Goal: Task Accomplishment & Management: Manage account settings

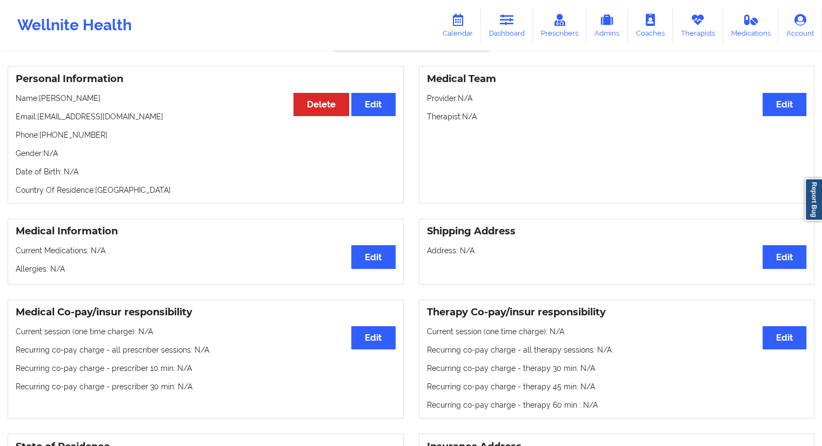
scroll to position [55, 0]
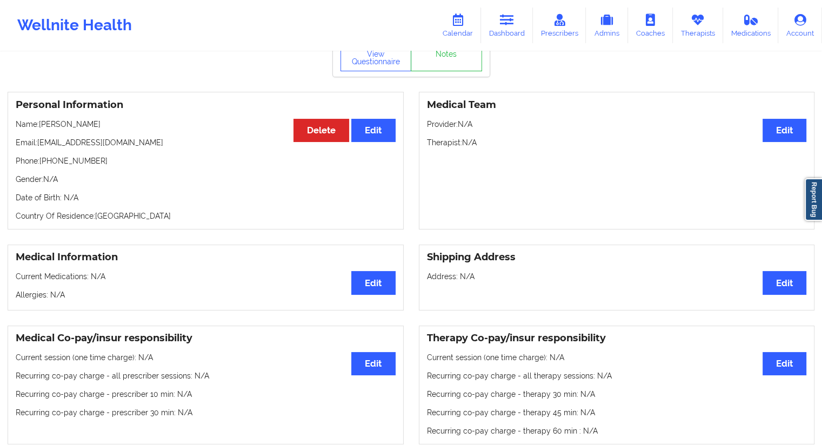
drag, startPoint x: 499, startPoint y: 33, endPoint x: 437, endPoint y: 44, distance: 63.1
click at [499, 33] on link "Dashboard" at bounding box center [507, 26] width 52 height 36
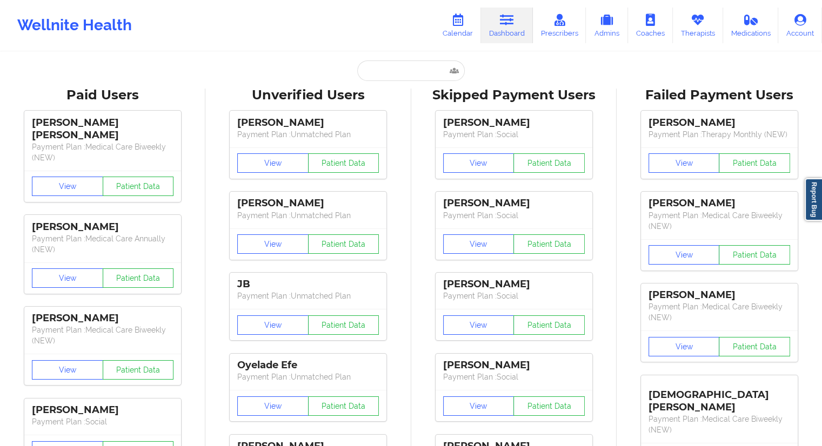
click at [393, 71] on input "text" at bounding box center [410, 71] width 107 height 21
paste input "+18603689673"
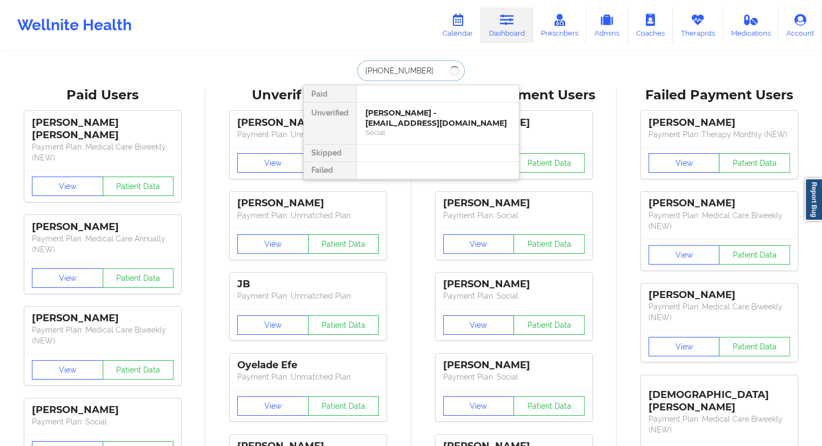
drag, startPoint x: 412, startPoint y: 64, endPoint x: 350, endPoint y: 68, distance: 62.3
click at [350, 68] on div "+18603689673 Paid Unverified Alejandra Zuluaga - azuluaga1023@gmail.com Social …" at bounding box center [411, 71] width 216 height 21
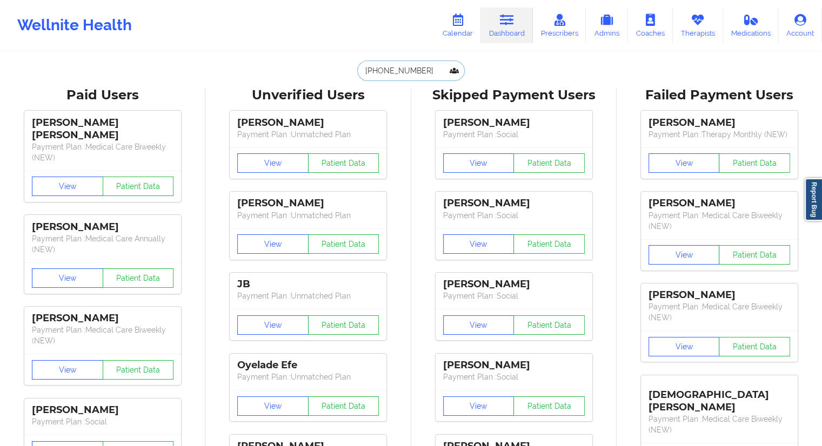
type input "+18603689673"
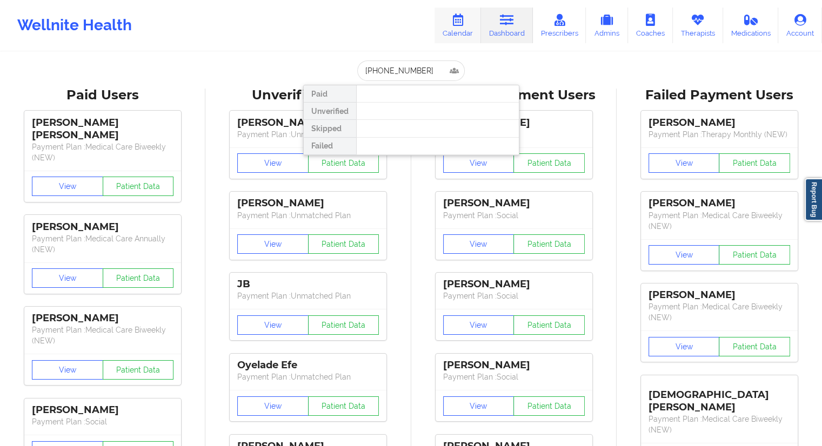
click at [470, 31] on link "Calendar" at bounding box center [457, 26] width 46 height 36
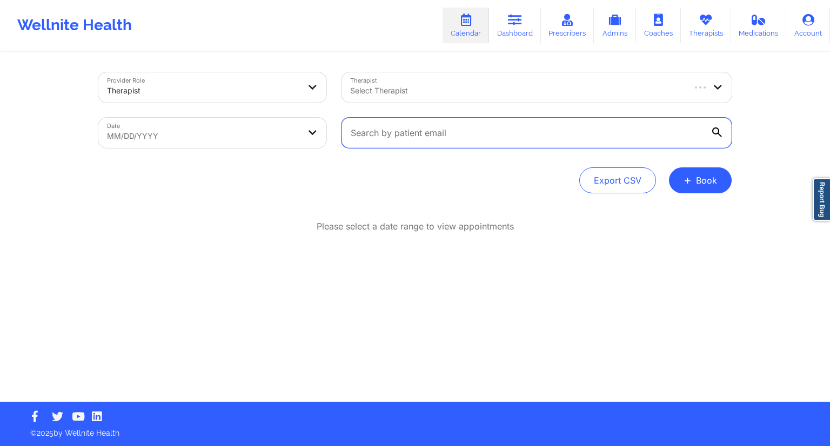
click at [400, 136] on input "text" at bounding box center [537, 133] width 390 height 30
paste input "[EMAIL_ADDRESS][DOMAIN_NAME]"
type input "[EMAIL_ADDRESS][DOMAIN_NAME]"
click at [717, 132] on icon at bounding box center [717, 133] width 10 height 10
click at [717, 132] on input "[EMAIL_ADDRESS][DOMAIN_NAME]" at bounding box center [537, 133] width 390 height 30
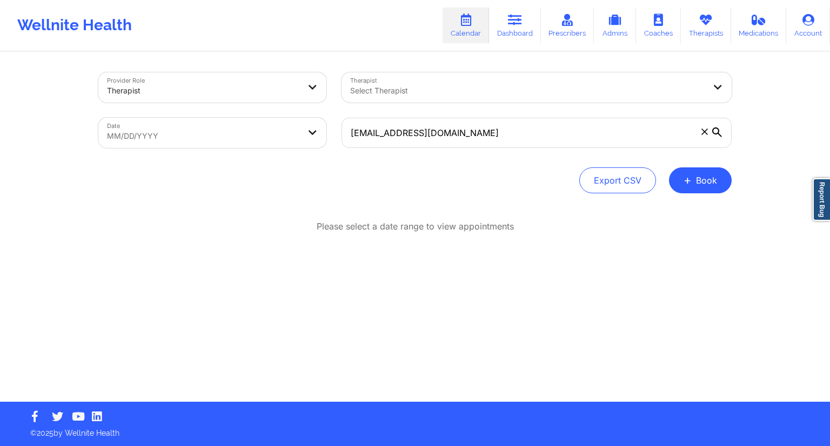
click at [716, 132] on icon at bounding box center [717, 133] width 10 height 10
click at [716, 132] on input "[EMAIL_ADDRESS][DOMAIN_NAME]" at bounding box center [537, 133] width 390 height 30
click at [505, 29] on link "Dashboard" at bounding box center [515, 26] width 52 height 36
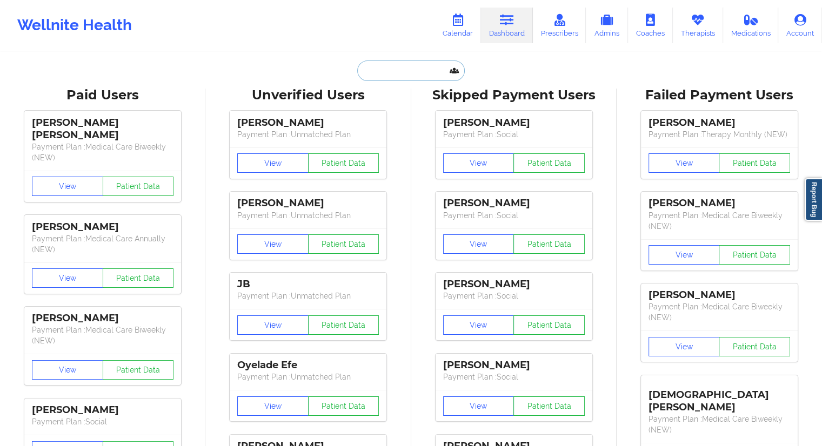
click at [410, 76] on input "text" at bounding box center [410, 71] width 107 height 21
paste input "[EMAIL_ADDRESS][DOMAIN_NAME]"
type input "[EMAIL_ADDRESS][DOMAIN_NAME]"
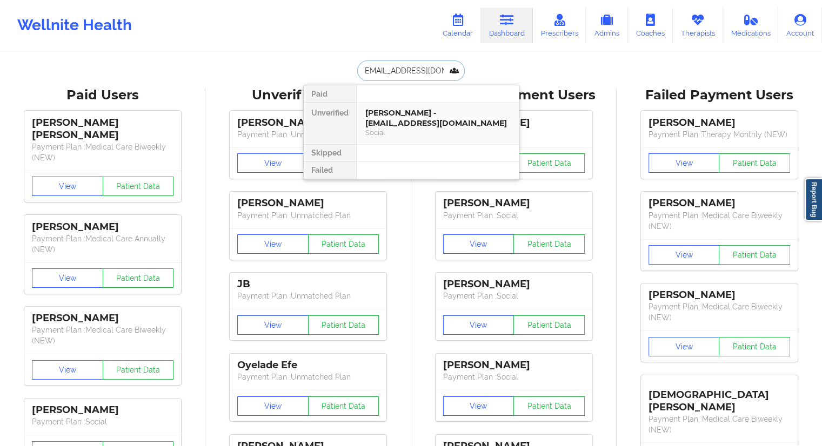
click at [392, 117] on div "[PERSON_NAME] - [EMAIL_ADDRESS][DOMAIN_NAME]" at bounding box center [437, 118] width 145 height 20
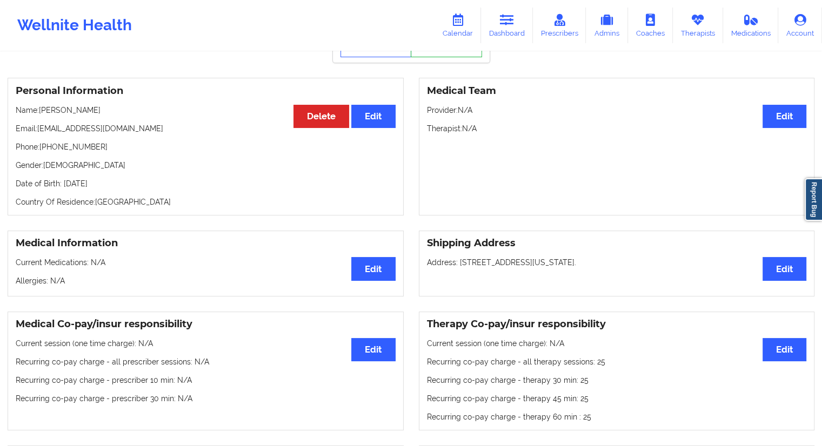
scroll to position [44, 0]
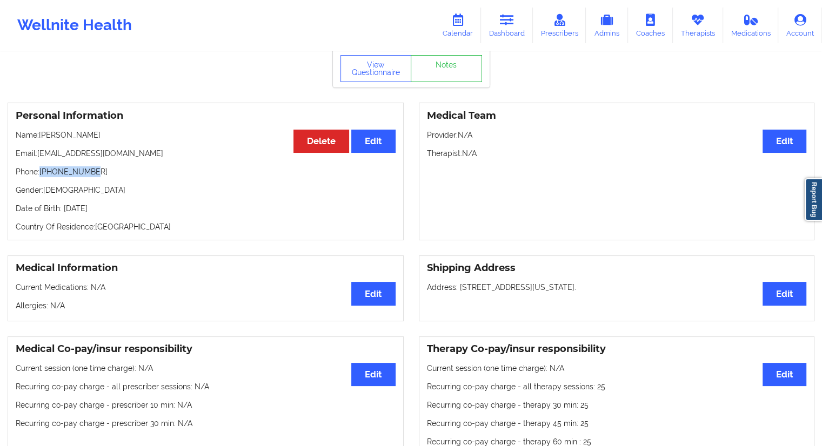
drag, startPoint x: 106, startPoint y: 173, endPoint x: 42, endPoint y: 176, distance: 63.8
click at [42, 176] on p "Phone: [PHONE_NUMBER]" at bounding box center [206, 171] width 380 height 11
copy p "[PHONE_NUMBER]"
drag, startPoint x: 502, startPoint y: 30, endPoint x: 477, endPoint y: 41, distance: 26.8
click at [502, 30] on link "Dashboard" at bounding box center [507, 26] width 52 height 36
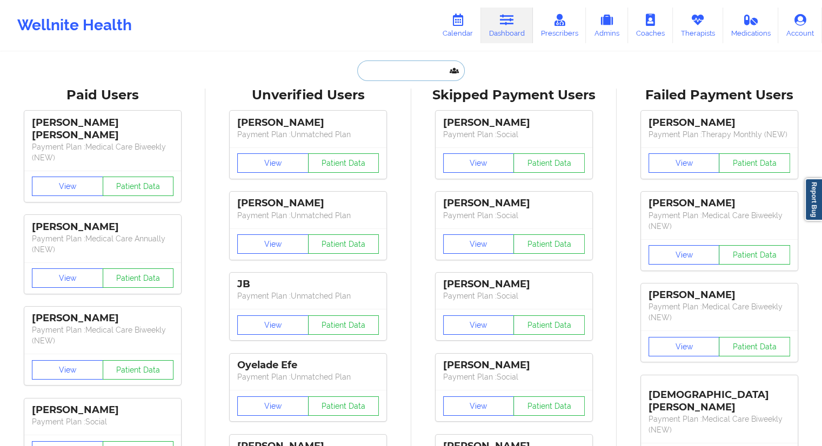
click at [387, 68] on input "text" at bounding box center [410, 71] width 107 height 21
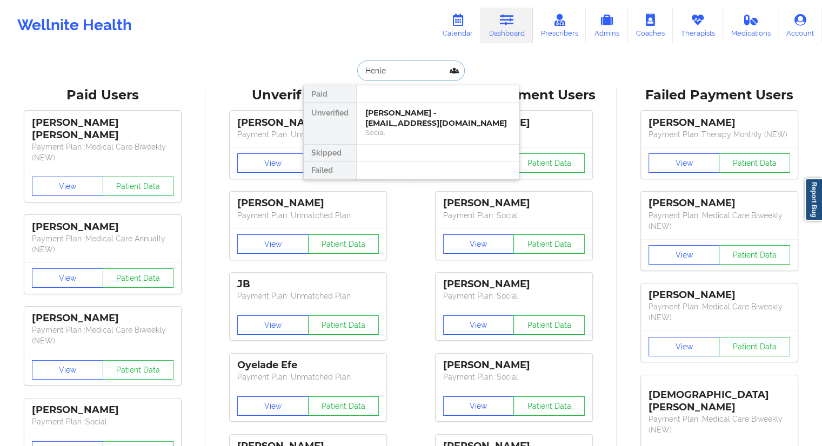
type input "Henley"
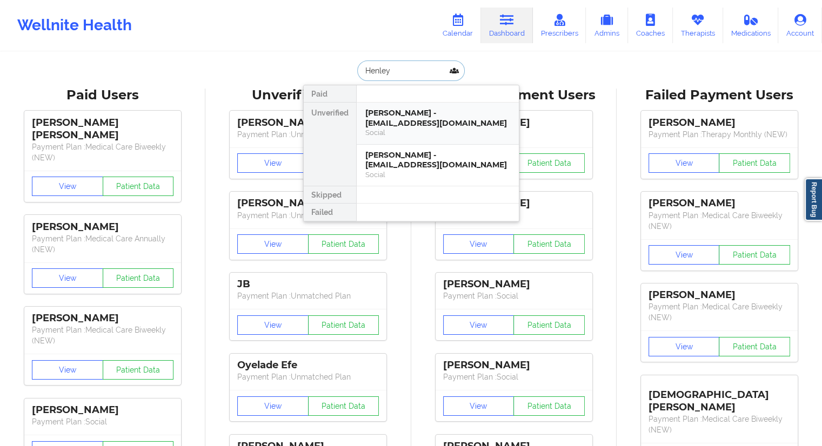
click at [385, 119] on div "[PERSON_NAME] - [EMAIL_ADDRESS][DOMAIN_NAME]" at bounding box center [437, 118] width 145 height 20
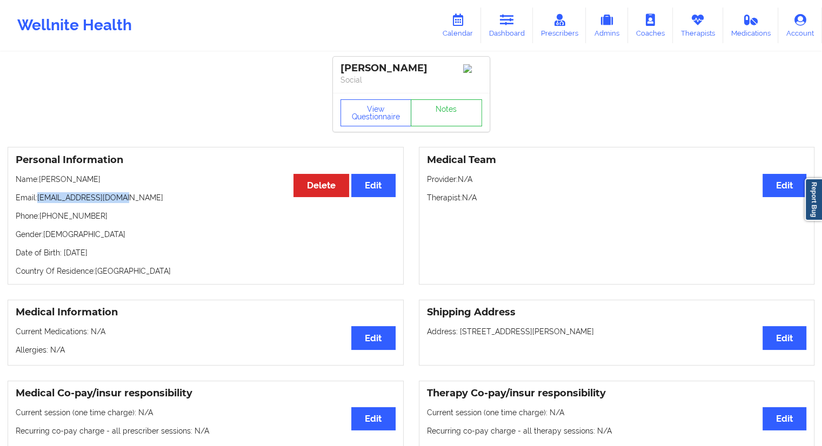
drag, startPoint x: 68, startPoint y: 210, endPoint x: 38, endPoint y: 195, distance: 33.4
click at [38, 195] on p "Email: [EMAIL_ADDRESS][DOMAIN_NAME]" at bounding box center [206, 197] width 380 height 11
copy p "[EMAIL_ADDRESS][DOMAIN_NAME]"
click at [514, 20] on icon at bounding box center [507, 20] width 14 height 12
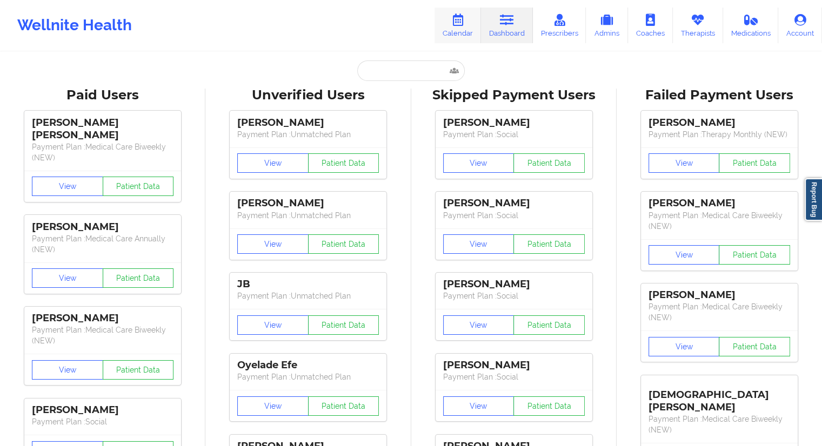
click at [461, 29] on link "Calendar" at bounding box center [457, 26] width 46 height 36
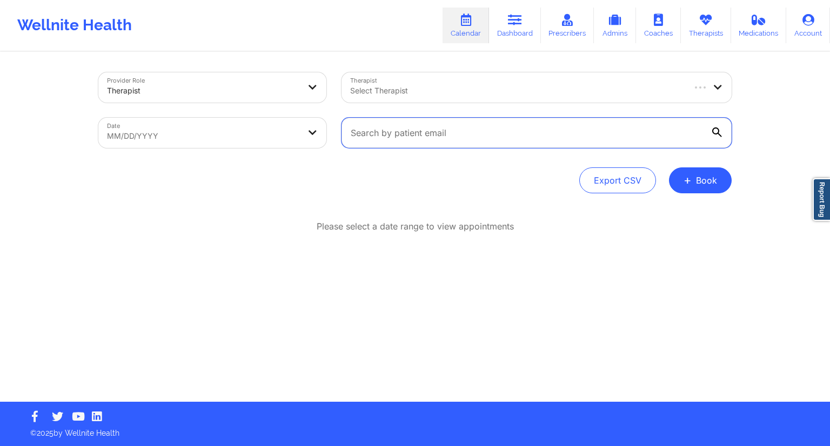
click at [430, 137] on input "text" at bounding box center [537, 133] width 390 height 30
paste input "[EMAIL_ADDRESS][DOMAIN_NAME]"
type input "[EMAIL_ADDRESS][DOMAIN_NAME]"
click at [716, 130] on icon at bounding box center [717, 133] width 10 height 10
click at [716, 130] on input "[EMAIL_ADDRESS][DOMAIN_NAME]" at bounding box center [537, 133] width 390 height 30
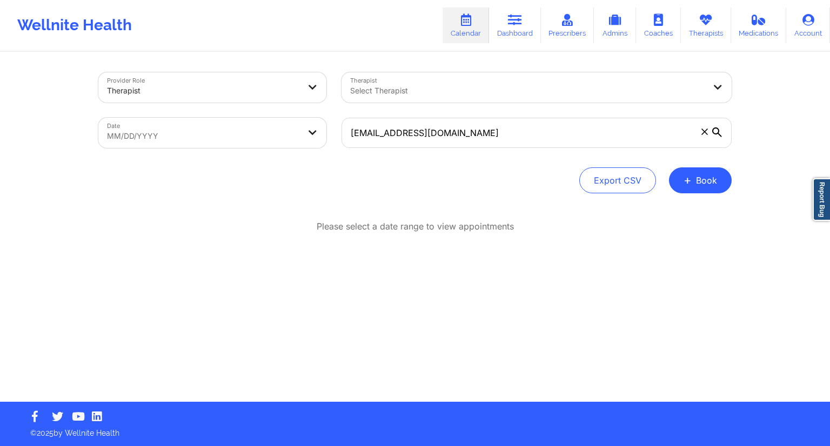
click at [716, 131] on icon at bounding box center [717, 133] width 10 height 10
click at [716, 131] on input "[EMAIL_ADDRESS][DOMAIN_NAME]" at bounding box center [537, 133] width 390 height 30
click at [716, 131] on icon at bounding box center [717, 133] width 10 height 10
click at [716, 131] on input "[EMAIL_ADDRESS][DOMAIN_NAME]" at bounding box center [537, 133] width 390 height 30
click at [716, 131] on icon at bounding box center [717, 133] width 10 height 10
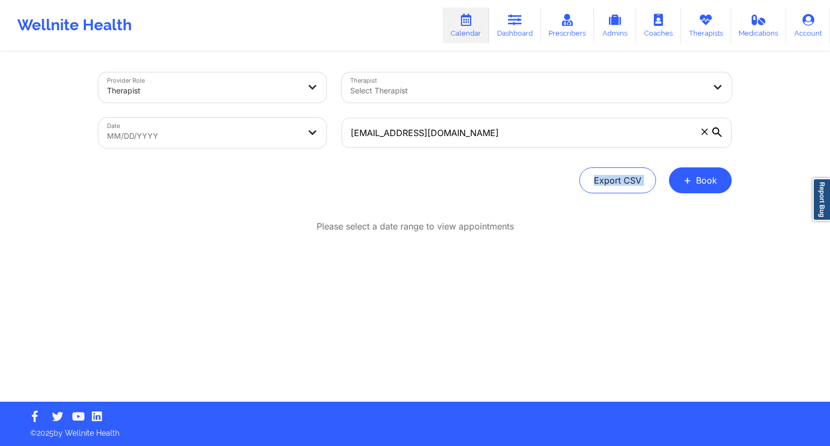
click at [716, 131] on input "[EMAIL_ADDRESS][DOMAIN_NAME]" at bounding box center [537, 133] width 390 height 30
click at [716, 131] on icon at bounding box center [717, 133] width 10 height 10
click at [716, 131] on input "[EMAIL_ADDRESS][DOMAIN_NAME]" at bounding box center [537, 133] width 390 height 30
click at [716, 131] on icon at bounding box center [717, 133] width 10 height 10
click at [716, 131] on input "[EMAIL_ADDRESS][DOMAIN_NAME]" at bounding box center [537, 133] width 390 height 30
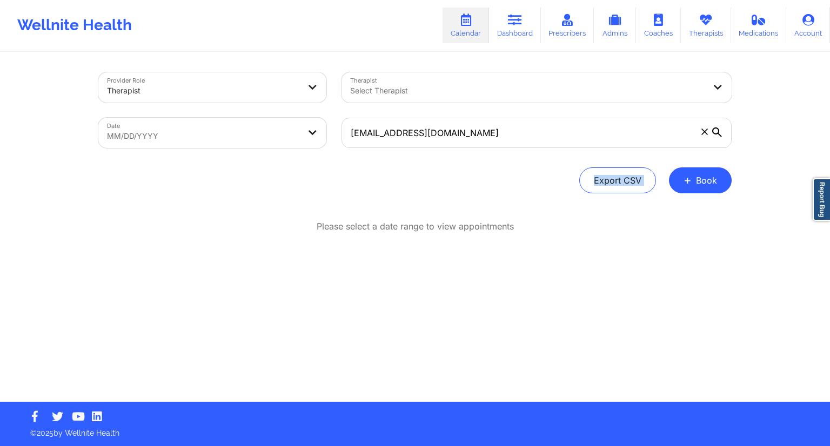
click at [489, 179] on div "Export CSV + Book" at bounding box center [414, 181] width 633 height 26
click at [471, 139] on input "[EMAIL_ADDRESS][DOMAIN_NAME]" at bounding box center [537, 133] width 390 height 30
click at [717, 132] on icon at bounding box center [717, 133] width 10 height 10
click at [717, 132] on input "[EMAIL_ADDRESS][DOMAIN_NAME]" at bounding box center [537, 133] width 390 height 30
click at [717, 132] on icon at bounding box center [717, 133] width 10 height 10
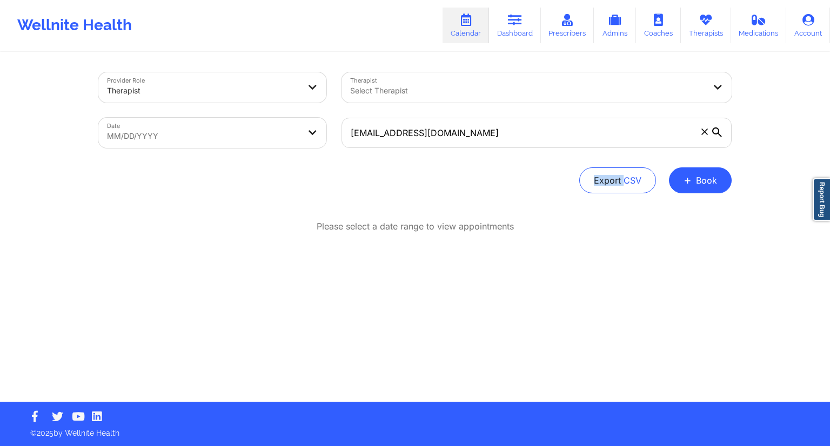
click at [717, 132] on input "[EMAIL_ADDRESS][DOMAIN_NAME]" at bounding box center [537, 133] width 390 height 30
click at [717, 132] on icon at bounding box center [717, 133] width 10 height 10
click at [717, 132] on input "[EMAIL_ADDRESS][DOMAIN_NAME]" at bounding box center [537, 133] width 390 height 30
click at [717, 132] on icon at bounding box center [717, 133] width 10 height 10
click at [717, 132] on input "[EMAIL_ADDRESS][DOMAIN_NAME]" at bounding box center [537, 133] width 390 height 30
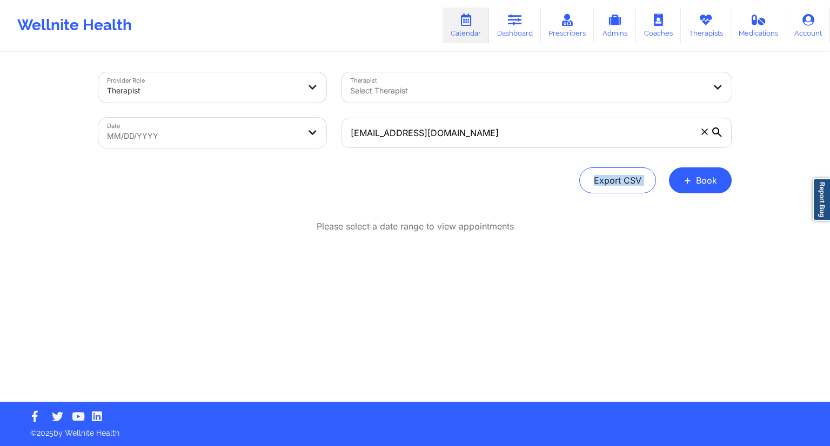
click at [717, 132] on icon at bounding box center [717, 133] width 10 height 10
click at [717, 132] on input "[EMAIL_ADDRESS][DOMAIN_NAME]" at bounding box center [537, 133] width 390 height 30
click at [717, 132] on icon at bounding box center [717, 133] width 10 height 10
click at [717, 132] on input "[EMAIL_ADDRESS][DOMAIN_NAME]" at bounding box center [537, 133] width 390 height 30
click at [438, 165] on div "Provider Role Therapist Therapist Select Therapist Date MM/DD/YYYY trhenley@nis…" at bounding box center [414, 132] width 633 height 121
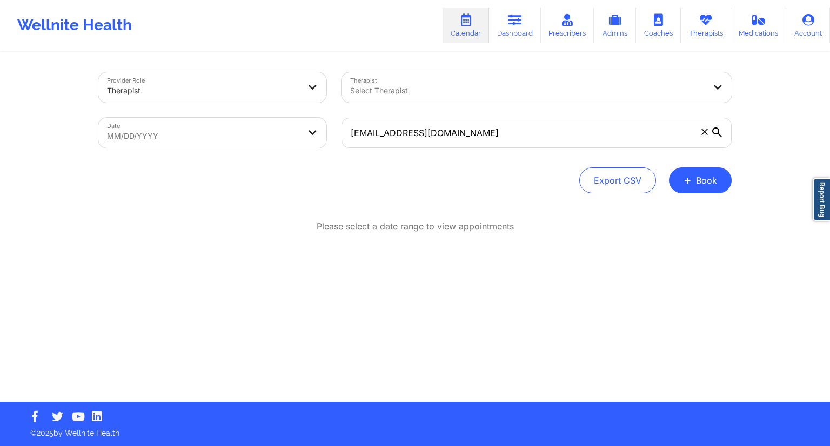
click at [720, 129] on icon at bounding box center [717, 133] width 10 height 10
click at [720, 129] on input "[EMAIL_ADDRESS][DOMAIN_NAME]" at bounding box center [537, 133] width 390 height 30
click at [720, 129] on icon at bounding box center [717, 133] width 10 height 10
click at [720, 129] on input "[EMAIL_ADDRESS][DOMAIN_NAME]" at bounding box center [537, 133] width 390 height 30
click at [705, 133] on icon at bounding box center [704, 132] width 6 height 6
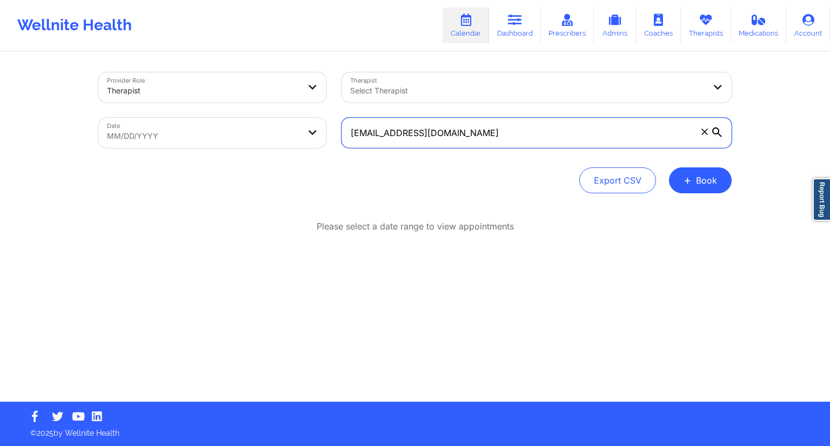
click at [705, 133] on input "[EMAIL_ADDRESS][DOMAIN_NAME]" at bounding box center [537, 133] width 390 height 30
paste input "[EMAIL_ADDRESS][DOMAIN_NAME]"
type input "[EMAIL_ADDRESS][DOMAIN_NAME]"
click at [720, 128] on icon at bounding box center [717, 133] width 10 height 10
click at [720, 128] on input "[EMAIL_ADDRESS][DOMAIN_NAME]" at bounding box center [537, 133] width 390 height 30
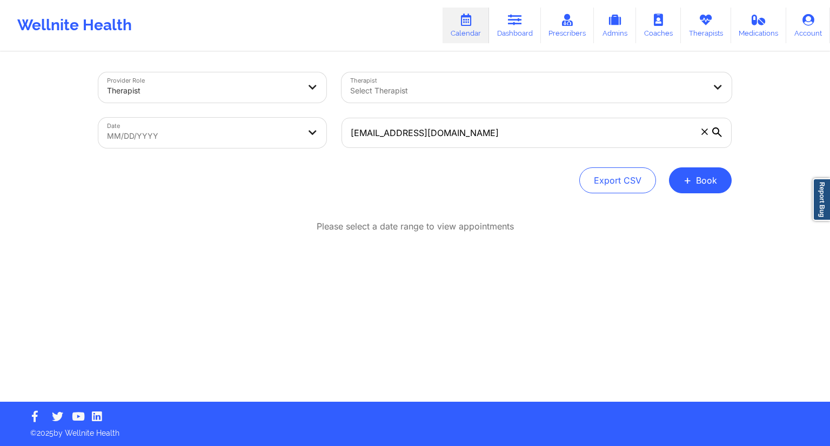
click at [717, 130] on icon at bounding box center [717, 133] width 10 height 10
click at [717, 130] on input "[EMAIL_ADDRESS][DOMAIN_NAME]" at bounding box center [537, 133] width 390 height 30
click at [717, 130] on icon at bounding box center [717, 133] width 10 height 10
click at [717, 130] on input "[EMAIL_ADDRESS][DOMAIN_NAME]" at bounding box center [537, 133] width 390 height 30
click at [442, 135] on input "[EMAIL_ADDRESS][DOMAIN_NAME]" at bounding box center [537, 133] width 390 height 30
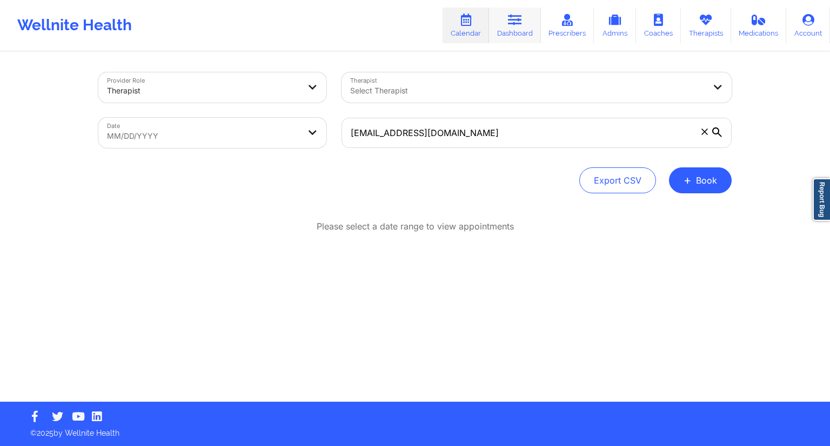
click at [506, 31] on link "Dashboard" at bounding box center [515, 26] width 52 height 36
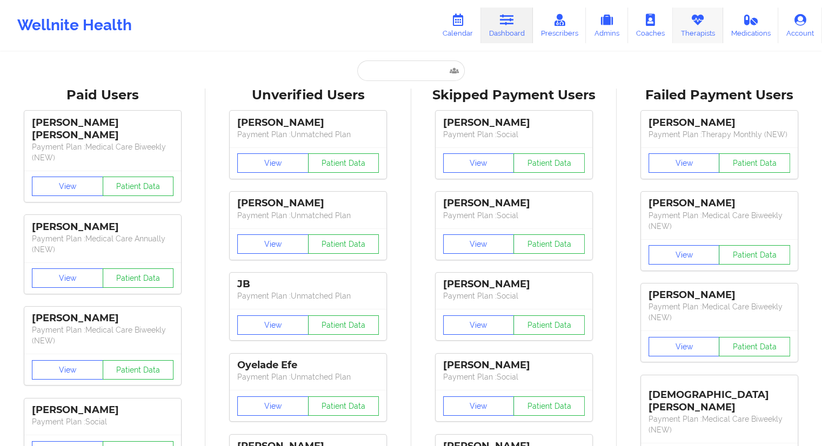
click at [703, 33] on link "Therapists" at bounding box center [698, 26] width 50 height 36
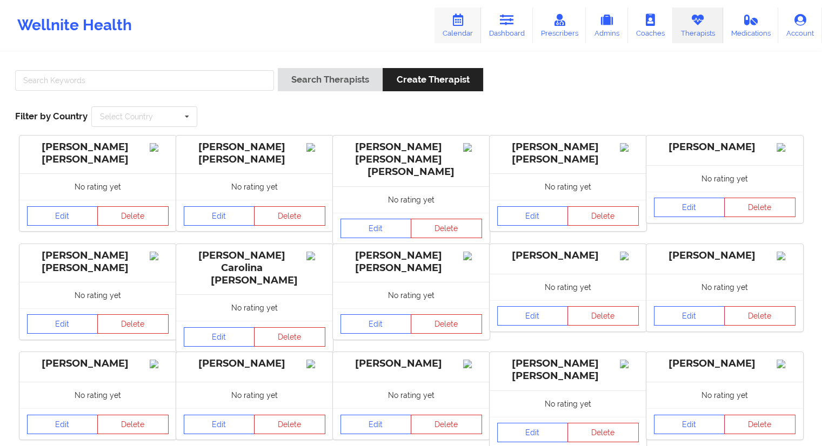
click at [464, 24] on icon at bounding box center [458, 20] width 14 height 12
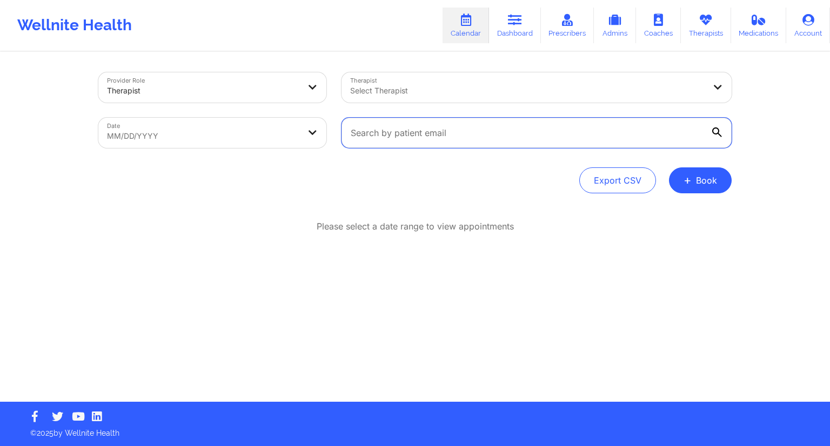
click at [382, 131] on input "text" at bounding box center [537, 133] width 390 height 30
paste input "[EMAIL_ADDRESS][DOMAIN_NAME]"
type input "[EMAIL_ADDRESS][DOMAIN_NAME]"
click at [718, 130] on icon at bounding box center [717, 133] width 10 height 10
click at [718, 130] on input "[EMAIL_ADDRESS][DOMAIN_NAME]" at bounding box center [537, 133] width 390 height 30
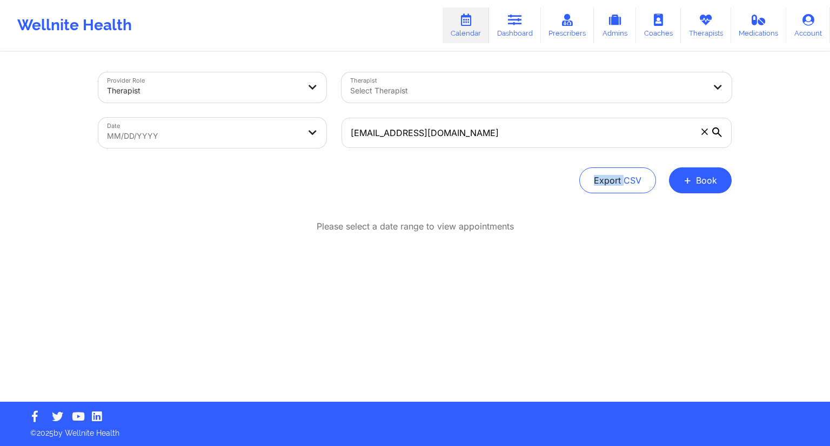
click at [718, 130] on icon at bounding box center [717, 133] width 10 height 10
click at [718, 130] on input "[EMAIL_ADDRESS][DOMAIN_NAME]" at bounding box center [537, 133] width 390 height 30
click at [719, 131] on icon at bounding box center [717, 133] width 10 height 10
click at [719, 131] on input "[EMAIL_ADDRESS][DOMAIN_NAME]" at bounding box center [537, 133] width 390 height 30
click at [719, 131] on icon at bounding box center [717, 133] width 10 height 10
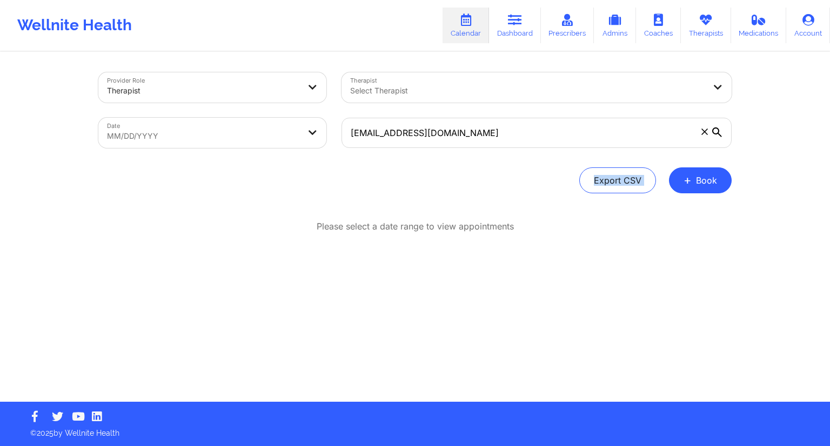
click at [719, 131] on input "[EMAIL_ADDRESS][DOMAIN_NAME]" at bounding box center [537, 133] width 390 height 30
click at [719, 131] on icon at bounding box center [717, 133] width 10 height 10
click at [719, 131] on input "[EMAIL_ADDRESS][DOMAIN_NAME]" at bounding box center [537, 133] width 390 height 30
click at [719, 131] on icon at bounding box center [717, 133] width 10 height 10
click at [719, 131] on input "[EMAIL_ADDRESS][DOMAIN_NAME]" at bounding box center [537, 133] width 390 height 30
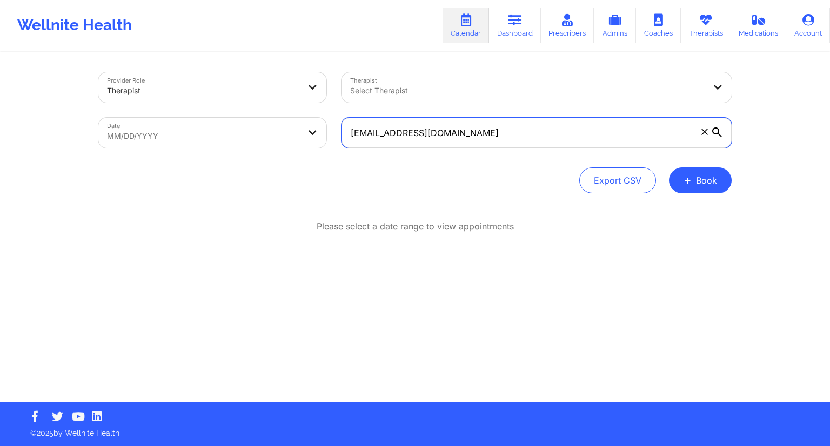
click at [529, 145] on input "[EMAIL_ADDRESS][DOMAIN_NAME]" at bounding box center [537, 133] width 390 height 30
click at [721, 132] on icon at bounding box center [717, 133] width 10 height 10
click at [721, 132] on input "[EMAIL_ADDRESS][DOMAIN_NAME]" at bounding box center [537, 133] width 390 height 30
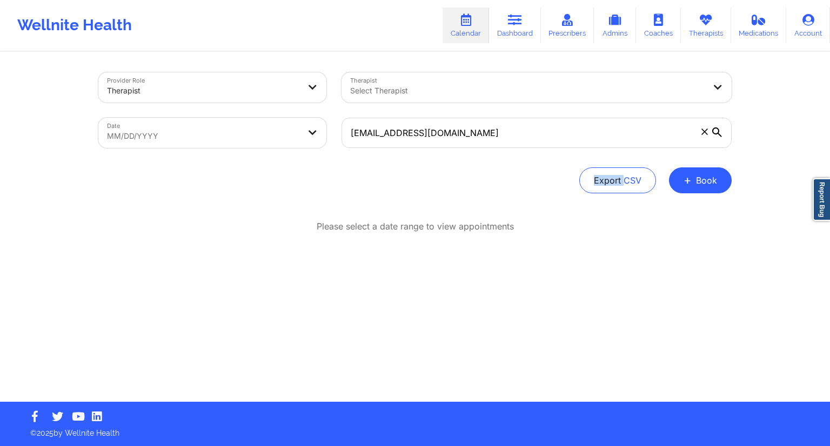
click at [720, 132] on icon at bounding box center [717, 133] width 10 height 10
click at [720, 132] on input "[EMAIL_ADDRESS][DOMAIN_NAME]" at bounding box center [537, 133] width 390 height 30
click at [720, 132] on icon at bounding box center [717, 133] width 10 height 10
click at [720, 132] on input "[EMAIL_ADDRESS][DOMAIN_NAME]" at bounding box center [537, 133] width 390 height 30
click at [525, 95] on div at bounding box center [527, 90] width 355 height 13
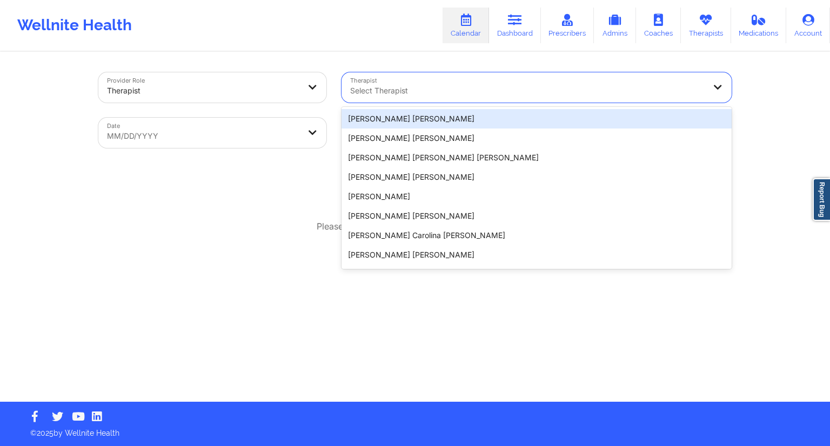
click at [798, 84] on div "Provider Role Therapist Therapist 20 results available. Use Up and Down to choo…" at bounding box center [415, 201] width 830 height 402
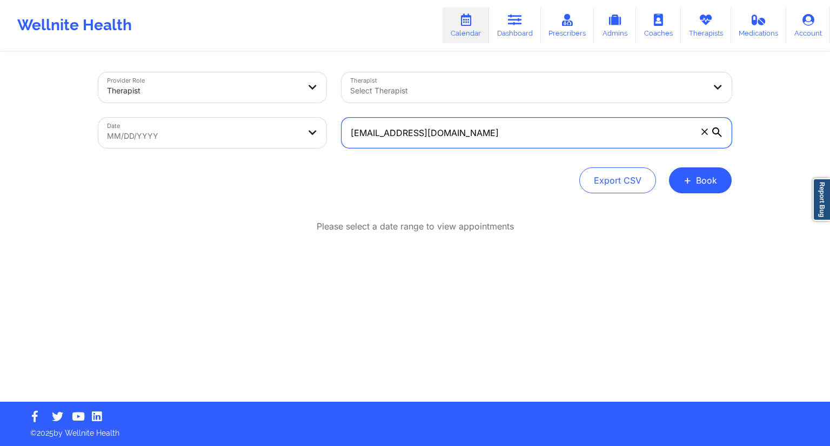
click at [476, 132] on input "[EMAIL_ADDRESS][DOMAIN_NAME]" at bounding box center [537, 133] width 390 height 30
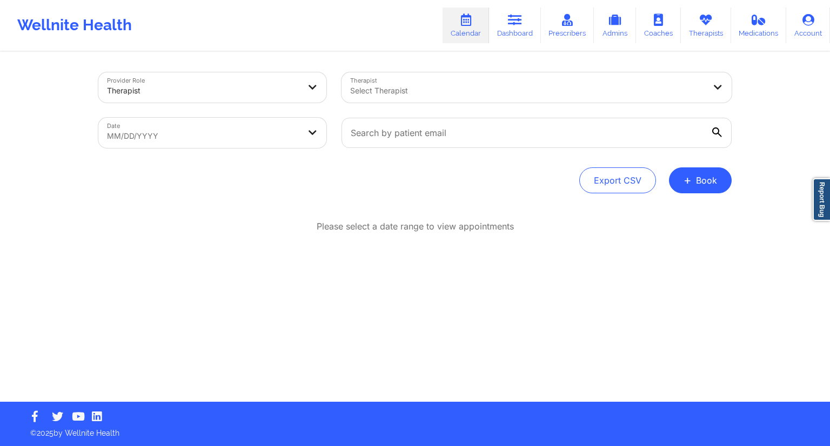
click at [387, 81] on div "Select Therapist" at bounding box center [524, 87] width 364 height 30
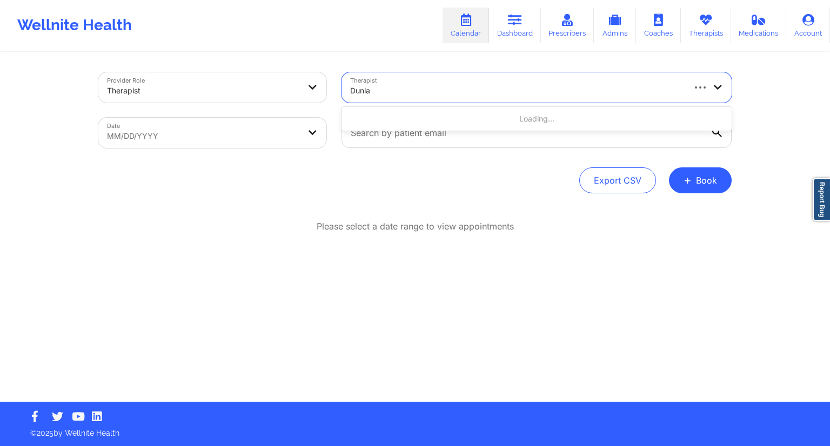
type input "[PERSON_NAME]"
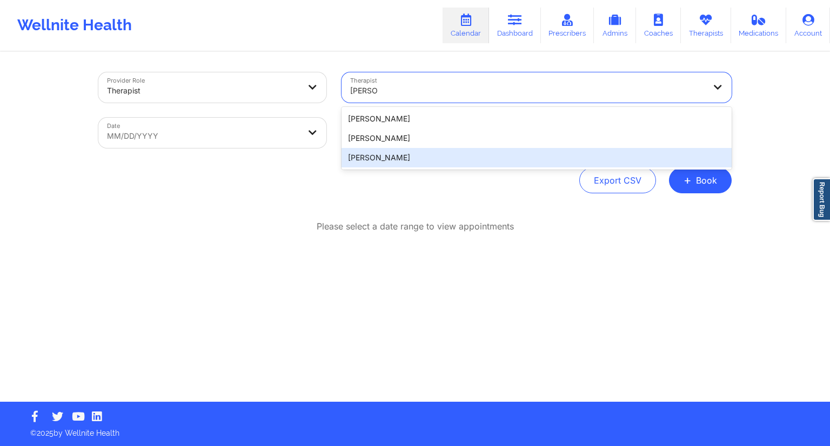
click at [378, 156] on div "[PERSON_NAME]" at bounding box center [537, 157] width 390 height 19
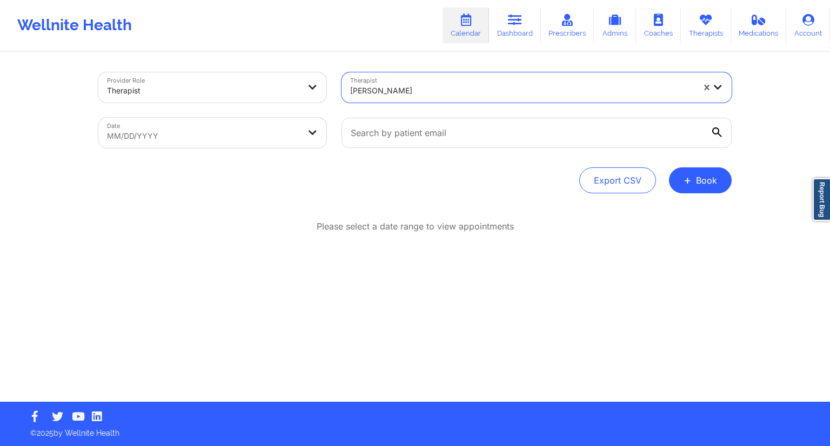
click at [718, 131] on icon at bounding box center [717, 133] width 10 height 10
click at [718, 131] on input "text" at bounding box center [537, 133] width 390 height 30
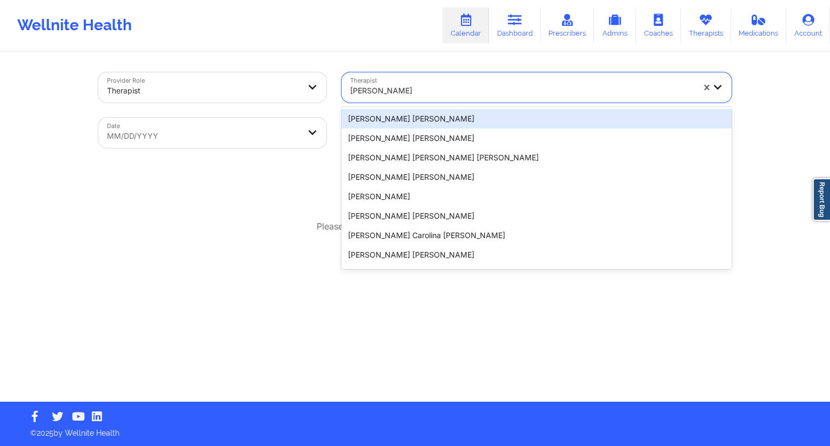
click at [451, 81] on div "[PERSON_NAME]" at bounding box center [522, 91] width 344 height 24
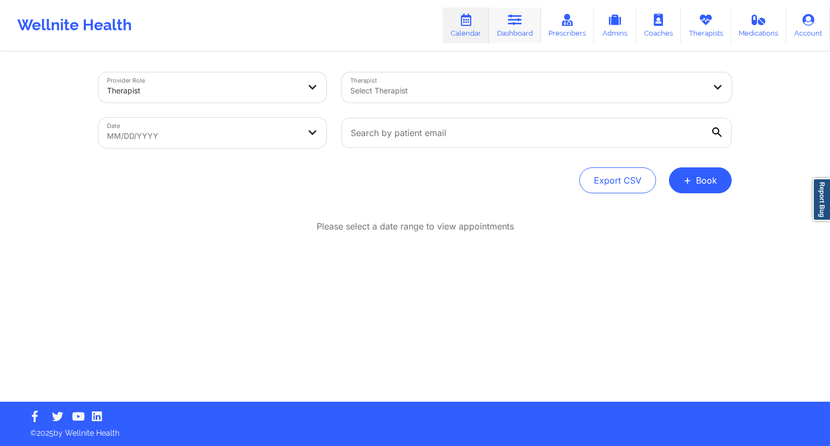
click at [493, 23] on link "Dashboard" at bounding box center [515, 26] width 52 height 36
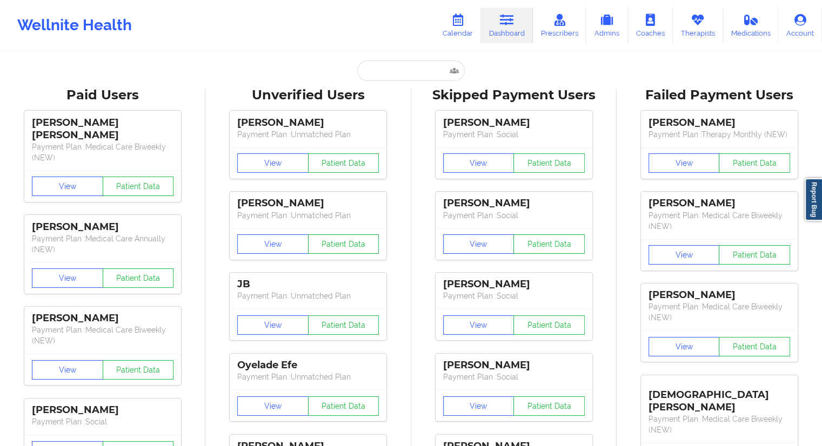
click at [514, 32] on link "Dashboard" at bounding box center [507, 26] width 52 height 36
click at [417, 70] on input "text" at bounding box center [410, 71] width 107 height 21
paste input "[EMAIL_ADDRESS][DOMAIN_NAME]"
type input "[EMAIL_ADDRESS][DOMAIN_NAME]"
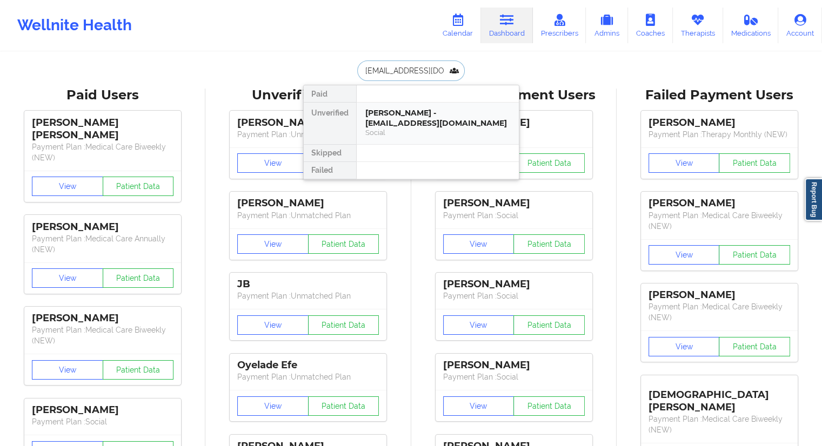
click at [397, 109] on div "[PERSON_NAME] - [EMAIL_ADDRESS][DOMAIN_NAME]" at bounding box center [437, 118] width 145 height 20
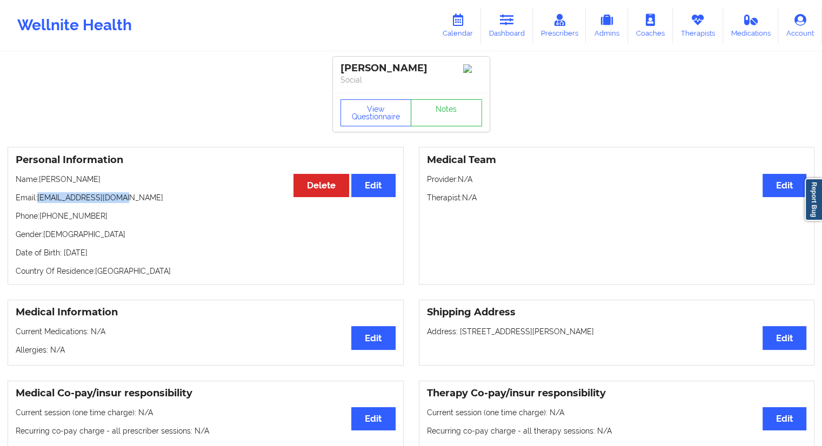
drag, startPoint x: 128, startPoint y: 204, endPoint x: 39, endPoint y: 204, distance: 89.2
click at [39, 203] on p "Email: [EMAIL_ADDRESS][DOMAIN_NAME]" at bounding box center [206, 197] width 380 height 11
copy p "[EMAIL_ADDRESS][DOMAIN_NAME]"
click at [506, 31] on link "Dashboard" at bounding box center [507, 26] width 52 height 36
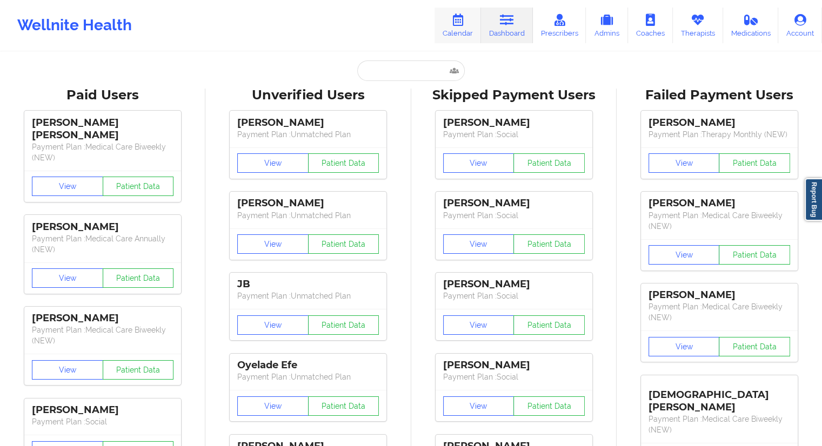
click at [470, 28] on link "Calendar" at bounding box center [457, 26] width 46 height 36
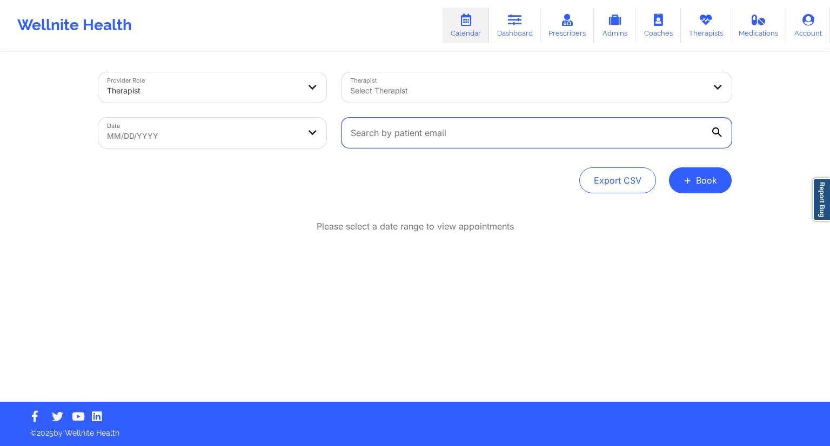
click at [399, 120] on input "text" at bounding box center [537, 133] width 390 height 30
paste input "[EMAIL_ADDRESS][DOMAIN_NAME]"
click at [717, 133] on icon at bounding box center [717, 133] width 10 height 10
click at [717, 133] on input "[EMAIL_ADDRESS][DOMAIN_NAME]" at bounding box center [537, 133] width 390 height 30
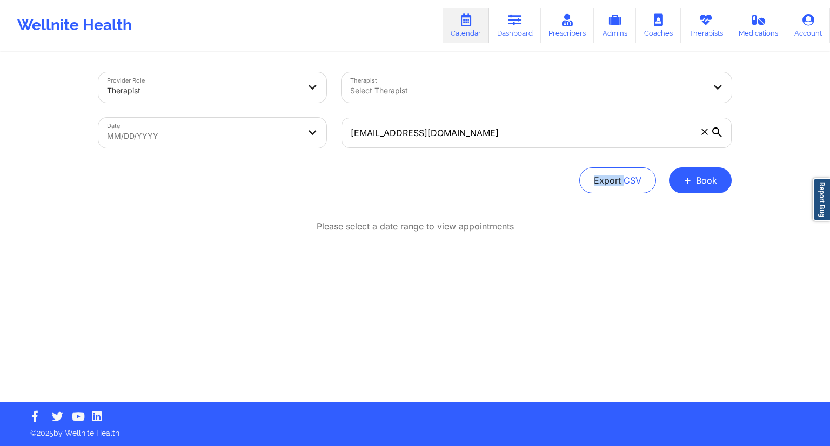
click at [717, 132] on icon at bounding box center [717, 133] width 10 height 10
click at [717, 132] on input "[EMAIL_ADDRESS][DOMAIN_NAME]" at bounding box center [537, 133] width 390 height 30
click at [717, 132] on icon at bounding box center [717, 133] width 10 height 10
click at [717, 132] on input "[EMAIL_ADDRESS][DOMAIN_NAME]" at bounding box center [537, 133] width 390 height 30
click at [717, 132] on icon at bounding box center [717, 133] width 10 height 10
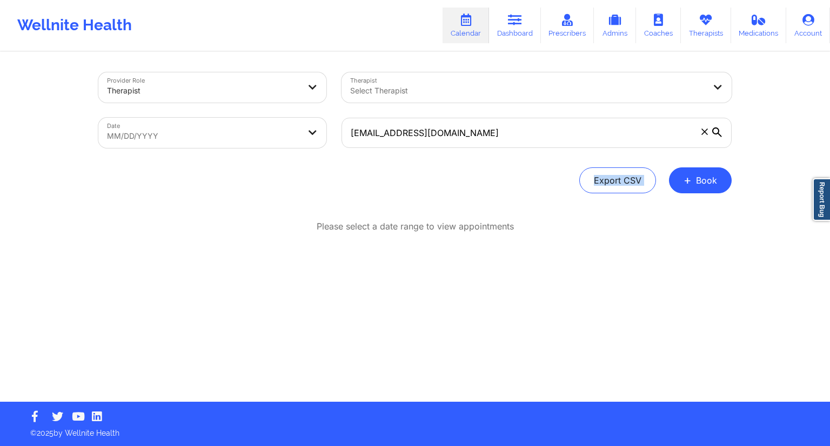
click at [717, 132] on input "[EMAIL_ADDRESS][DOMAIN_NAME]" at bounding box center [537, 133] width 390 height 30
click at [717, 132] on icon at bounding box center [717, 133] width 10 height 10
click at [717, 132] on input "[EMAIL_ADDRESS][DOMAIN_NAME]" at bounding box center [537, 133] width 390 height 30
click at [717, 132] on icon at bounding box center [717, 133] width 10 height 10
click at [717, 132] on input "[EMAIL_ADDRESS][DOMAIN_NAME]" at bounding box center [537, 133] width 390 height 30
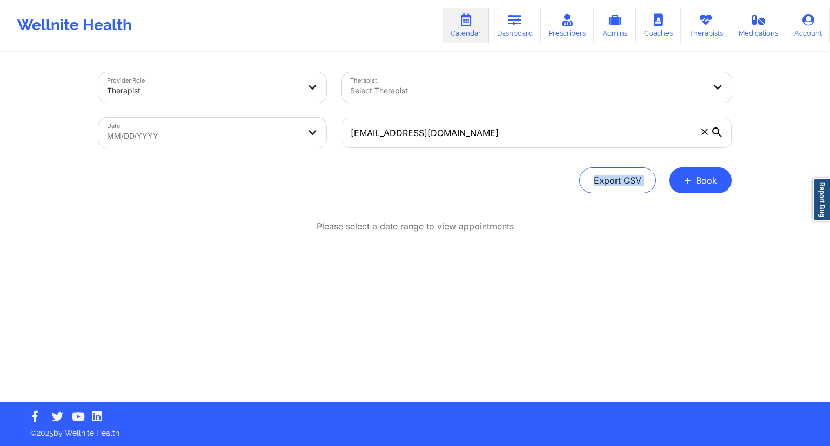
click at [717, 132] on icon at bounding box center [717, 133] width 10 height 10
click at [717, 132] on input "[EMAIL_ADDRESS][DOMAIN_NAME]" at bounding box center [537, 133] width 390 height 30
click at [718, 131] on icon at bounding box center [717, 133] width 10 height 10
click at [718, 131] on input "[EMAIL_ADDRESS][DOMAIN_NAME]" at bounding box center [537, 133] width 390 height 30
click at [718, 131] on icon at bounding box center [717, 133] width 10 height 10
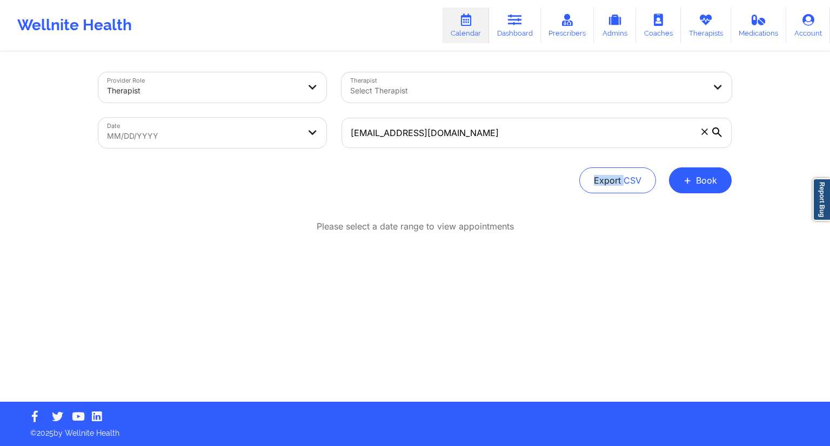
click at [718, 131] on input "[EMAIL_ADDRESS][DOMAIN_NAME]" at bounding box center [537, 133] width 390 height 30
click at [718, 131] on icon at bounding box center [717, 133] width 10 height 10
click at [718, 131] on input "[EMAIL_ADDRESS][DOMAIN_NAME]" at bounding box center [537, 133] width 390 height 30
click at [718, 131] on icon at bounding box center [717, 133] width 10 height 10
click at [718, 131] on input "[EMAIL_ADDRESS][DOMAIN_NAME]" at bounding box center [537, 133] width 390 height 30
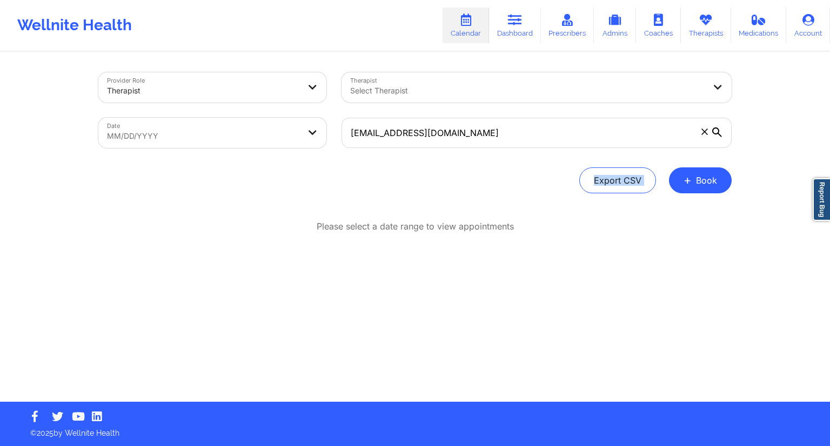
click at [718, 131] on icon at bounding box center [717, 133] width 10 height 10
click at [718, 131] on input "[EMAIL_ADDRESS][DOMAIN_NAME]" at bounding box center [537, 133] width 390 height 30
click at [718, 131] on icon at bounding box center [717, 133] width 10 height 10
click at [718, 131] on input "[EMAIL_ADDRESS][DOMAIN_NAME]" at bounding box center [537, 133] width 390 height 30
click at [718, 131] on icon at bounding box center [717, 133] width 10 height 10
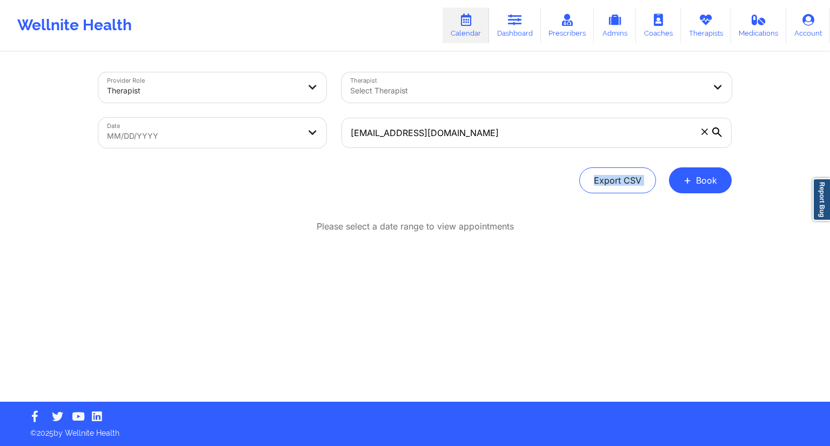
click at [718, 131] on input "[EMAIL_ADDRESS][DOMAIN_NAME]" at bounding box center [537, 133] width 390 height 30
click at [718, 131] on icon at bounding box center [717, 133] width 10 height 10
click at [718, 131] on input "[EMAIL_ADDRESS][DOMAIN_NAME]" at bounding box center [537, 133] width 390 height 30
click at [719, 131] on icon at bounding box center [717, 133] width 10 height 10
click at [719, 131] on input "[EMAIL_ADDRESS][DOMAIN_NAME]" at bounding box center [537, 133] width 390 height 30
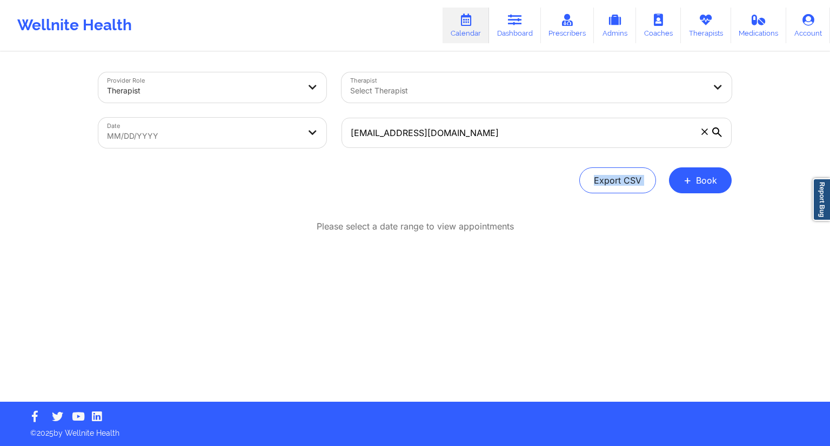
click at [719, 131] on icon at bounding box center [717, 133] width 10 height 10
click at [719, 131] on input "[EMAIL_ADDRESS][DOMAIN_NAME]" at bounding box center [537, 133] width 390 height 30
click at [719, 131] on icon at bounding box center [717, 133] width 10 height 10
click at [719, 131] on input "[EMAIL_ADDRESS][DOMAIN_NAME]" at bounding box center [537, 133] width 390 height 30
click at [719, 131] on icon at bounding box center [717, 133] width 10 height 10
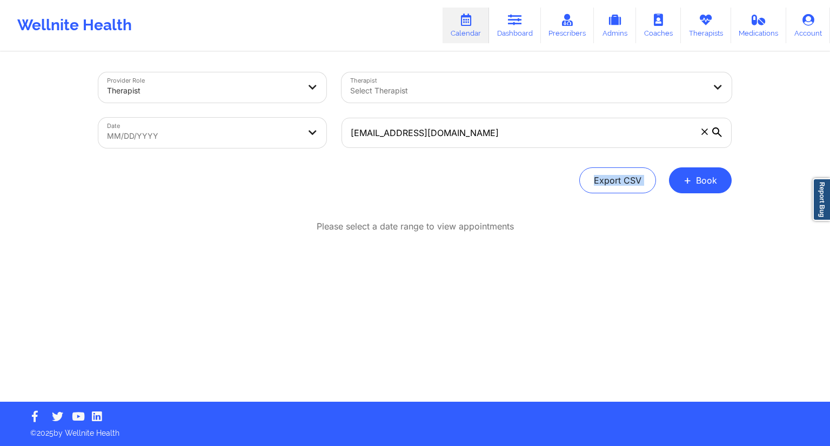
click at [719, 131] on input "[EMAIL_ADDRESS][DOMAIN_NAME]" at bounding box center [537, 133] width 390 height 30
click at [719, 131] on icon at bounding box center [717, 133] width 10 height 10
click at [719, 131] on input "[EMAIL_ADDRESS][DOMAIN_NAME]" at bounding box center [537, 133] width 390 height 30
click at [719, 131] on icon at bounding box center [717, 133] width 10 height 10
click at [719, 131] on input "[EMAIL_ADDRESS][DOMAIN_NAME]" at bounding box center [537, 133] width 390 height 30
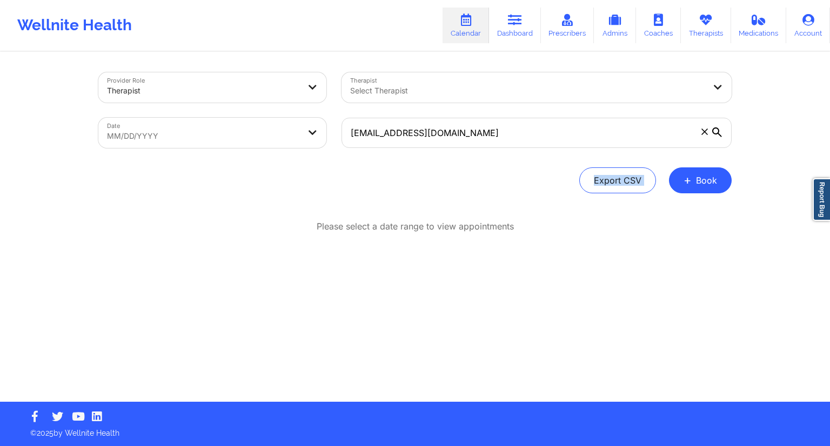
click at [719, 131] on icon at bounding box center [717, 133] width 10 height 10
click at [719, 131] on input "[EMAIL_ADDRESS][DOMAIN_NAME]" at bounding box center [537, 133] width 390 height 30
click at [719, 131] on icon at bounding box center [717, 133] width 10 height 10
click at [719, 131] on input "[EMAIL_ADDRESS][DOMAIN_NAME]" at bounding box center [537, 133] width 390 height 30
click at [721, 129] on icon at bounding box center [717, 133] width 10 height 10
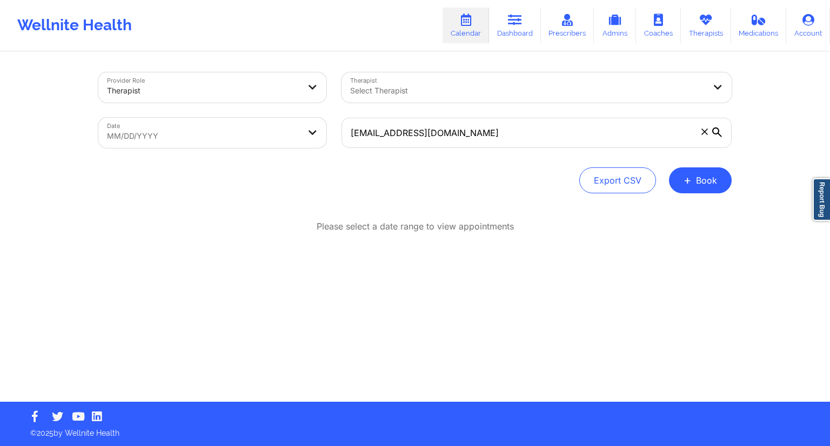
click at [721, 129] on input "[EMAIL_ADDRESS][DOMAIN_NAME]" at bounding box center [537, 133] width 390 height 30
click at [721, 129] on icon at bounding box center [717, 133] width 10 height 10
click at [721, 129] on input "[EMAIL_ADDRESS][DOMAIN_NAME]" at bounding box center [537, 133] width 390 height 30
click at [719, 132] on icon at bounding box center [717, 133] width 10 height 10
click at [719, 132] on input "[EMAIL_ADDRESS][DOMAIN_NAME]" at bounding box center [537, 133] width 390 height 30
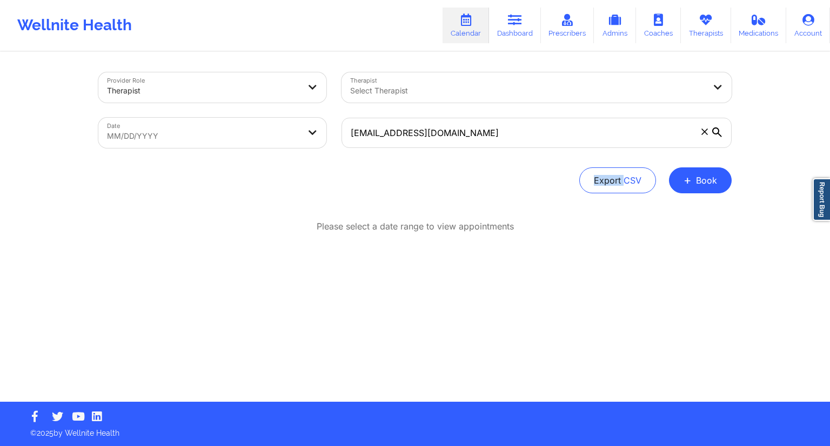
click at [719, 132] on icon at bounding box center [717, 133] width 10 height 10
click at [719, 132] on input "[EMAIL_ADDRESS][DOMAIN_NAME]" at bounding box center [537, 133] width 390 height 30
click at [719, 132] on icon at bounding box center [717, 133] width 10 height 10
click at [719, 132] on input "[EMAIL_ADDRESS][DOMAIN_NAME]" at bounding box center [537, 133] width 390 height 30
click at [719, 132] on icon at bounding box center [717, 133] width 10 height 10
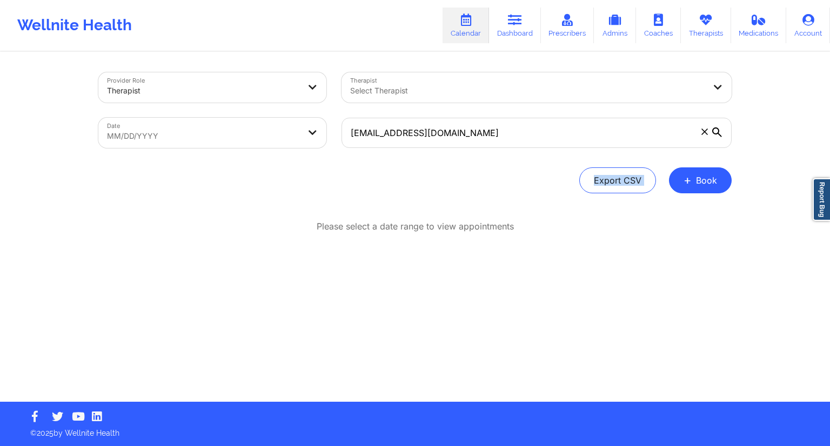
click at [719, 132] on input "[EMAIL_ADDRESS][DOMAIN_NAME]" at bounding box center [537, 133] width 390 height 30
click at [719, 132] on icon at bounding box center [717, 133] width 10 height 10
click at [719, 132] on input "[EMAIL_ADDRESS][DOMAIN_NAME]" at bounding box center [537, 133] width 390 height 30
click at [719, 132] on icon at bounding box center [717, 133] width 10 height 10
click at [719, 132] on input "[EMAIL_ADDRESS][DOMAIN_NAME]" at bounding box center [537, 133] width 390 height 30
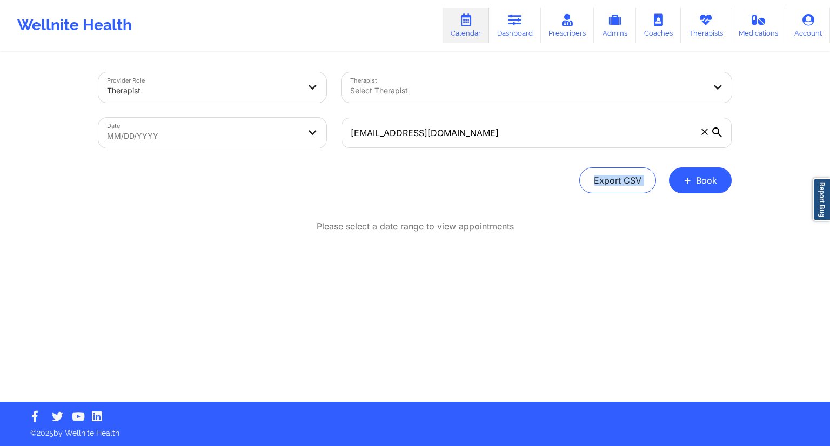
click at [719, 132] on icon at bounding box center [717, 133] width 10 height 10
click at [719, 132] on input "[EMAIL_ADDRESS][DOMAIN_NAME]" at bounding box center [537, 133] width 390 height 30
click at [719, 132] on icon at bounding box center [717, 133] width 10 height 10
click at [719, 132] on input "[EMAIL_ADDRESS][DOMAIN_NAME]" at bounding box center [537, 133] width 390 height 30
click at [719, 132] on icon at bounding box center [717, 133] width 10 height 10
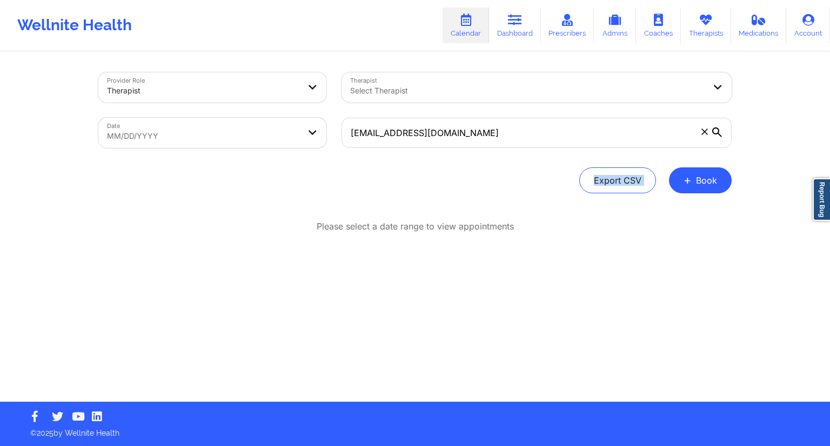
click at [719, 132] on input "[EMAIL_ADDRESS][DOMAIN_NAME]" at bounding box center [537, 133] width 390 height 30
click at [395, 172] on div "Export CSV + Book" at bounding box center [414, 181] width 633 height 26
click at [451, 135] on input "[EMAIL_ADDRESS][DOMAIN_NAME]" at bounding box center [537, 133] width 390 height 30
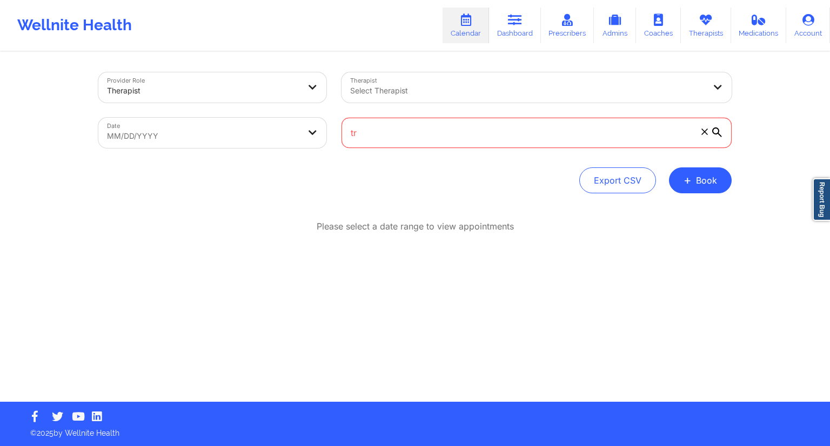
type input "t"
click at [471, 184] on div "Export CSV + Book" at bounding box center [414, 181] width 633 height 26
select select "2025-8"
select select "2025-9"
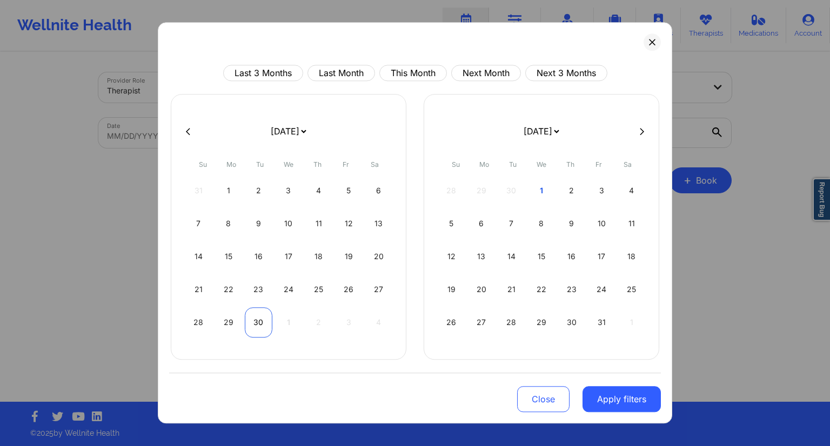
click at [262, 315] on div "30" at bounding box center [259, 322] width 28 height 30
select select "2025-8"
select select "2025-9"
select select "2025-8"
select select "2025-9"
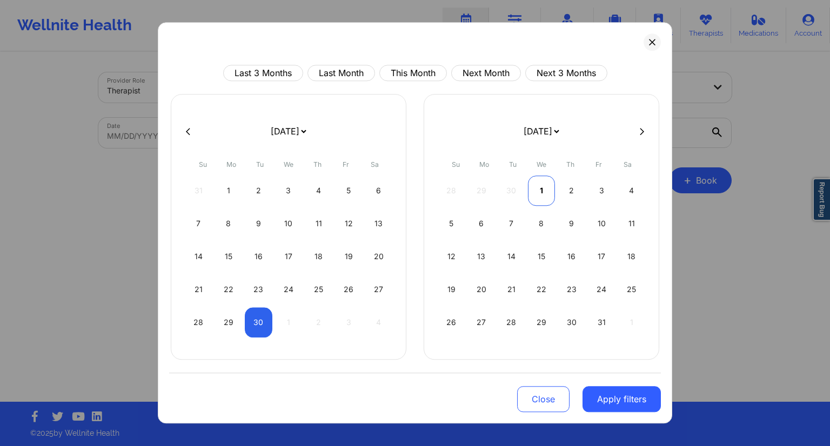
select select "2025-8"
select select "2025-9"
click at [539, 193] on div "1" at bounding box center [542, 191] width 28 height 30
select select "2025-8"
select select "2025-9"
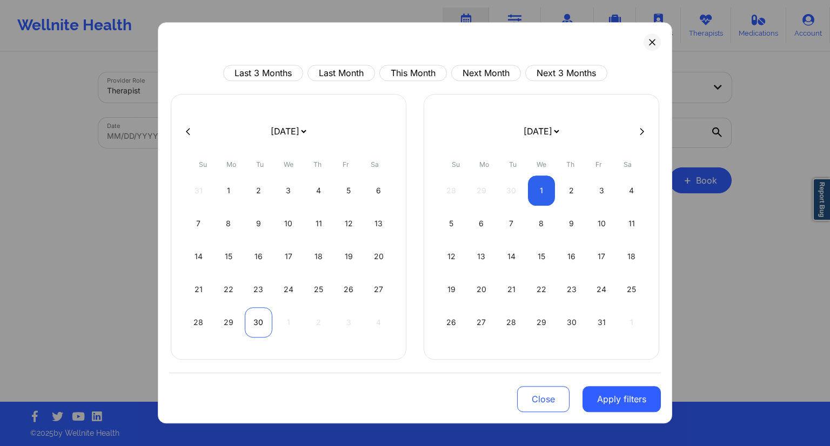
click at [260, 329] on div "30" at bounding box center [259, 322] width 28 height 30
select select "2025-8"
select select "2025-9"
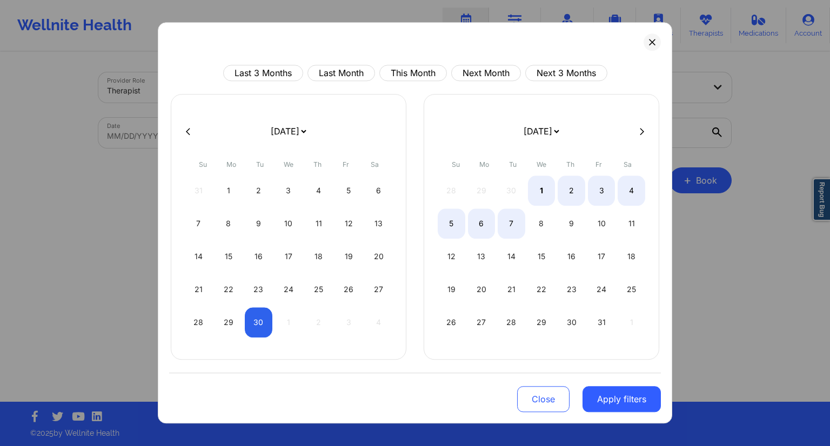
select select "2025-8"
select select "2025-9"
select select "2025-8"
select select "2025-9"
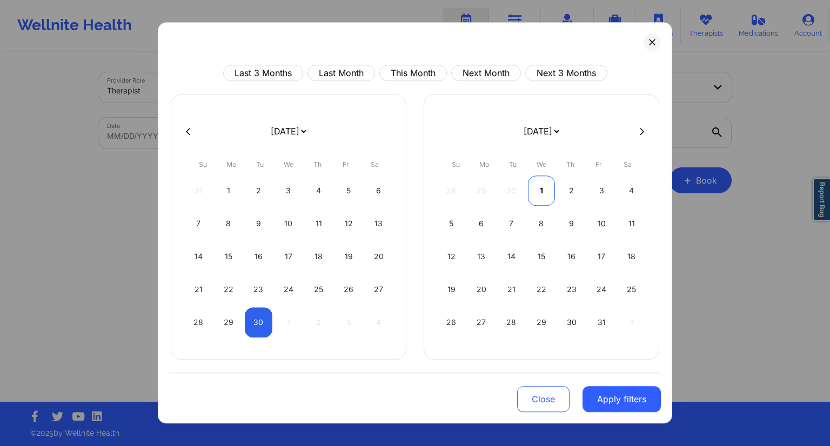
click at [544, 195] on div "1" at bounding box center [542, 191] width 28 height 30
select select "2025-8"
select select "2025-9"
click at [611, 400] on button "Apply filters" at bounding box center [622, 399] width 78 height 26
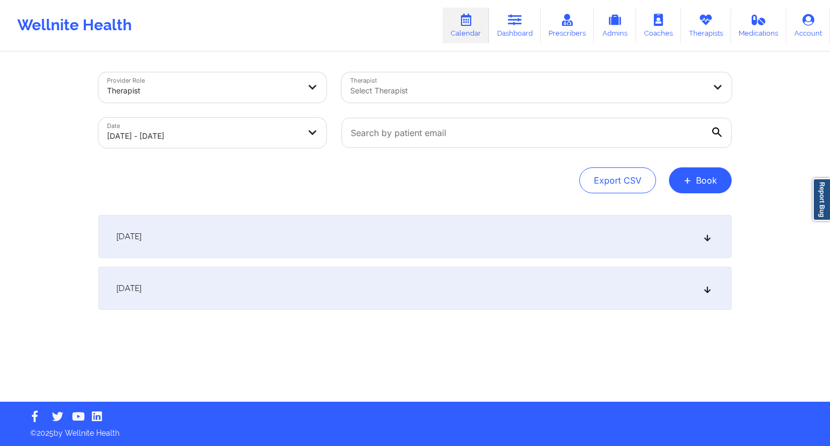
click at [391, 275] on div "[DATE]" at bounding box center [414, 288] width 633 height 43
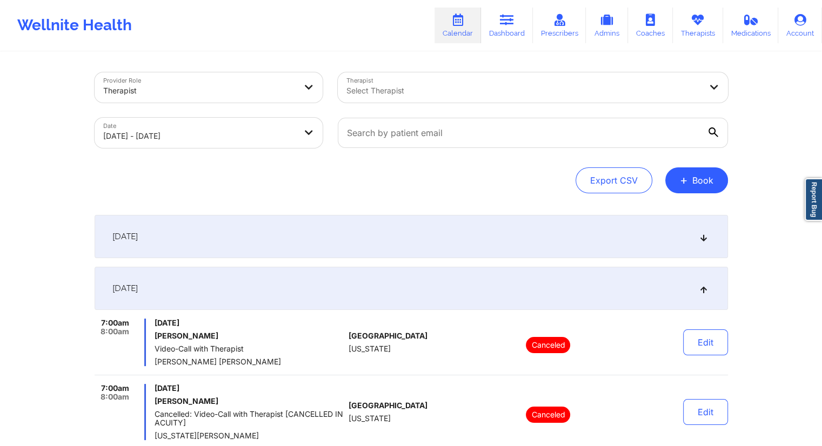
click at [454, 175] on div "Export CSV + Book" at bounding box center [411, 181] width 633 height 26
click at [458, 130] on input "text" at bounding box center [533, 133] width 390 height 30
paste input "[EMAIL_ADDRESS][DOMAIN_NAME]"
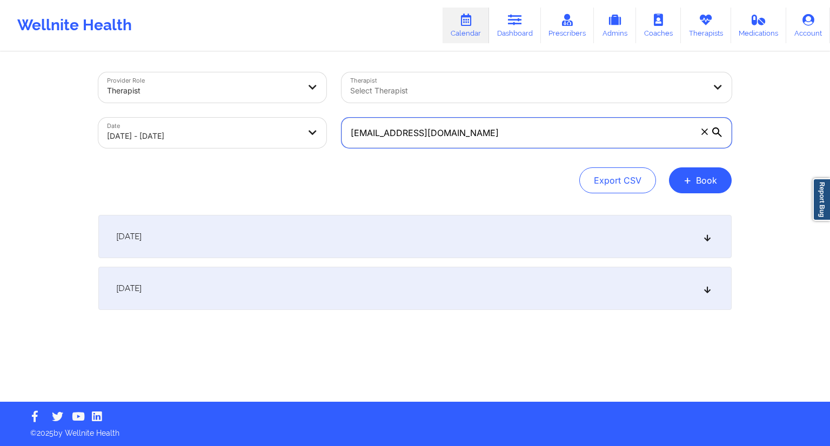
type input "[EMAIL_ADDRESS][DOMAIN_NAME]"
click at [719, 130] on icon at bounding box center [717, 133] width 10 height 10
click at [719, 130] on input "[EMAIL_ADDRESS][DOMAIN_NAME]" at bounding box center [537, 133] width 390 height 30
click at [717, 133] on icon at bounding box center [717, 133] width 10 height 10
click at [717, 133] on input "[EMAIL_ADDRESS][DOMAIN_NAME]" at bounding box center [537, 133] width 390 height 30
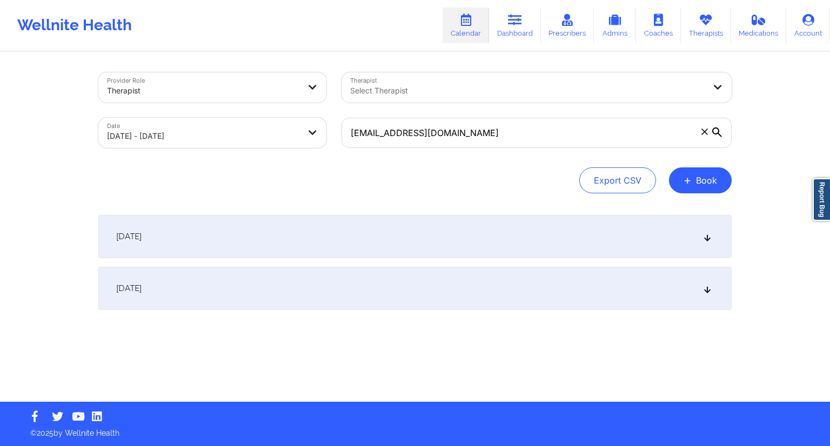
click at [490, 230] on div "[DATE]" at bounding box center [414, 236] width 633 height 43
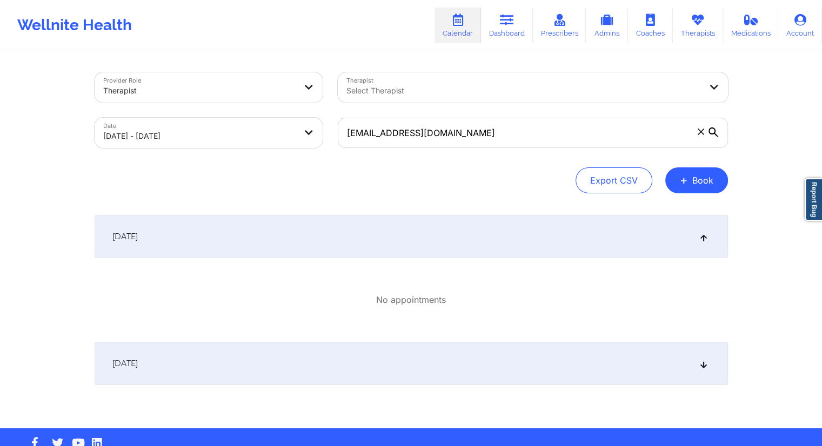
click at [373, 354] on div "[DATE]" at bounding box center [411, 363] width 633 height 43
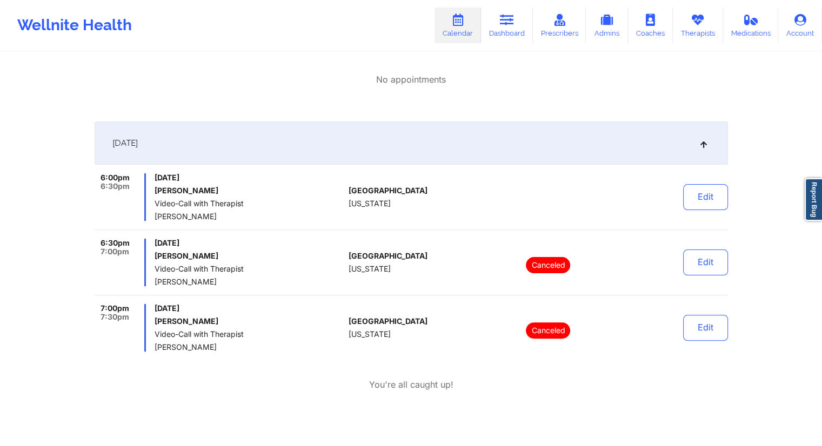
scroll to position [222, 0]
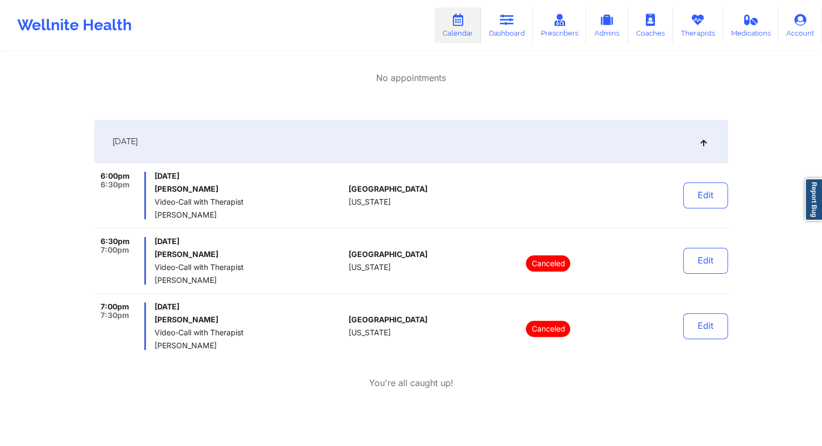
drag, startPoint x: 216, startPoint y: 217, endPoint x: 157, endPoint y: 217, distance: 59.4
click at [157, 217] on span "[PERSON_NAME]" at bounding box center [250, 215] width 190 height 9
copy span "[PERSON_NAME]"
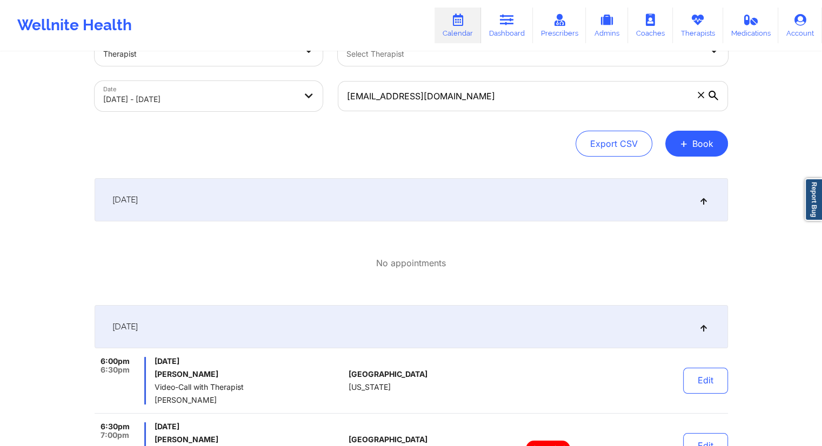
scroll to position [18, 0]
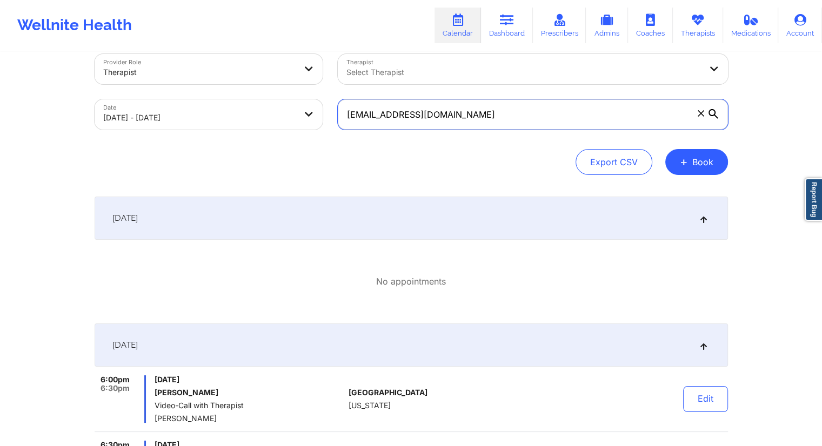
drag, startPoint x: 423, startPoint y: 116, endPoint x: 355, endPoint y: 116, distance: 68.1
click at [355, 116] on input "[EMAIL_ADDRESS][DOMAIN_NAME]" at bounding box center [533, 114] width 390 height 30
click at [378, 119] on input "[EMAIL_ADDRESS][DOMAIN_NAME]" at bounding box center [533, 114] width 390 height 30
drag, startPoint x: 466, startPoint y: 108, endPoint x: 327, endPoint y: 106, distance: 138.4
click at [327, 106] on div "Provider Role Therapist Therapist Select Therapist Date [DATE] - [DATE] [EMAIL_…" at bounding box center [411, 91] width 649 height 91
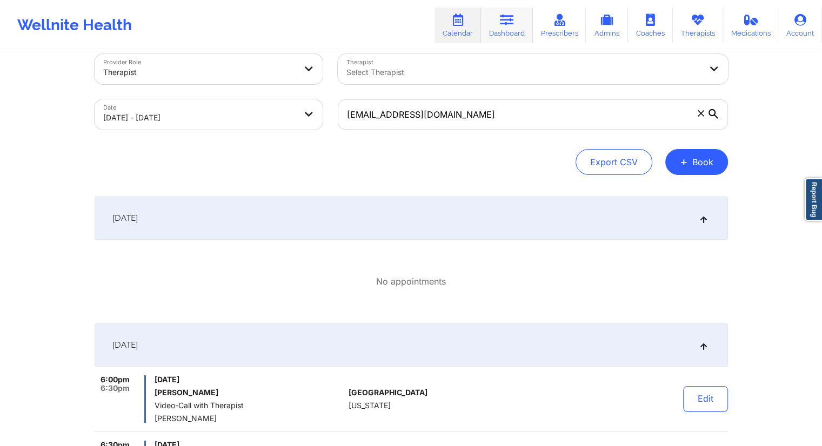
click at [512, 9] on link "Dashboard" at bounding box center [507, 26] width 52 height 36
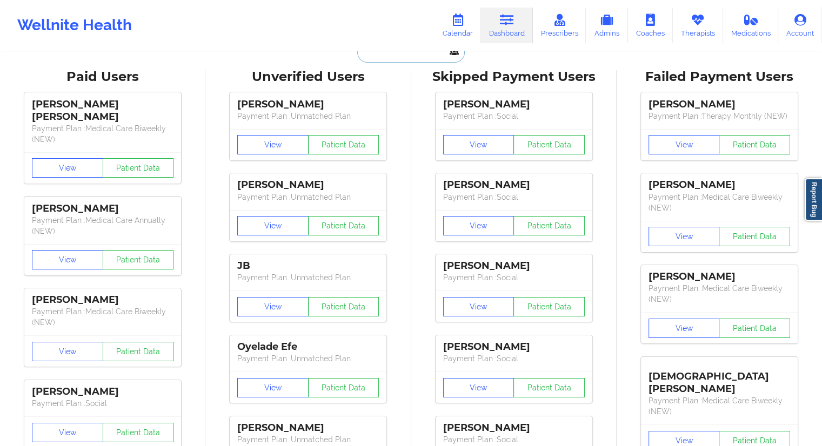
click at [384, 52] on input "text" at bounding box center [410, 52] width 107 height 21
paste input "[EMAIL_ADDRESS][DOMAIN_NAME]"
type input "[EMAIL_ADDRESS][DOMAIN_NAME]"
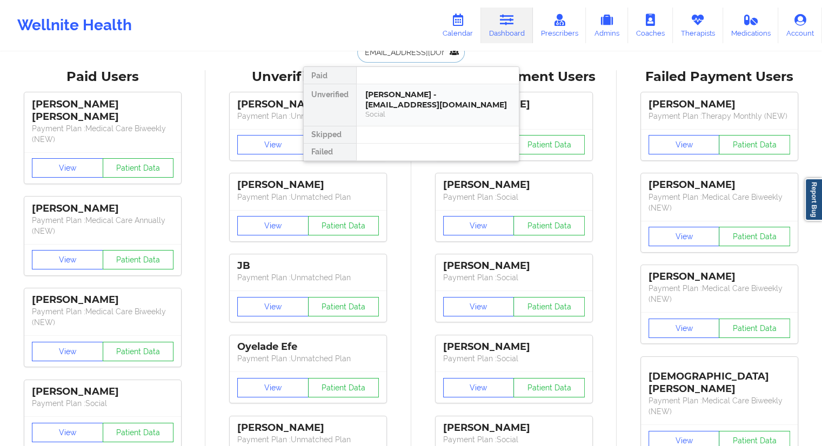
click at [420, 113] on div "Social" at bounding box center [437, 114] width 145 height 9
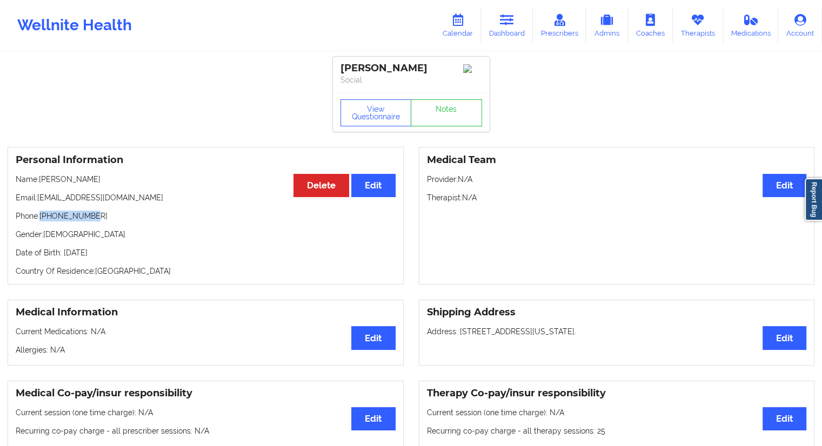
drag, startPoint x: 95, startPoint y: 220, endPoint x: 43, endPoint y: 222, distance: 52.4
click at [43, 222] on p "Phone: [PHONE_NUMBER]" at bounding box center [206, 216] width 380 height 11
copy p "[PHONE_NUMBER]"
drag, startPoint x: 83, startPoint y: 181, endPoint x: 39, endPoint y: 179, distance: 43.8
click at [39, 179] on p "Name: [PERSON_NAME]" at bounding box center [206, 179] width 380 height 11
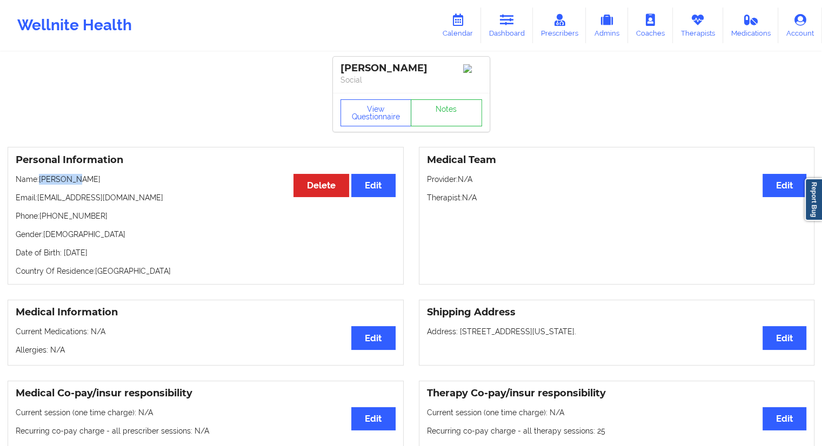
copy p "[PERSON_NAME]"
click at [687, 29] on link "Therapists" at bounding box center [698, 26] width 50 height 36
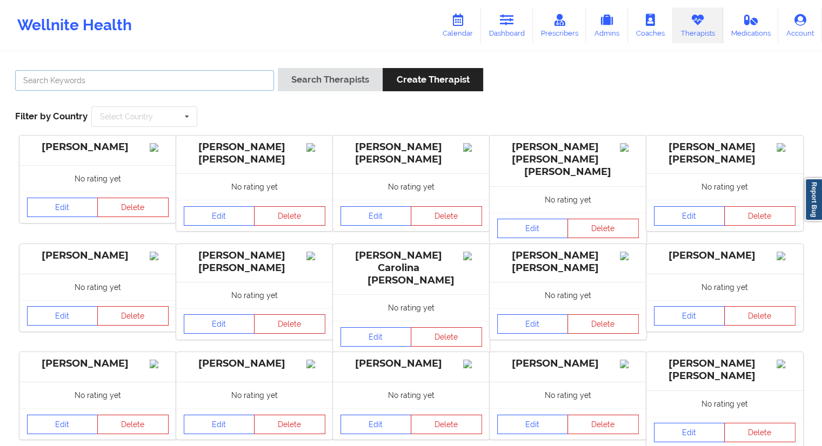
click at [169, 70] on input "text" at bounding box center [144, 80] width 259 height 21
paste input "[PERSON_NAME]"
type input "[PERSON_NAME]"
click at [299, 82] on button "Search Therapists" at bounding box center [330, 79] width 105 height 23
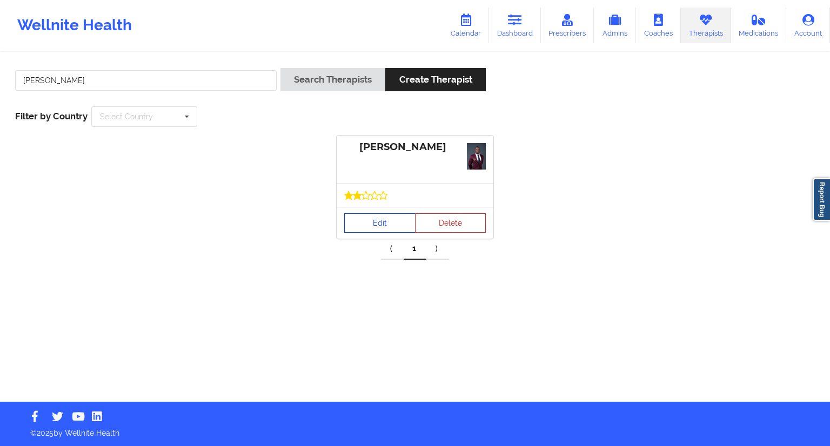
click at [372, 223] on link "Edit" at bounding box center [379, 222] width 71 height 19
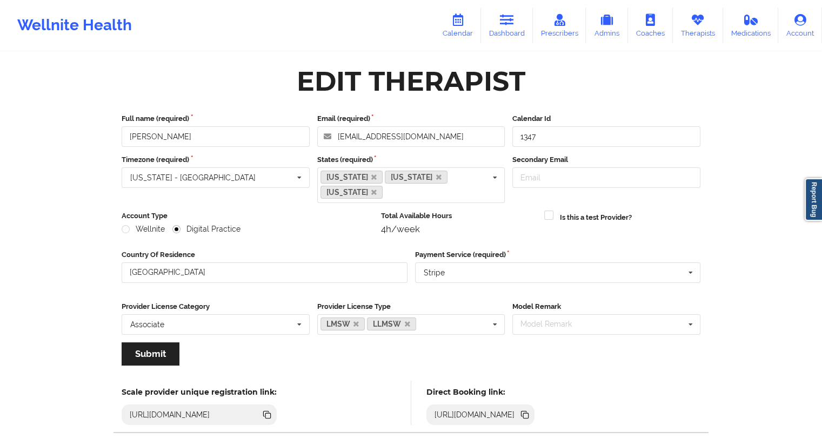
click at [527, 415] on icon at bounding box center [524, 413] width 5 height 5
click at [462, 29] on link "Calendar" at bounding box center [457, 26] width 46 height 36
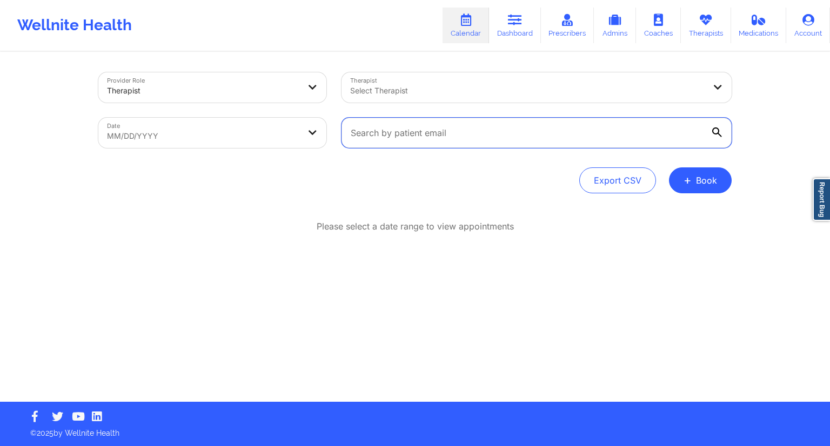
click at [365, 139] on input "text" at bounding box center [537, 133] width 390 height 30
paste input "[EMAIL_ADDRESS][DOMAIN_NAME]"
type input "[EMAIL_ADDRESS][DOMAIN_NAME]"
click at [717, 130] on icon at bounding box center [717, 133] width 10 height 10
click at [717, 130] on input "[EMAIL_ADDRESS][DOMAIN_NAME]" at bounding box center [537, 133] width 390 height 30
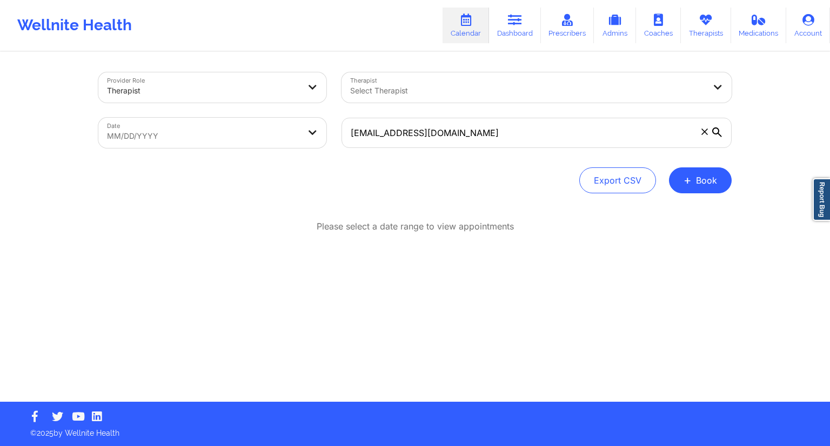
select select "2025-8"
select select "2025-9"
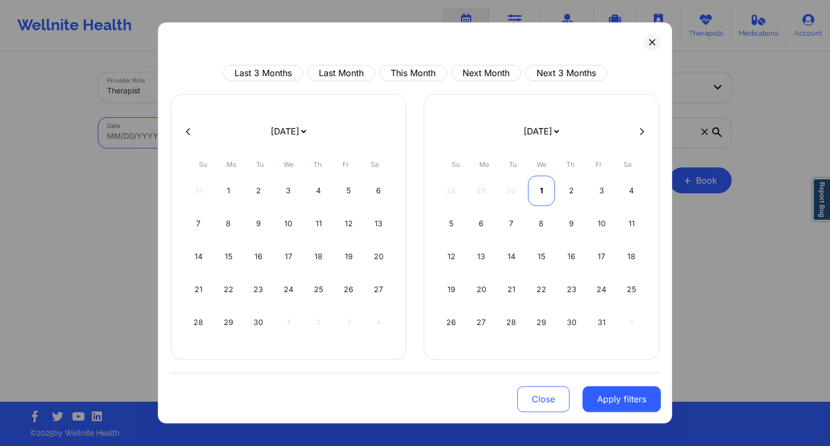
click at [538, 191] on div "1" at bounding box center [542, 191] width 28 height 30
select select "2025-9"
select select "2025-10"
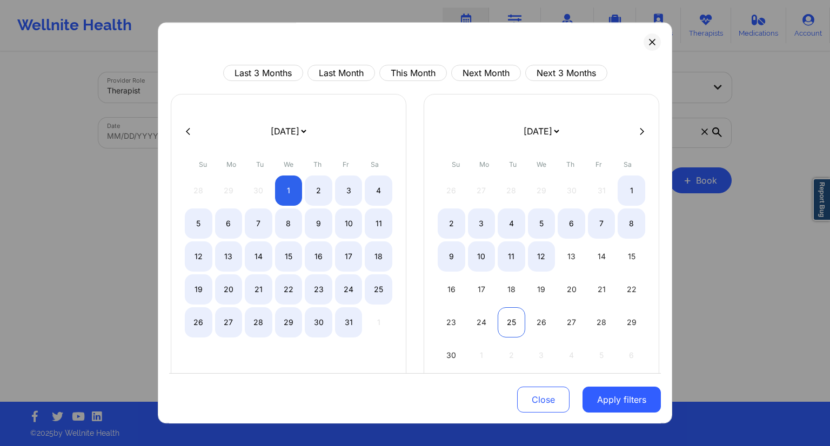
select select "2025-9"
select select "2025-10"
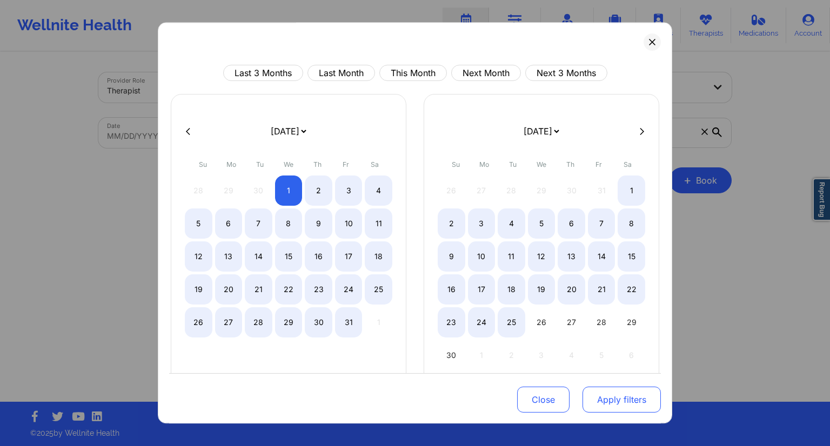
click at [625, 392] on button "Apply filters" at bounding box center [622, 400] width 78 height 26
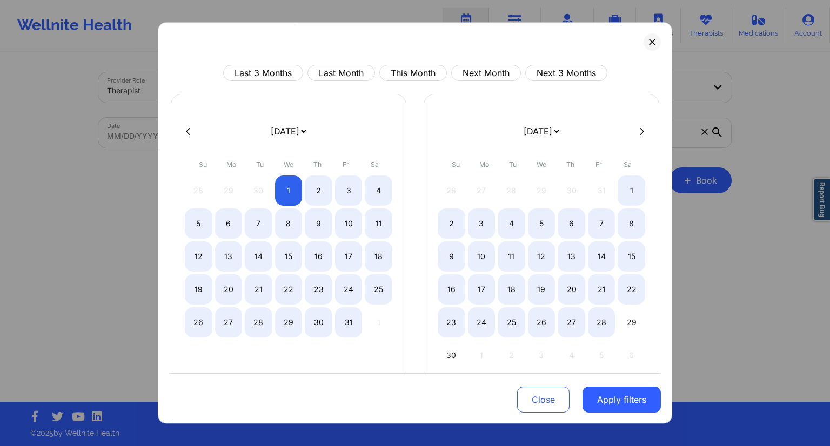
select select "2025-9"
select select "2025-10"
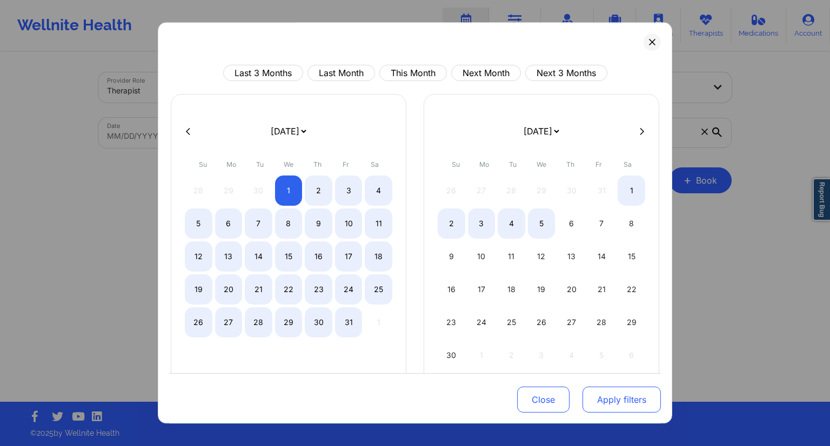
select select "2025-9"
select select "2025-10"
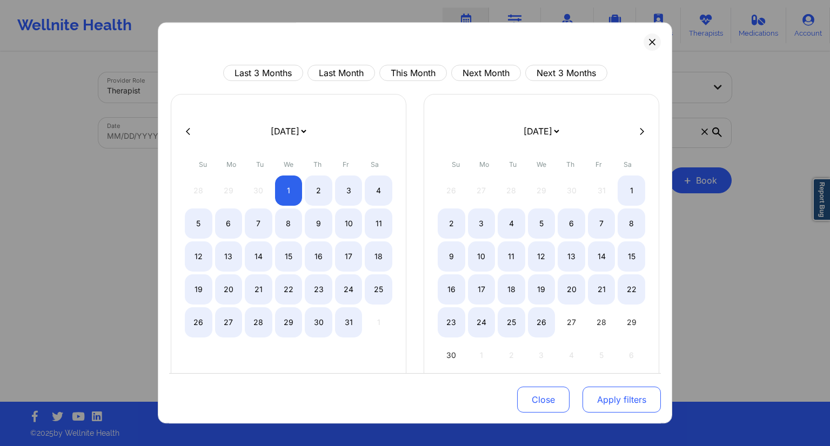
click at [609, 402] on button "Apply filters" at bounding box center [622, 400] width 78 height 26
select select "2025-9"
select select "2025-10"
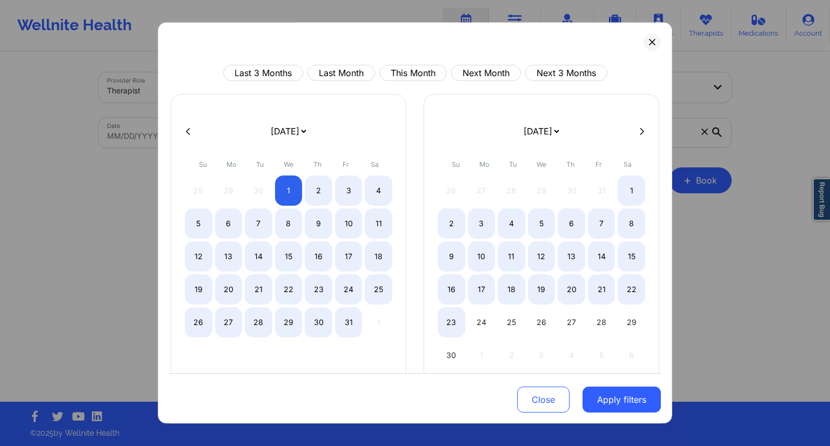
select select "2025-9"
select select "2025-10"
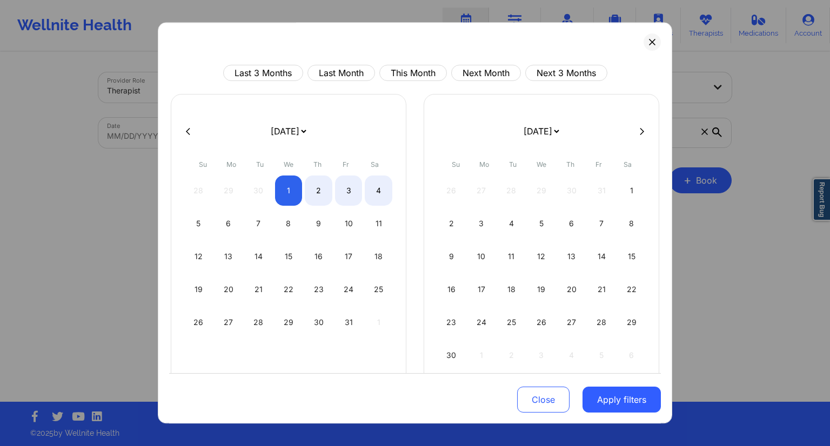
click at [184, 134] on button at bounding box center [188, 131] width 11 height 9
select select "2025-8"
select select "2025-9"
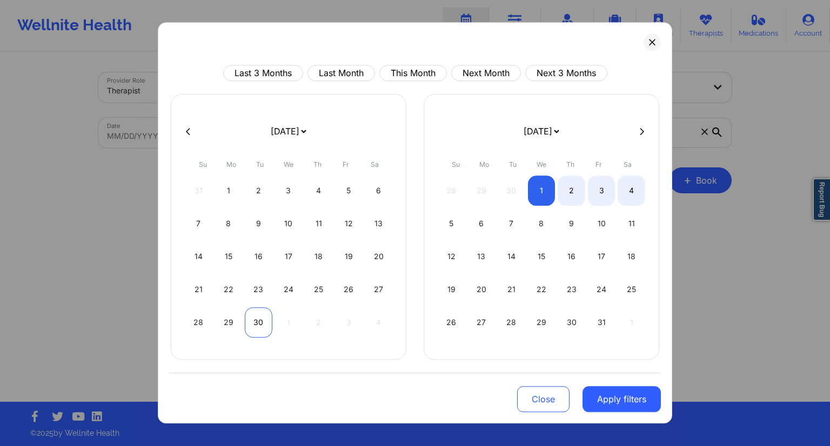
select select "2025-8"
select select "2025-9"
click at [262, 331] on div "30" at bounding box center [259, 322] width 28 height 30
select select "2025-8"
select select "2025-9"
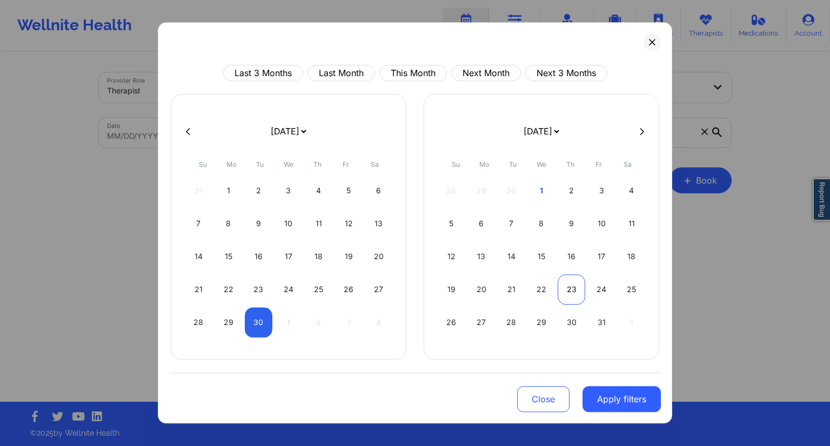
select select "2025-8"
select select "2025-9"
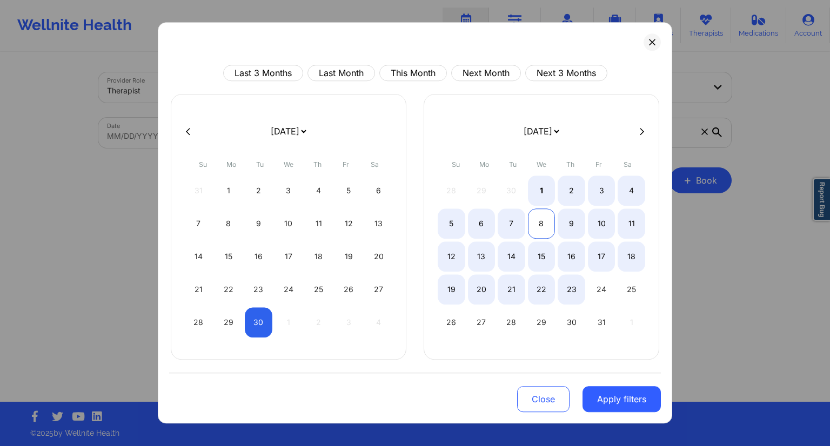
select select "2025-8"
select select "2025-9"
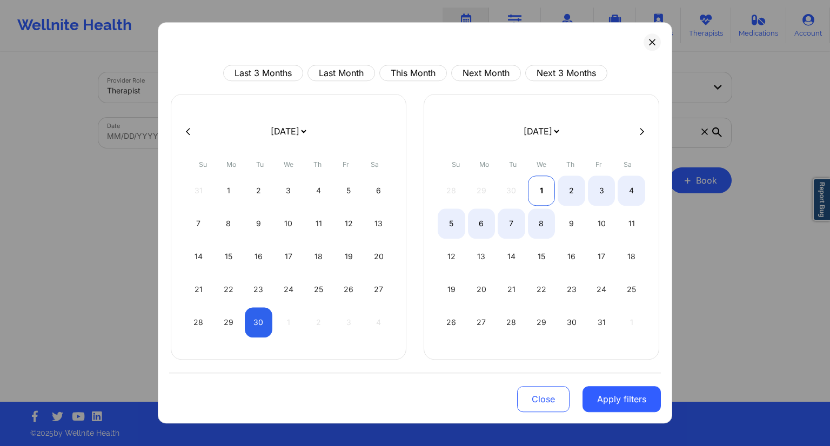
select select "2025-8"
select select "2025-9"
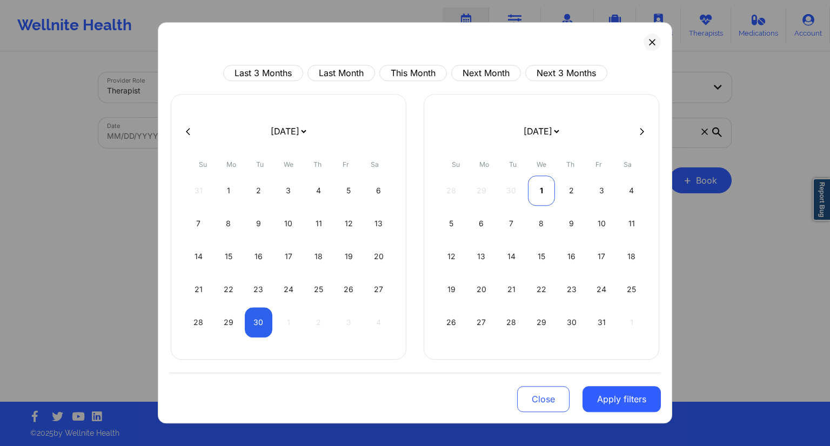
click at [542, 197] on div "1" at bounding box center [542, 191] width 28 height 30
select select "2025-8"
select select "2025-9"
click at [634, 396] on button "Apply filters" at bounding box center [622, 399] width 78 height 26
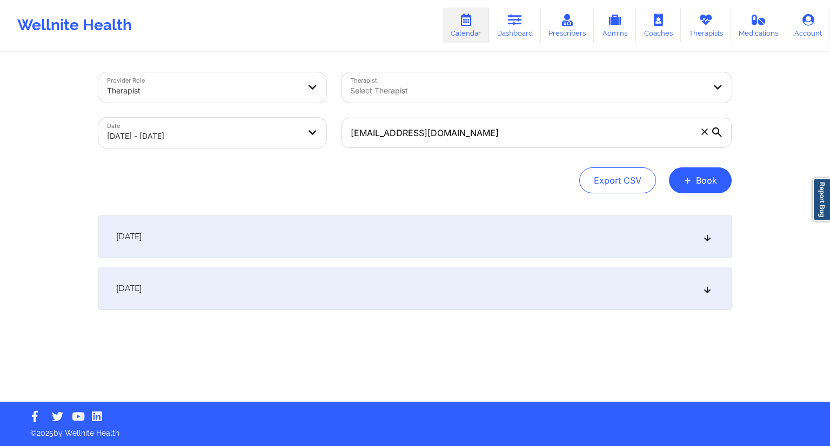
click at [390, 288] on div "[DATE]" at bounding box center [414, 288] width 633 height 43
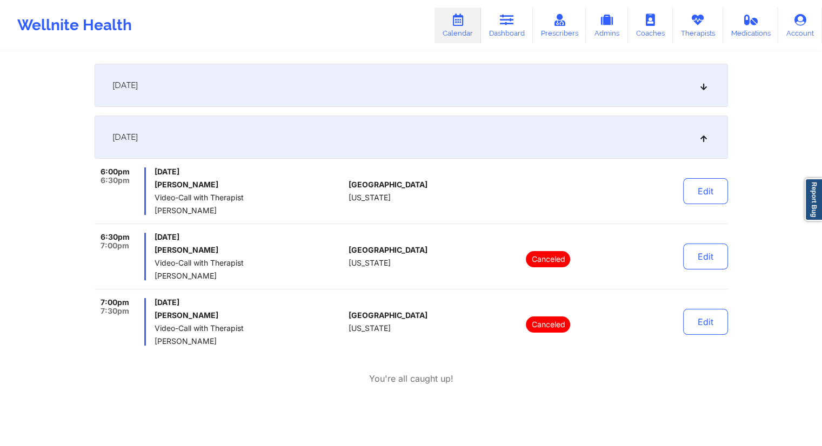
scroll to position [69, 0]
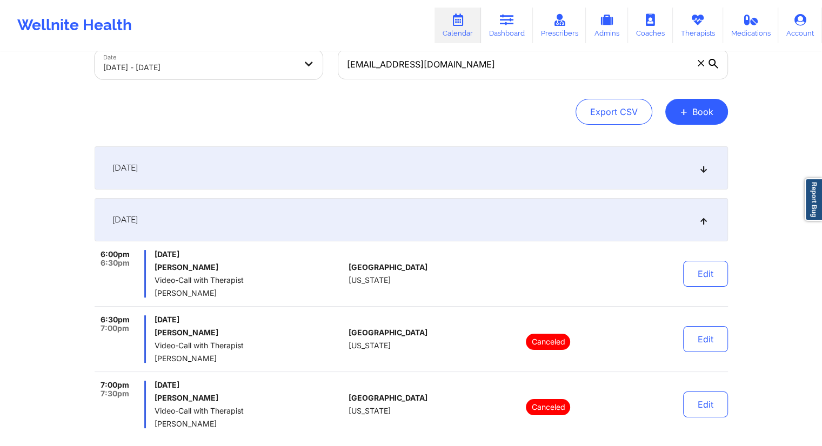
drag, startPoint x: 226, startPoint y: 296, endPoint x: 155, endPoint y: 295, distance: 71.3
click at [155, 295] on span "[PERSON_NAME]" at bounding box center [250, 293] width 190 height 9
copy span "[PERSON_NAME]"
click at [204, 265] on h6 "[PERSON_NAME]" at bounding box center [250, 267] width 190 height 9
drag, startPoint x: 173, startPoint y: 269, endPoint x: 150, endPoint y: 269, distance: 23.8
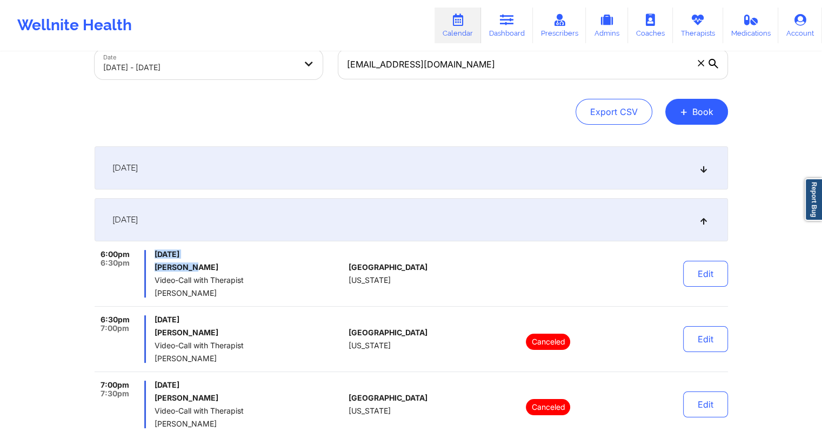
click at [150, 269] on div "6:00pm 6:30pm [DATE] [PERSON_NAME] Video-Call with Therapist [PERSON_NAME]" at bounding box center [220, 274] width 250 height 48
click at [175, 273] on div "[DATE] [PERSON_NAME] Video-Call with Therapist [PERSON_NAME]" at bounding box center [250, 274] width 190 height 48
drag, startPoint x: 190, startPoint y: 267, endPoint x: 151, endPoint y: 269, distance: 39.5
click at [151, 269] on div "6:00pm 6:30pm [DATE] [PERSON_NAME] Video-Call with Therapist [PERSON_NAME]" at bounding box center [220, 274] width 250 height 48
copy h6 "[PERSON_NAME]"
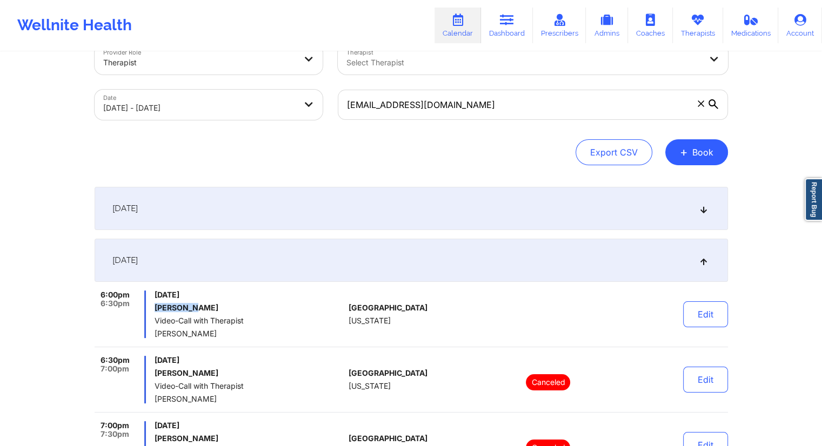
scroll to position [0, 0]
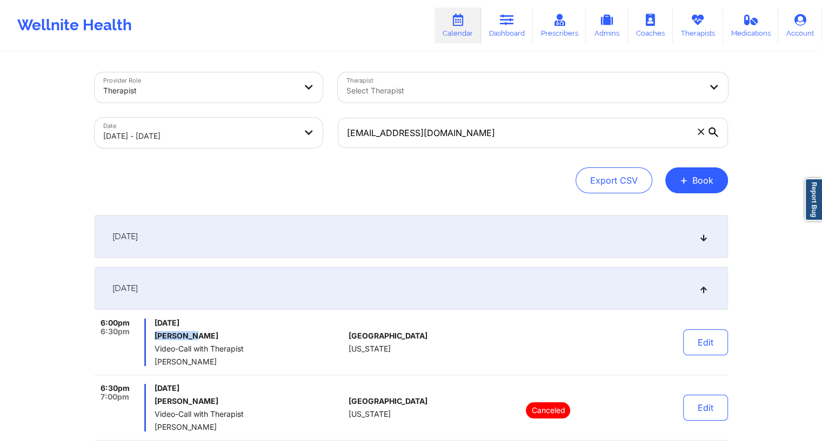
drag, startPoint x: 212, startPoint y: 361, endPoint x: 152, endPoint y: 366, distance: 60.2
click at [152, 366] on div "6:00pm 6:30pm [DATE] [PERSON_NAME] Video-Call with Therapist [PERSON_NAME] [GEO…" at bounding box center [411, 347] width 633 height 57
copy span "[PERSON_NAME]"
click at [719, 347] on button "Edit" at bounding box center [705, 343] width 45 height 26
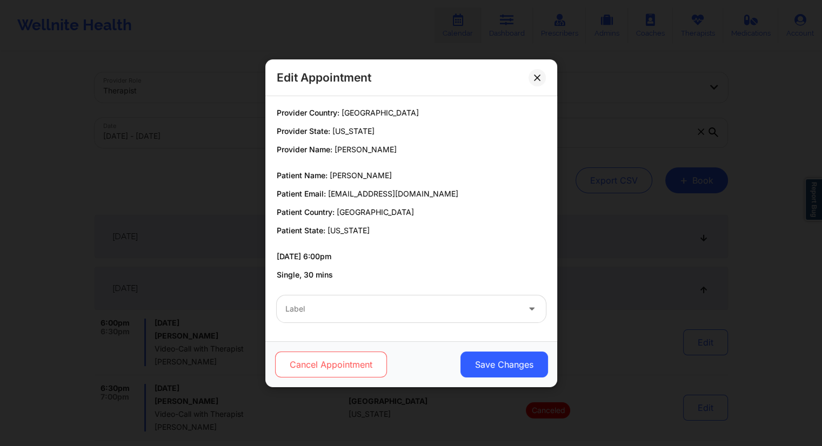
click at [344, 366] on button "Cancel Appointment" at bounding box center [331, 365] width 112 height 26
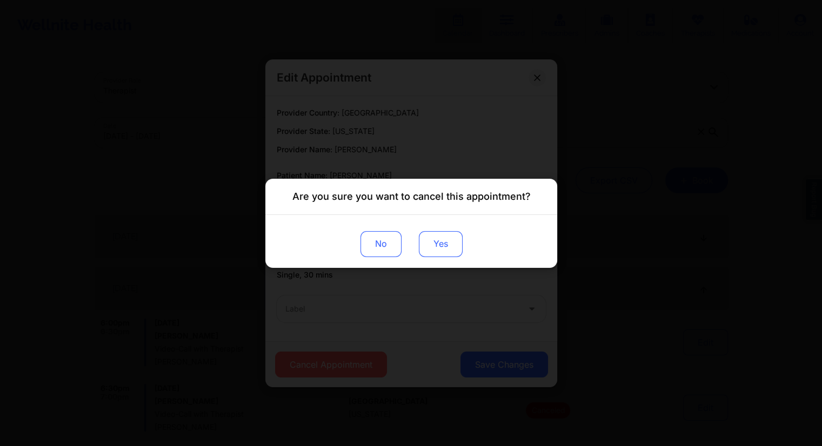
click at [431, 251] on button "Yes" at bounding box center [440, 244] width 44 height 26
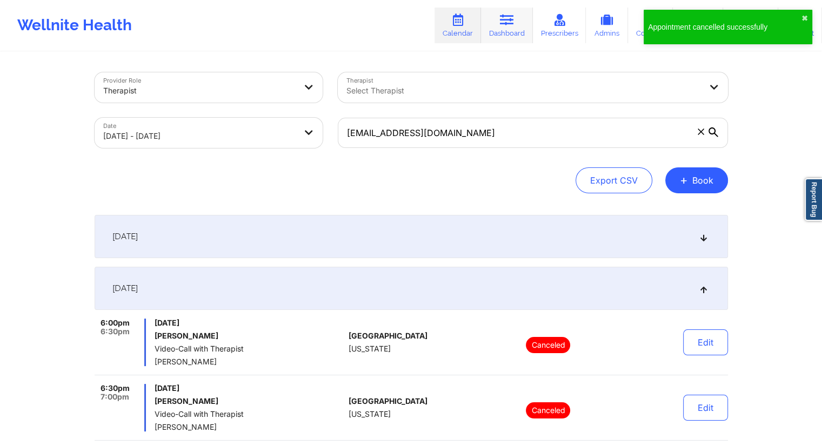
click at [502, 32] on link "Dashboard" at bounding box center [507, 26] width 52 height 36
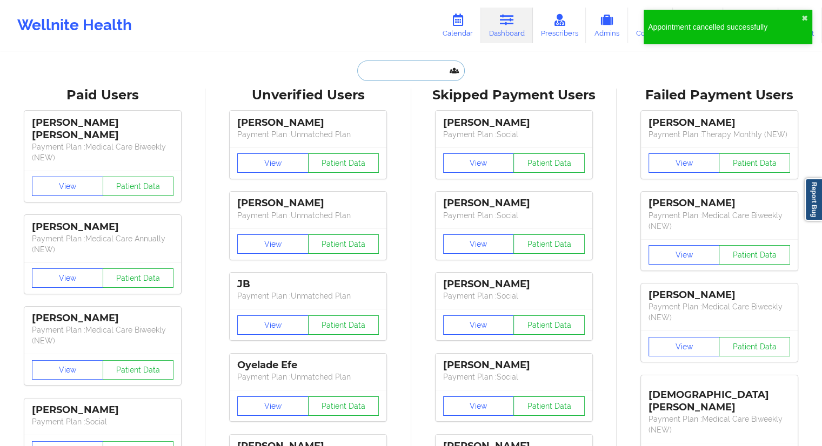
click at [416, 70] on input "text" at bounding box center [410, 71] width 107 height 21
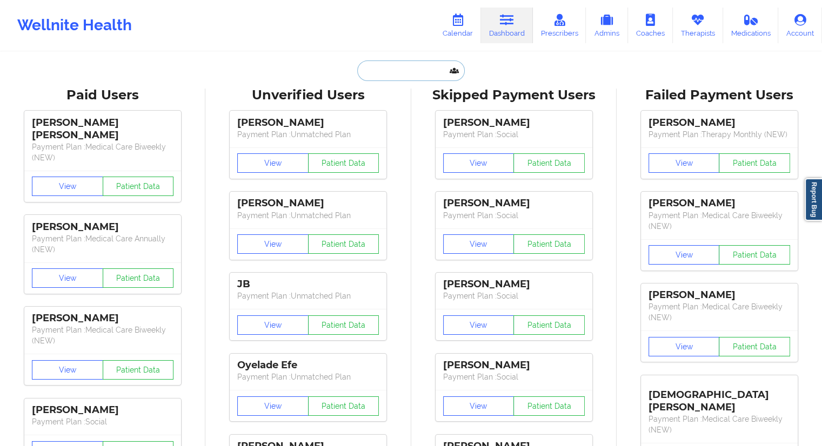
paste input "[PERSON_NAME]"
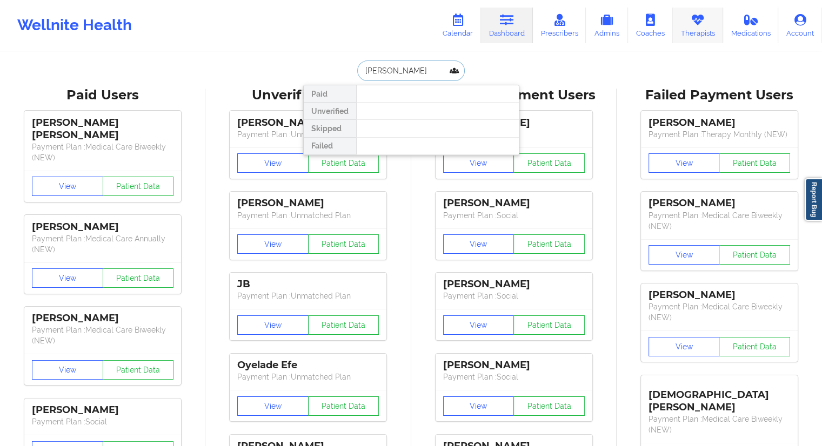
type input "[PERSON_NAME]"
click at [692, 23] on icon at bounding box center [698, 20] width 14 height 12
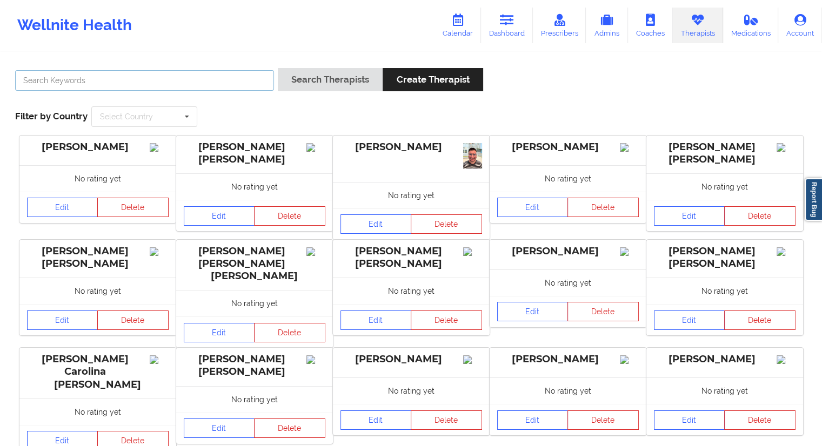
click at [110, 81] on input "text" at bounding box center [144, 80] width 259 height 21
paste input "[PERSON_NAME]"
type input "[PERSON_NAME]"
click at [293, 72] on button "Search Therapists" at bounding box center [330, 79] width 105 height 23
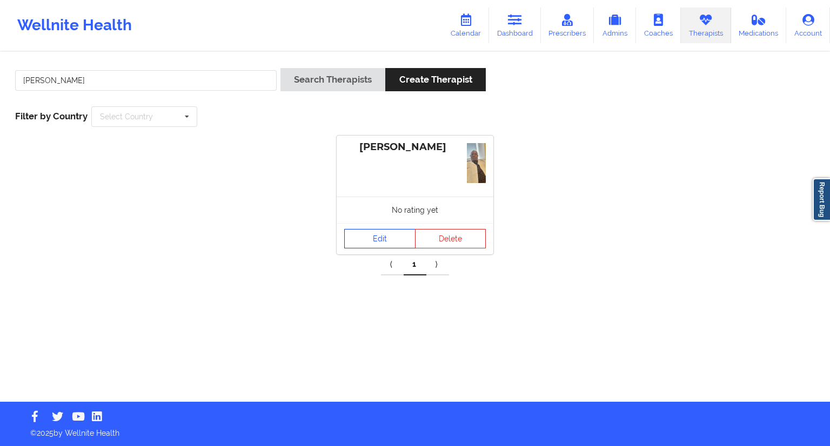
click at [369, 240] on link "Edit" at bounding box center [379, 238] width 71 height 19
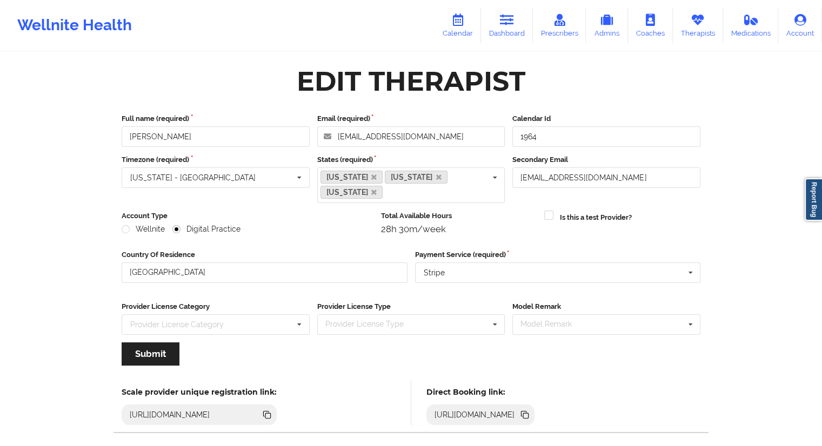
scroll to position [52, 0]
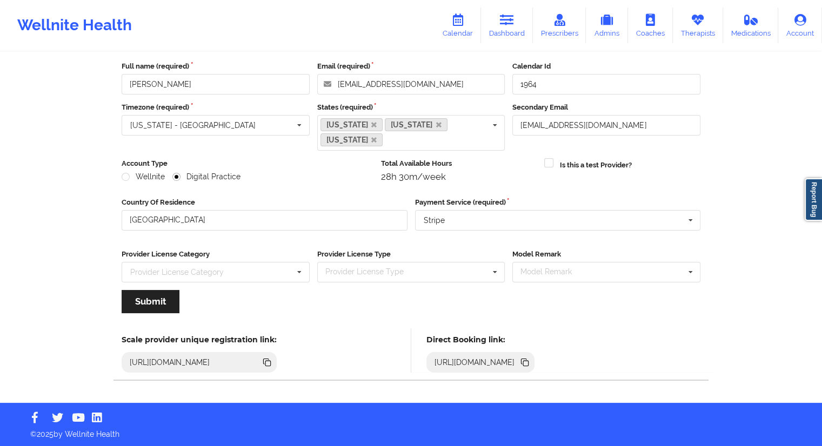
click at [529, 362] on icon at bounding box center [525, 363] width 5 height 5
click at [693, 28] on link "Therapists" at bounding box center [698, 26] width 50 height 36
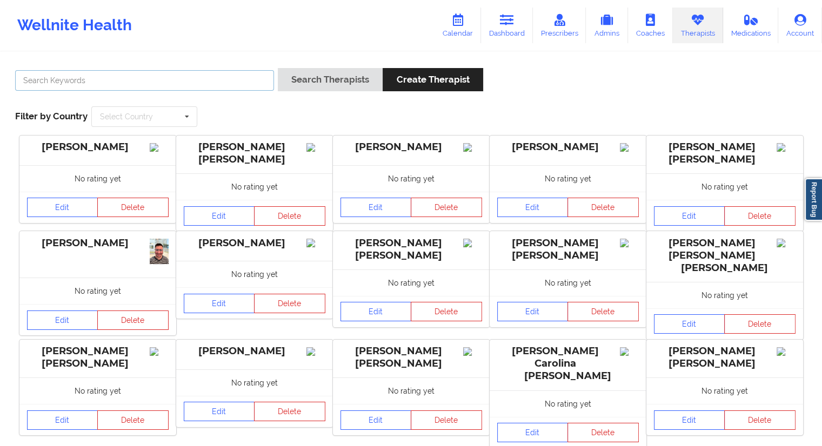
click at [96, 83] on input "text" at bounding box center [144, 80] width 259 height 21
paste input "[PERSON_NAME]"
type input "[PERSON_NAME]"
click at [305, 67] on div "[PERSON_NAME] Search Therapists Create Therapist Filter by Country Select Count…" at bounding box center [411, 98] width 807 height 74
click at [315, 73] on button "Search Therapists" at bounding box center [330, 79] width 105 height 23
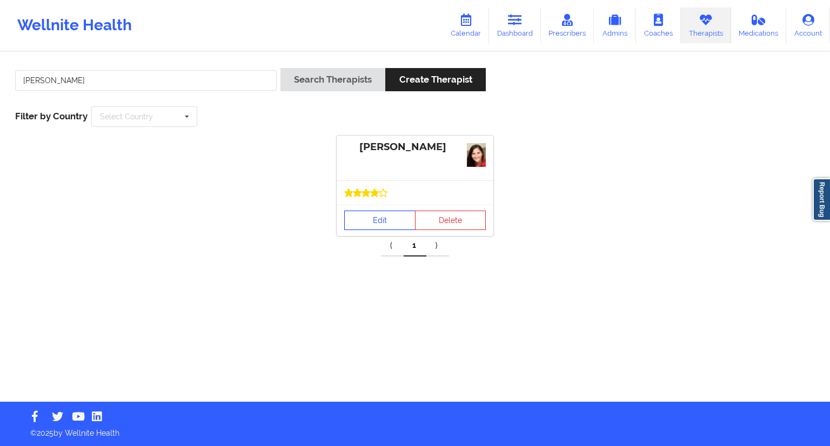
click at [365, 227] on link "Edit" at bounding box center [379, 220] width 71 height 19
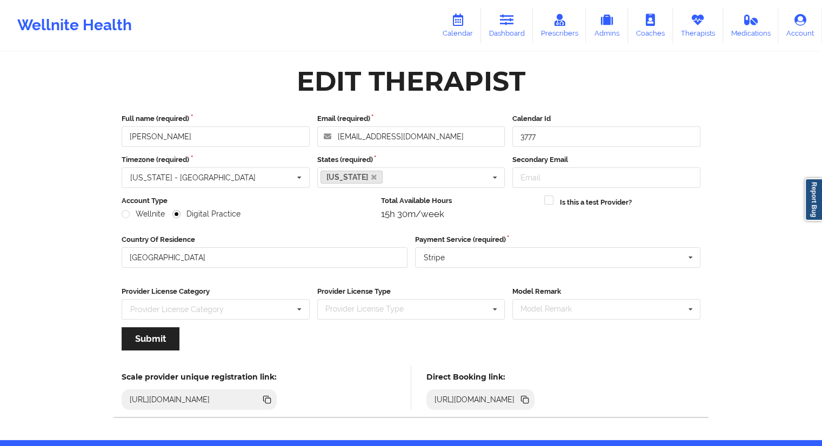
click at [535, 400] on div "[URL][DOMAIN_NAME]" at bounding box center [480, 400] width 109 height 21
click at [529, 399] on icon at bounding box center [525, 400] width 5 height 5
click at [454, 33] on link "Calendar" at bounding box center [457, 26] width 46 height 36
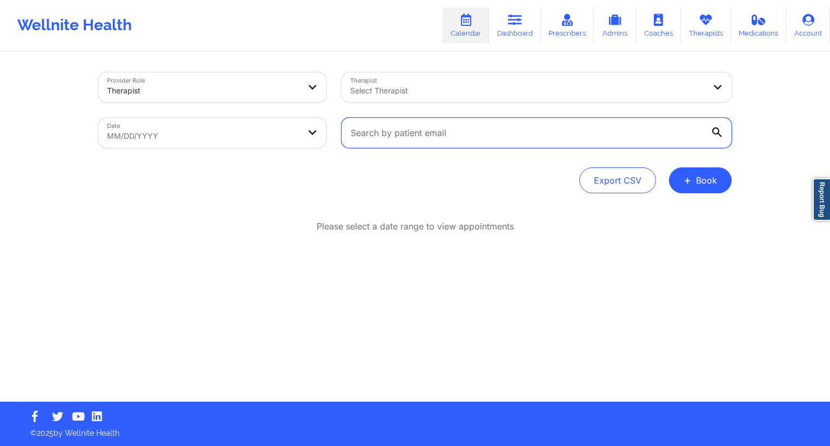
click at [405, 134] on input "text" at bounding box center [537, 133] width 390 height 30
paste input "[EMAIL_ADDRESS][DOMAIN_NAME]"
type input "[EMAIL_ADDRESS][DOMAIN_NAME]"
click at [719, 132] on icon at bounding box center [717, 133] width 10 height 10
click at [719, 132] on input "[EMAIL_ADDRESS][DOMAIN_NAME]" at bounding box center [537, 133] width 390 height 30
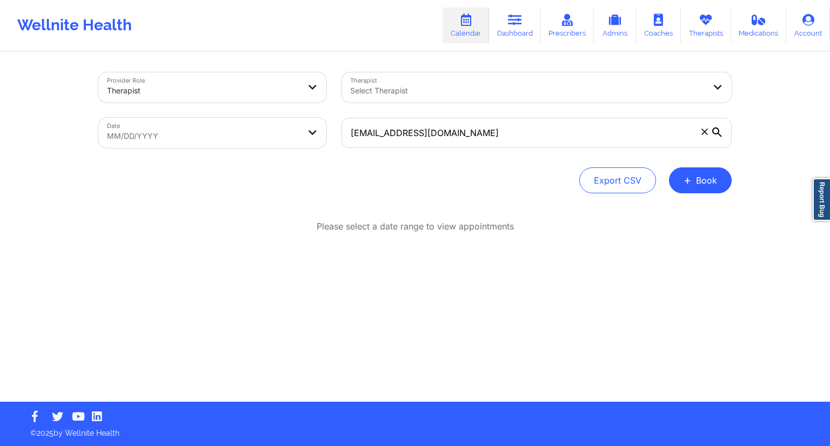
select select "2025-8"
select select "2025-9"
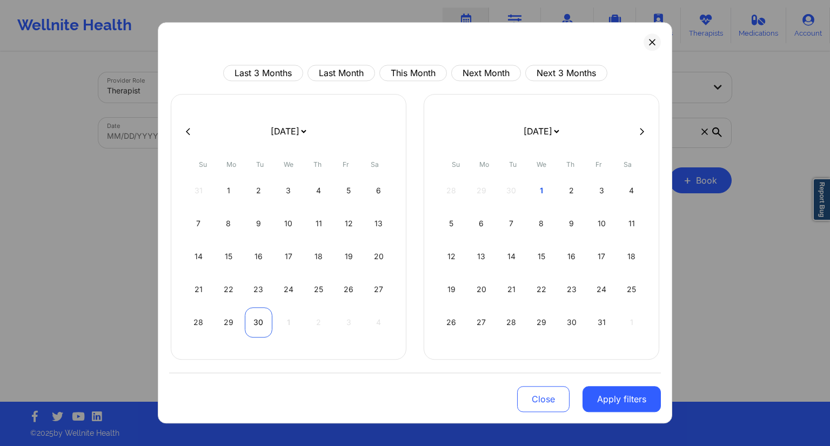
click at [257, 323] on div "30" at bounding box center [259, 322] width 28 height 30
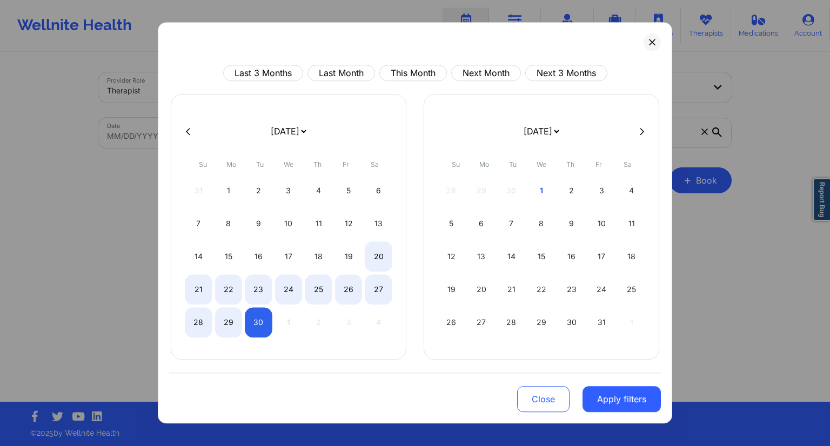
select select "2025-8"
select select "2025-9"
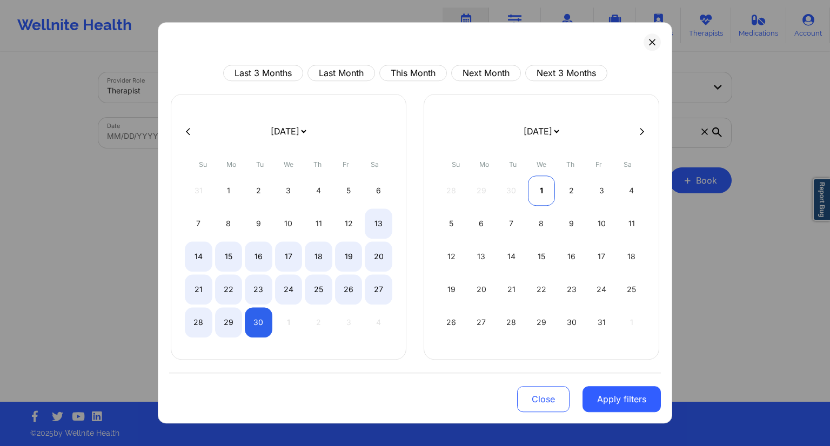
select select "2025-8"
select select "2025-9"
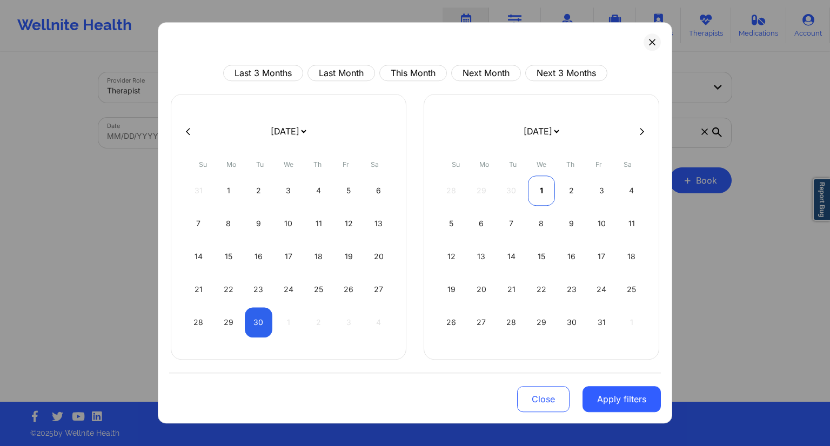
click at [538, 190] on div "1" at bounding box center [542, 191] width 28 height 30
select select "2025-8"
select select "2025-9"
click at [606, 399] on button "Apply filters" at bounding box center [622, 399] width 78 height 26
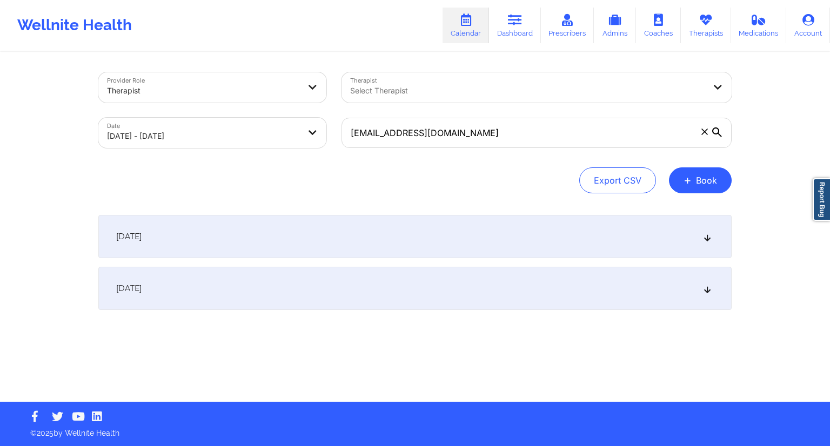
click at [419, 267] on div "[DATE]" at bounding box center [414, 288] width 633 height 43
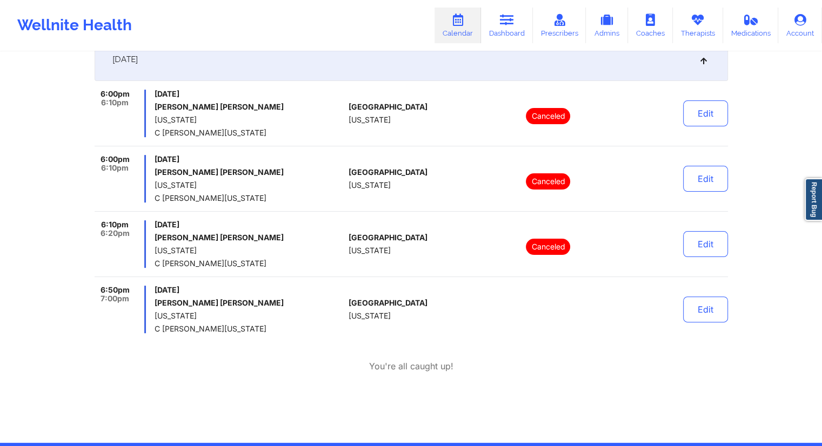
scroll to position [231, 0]
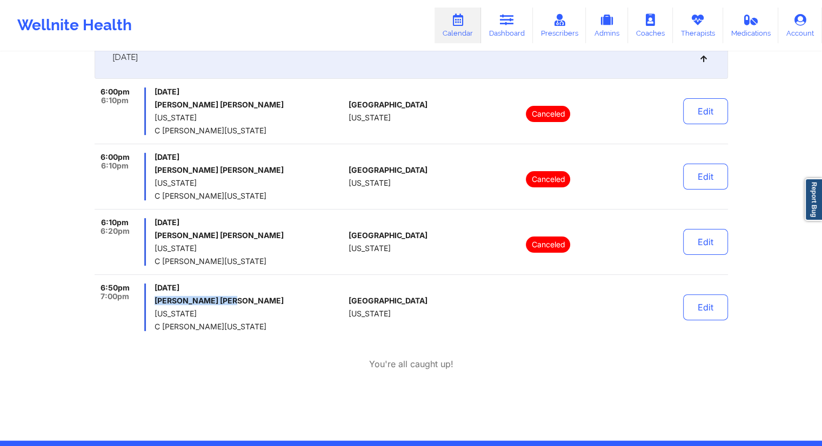
drag, startPoint x: 243, startPoint y: 300, endPoint x: 153, endPoint y: 299, distance: 89.2
click at [153, 299] on div "6:50pm 7:00pm [DATE] [PERSON_NAME] [PERSON_NAME] [US_STATE] C [PERSON_NAME][US_…" at bounding box center [220, 308] width 250 height 48
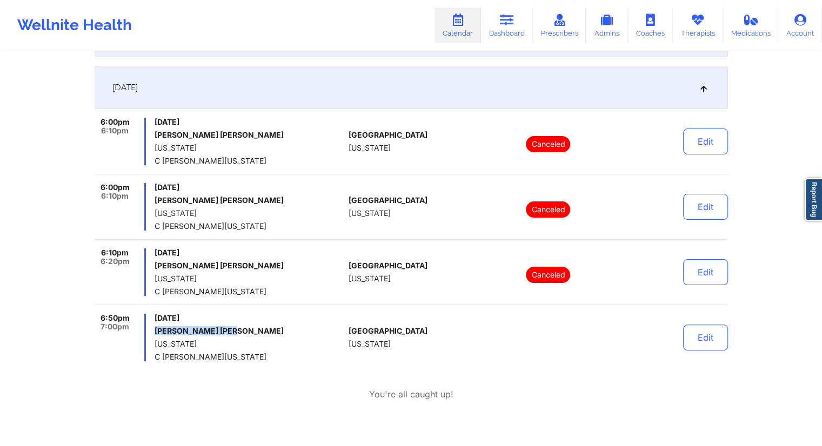
scroll to position [0, 0]
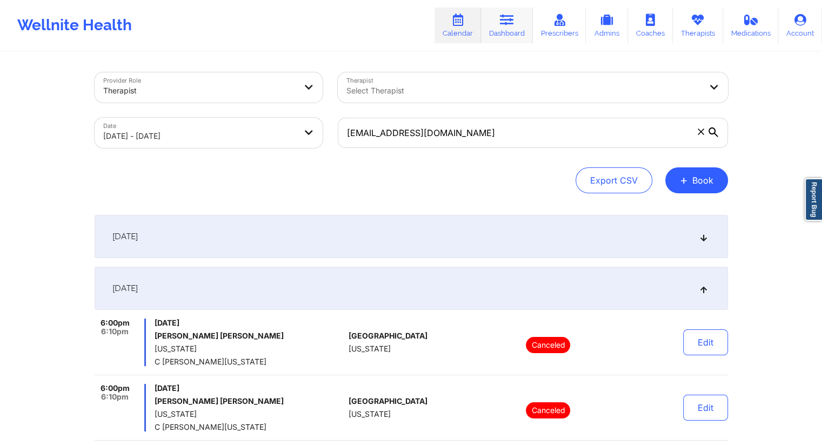
click at [510, 22] on icon at bounding box center [507, 20] width 14 height 12
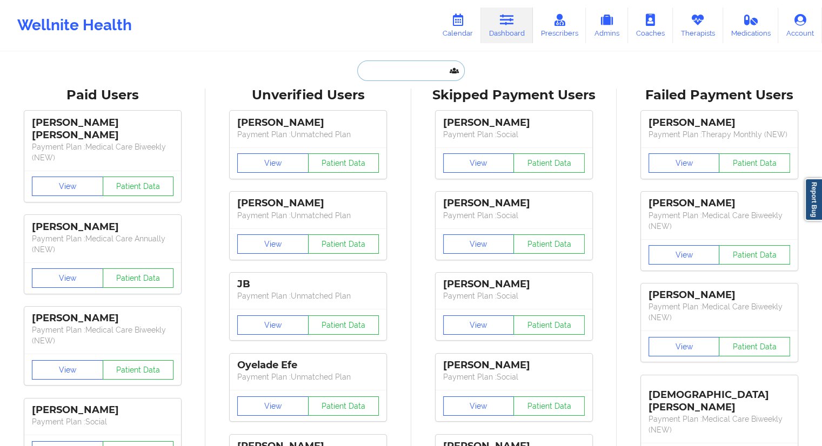
click at [378, 61] on input "text" at bounding box center [410, 71] width 107 height 21
paste input "[EMAIL_ADDRESS][DOMAIN_NAME]"
type input "[EMAIL_ADDRESS][DOMAIN_NAME]"
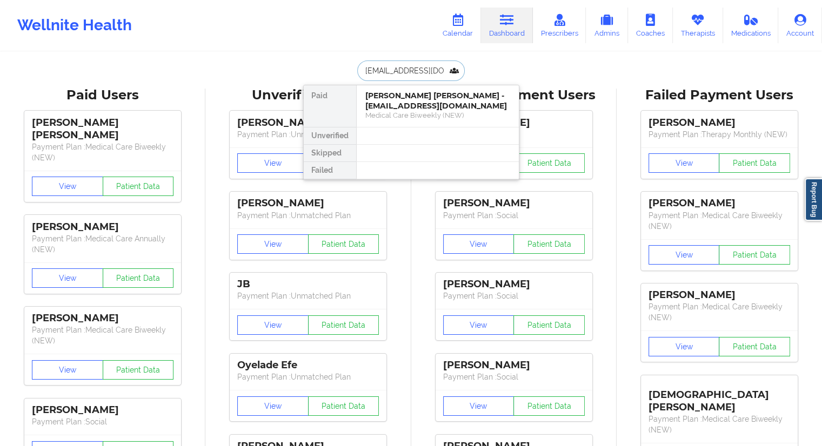
click at [391, 122] on div "[PERSON_NAME] [PERSON_NAME] - [EMAIL_ADDRESS][DOMAIN_NAME] Medical Care Biweekl…" at bounding box center [438, 106] width 162 height 42
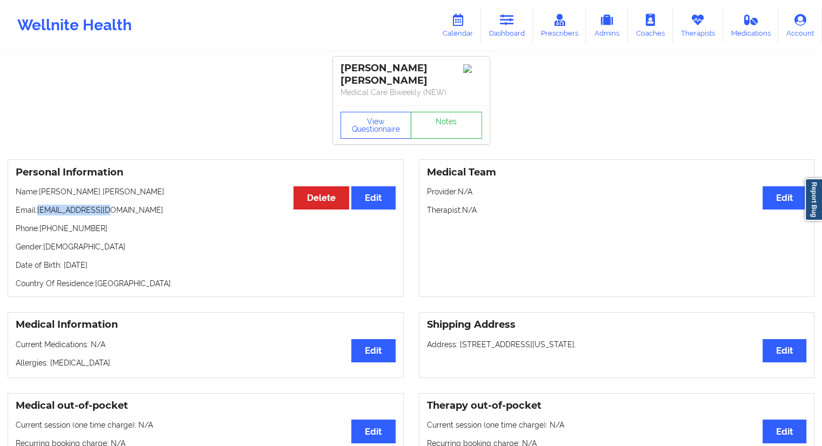
drag, startPoint x: 119, startPoint y: 200, endPoint x: 39, endPoint y: 198, distance: 80.0
click at [39, 205] on p "Email: [EMAIL_ADDRESS][DOMAIN_NAME]" at bounding box center [206, 210] width 380 height 11
copy p "[EMAIL_ADDRESS][DOMAIN_NAME]"
click at [457, 32] on link "Calendar" at bounding box center [457, 26] width 46 height 36
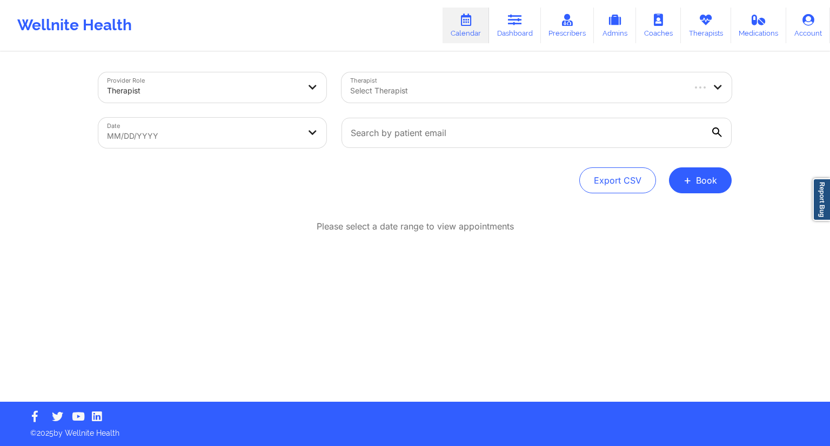
click at [378, 92] on div at bounding box center [516, 90] width 333 height 13
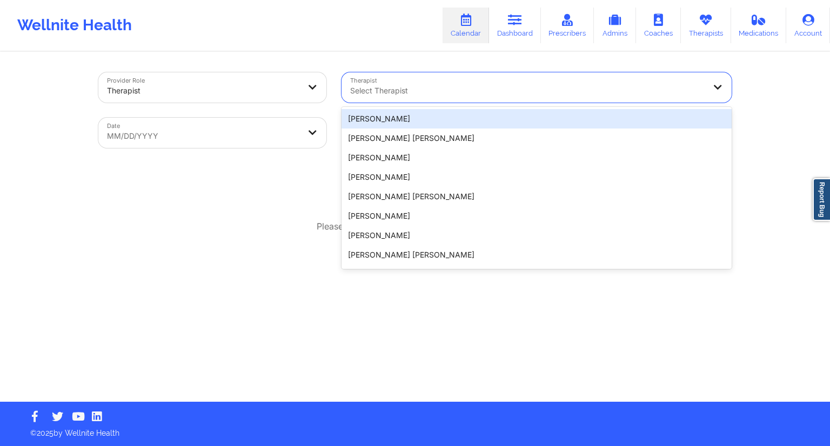
click at [431, 63] on div "Provider Role Therapist Therapist 20 results available. Use Up and Down to choo…" at bounding box center [415, 227] width 649 height 349
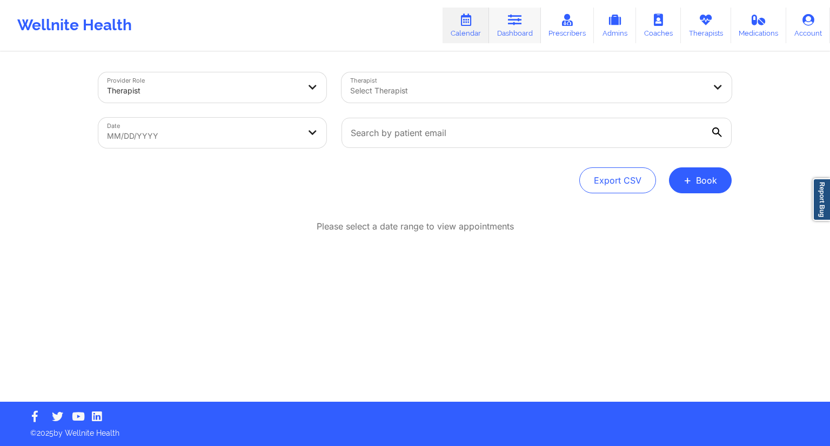
click at [512, 34] on link "Dashboard" at bounding box center [515, 26] width 52 height 36
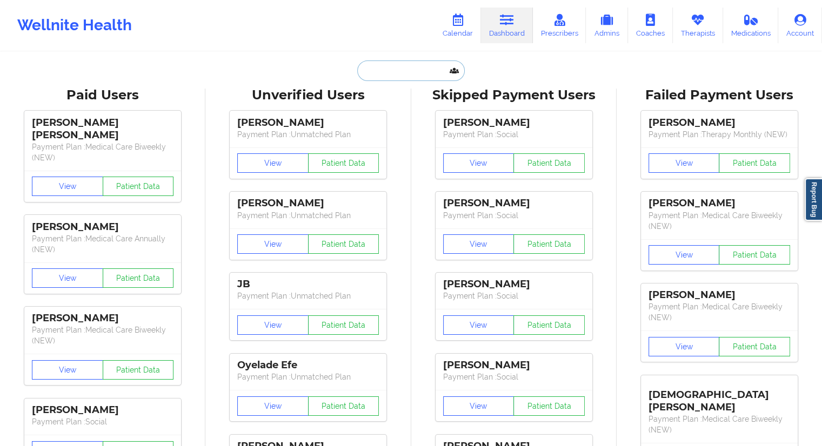
click at [400, 76] on input "text" at bounding box center [410, 71] width 107 height 21
paste input "[PERSON_NAME]"
type input "[PERSON_NAME]"
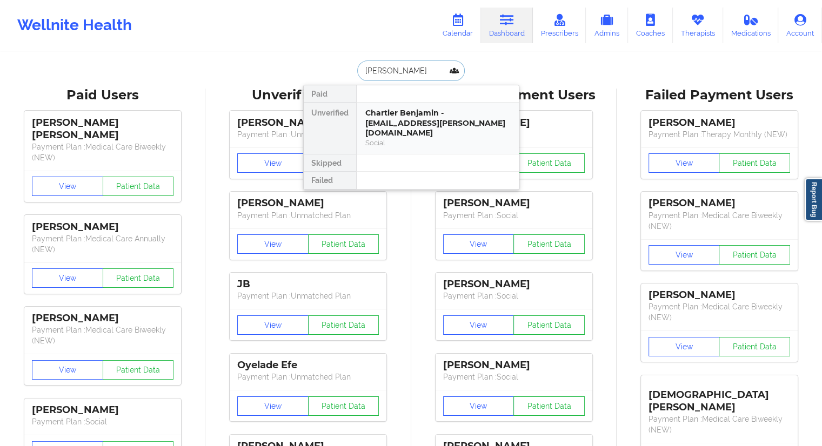
click at [397, 110] on div "Chartier Benjamin - [EMAIL_ADDRESS][PERSON_NAME][DOMAIN_NAME]" at bounding box center [437, 123] width 145 height 30
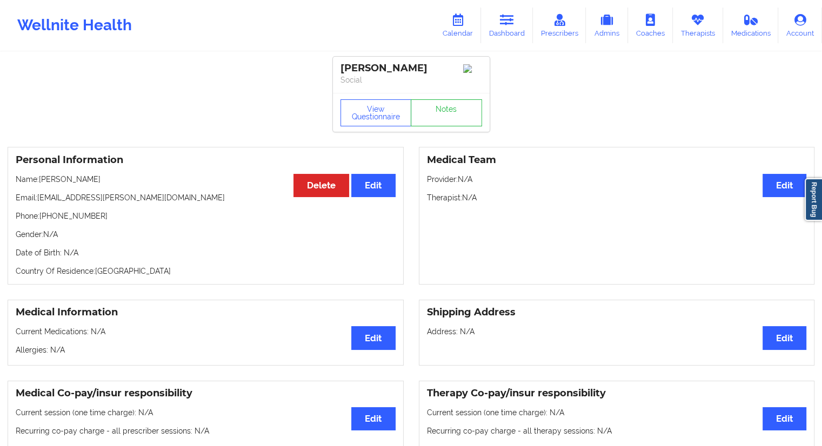
drag, startPoint x: 182, startPoint y: 117, endPoint x: 159, endPoint y: 91, distance: 34.1
click at [469, 34] on link "Calendar" at bounding box center [457, 26] width 46 height 36
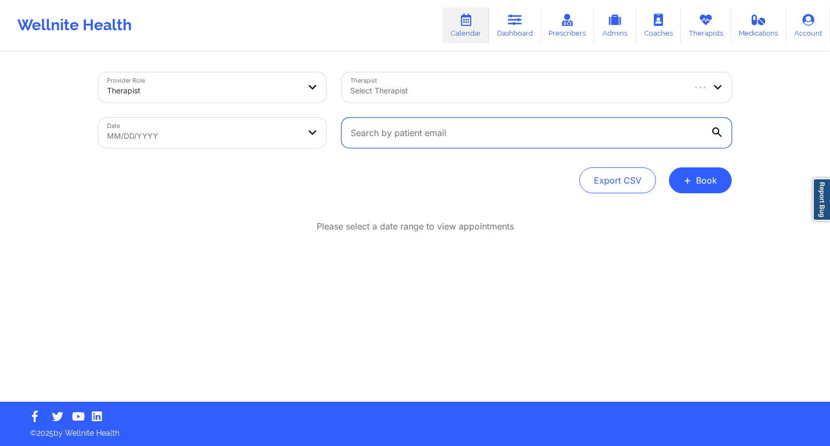
click at [413, 133] on input "text" at bounding box center [537, 133] width 390 height 30
paste input "[EMAIL_ADDRESS][DOMAIN_NAME]"
type input "[EMAIL_ADDRESS][DOMAIN_NAME]"
click at [716, 132] on icon at bounding box center [717, 133] width 10 height 10
click at [716, 132] on input "[EMAIL_ADDRESS][DOMAIN_NAME]" at bounding box center [537, 133] width 390 height 30
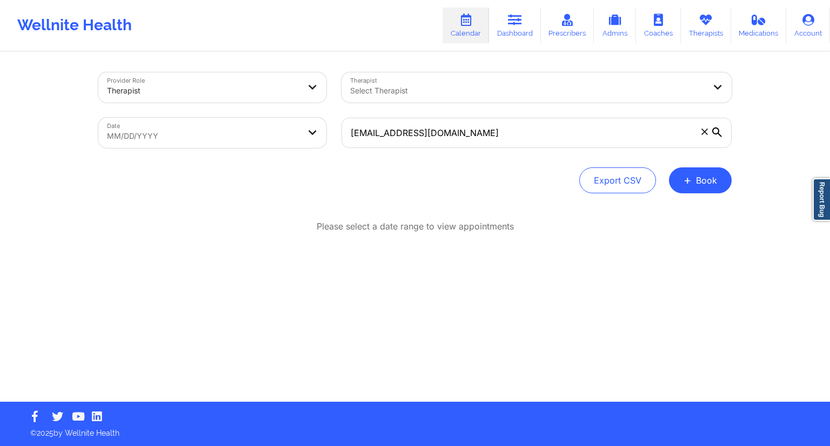
click at [309, 149] on div "Date MM/DD/YYYY" at bounding box center [212, 132] width 243 height 45
select select "2025-8"
select select "2025-9"
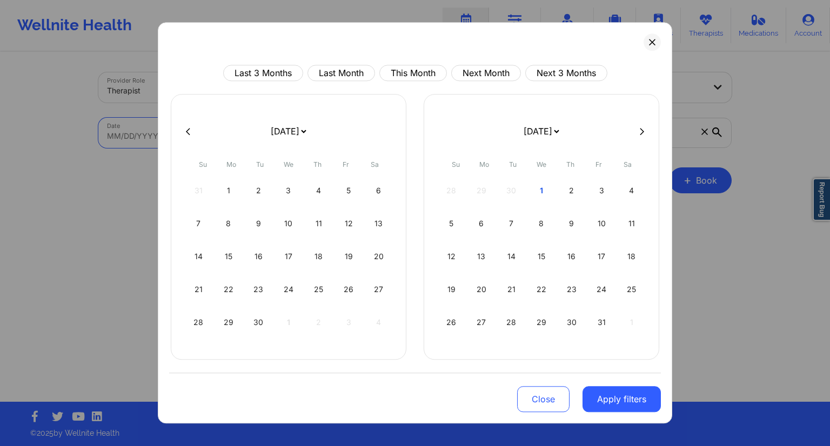
drag, startPoint x: 293, startPoint y: 122, endPoint x: 295, endPoint y: 132, distance: 10.9
click at [294, 122] on body "Wellnite Health Calendar Dashboard Prescribers Admins Coaches Therapists Medica…" at bounding box center [415, 223] width 830 height 446
drag, startPoint x: 259, startPoint y: 310, endPoint x: 270, endPoint y: 312, distance: 11.1
click at [259, 310] on div "30" at bounding box center [259, 322] width 28 height 30
select select "2025-8"
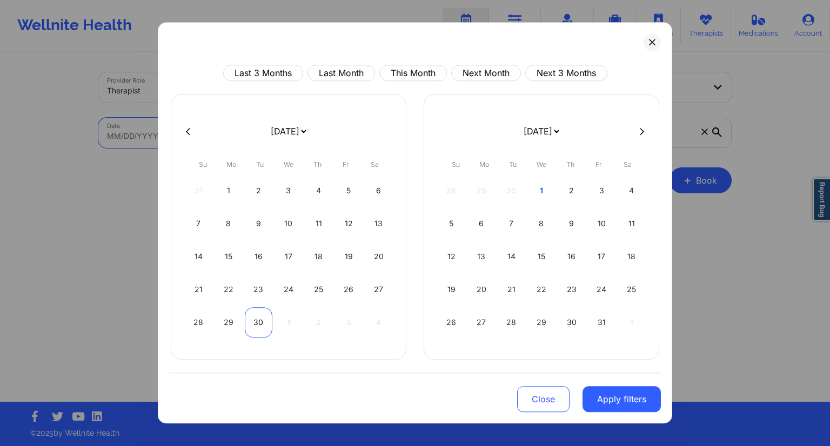
select select "2025-9"
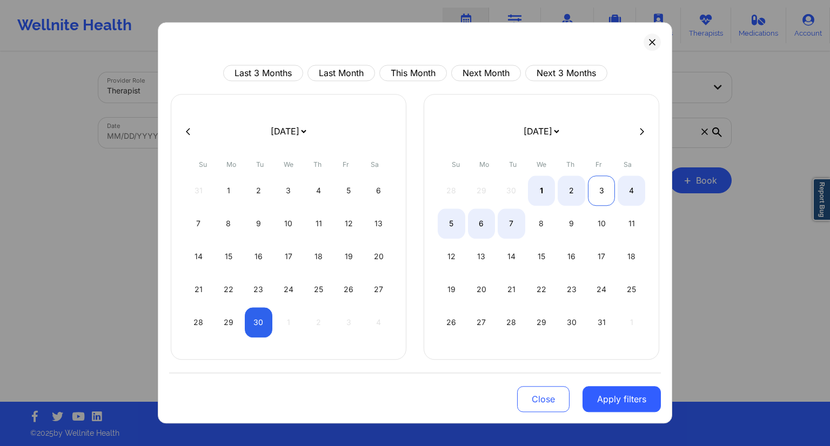
select select "2025-8"
select select "2025-9"
click at [545, 192] on div "1" at bounding box center [542, 191] width 28 height 30
select select "2025-8"
select select "2025-9"
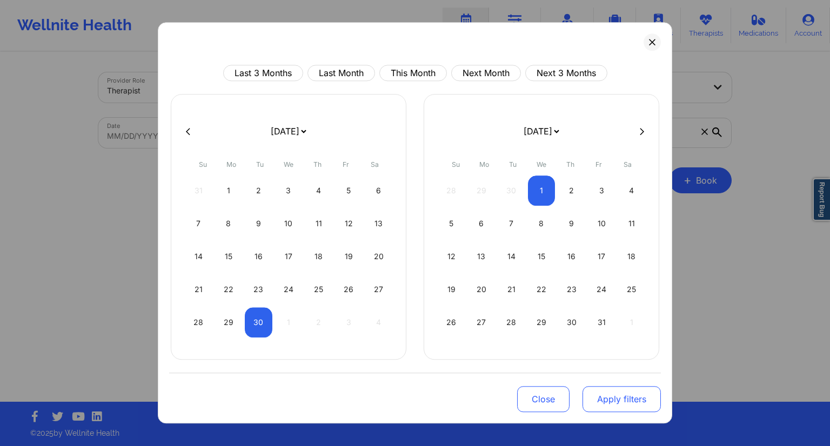
click at [631, 403] on button "Apply filters" at bounding box center [622, 399] width 78 height 26
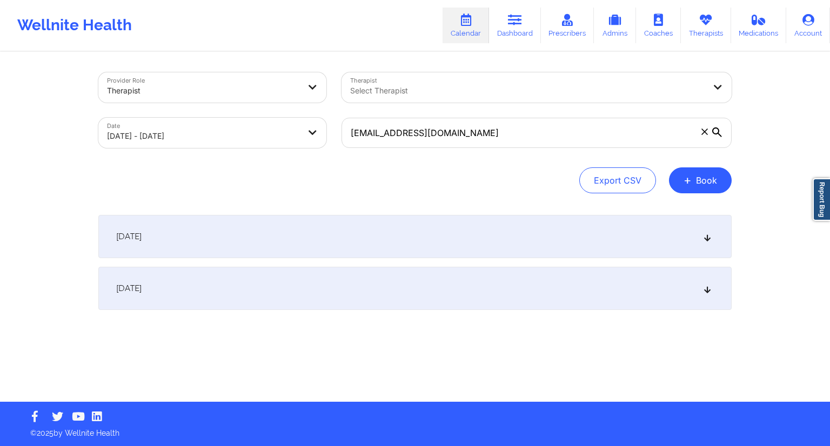
click at [290, 355] on div "Provider Role Therapist Therapist Select Therapist Date [DATE] - [DATE] [EMAIL_…" at bounding box center [415, 227] width 649 height 349
click at [300, 316] on div "[DATE] No appointments [DATE] No appointments" at bounding box center [414, 284] width 633 height 138
click at [313, 303] on div "[DATE]" at bounding box center [414, 288] width 633 height 43
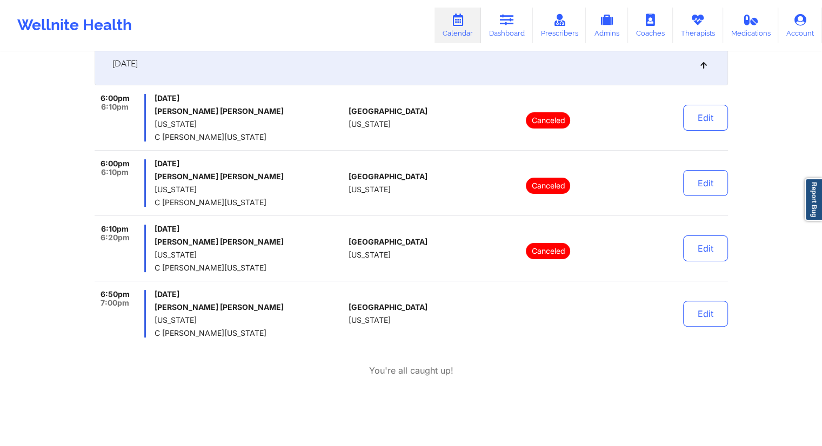
scroll to position [249, 0]
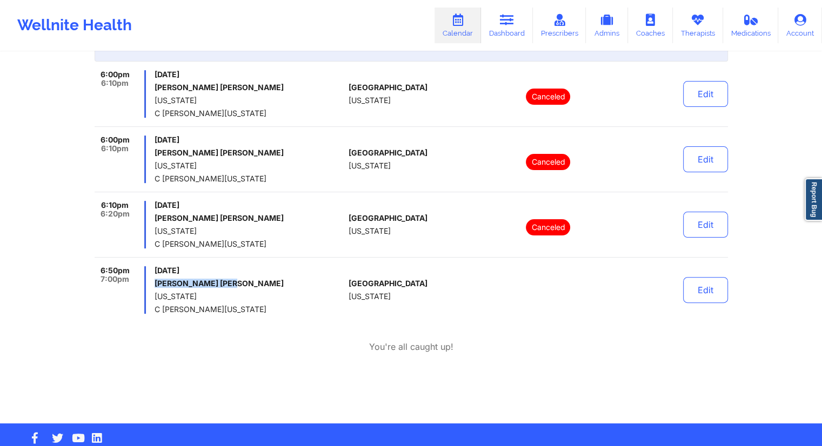
drag, startPoint x: 237, startPoint y: 285, endPoint x: 153, endPoint y: 286, distance: 83.8
click at [153, 286] on div "6:50pm 7:00pm [DATE] [PERSON_NAME] [PERSON_NAME] [US_STATE] C [PERSON_NAME][US_…" at bounding box center [220, 290] width 250 height 48
copy h6 "[PERSON_NAME] [PERSON_NAME]"
drag, startPoint x: 500, startPoint y: 26, endPoint x: 482, endPoint y: 45, distance: 27.1
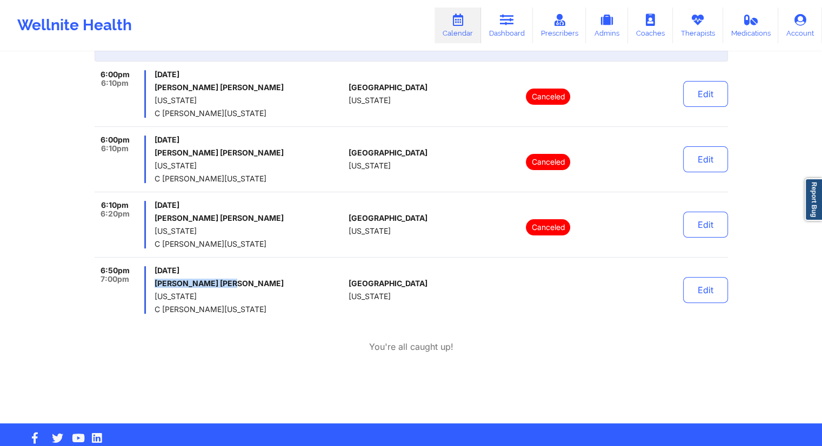
click at [500, 26] on link "Dashboard" at bounding box center [507, 26] width 52 height 36
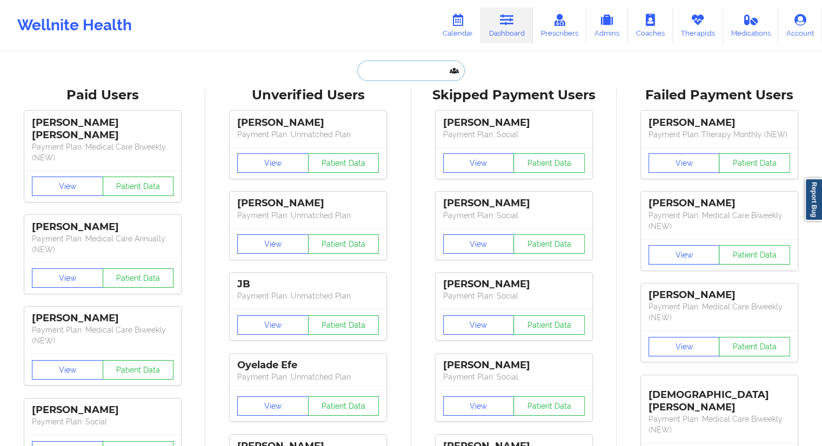
click at [390, 75] on input "text" at bounding box center [410, 71] width 107 height 21
paste input "[PERSON_NAME]"
type input "[PERSON_NAME]"
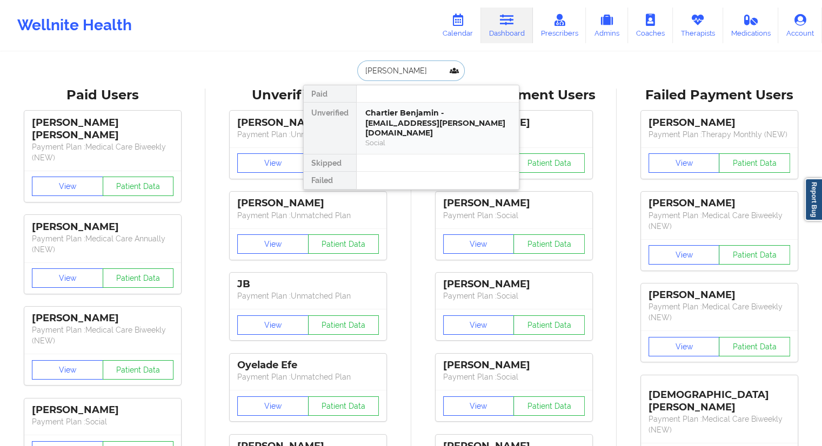
click at [382, 119] on div "Chartier Benjamin - [EMAIL_ADDRESS][PERSON_NAME][DOMAIN_NAME]" at bounding box center [437, 123] width 145 height 30
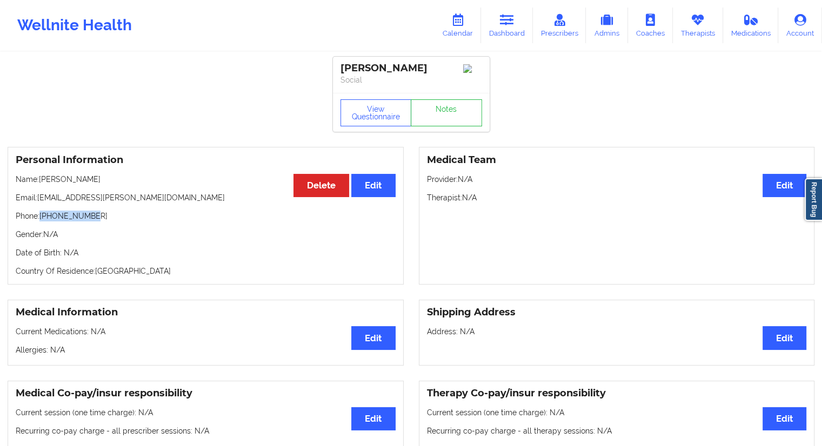
drag, startPoint x: 95, startPoint y: 216, endPoint x: 42, endPoint y: 216, distance: 53.0
click at [42, 216] on p "Phone: [PHONE_NUMBER]" at bounding box center [206, 216] width 380 height 11
click at [497, 35] on link "Dashboard" at bounding box center [507, 26] width 52 height 36
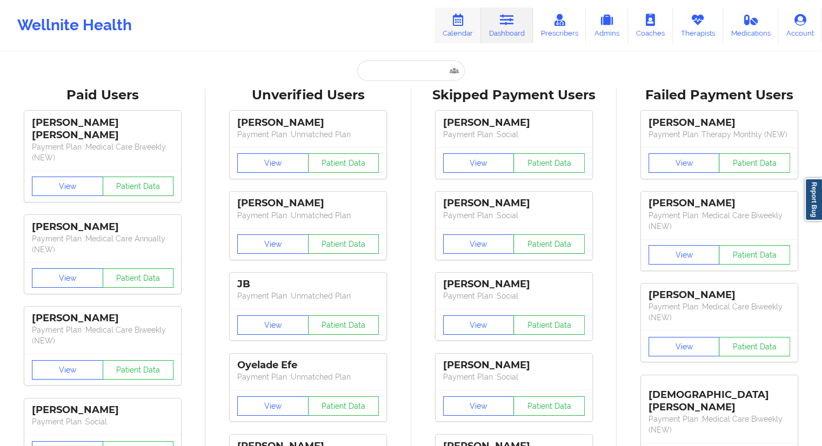
click at [452, 29] on link "Calendar" at bounding box center [457, 26] width 46 height 36
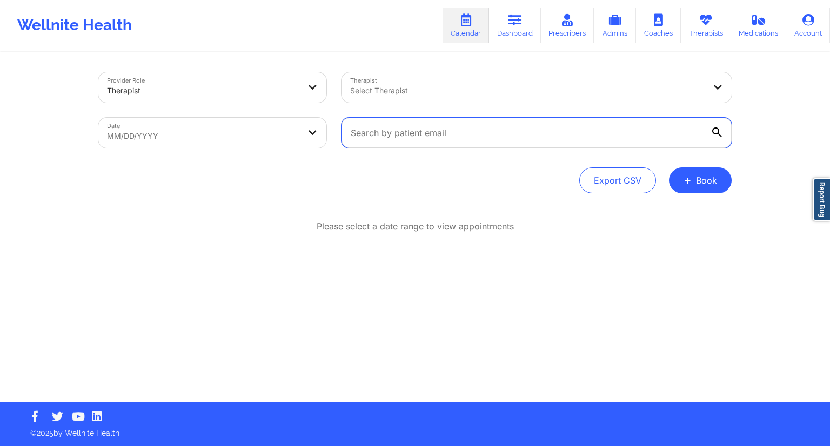
click at [400, 132] on input "text" at bounding box center [537, 133] width 390 height 30
paste input "[EMAIL_ADDRESS][PERSON_NAME][DOMAIN_NAME]"
type input "[EMAIL_ADDRESS][PERSON_NAME][DOMAIN_NAME]"
drag, startPoint x: 482, startPoint y: 131, endPoint x: 279, endPoint y: 148, distance: 203.4
click at [296, 158] on div "Provider Role Therapist Therapist Select Therapist Date MM/DD/YYYY [EMAIL_ADDRE…" at bounding box center [414, 132] width 633 height 121
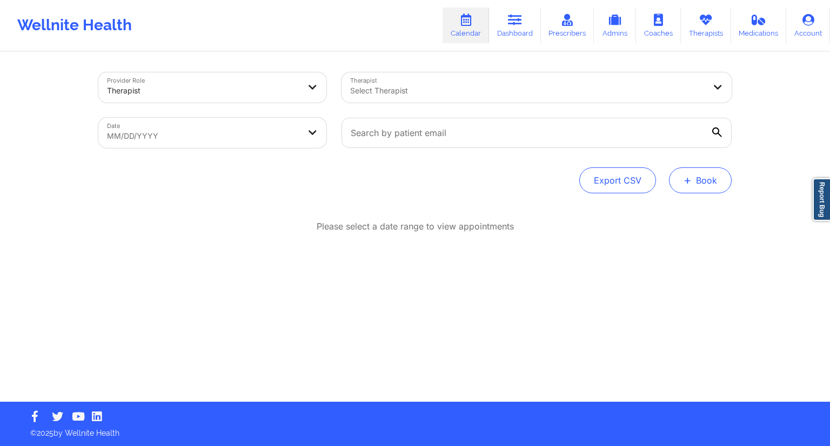
click at [687, 189] on button "+ Book" at bounding box center [700, 181] width 63 height 26
click at [683, 219] on button "Therapy Session" at bounding box center [682, 215] width 83 height 18
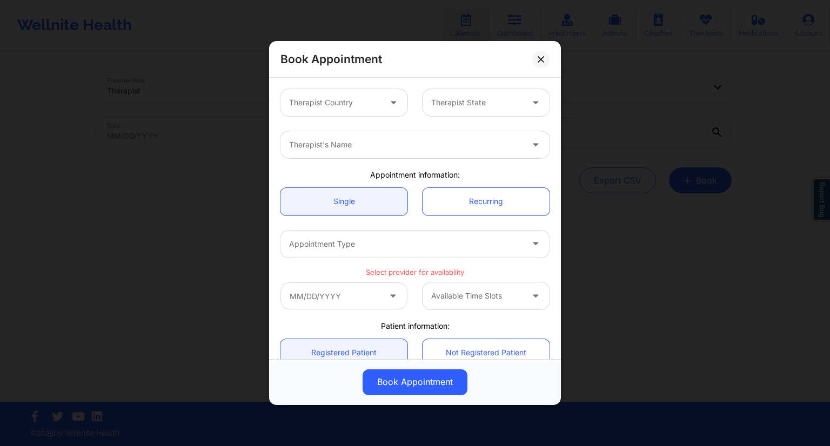
click at [396, 145] on div at bounding box center [405, 144] width 233 height 13
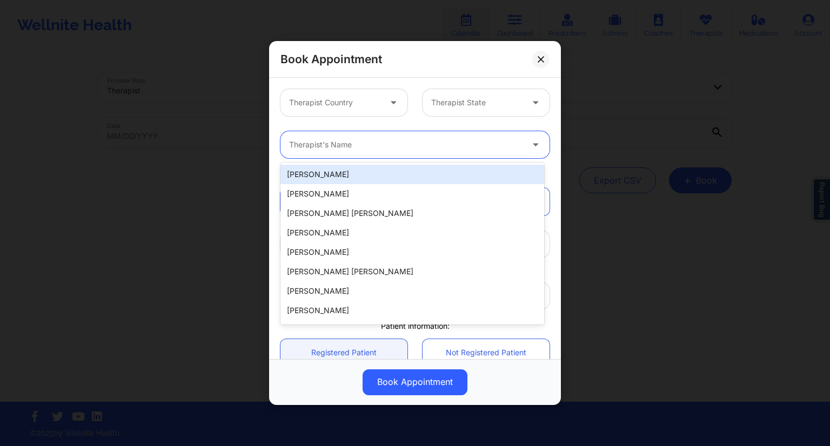
type input "c"
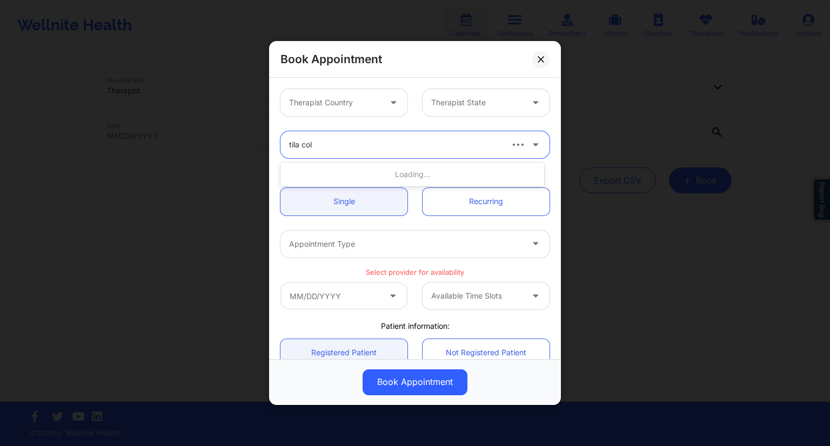
type input "[PERSON_NAME]"
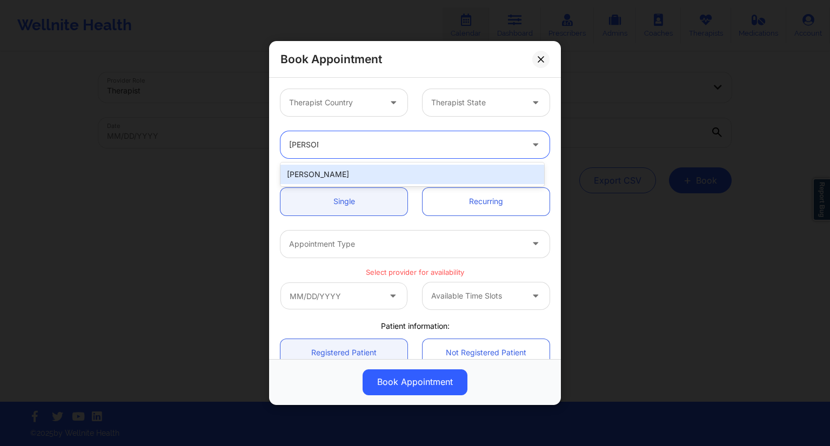
click at [356, 169] on div "[PERSON_NAME]" at bounding box center [412, 174] width 264 height 19
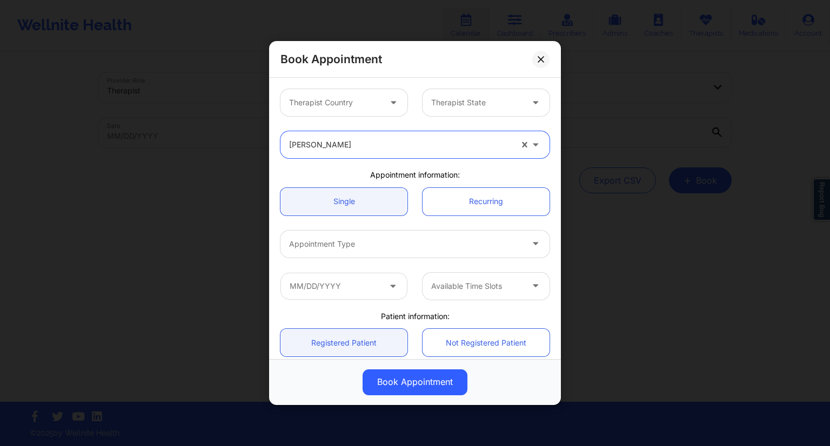
click at [379, 105] on div "Therapist Country" at bounding box center [330, 102] width 101 height 27
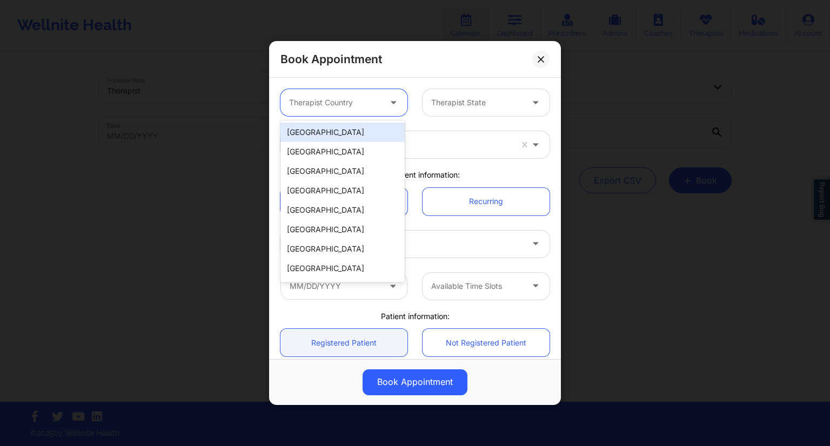
click at [329, 135] on div "[GEOGRAPHIC_DATA]" at bounding box center [342, 132] width 124 height 19
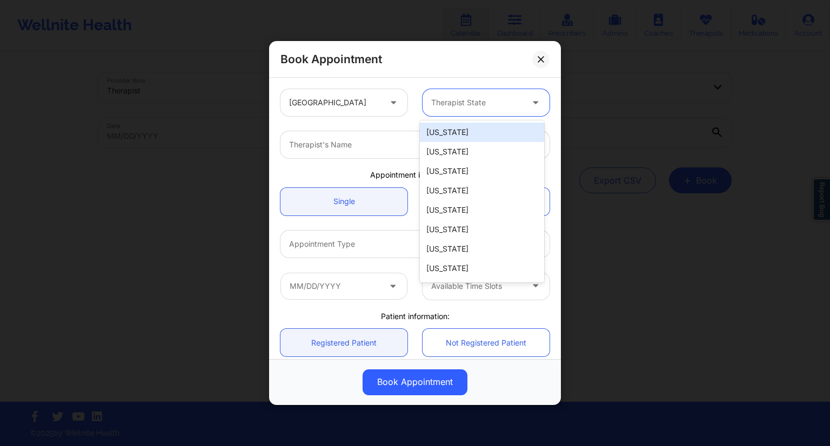
click at [435, 100] on div at bounding box center [476, 102] width 91 height 13
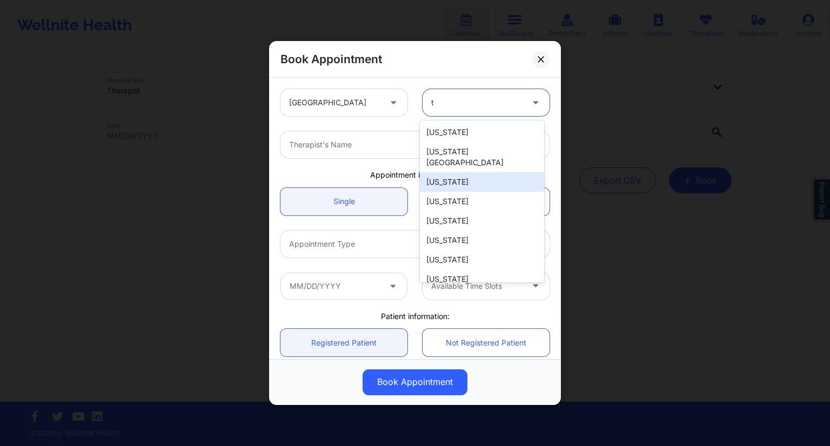
type input "te"
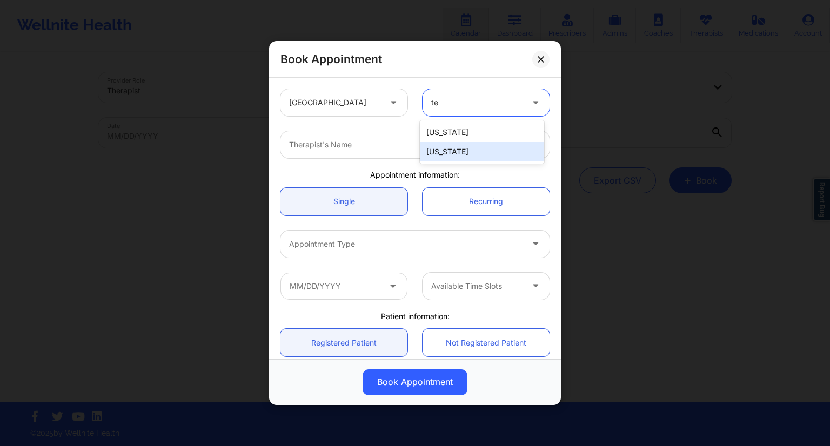
click at [454, 152] on div "[US_STATE]" at bounding box center [482, 151] width 124 height 19
click at [404, 137] on div "Therapist's Name" at bounding box center [401, 144] width 243 height 27
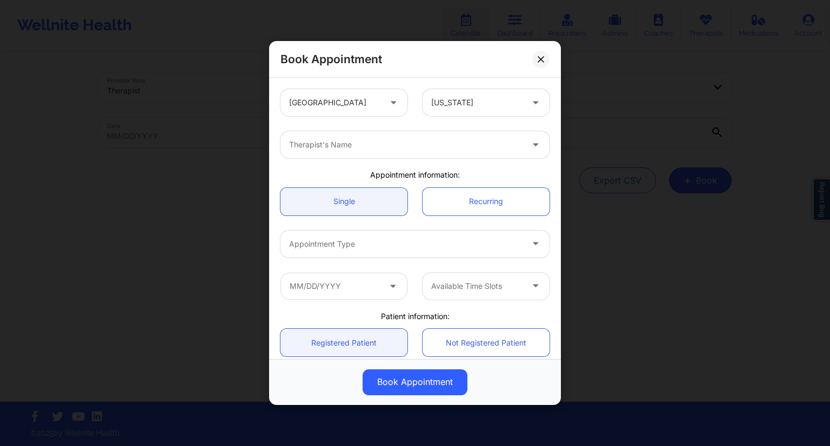
click at [404, 128] on div "Therapist's Name" at bounding box center [415, 145] width 284 height 42
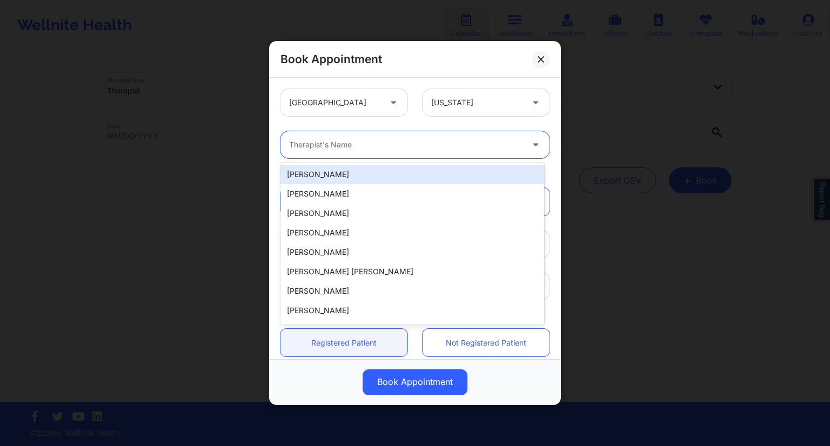
click at [387, 139] on div at bounding box center [405, 144] width 233 height 13
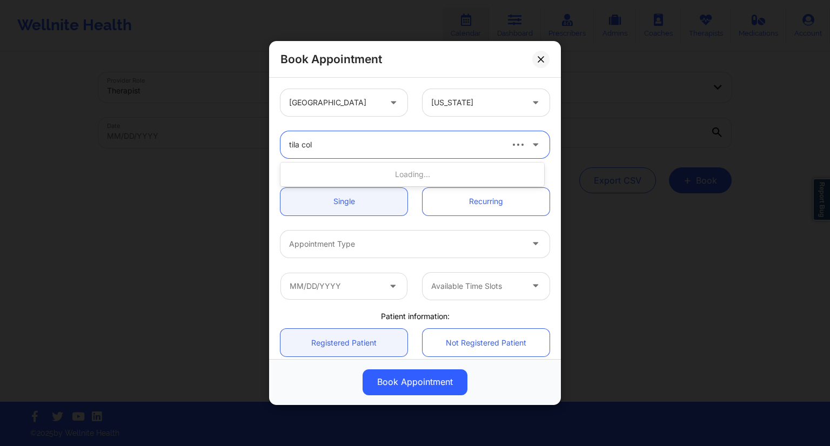
type input "[PERSON_NAME]"
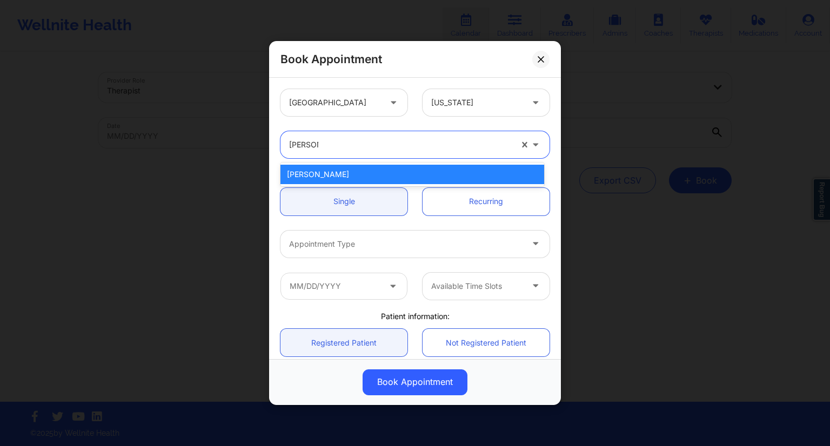
click at [337, 177] on div "[PERSON_NAME]" at bounding box center [412, 174] width 264 height 19
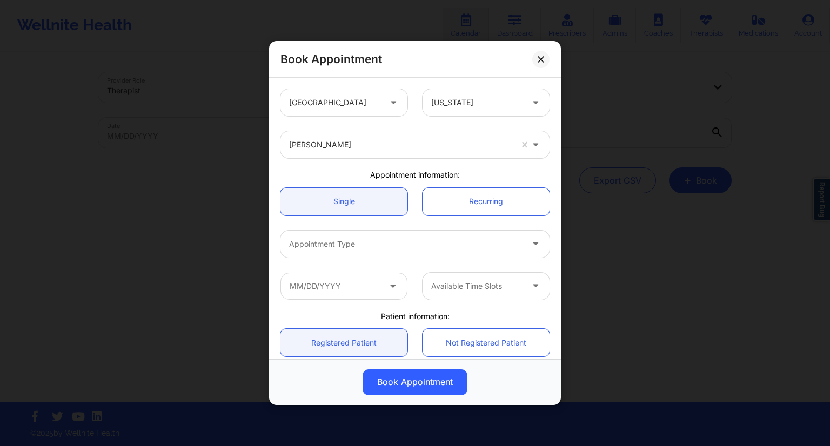
click at [487, 120] on div "[GEOGRAPHIC_DATA] [US_STATE]" at bounding box center [415, 103] width 284 height 42
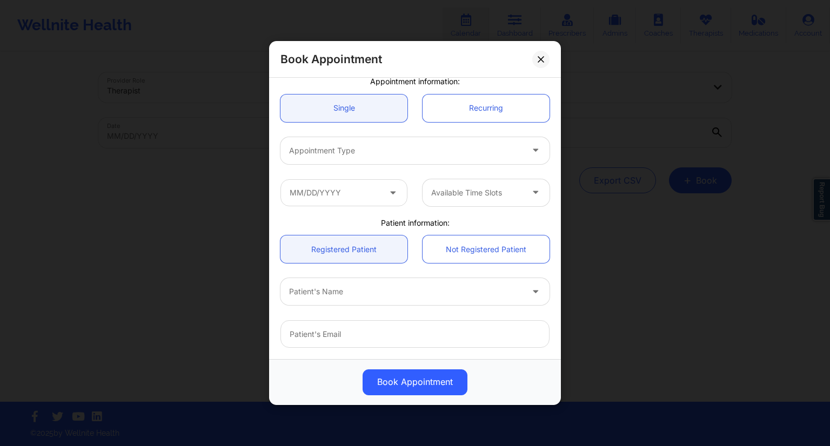
scroll to position [109, 0]
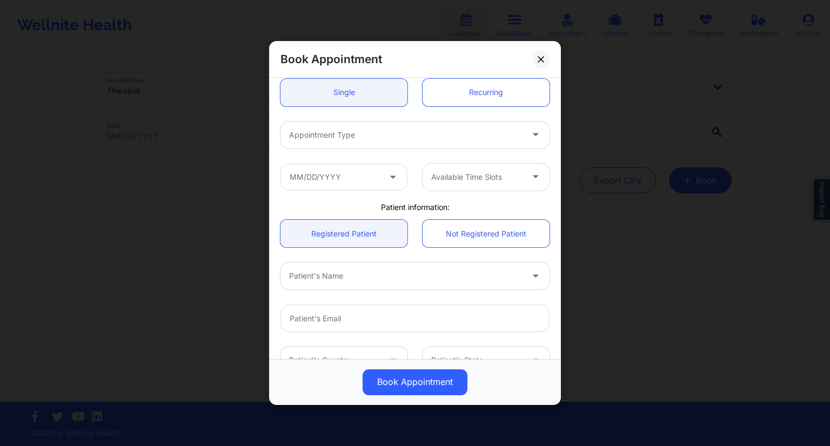
click at [326, 279] on div at bounding box center [405, 276] width 233 height 13
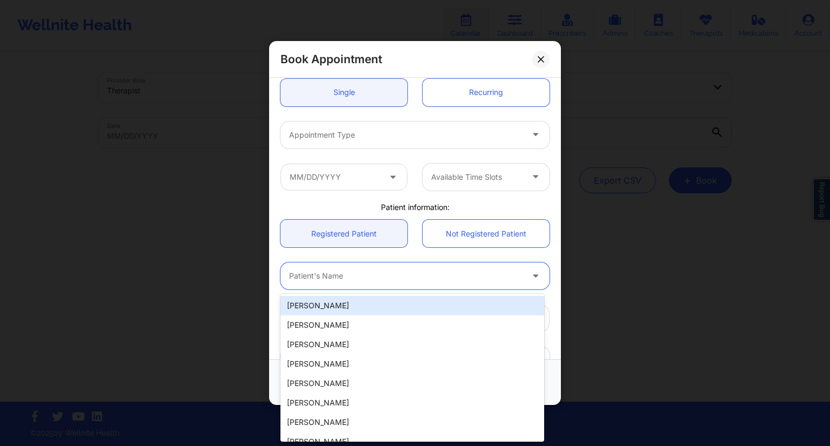
paste input "[PERSON_NAME]"
type input "[PERSON_NAME]"
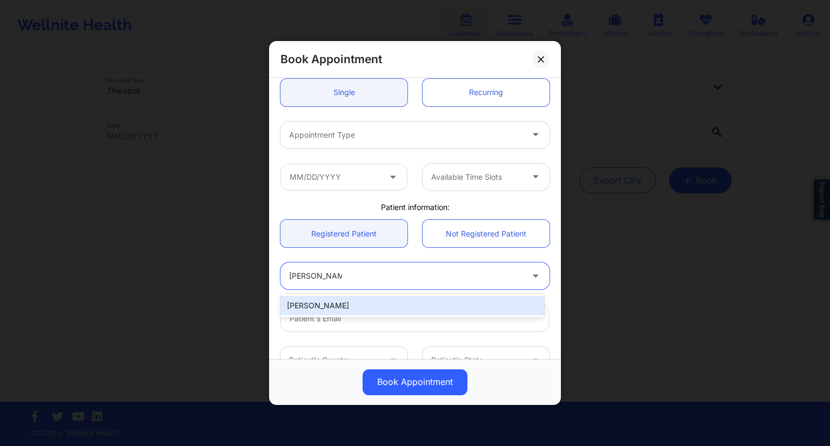
click at [344, 299] on div "[PERSON_NAME]" at bounding box center [412, 305] width 264 height 19
type input "[EMAIL_ADDRESS][DOMAIN_NAME]"
type input "9565792800"
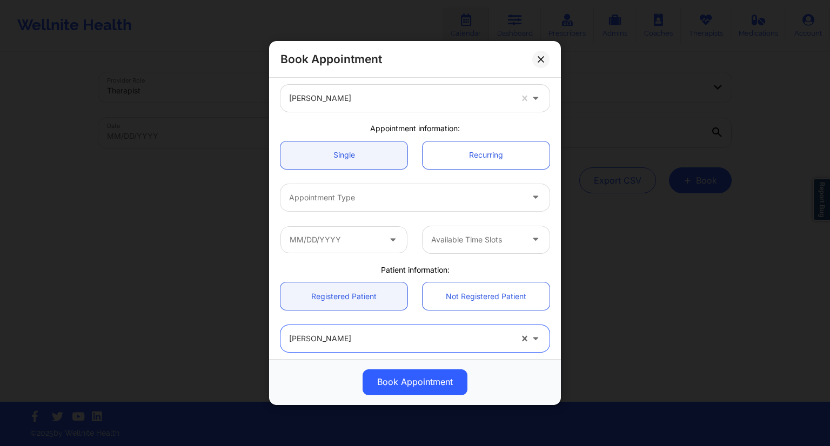
scroll to position [39, 0]
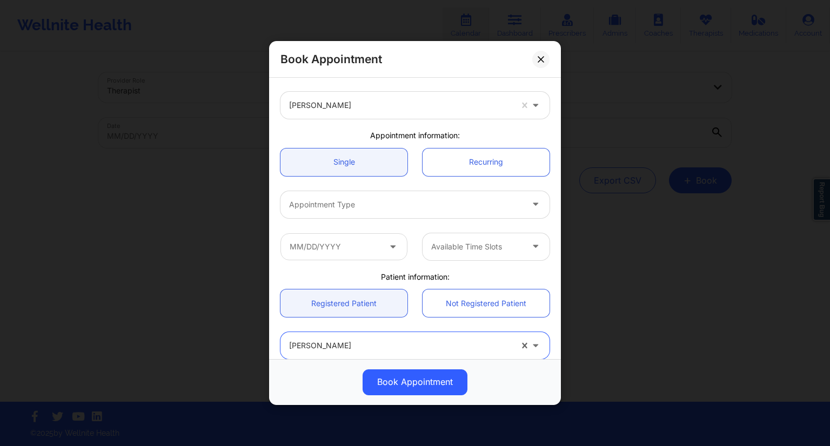
click at [348, 210] on div "Appointment Type" at bounding box center [401, 204] width 243 height 27
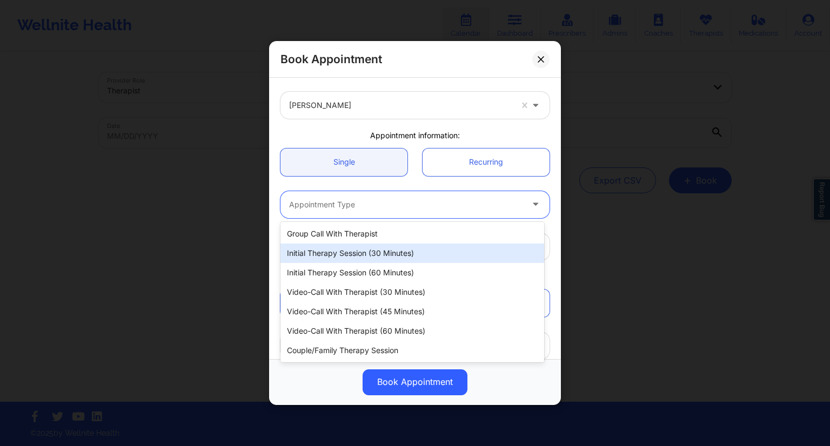
click at [337, 254] on div "Initial Therapy Session (30 minutes)" at bounding box center [412, 253] width 264 height 19
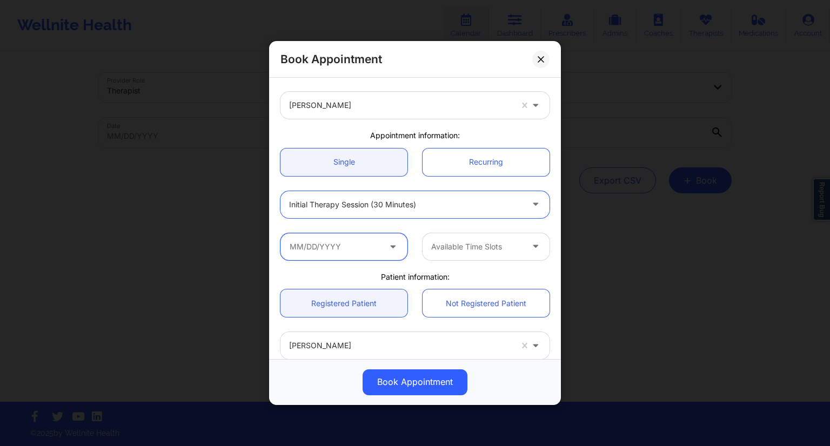
click at [320, 258] on input "text" at bounding box center [343, 246] width 127 height 27
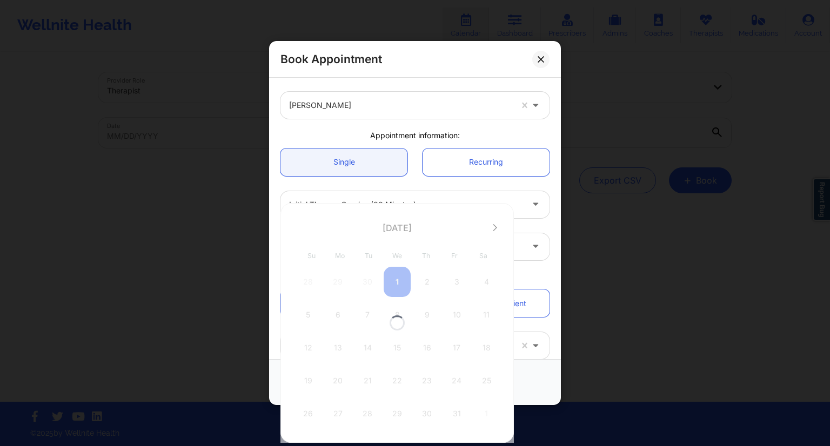
click at [322, 248] on div at bounding box center [396, 323] width 233 height 240
click at [397, 284] on div "1" at bounding box center [397, 282] width 27 height 30
type input "[DATE]"
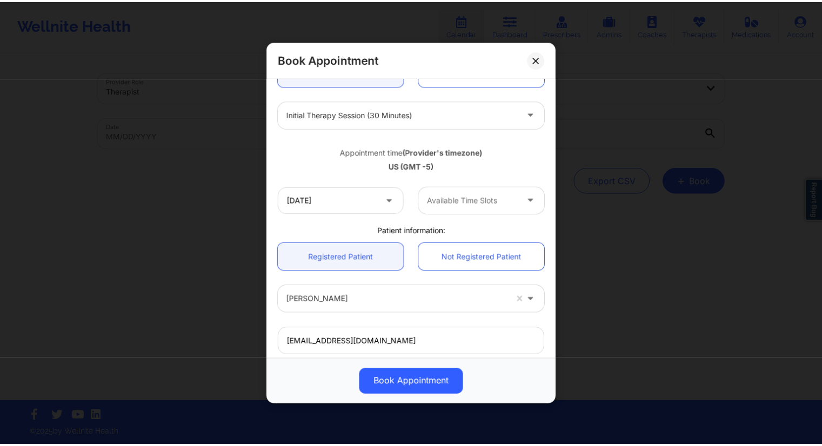
scroll to position [137, 0]
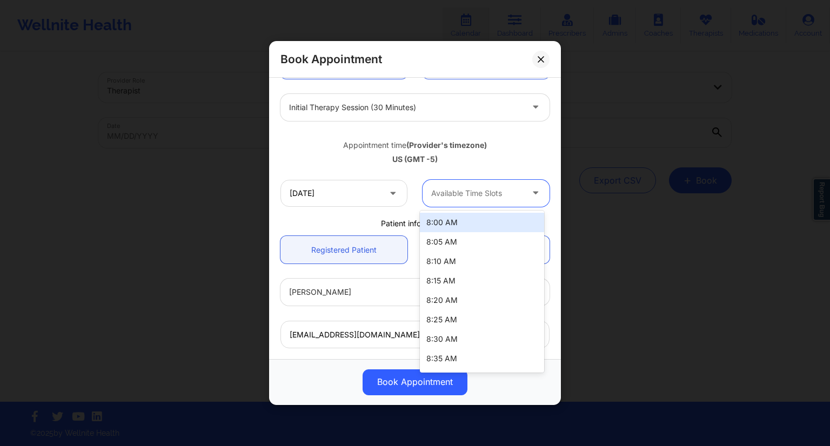
click at [471, 202] on div "Available Time Slots" at bounding box center [473, 193] width 101 height 27
click at [453, 218] on div "8:00 AM" at bounding box center [482, 222] width 124 height 19
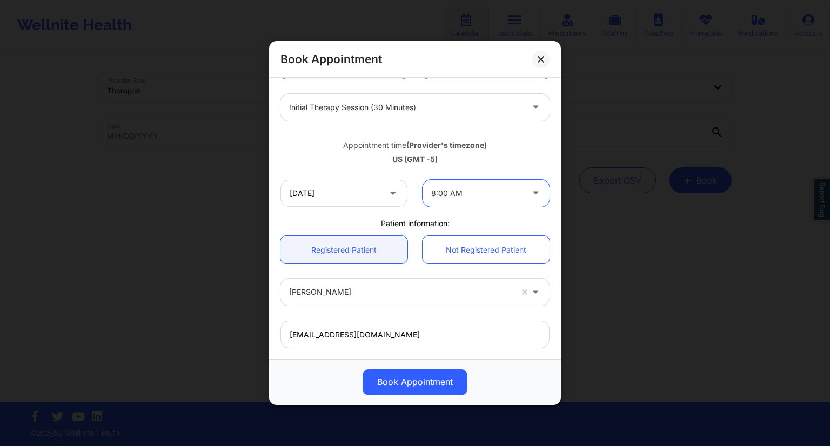
click at [434, 217] on div "[GEOGRAPHIC_DATA] [US_STATE] [PERSON_NAME] Appointment information: Single Recu…" at bounding box center [415, 221] width 284 height 553
click at [424, 377] on button "Book Appointment" at bounding box center [415, 383] width 105 height 26
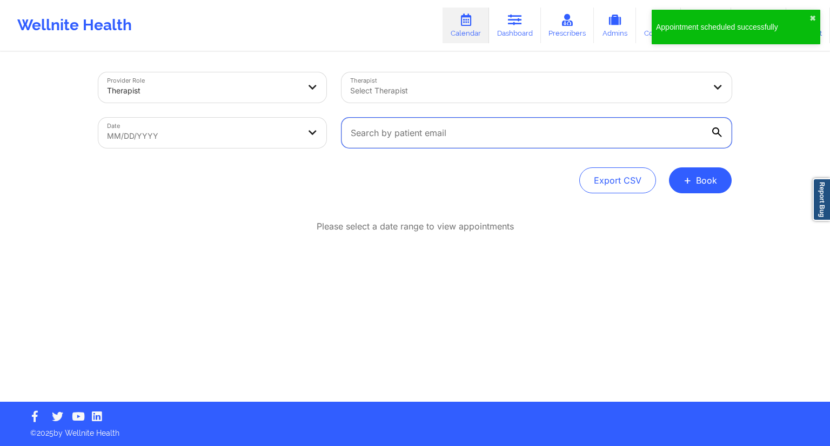
click at [434, 138] on input "text" at bounding box center [537, 133] width 390 height 30
click at [56, 134] on div "Provider Role Therapist Therapist Select Therapist Date MM/DD/YYYY Export CSV +…" at bounding box center [415, 201] width 830 height 402
click at [379, 143] on input "text" at bounding box center [537, 133] width 390 height 30
paste input "[PERSON_NAME]"
type input "[PERSON_NAME]"
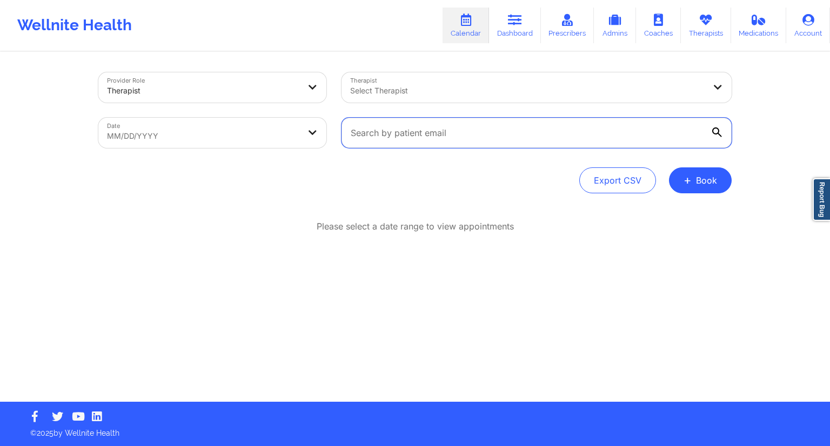
paste input "[EMAIL_ADDRESS][DOMAIN_NAME]"
type input "[EMAIL_ADDRESS][DOMAIN_NAME]"
click at [718, 133] on icon at bounding box center [717, 133] width 10 height 10
click at [718, 133] on input "[EMAIL_ADDRESS][DOMAIN_NAME]" at bounding box center [537, 133] width 390 height 30
select select "2025-8"
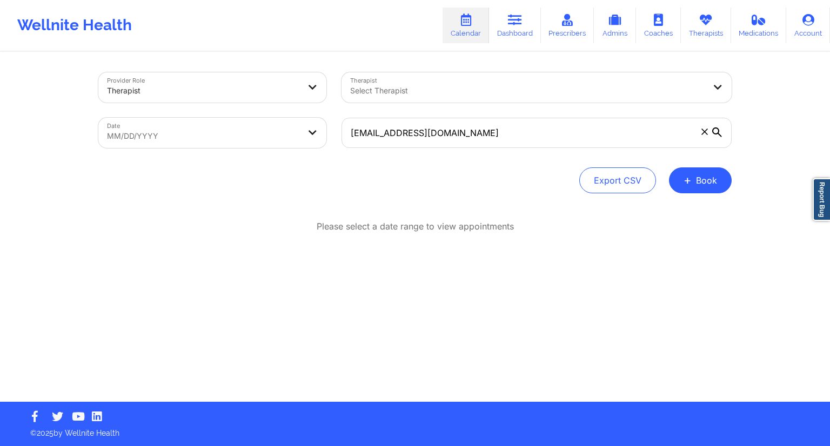
select select "2025-9"
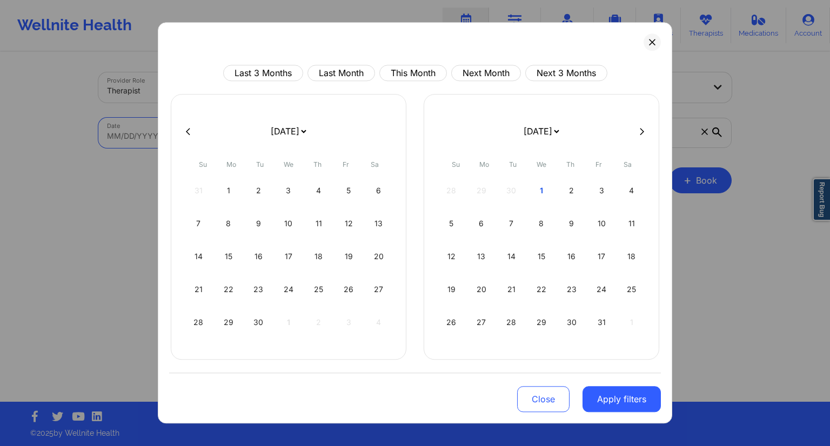
click at [284, 139] on body "Wellnite Health Calendar Dashboard Prescribers Admins Coaches Therapists Medica…" at bounding box center [415, 223] width 830 height 446
click at [537, 190] on div "1" at bounding box center [542, 191] width 28 height 30
select select "2025-9"
select select "2025-10"
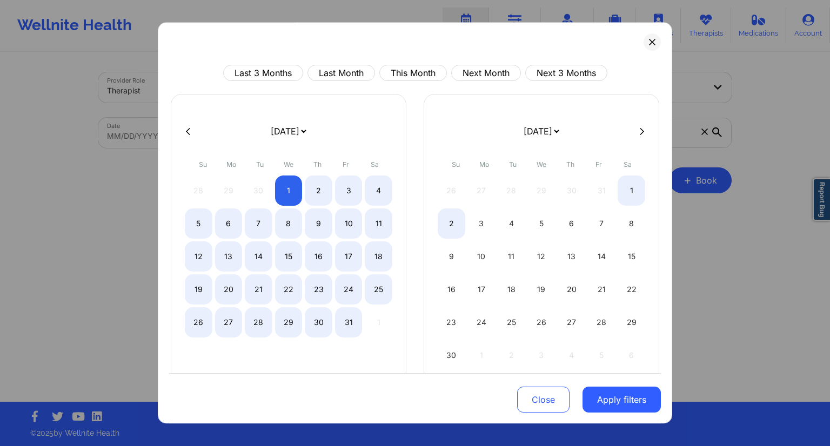
select select "2025-9"
select select "2025-10"
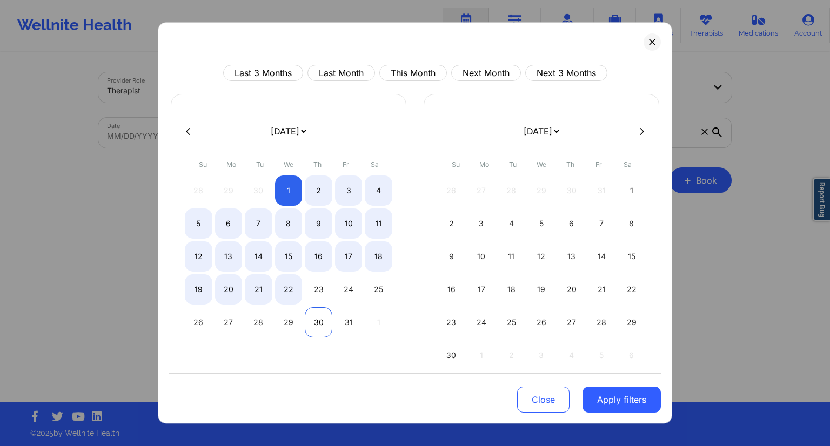
select select "2025-9"
select select "2025-10"
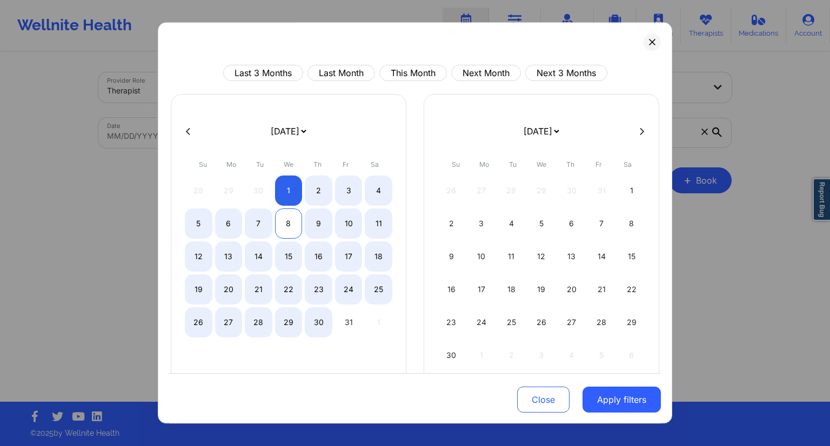
select select "2025-9"
select select "2025-10"
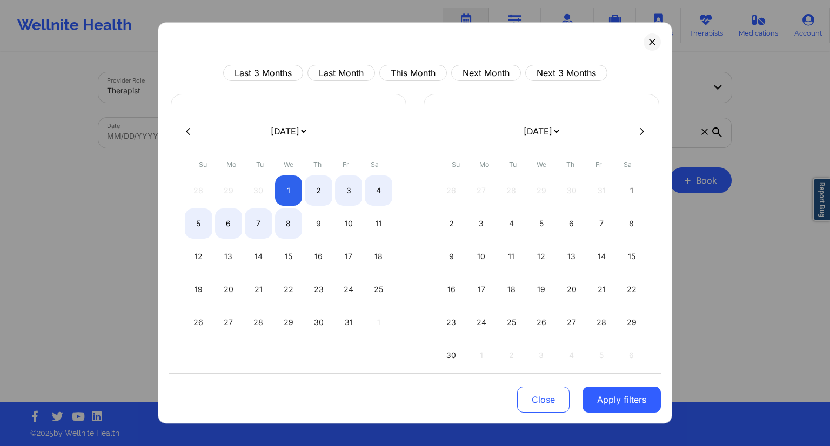
click at [190, 137] on div at bounding box center [415, 131] width 492 height 16
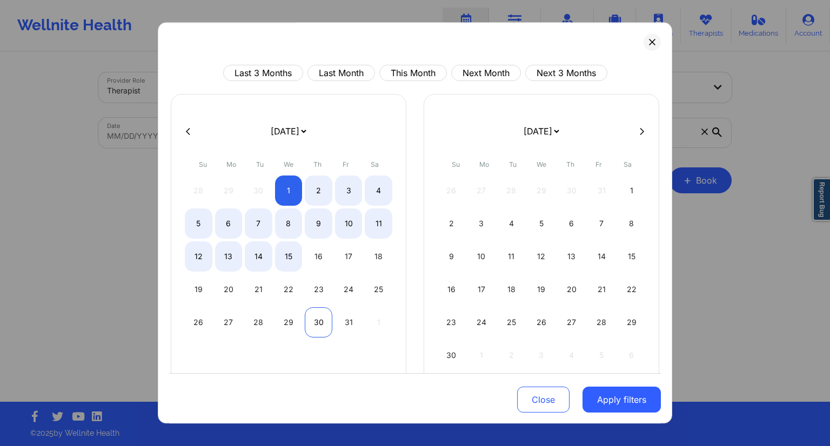
select select "2025-9"
select select "2025-10"
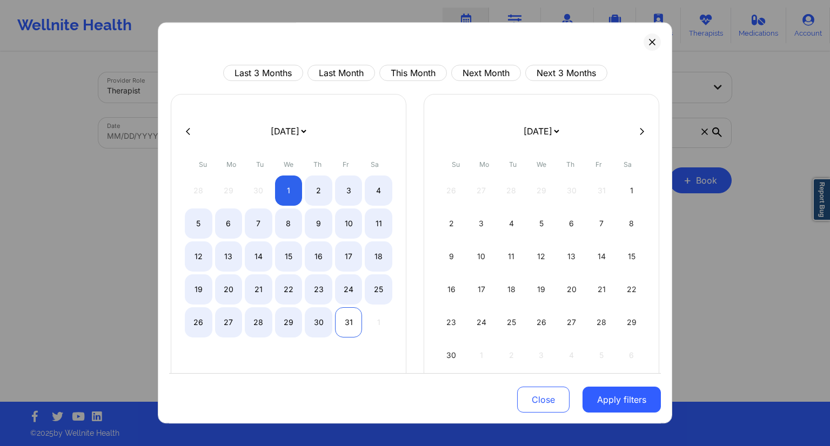
select select "2025-9"
select select "2025-10"
click at [336, 326] on div "31" at bounding box center [349, 322] width 28 height 30
select select "2025-9"
select select "2025-10"
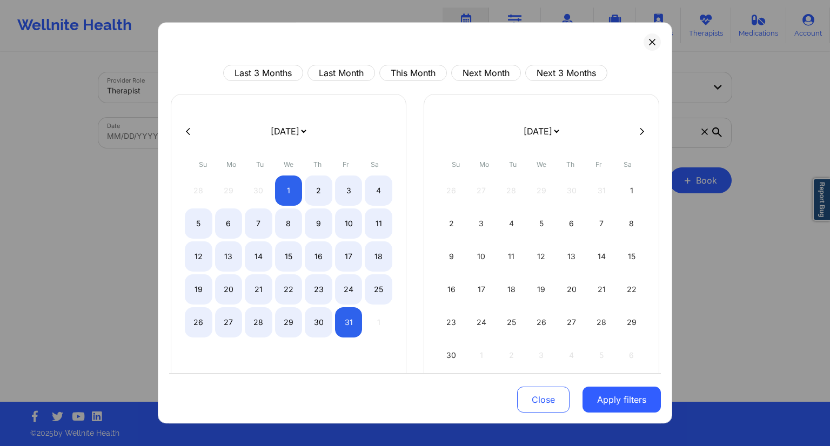
click at [186, 134] on icon at bounding box center [188, 132] width 4 height 8
select select "2025-8"
select select "2025-9"
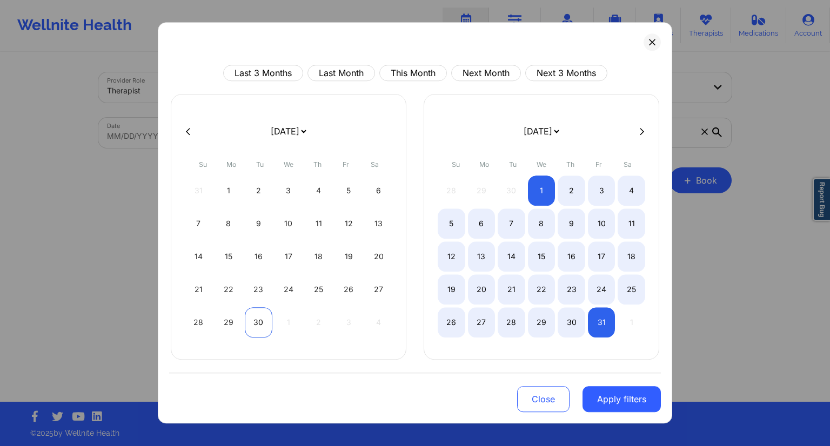
click at [262, 323] on div "30" at bounding box center [259, 322] width 28 height 30
select select "2025-8"
select select "2025-9"
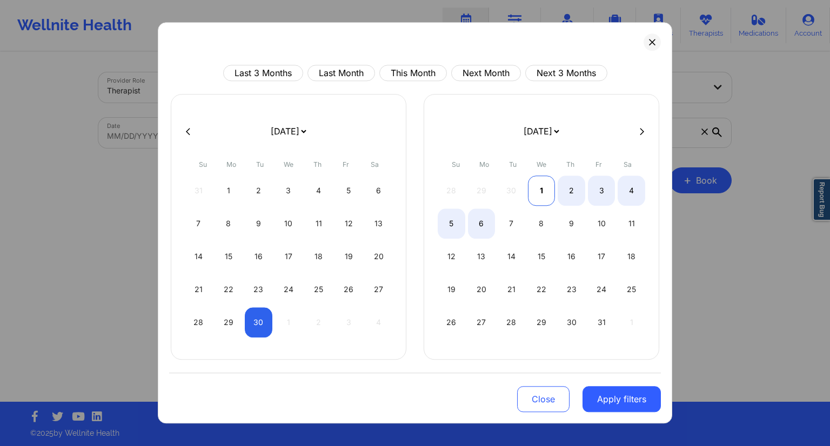
select select "2025-8"
select select "2025-9"
click at [543, 189] on div "1" at bounding box center [542, 191] width 28 height 30
select select "2025-8"
select select "2025-9"
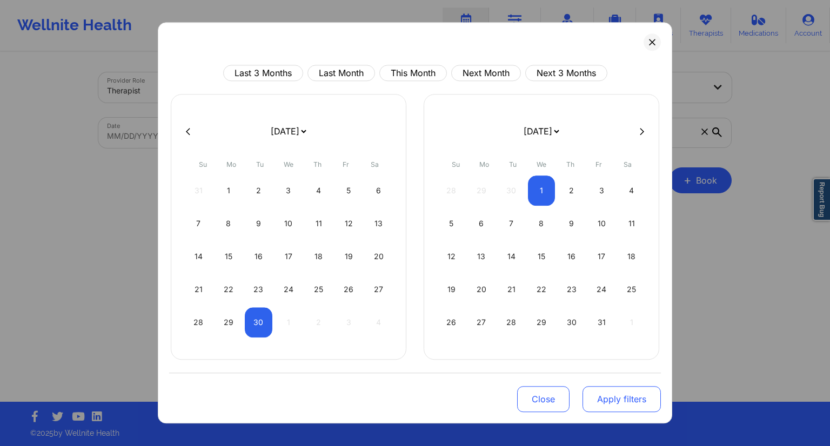
click at [619, 397] on button "Apply filters" at bounding box center [622, 399] width 78 height 26
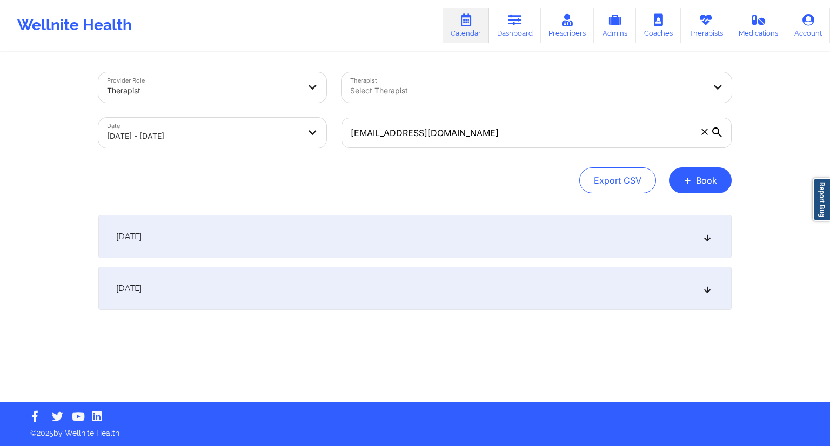
click at [445, 312] on div "[DATE] No appointments [DATE] No appointments" at bounding box center [414, 284] width 633 height 138
click at [449, 296] on div "[DATE]" at bounding box center [414, 288] width 633 height 43
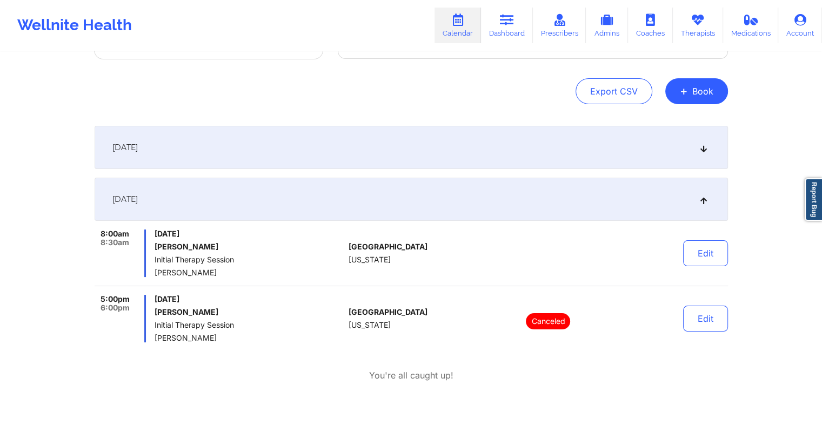
scroll to position [94, 0]
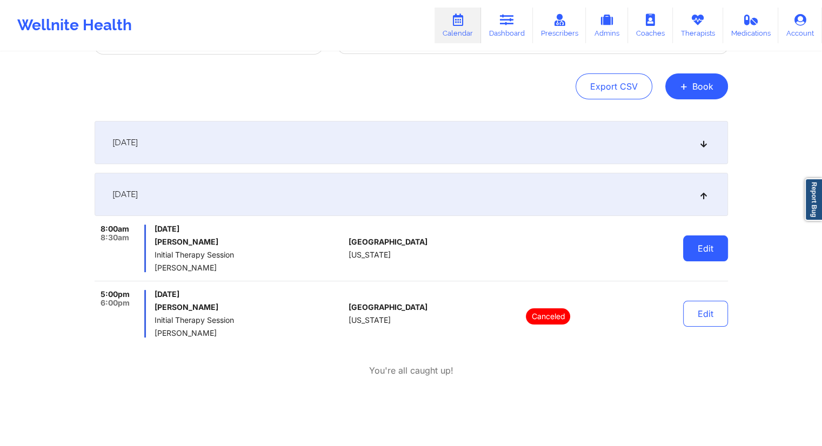
click at [699, 248] on button "Edit" at bounding box center [705, 249] width 45 height 26
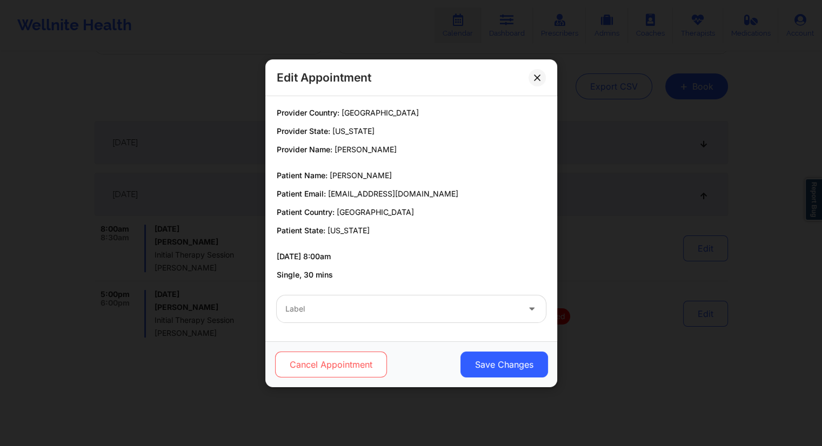
click at [350, 366] on button "Cancel Appointment" at bounding box center [331, 365] width 112 height 26
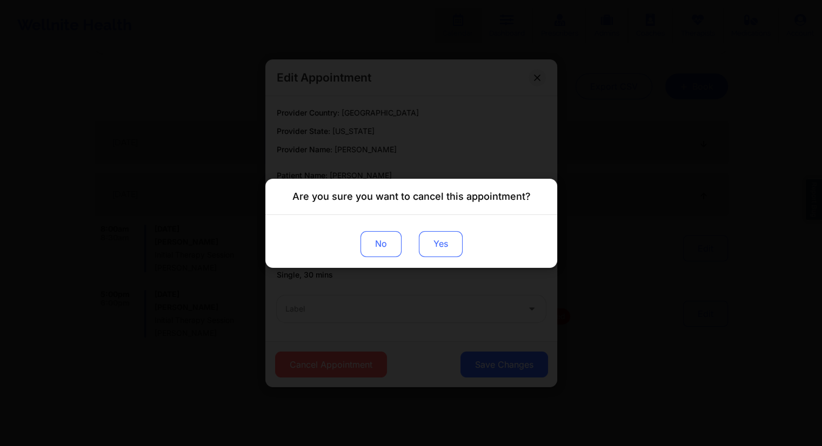
click at [445, 241] on button "Yes" at bounding box center [440, 244] width 44 height 26
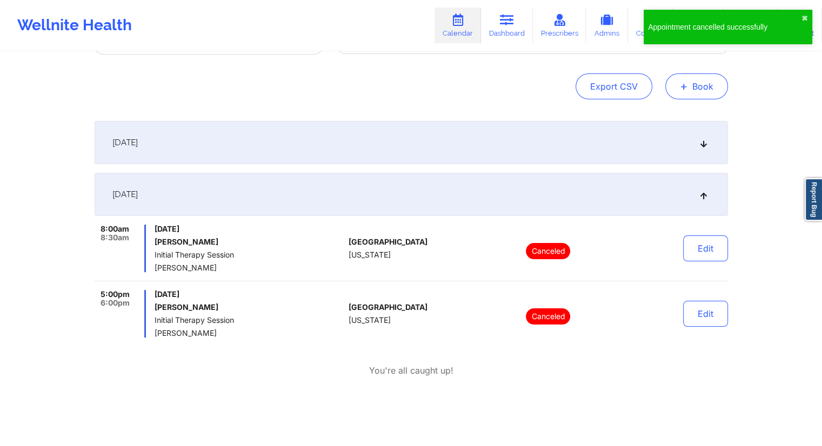
click at [699, 90] on button "+ Book" at bounding box center [696, 86] width 63 height 26
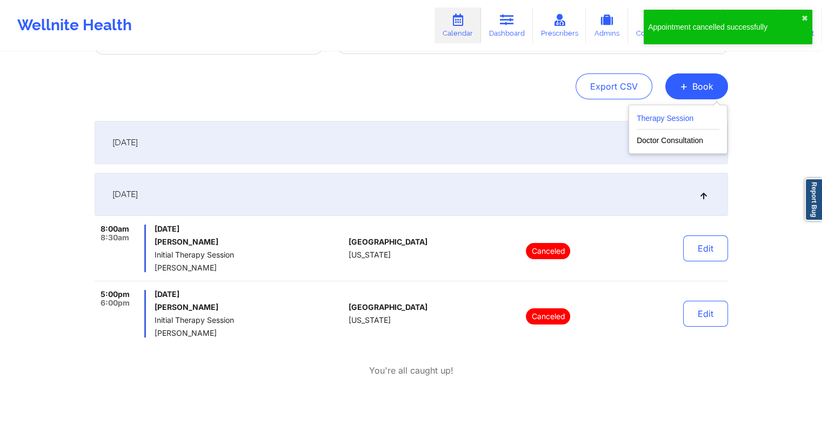
click at [685, 118] on button "Therapy Session" at bounding box center [678, 121] width 83 height 18
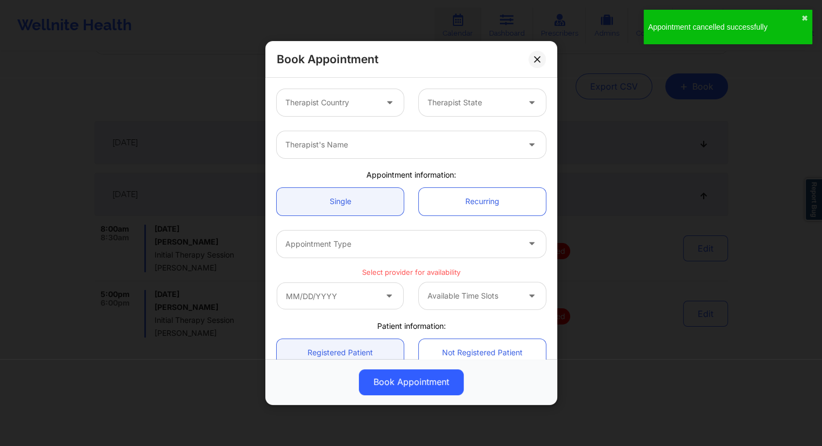
click at [377, 152] on div "Therapist's Name" at bounding box center [398, 144] width 243 height 27
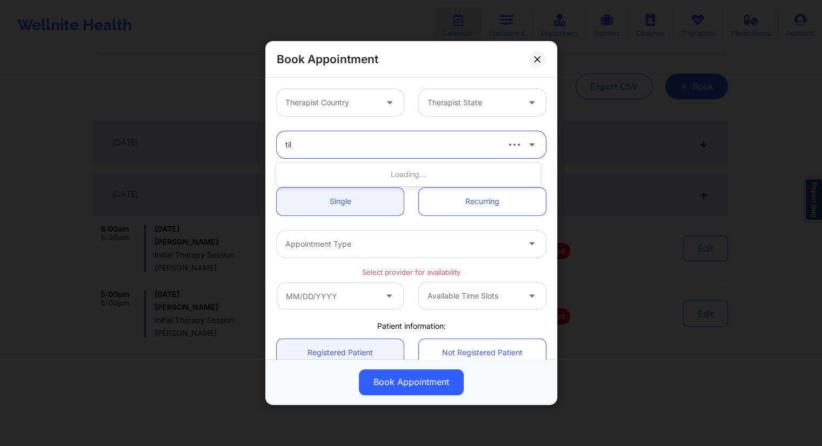
type input "tila"
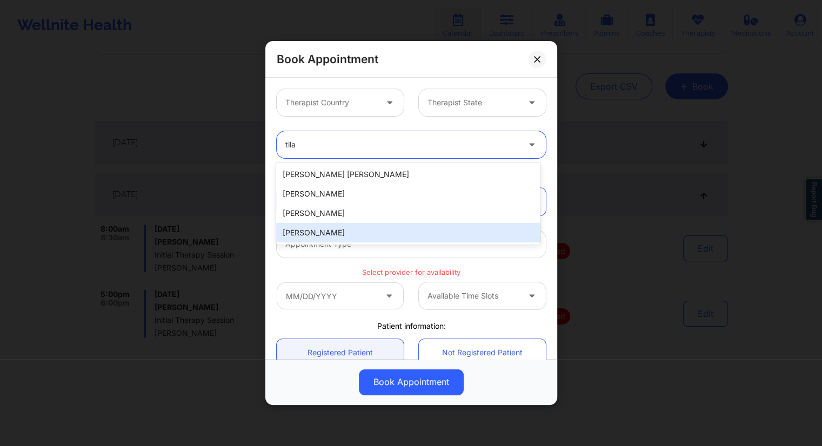
click at [320, 228] on div "[PERSON_NAME]" at bounding box center [408, 232] width 264 height 19
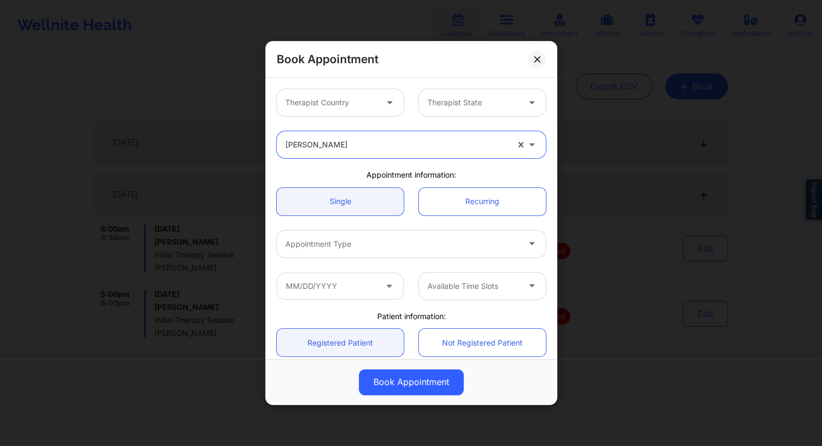
click at [375, 102] on div "Therapist Country" at bounding box center [327, 102] width 101 height 27
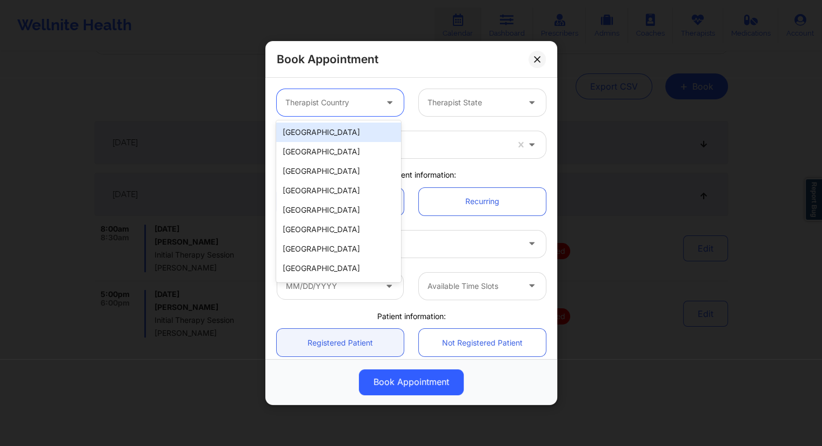
click at [320, 128] on div "[GEOGRAPHIC_DATA]" at bounding box center [338, 132] width 124 height 19
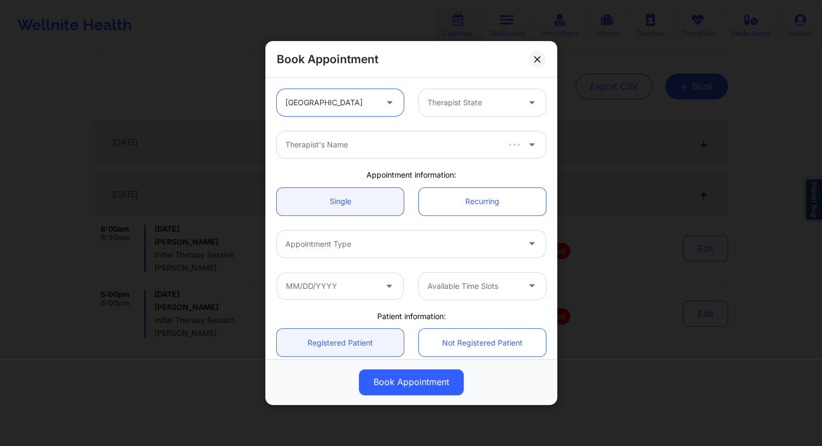
click at [448, 98] on div at bounding box center [472, 102] width 91 height 13
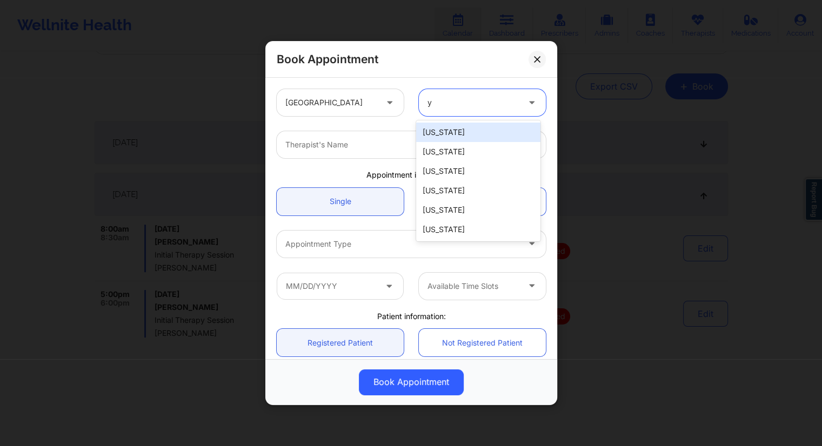
type input "y"
type input "te"
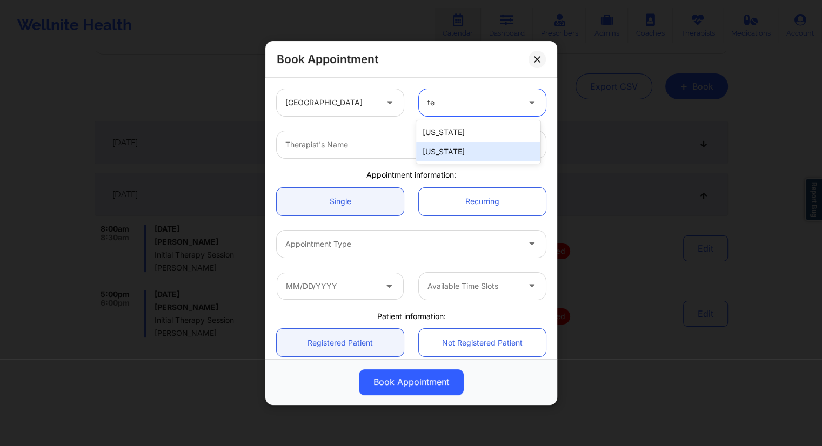
click at [445, 150] on div "[US_STATE]" at bounding box center [478, 151] width 124 height 19
click at [404, 130] on div "Therapist's Name" at bounding box center [411, 145] width 284 height 42
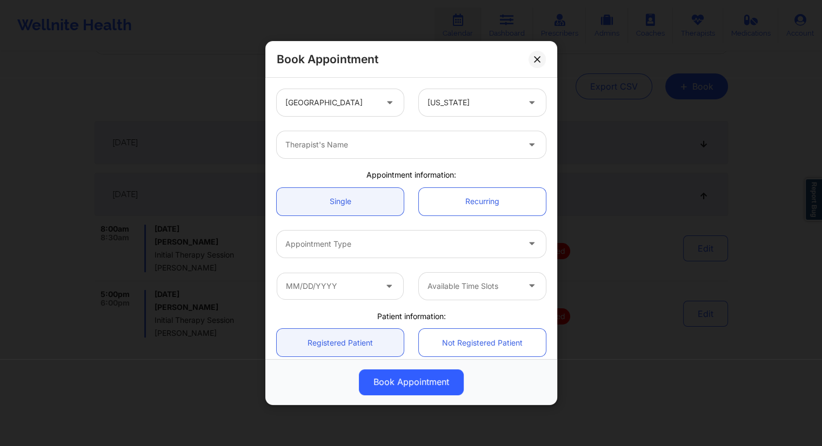
click at [384, 146] on div at bounding box center [401, 144] width 233 height 13
type input "tila"
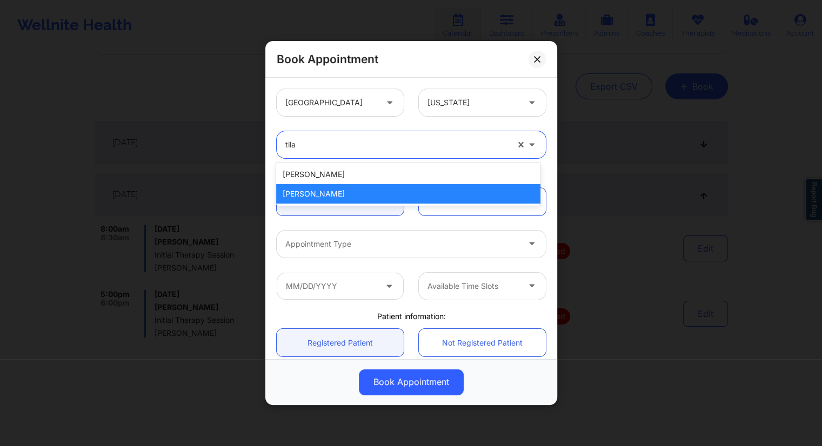
click at [342, 189] on div "[PERSON_NAME]" at bounding box center [408, 193] width 264 height 19
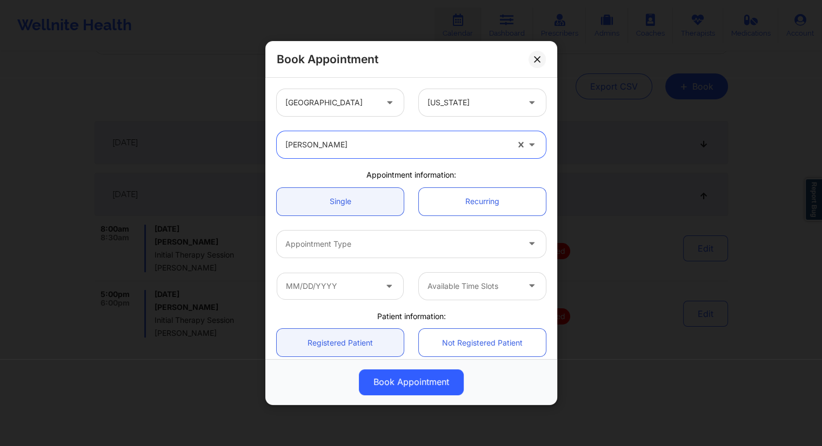
click at [349, 175] on div "Appointment information:" at bounding box center [411, 175] width 284 height 11
click at [357, 206] on link "Single" at bounding box center [340, 202] width 127 height 28
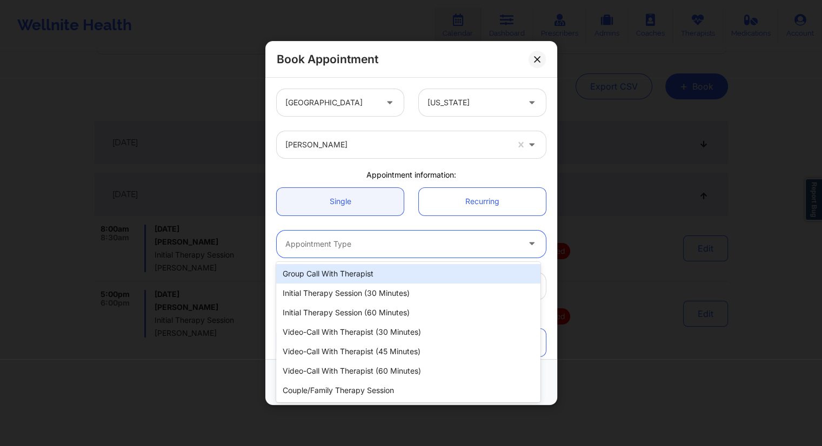
click at [357, 251] on div "Appointment Type" at bounding box center [398, 244] width 243 height 27
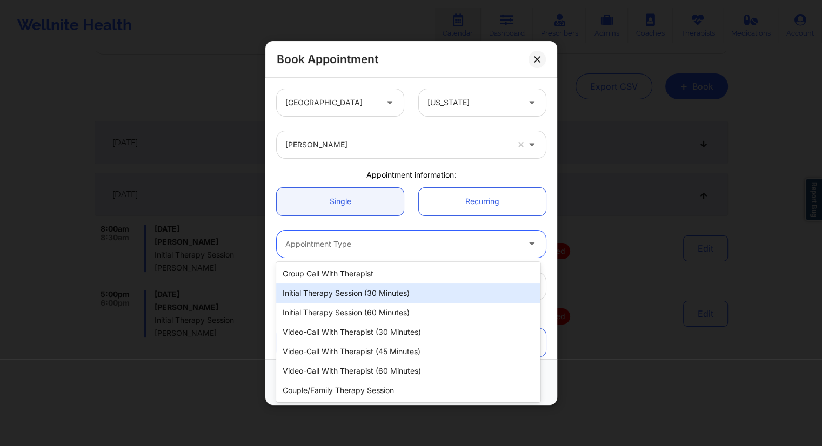
click at [332, 292] on div "Initial Therapy Session (30 minutes)" at bounding box center [408, 293] width 264 height 19
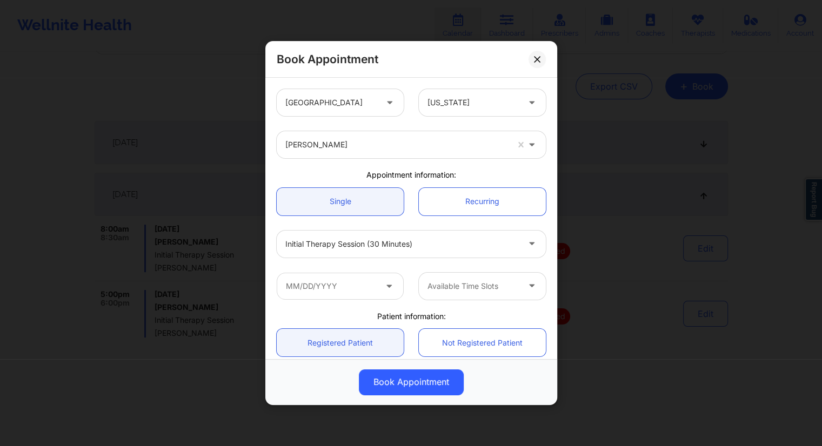
click at [385, 288] on icon at bounding box center [389, 283] width 11 height 9
click at [350, 295] on input "text" at bounding box center [340, 286] width 127 height 27
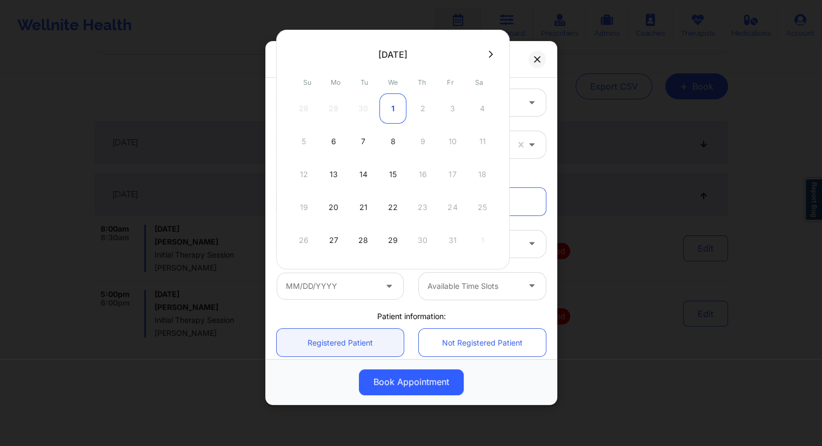
click at [391, 115] on div "1" at bounding box center [392, 108] width 27 height 30
type input "[DATE]"
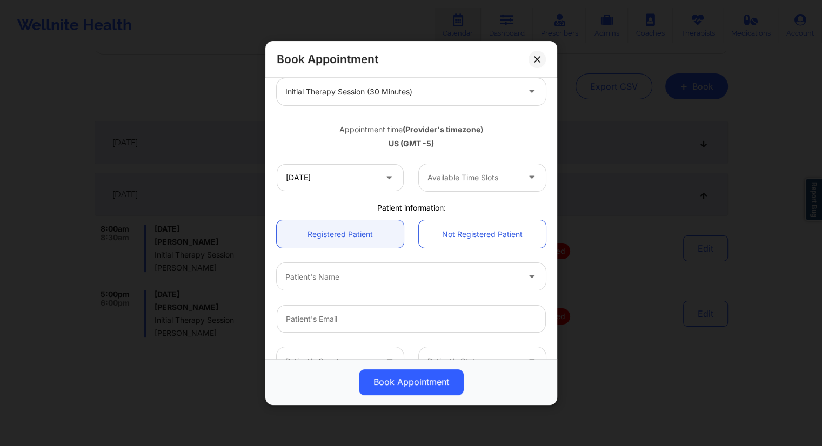
scroll to position [159, 0]
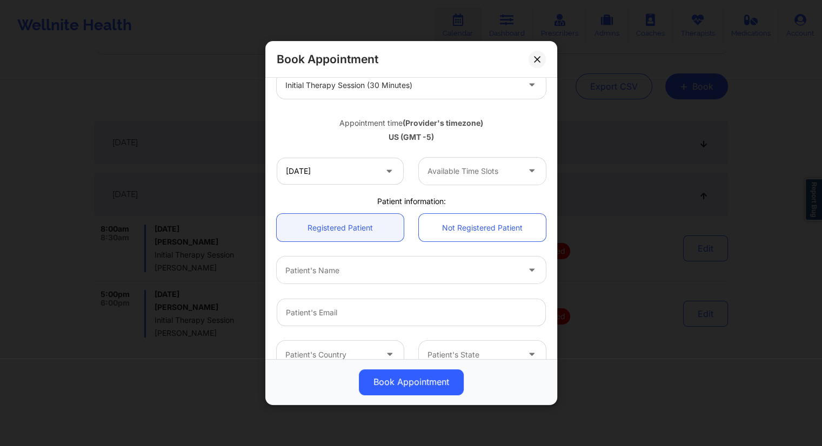
click at [484, 171] on div at bounding box center [472, 171] width 91 height 13
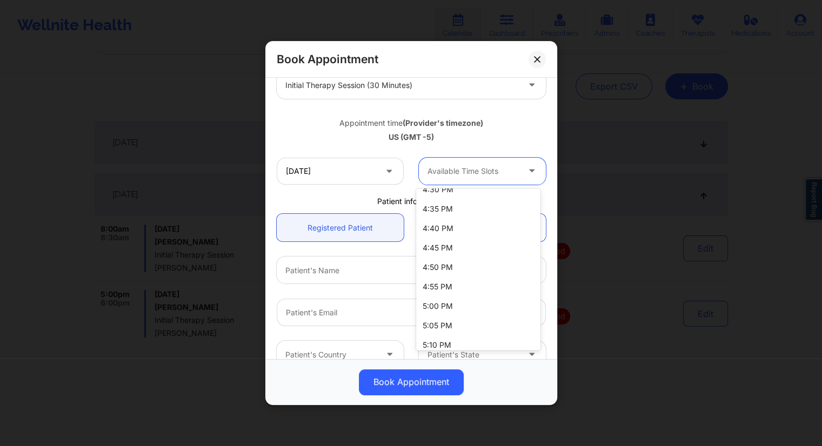
scroll to position [2080, 0]
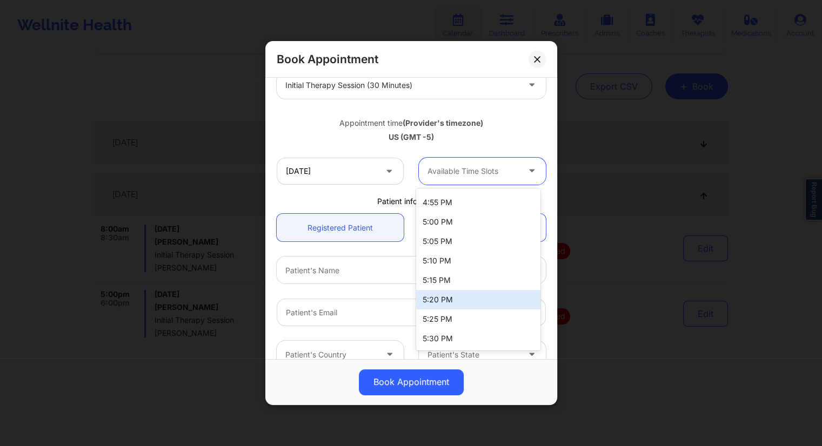
click at [305, 193] on div "[GEOGRAPHIC_DATA] [US_STATE] [PERSON_NAME] Appointment information: Single Recu…" at bounding box center [411, 170] width 284 height 495
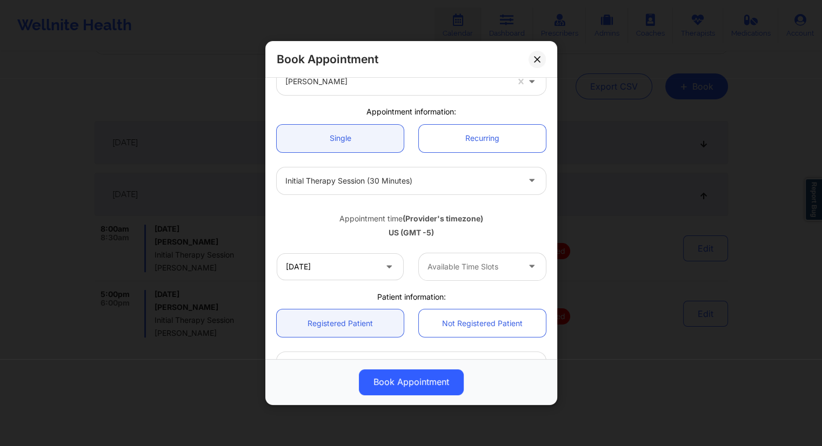
scroll to position [75, 0]
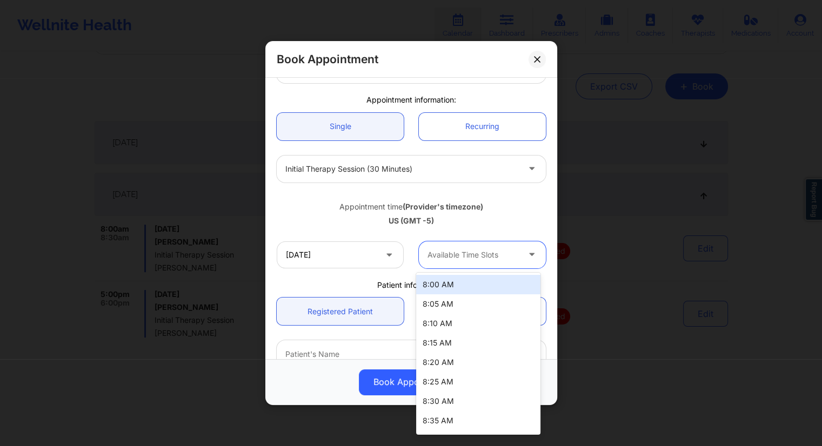
click at [526, 256] on icon at bounding box center [531, 252] width 11 height 9
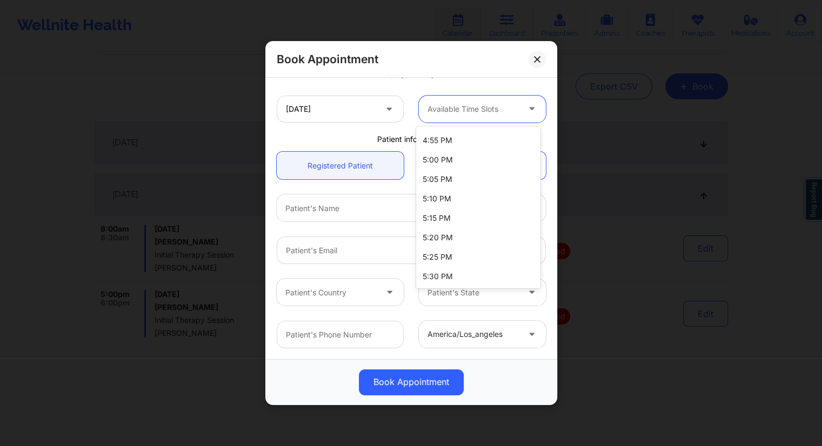
scroll to position [0, 0]
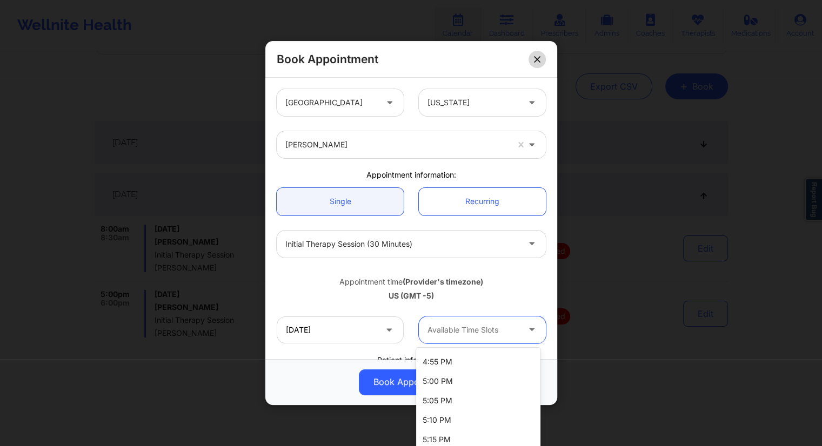
click at [534, 63] on button at bounding box center [537, 59] width 17 height 17
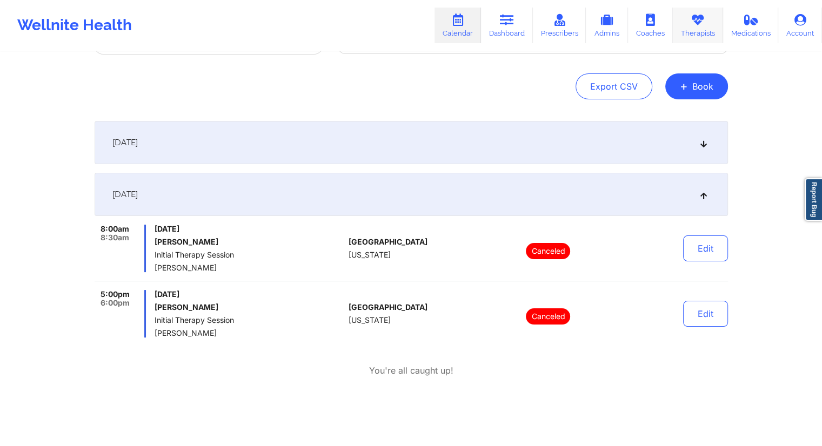
click at [693, 29] on link "Therapists" at bounding box center [698, 26] width 50 height 36
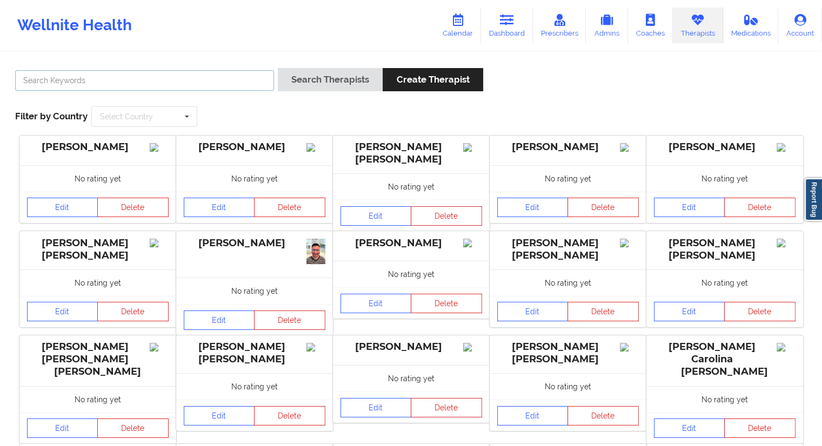
click at [137, 84] on input "text" at bounding box center [144, 80] width 259 height 21
type input "[PERSON_NAME]"
click at [300, 83] on button "Search Therapists" at bounding box center [330, 79] width 105 height 23
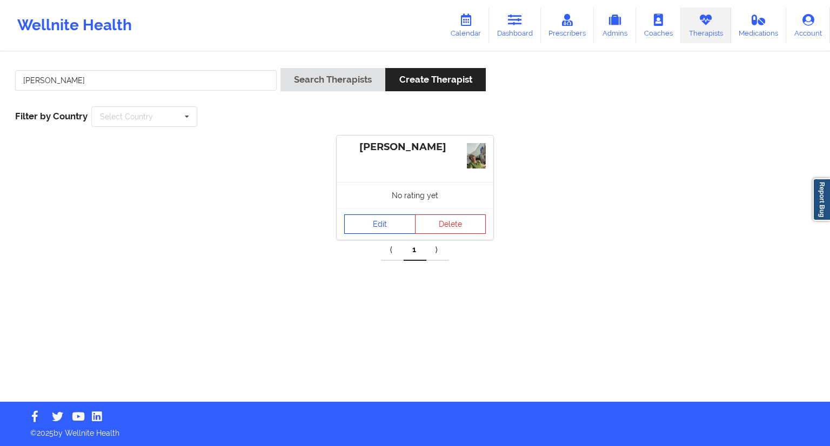
click at [379, 223] on link "Edit" at bounding box center [379, 224] width 71 height 19
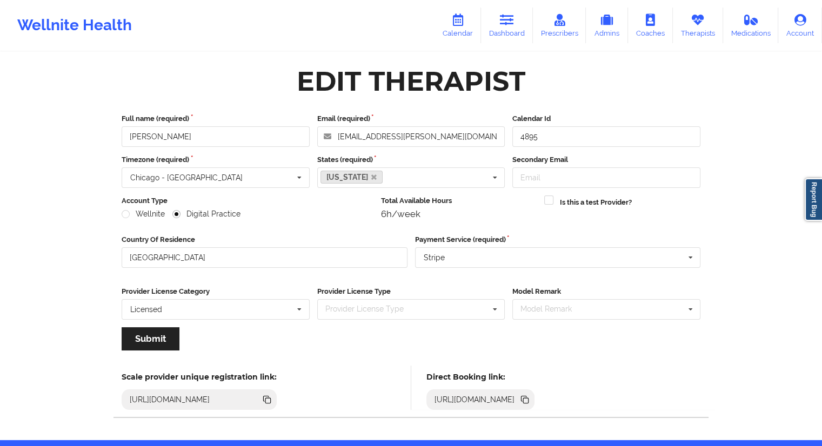
click at [531, 397] on icon at bounding box center [525, 400] width 12 height 12
click at [500, 27] on link "Dashboard" at bounding box center [507, 26] width 52 height 36
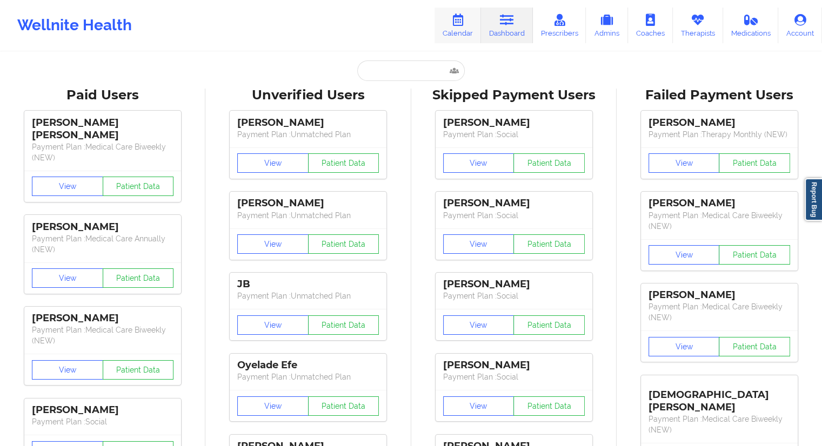
click at [469, 26] on link "Calendar" at bounding box center [457, 26] width 46 height 36
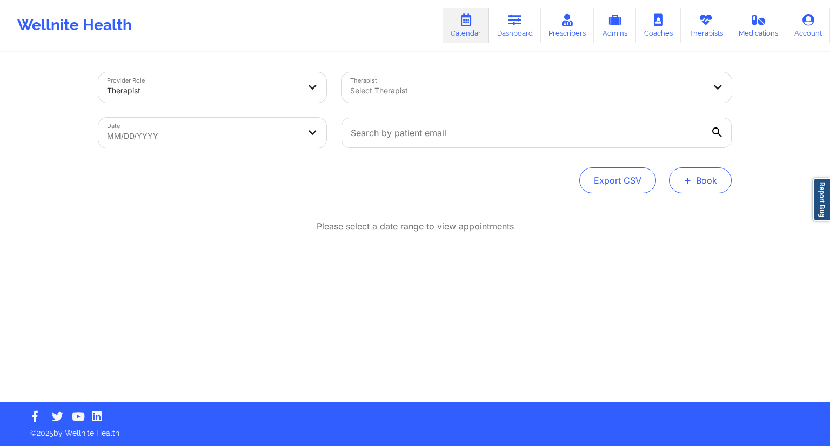
click at [714, 190] on button "+ Book" at bounding box center [700, 181] width 63 height 26
click at [653, 210] on button "Therapy Session" at bounding box center [682, 215] width 83 height 18
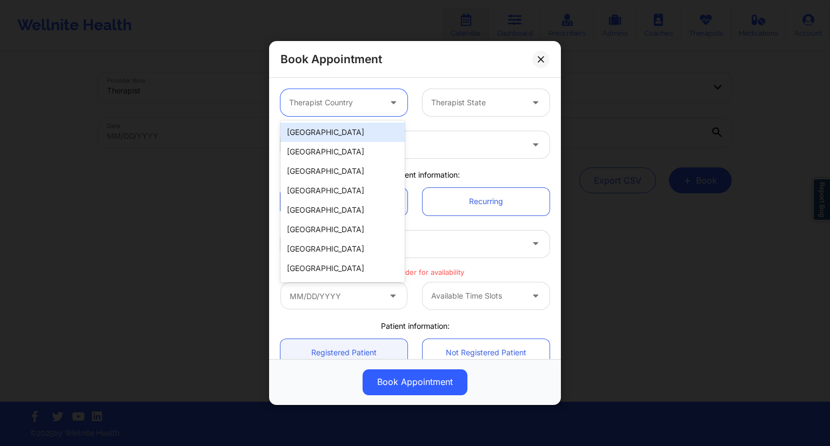
click at [365, 97] on div at bounding box center [334, 102] width 91 height 13
click at [333, 130] on div "[GEOGRAPHIC_DATA]" at bounding box center [342, 132] width 124 height 19
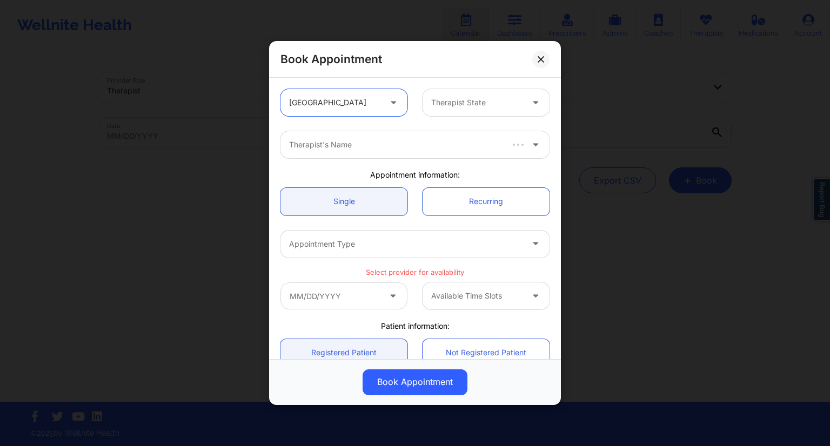
click at [429, 93] on div "Therapist State" at bounding box center [473, 102] width 101 height 27
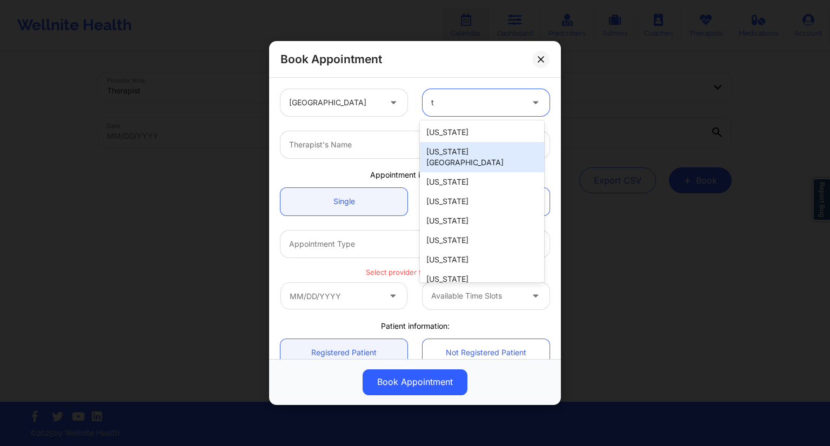
type input "tx"
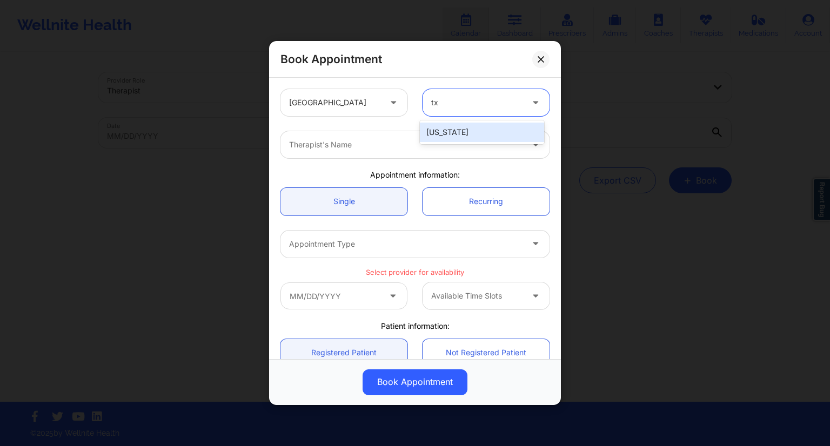
click at [453, 140] on div "[US_STATE]" at bounding box center [482, 132] width 124 height 19
click at [373, 151] on div "Therapist's Name" at bounding box center [401, 144] width 243 height 27
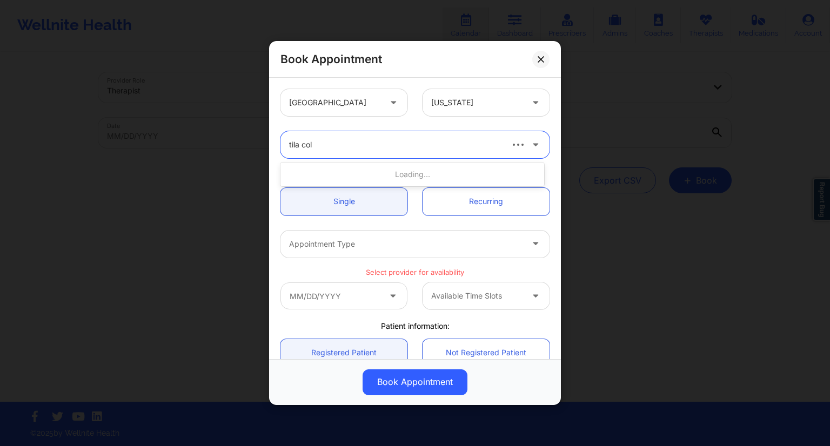
type input "[PERSON_NAME]"
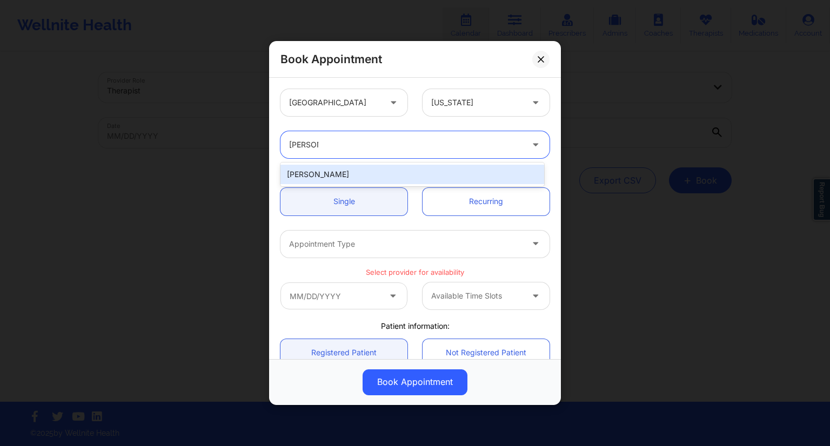
click at [374, 169] on div "[PERSON_NAME]" at bounding box center [412, 174] width 264 height 19
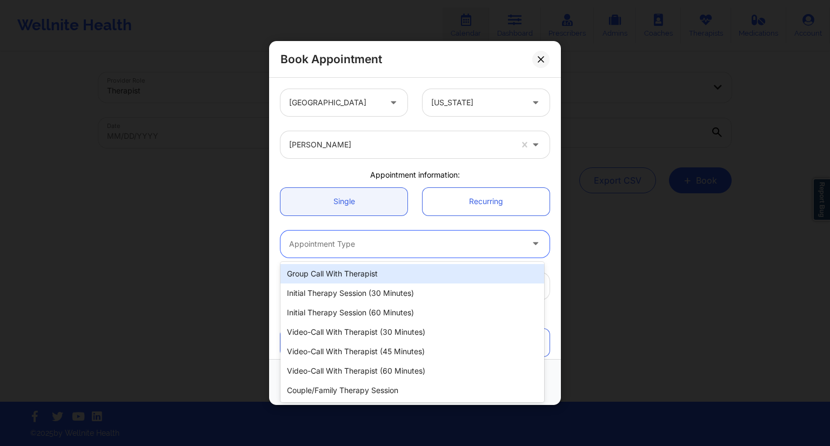
click at [341, 239] on div at bounding box center [405, 244] width 233 height 13
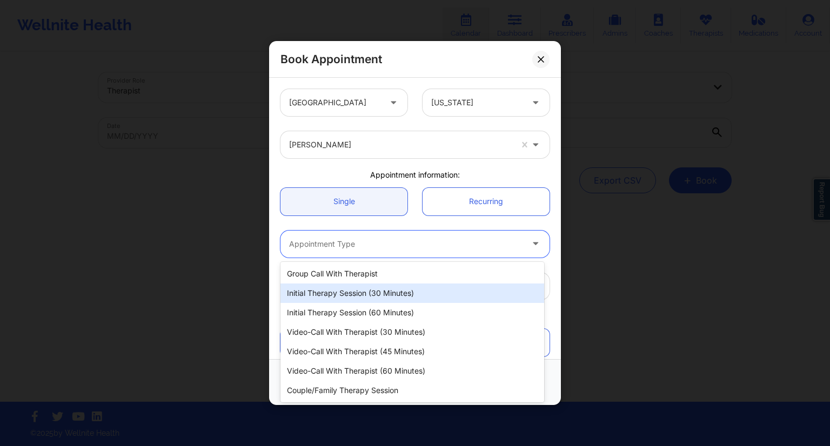
click at [365, 288] on div "Initial Therapy Session (30 minutes)" at bounding box center [412, 293] width 264 height 19
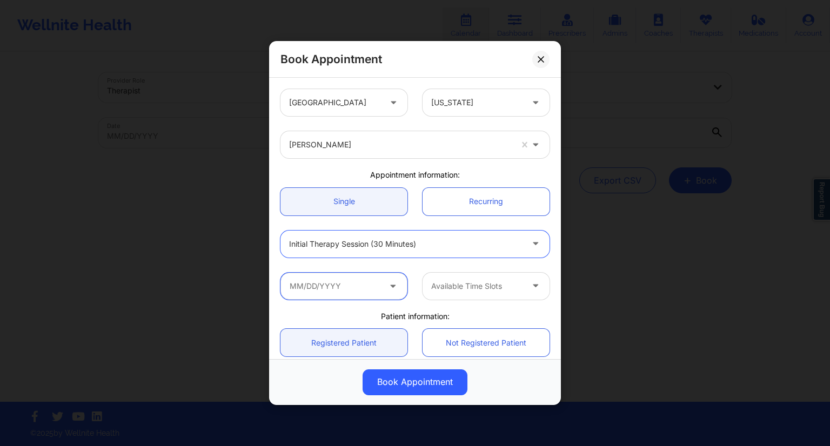
click at [361, 286] on input "text" at bounding box center [343, 286] width 127 height 27
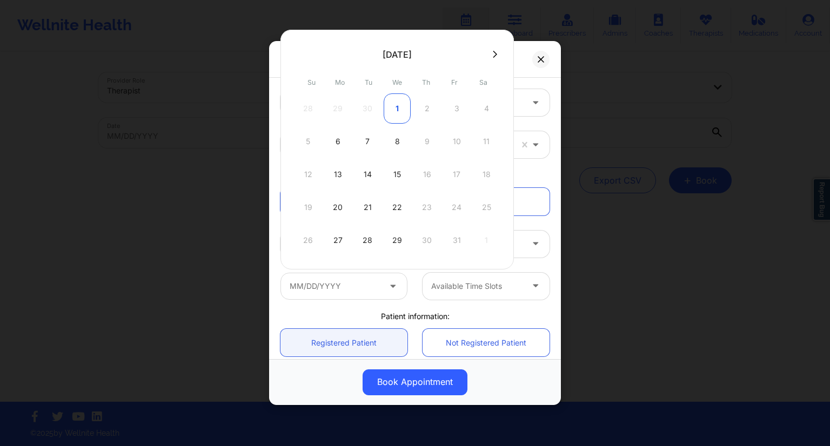
click at [400, 113] on div "1" at bounding box center [397, 108] width 27 height 30
type input "[DATE]"
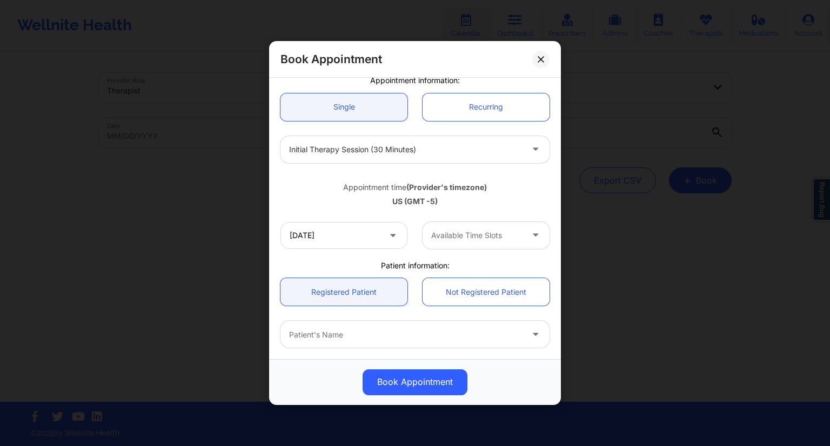
scroll to position [99, 0]
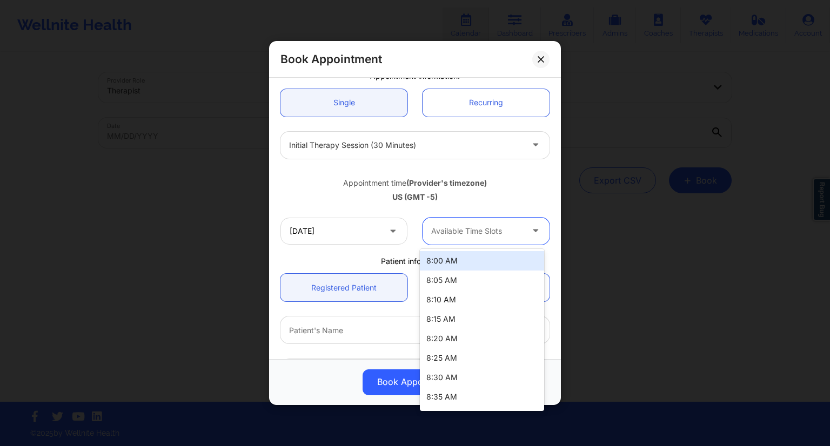
click at [489, 242] on div "Available Time Slots" at bounding box center [473, 231] width 101 height 27
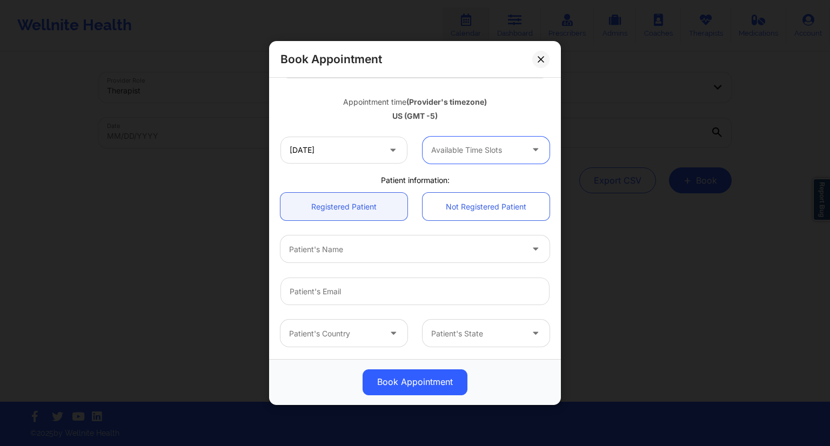
scroll to position [221, 0]
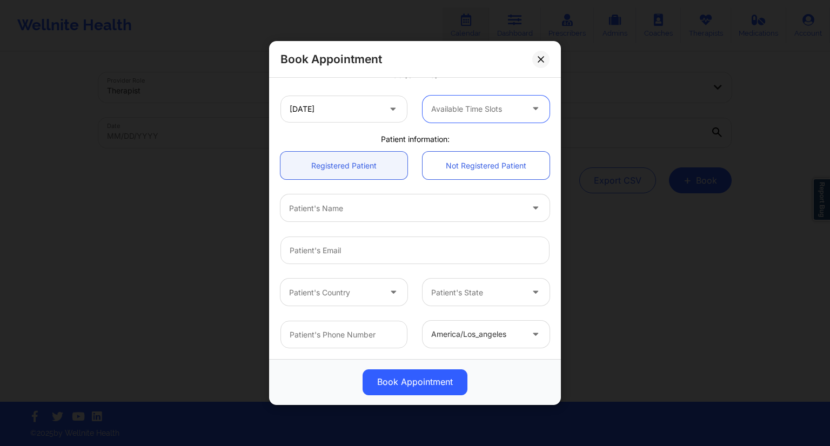
click at [353, 212] on div at bounding box center [405, 208] width 233 height 13
type input "[PERSON_NAME]"
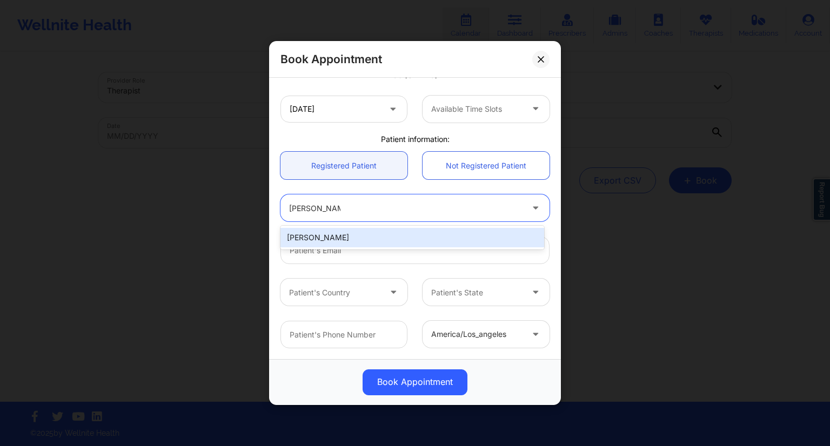
click at [337, 245] on div "[PERSON_NAME]" at bounding box center [412, 237] width 264 height 19
type input "[EMAIL_ADDRESS][DOMAIN_NAME]"
type input "9565792800"
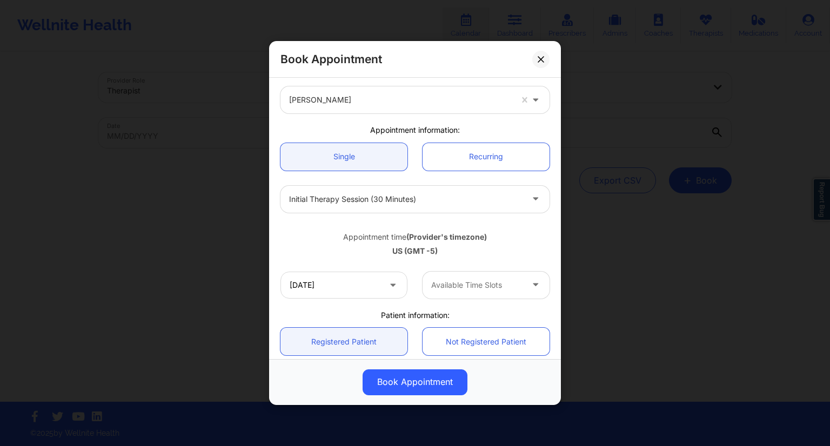
scroll to position [30, 0]
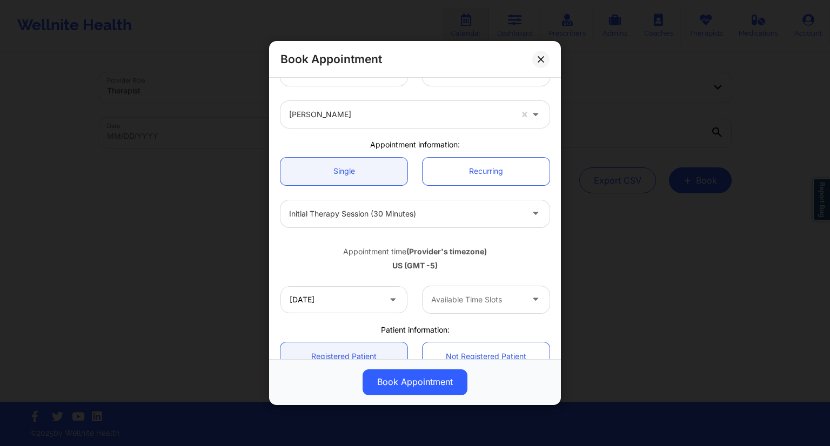
click at [387, 300] on icon at bounding box center [392, 297] width 11 height 9
click at [444, 301] on div at bounding box center [476, 299] width 91 height 13
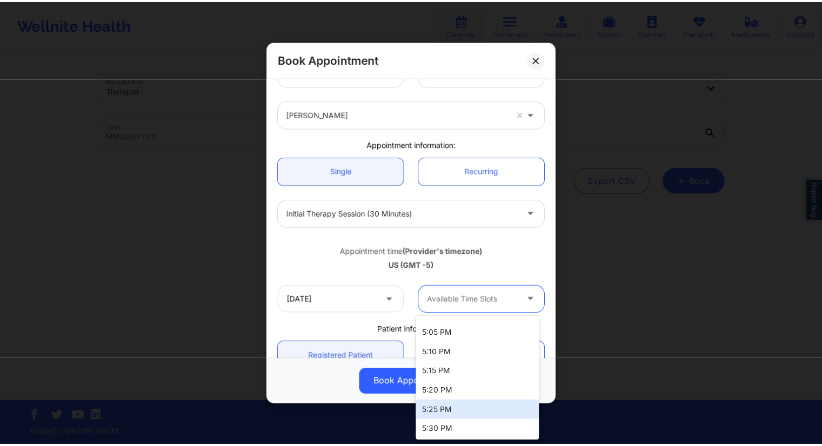
scroll to position [2116, 0]
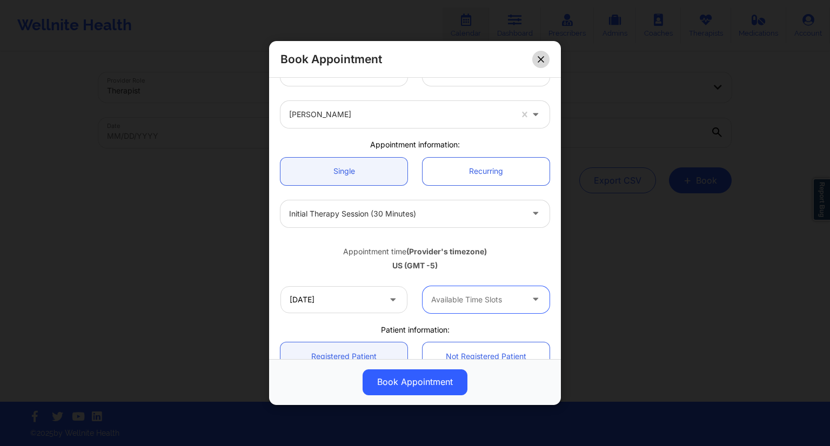
click at [537, 58] on button at bounding box center [540, 59] width 17 height 17
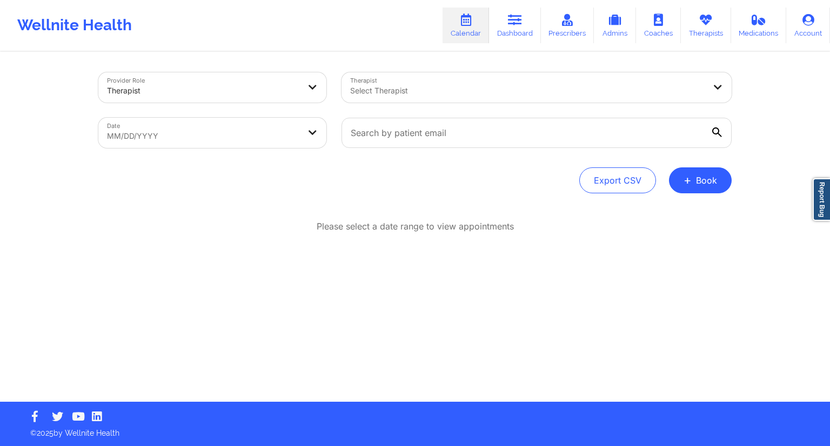
select select "2025-8"
select select "2025-9"
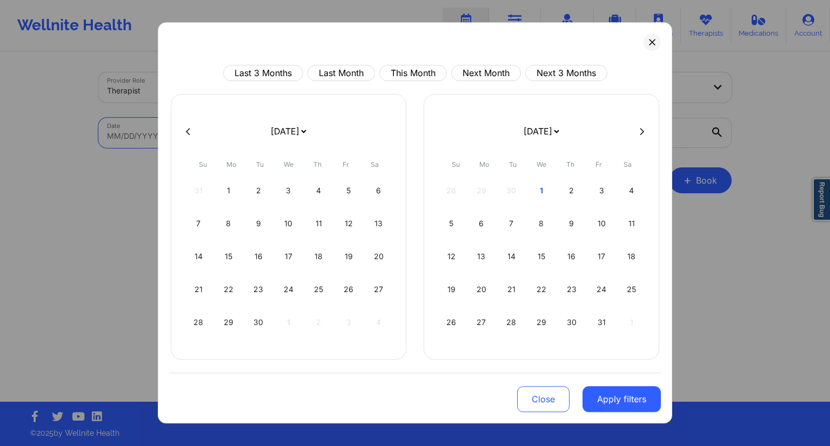
click at [279, 136] on body "Wellnite Health Calendar Dashboard Prescribers Admins Coaches Therapists Medica…" at bounding box center [415, 223] width 830 height 446
click at [258, 324] on div "30" at bounding box center [259, 322] width 28 height 30
select select "2025-8"
select select "2025-9"
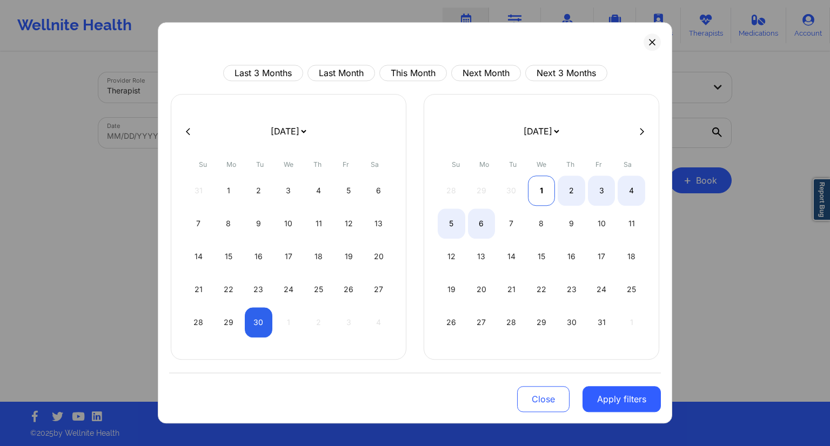
select select "2025-8"
select select "2025-9"
click at [543, 191] on div "1" at bounding box center [542, 191] width 28 height 30
select select "2025-8"
select select "2025-9"
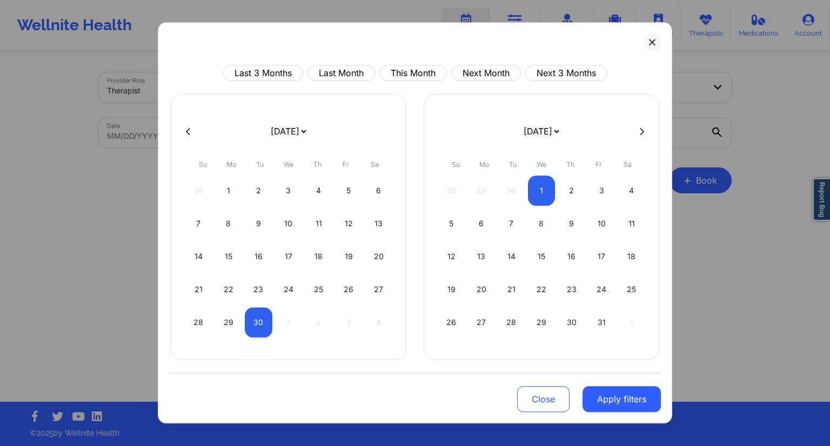
click at [619, 403] on button "Apply filters" at bounding box center [622, 399] width 78 height 26
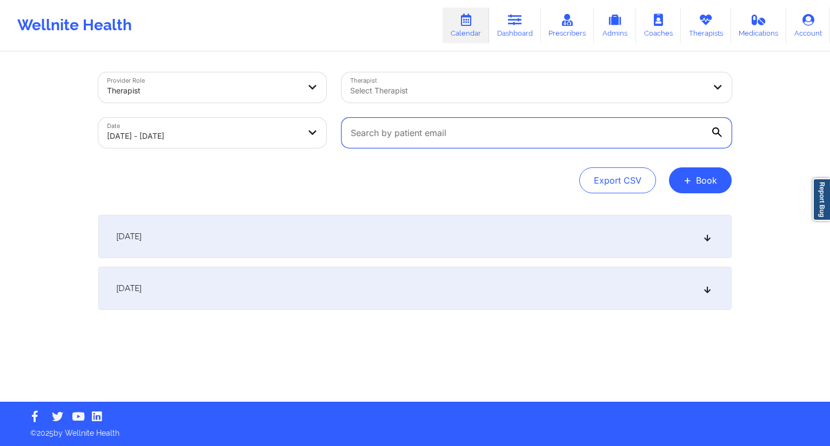
drag, startPoint x: 433, startPoint y: 126, endPoint x: 438, endPoint y: 128, distance: 5.8
click at [433, 126] on input "text" at bounding box center [537, 133] width 390 height 30
paste input "[EMAIL_ADDRESS][DOMAIN_NAME]"
type input "[EMAIL_ADDRESS][DOMAIN_NAME]"
click at [718, 128] on icon at bounding box center [717, 133] width 10 height 10
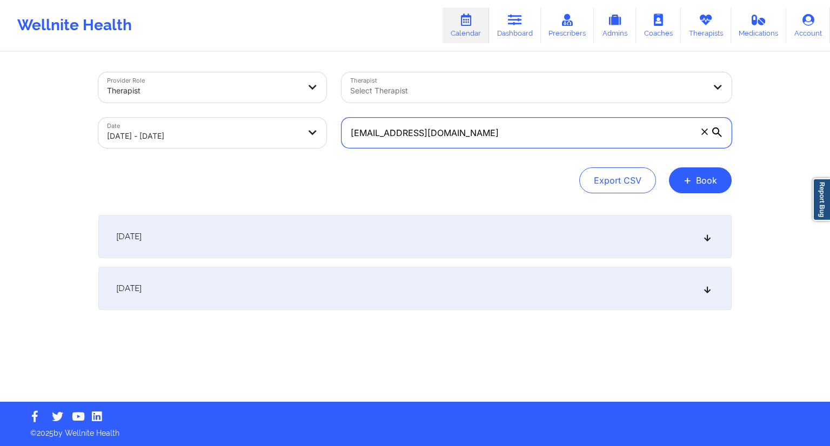
click at [718, 128] on input "[EMAIL_ADDRESS][DOMAIN_NAME]" at bounding box center [537, 133] width 390 height 30
click at [245, 325] on div "[DATE] No appointments [DATE] No appointments" at bounding box center [414, 284] width 633 height 138
click at [255, 288] on div "[DATE]" at bounding box center [414, 288] width 633 height 43
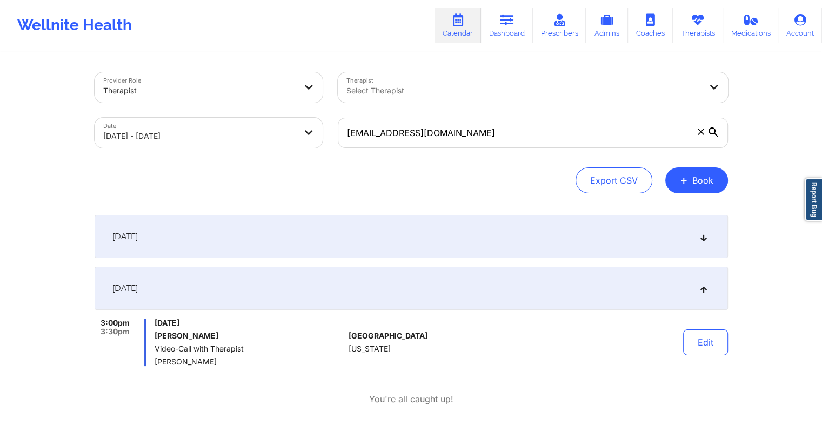
drag, startPoint x: 214, startPoint y: 364, endPoint x: 152, endPoint y: 363, distance: 62.2
click at [152, 363] on div "3:00pm 3:30pm [DATE] [PERSON_NAME] Video-Call with Therapist [PERSON_NAME]" at bounding box center [220, 343] width 250 height 48
drag, startPoint x: 683, startPoint y: 24, endPoint x: 674, endPoint y: 29, distance: 9.7
click at [684, 24] on link "Therapists" at bounding box center [698, 26] width 50 height 36
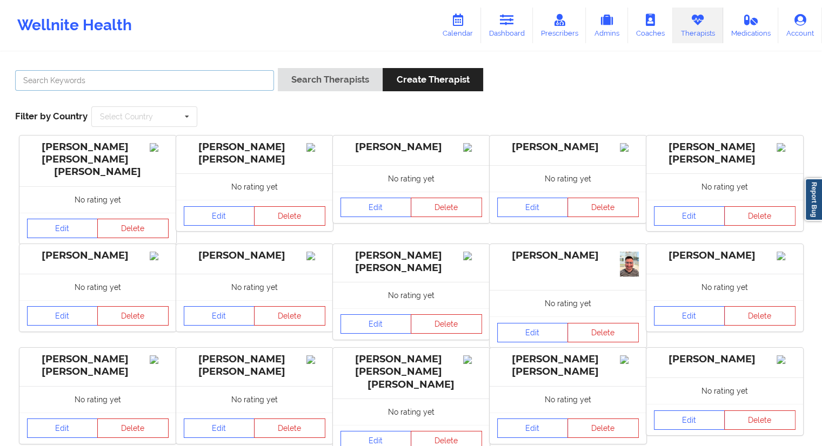
click at [155, 84] on input "text" at bounding box center [144, 80] width 259 height 21
paste input "[PERSON_NAME]"
type input "[PERSON_NAME]"
drag, startPoint x: 298, startPoint y: 68, endPoint x: 311, endPoint y: 76, distance: 15.0
click at [298, 68] on button "Search Therapists" at bounding box center [330, 79] width 105 height 23
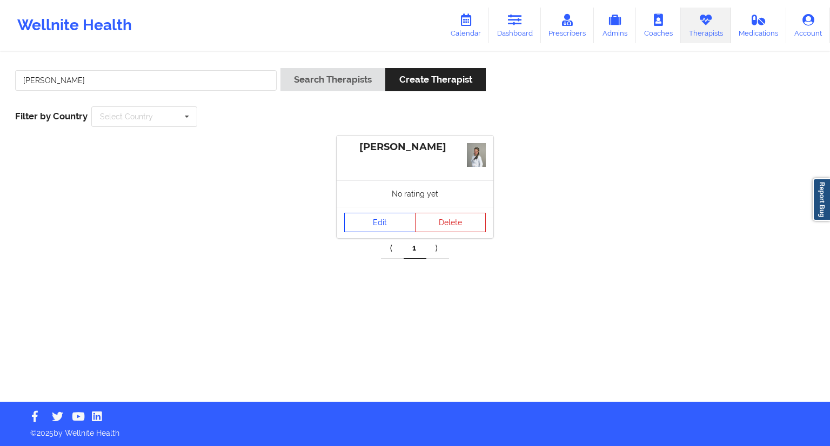
click at [369, 224] on link "Edit" at bounding box center [379, 222] width 71 height 19
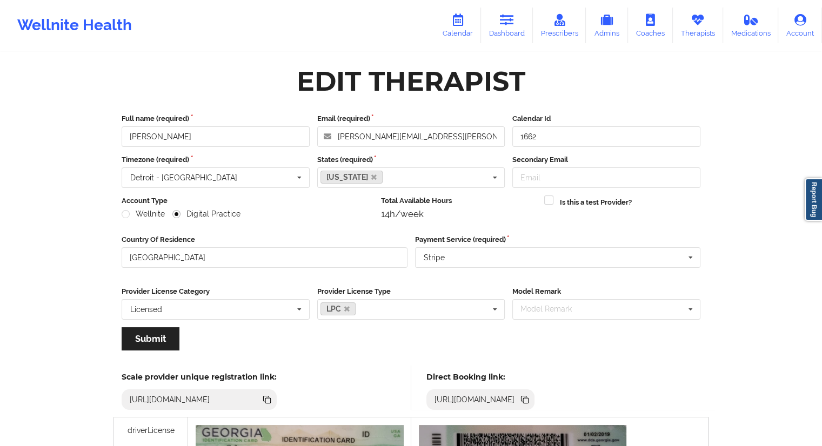
click at [531, 402] on icon at bounding box center [525, 400] width 12 height 12
click at [521, 32] on link "Dashboard" at bounding box center [507, 26] width 52 height 36
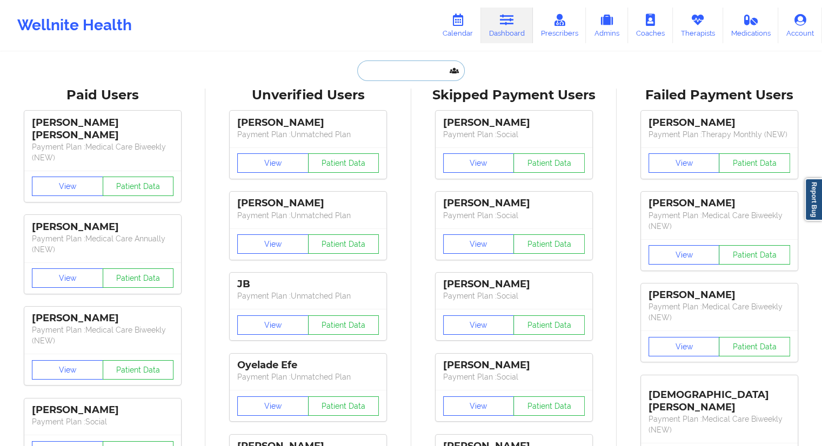
click at [373, 68] on input "text" at bounding box center [410, 71] width 107 height 21
paste input "[EMAIL_ADDRESS][DOMAIN_NAME]"
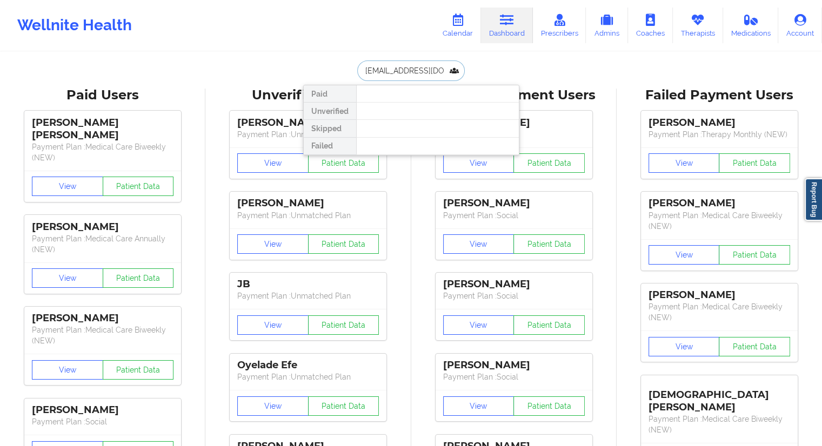
type input "[EMAIL_ADDRESS][DOMAIN_NAME]"
drag, startPoint x: 426, startPoint y: 70, endPoint x: 313, endPoint y: 68, distance: 113.5
click at [313, 68] on div "[EMAIL_ADDRESS][DOMAIN_NAME] Paid Unverified Skipped Failed" at bounding box center [411, 71] width 216 height 21
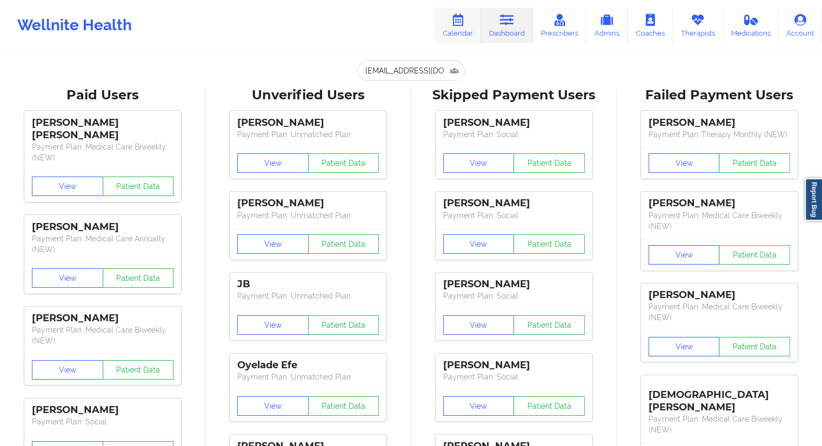
click at [461, 31] on link "Calendar" at bounding box center [457, 26] width 46 height 36
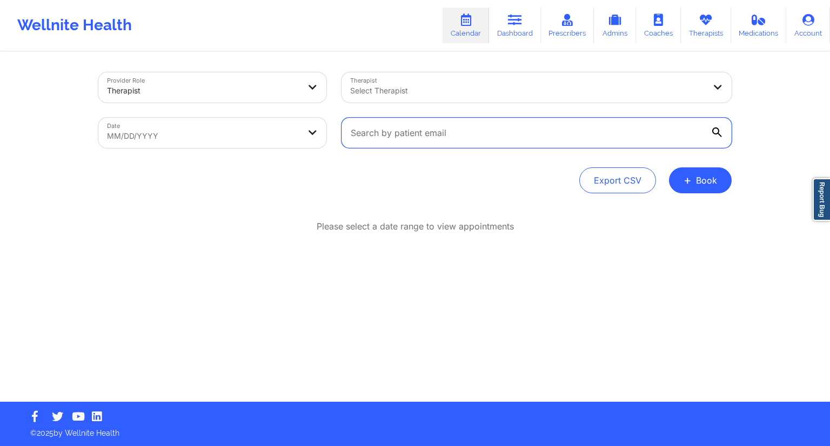
click at [404, 126] on input "text" at bounding box center [537, 133] width 390 height 30
paste input "[EMAIL_ADDRESS][DOMAIN_NAME]"
type input "[EMAIL_ADDRESS][DOMAIN_NAME]"
click at [717, 135] on icon at bounding box center [717, 133] width 10 height 10
click at [717, 135] on input "[EMAIL_ADDRESS][DOMAIN_NAME]" at bounding box center [537, 133] width 390 height 30
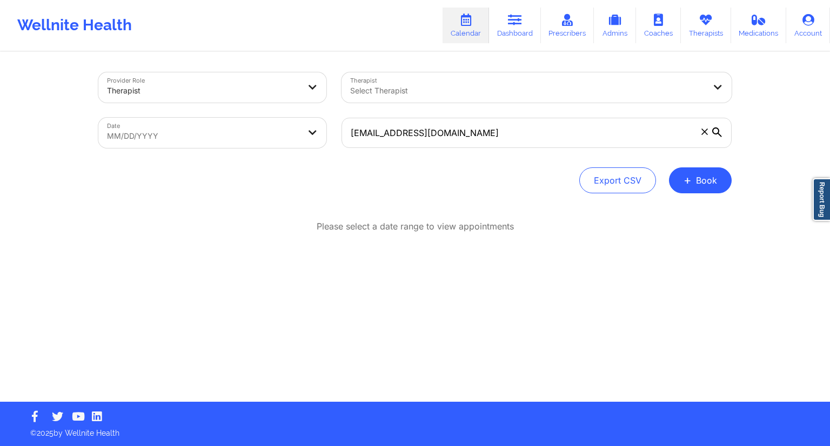
select select "2025-8"
select select "2025-9"
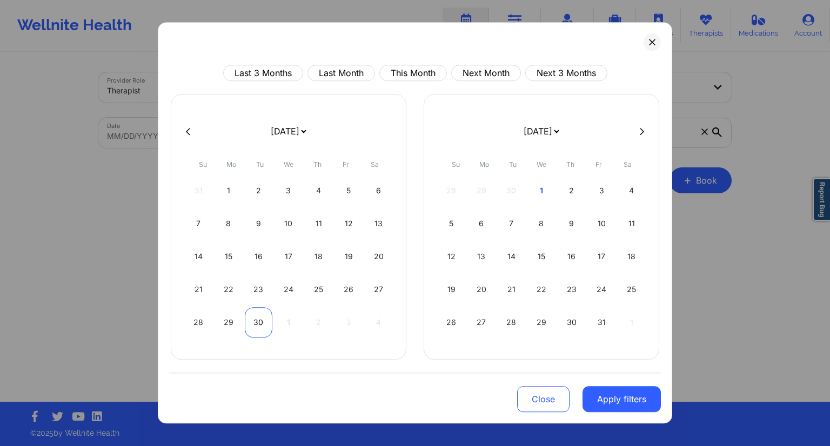
click at [256, 320] on div "30" at bounding box center [259, 322] width 28 height 30
select select "2025-8"
select select "2025-9"
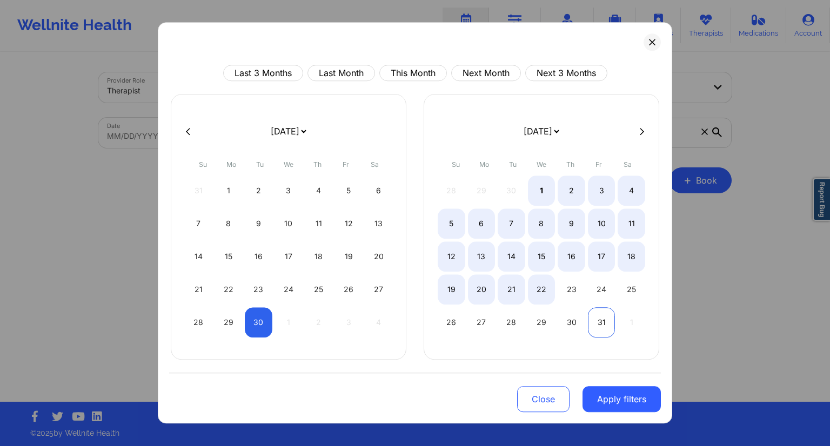
select select "2025-8"
select select "2025-9"
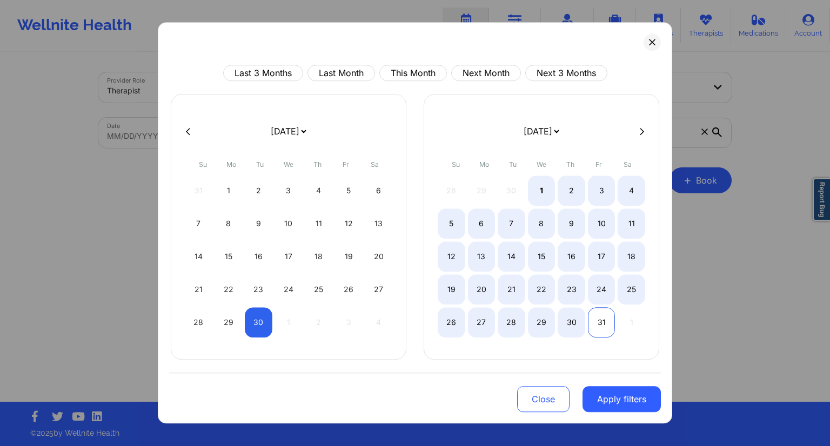
click at [598, 318] on div "31" at bounding box center [602, 322] width 28 height 30
select select "2025-8"
select select "2025-9"
click at [623, 398] on button "Apply filters" at bounding box center [622, 399] width 78 height 26
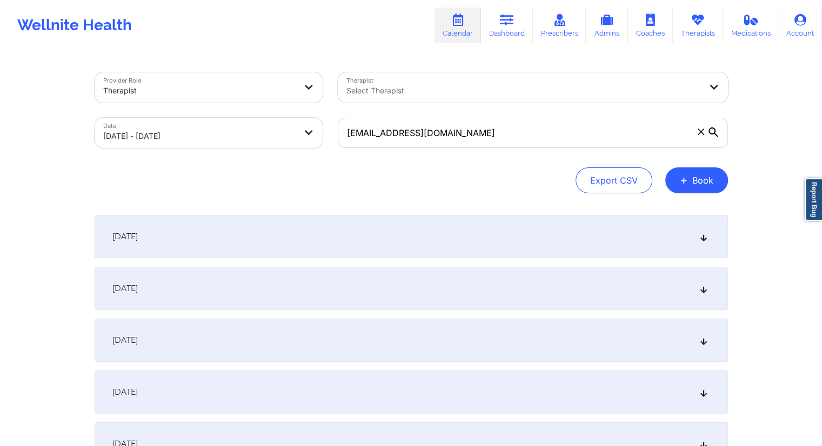
click at [401, 297] on div "[DATE]" at bounding box center [411, 288] width 633 height 43
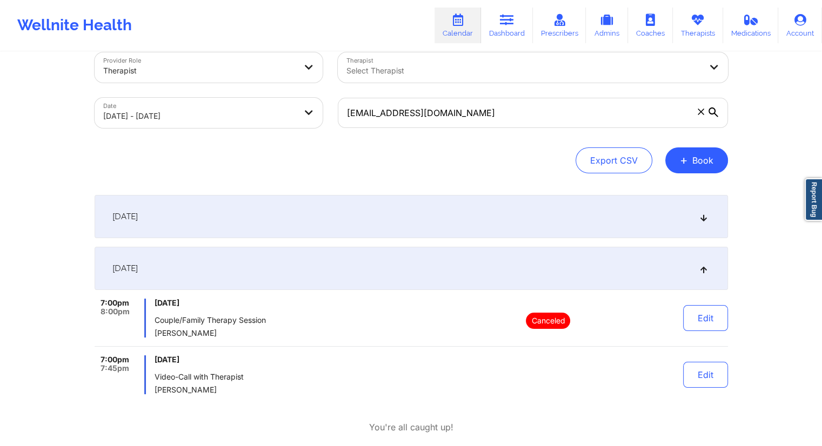
scroll to position [3, 0]
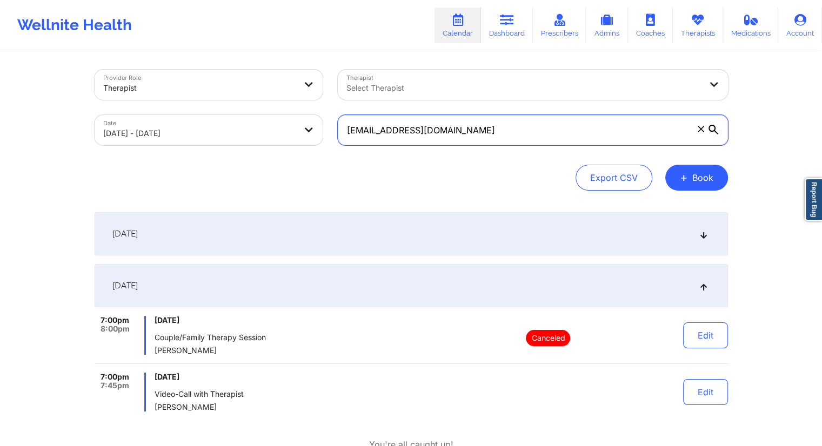
drag, startPoint x: 409, startPoint y: 125, endPoint x: 346, endPoint y: 125, distance: 62.7
click at [346, 125] on input "[EMAIL_ADDRESS][DOMAIN_NAME]" at bounding box center [533, 130] width 390 height 30
click at [504, 30] on link "Dashboard" at bounding box center [507, 26] width 52 height 36
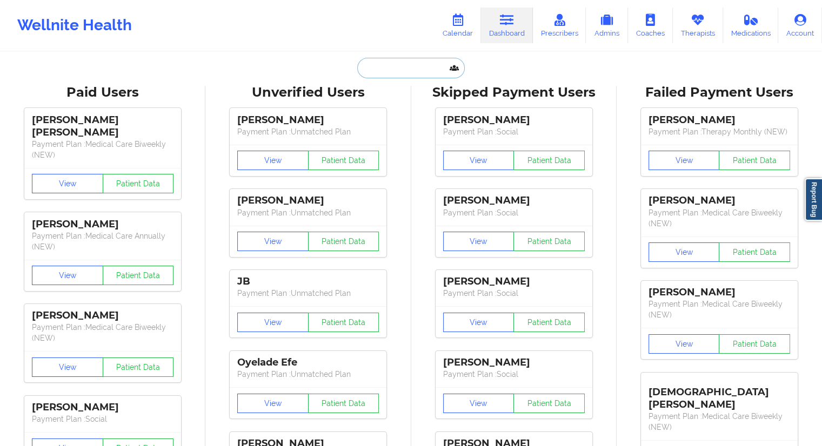
click at [390, 73] on input "text" at bounding box center [410, 68] width 107 height 21
paste input "[EMAIL_ADDRESS][DOMAIN_NAME]"
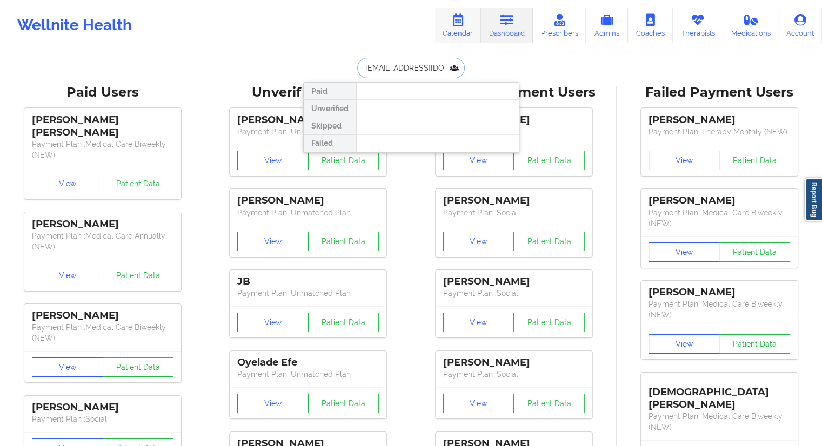
type input "[EMAIL_ADDRESS][DOMAIN_NAME]"
click at [460, 30] on link "Calendar" at bounding box center [457, 26] width 46 height 36
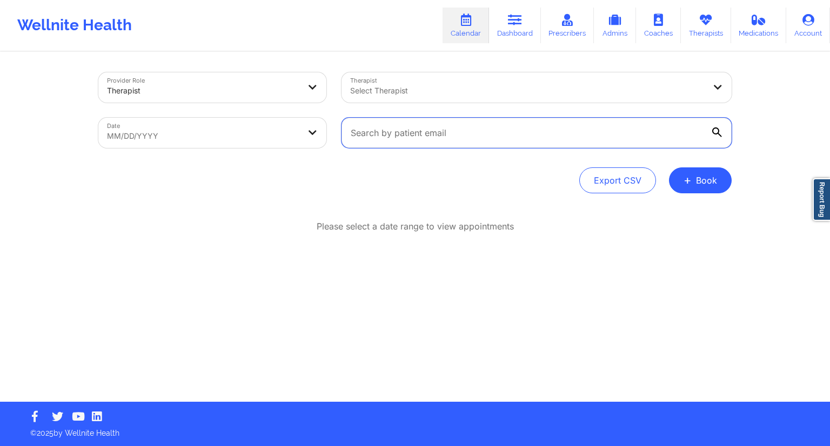
click at [392, 124] on input "text" at bounding box center [537, 133] width 390 height 30
paste input "[EMAIL_ADDRESS][DOMAIN_NAME]"
type input "[EMAIL_ADDRESS][DOMAIN_NAME]"
click at [521, 27] on link "Dashboard" at bounding box center [515, 26] width 52 height 36
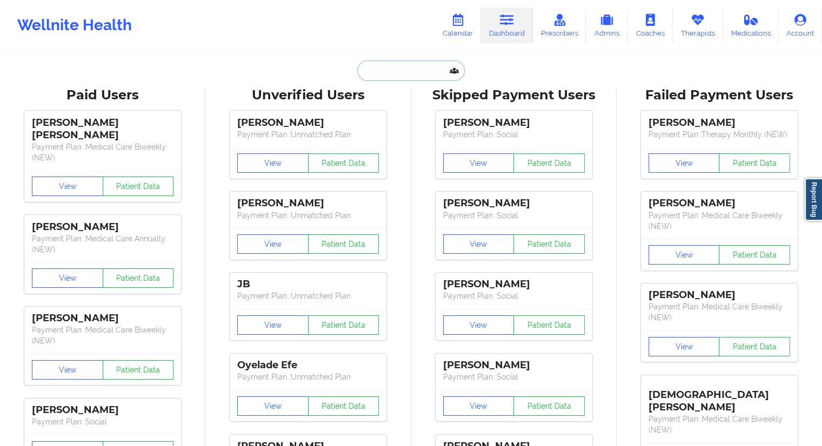
click at [416, 63] on input "text" at bounding box center [410, 71] width 107 height 21
paste input "[PERSON_NAME]"
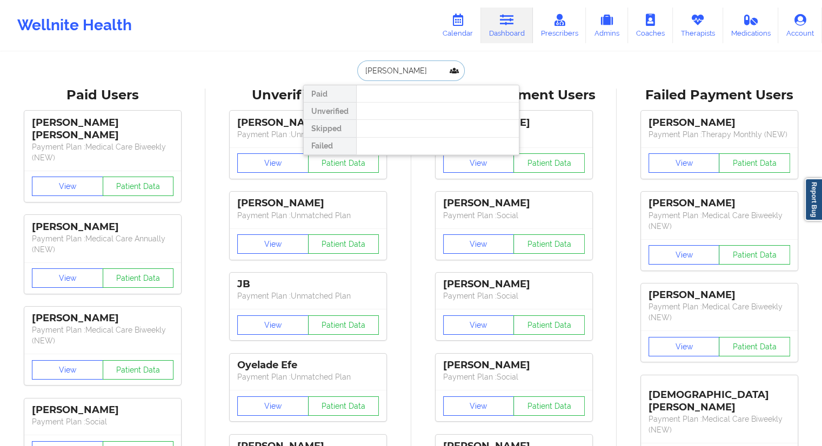
type input "[PERSON_NAME]"
click at [460, 26] on link "Calendar" at bounding box center [457, 26] width 46 height 36
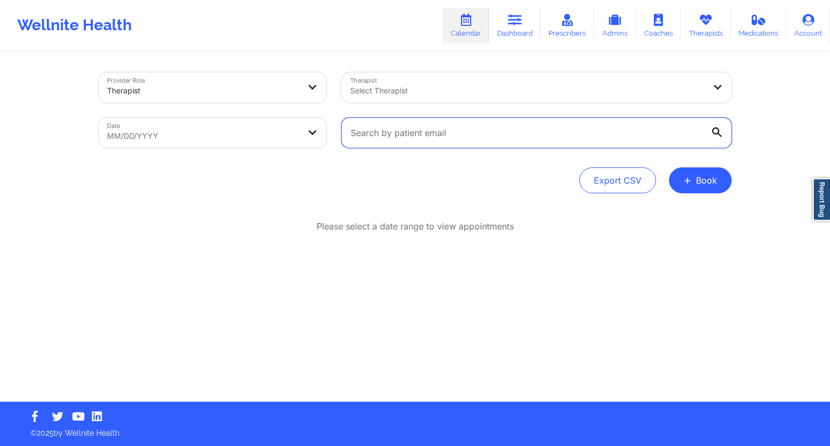
click at [449, 134] on input "text" at bounding box center [537, 133] width 390 height 30
paste input "[EMAIL_ADDRESS][DOMAIN_NAME]"
type input "[EMAIL_ADDRESS][DOMAIN_NAME]"
click at [716, 132] on icon at bounding box center [717, 133] width 10 height 10
click at [716, 132] on input "[EMAIL_ADDRESS][DOMAIN_NAME]" at bounding box center [537, 133] width 390 height 30
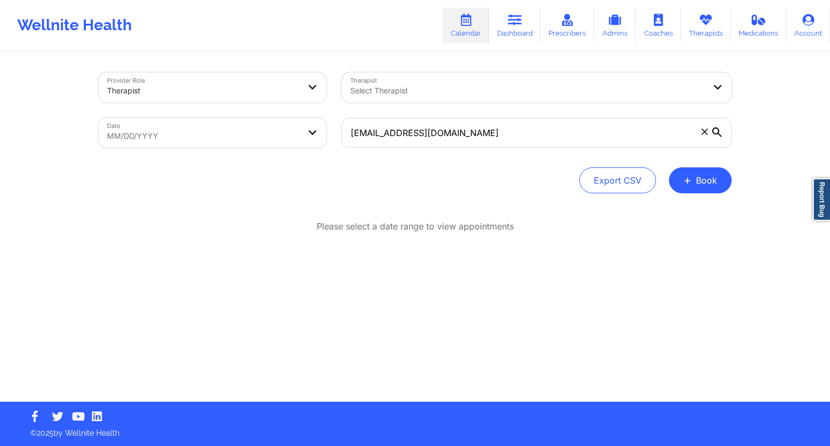
click at [716, 131] on icon at bounding box center [717, 133] width 10 height 10
click at [716, 131] on input "[EMAIL_ADDRESS][DOMAIN_NAME]" at bounding box center [537, 133] width 390 height 30
click at [716, 131] on icon at bounding box center [717, 133] width 10 height 10
click at [716, 131] on input "[EMAIL_ADDRESS][DOMAIN_NAME]" at bounding box center [537, 133] width 390 height 30
click at [206, 144] on body "Wellnite Health Calendar Dashboard Prescribers Admins Coaches Therapists Medica…" at bounding box center [415, 223] width 830 height 446
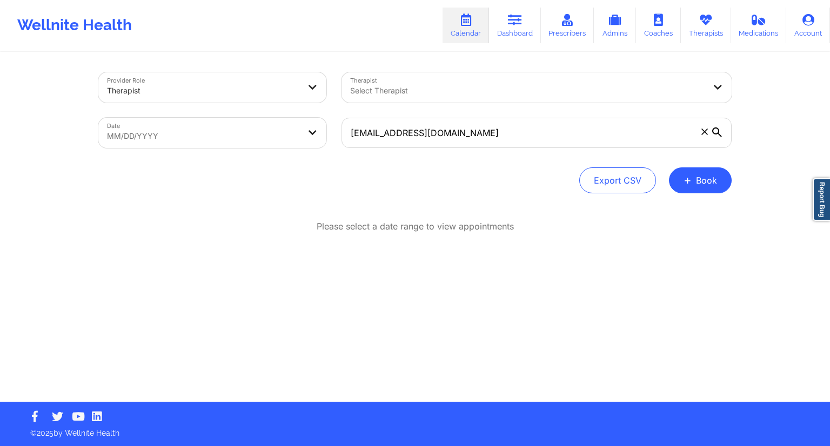
select select "2025-8"
select select "2025-9"
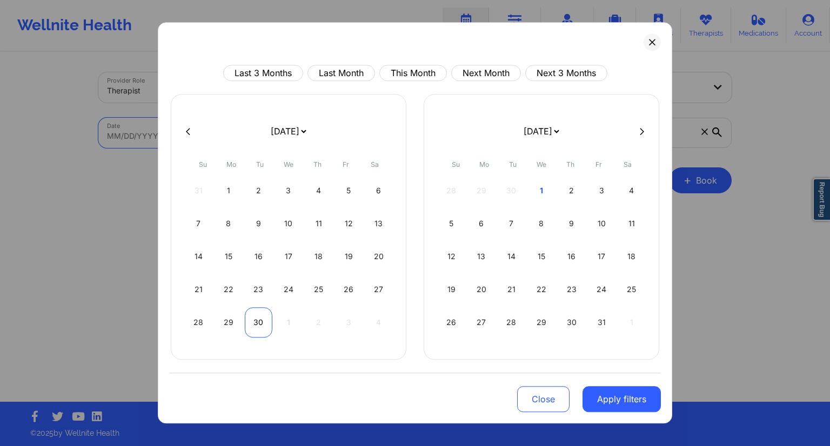
click at [263, 318] on div "30" at bounding box center [259, 322] width 28 height 30
select select "2025-8"
select select "2025-9"
select select "2025-8"
select select "2025-9"
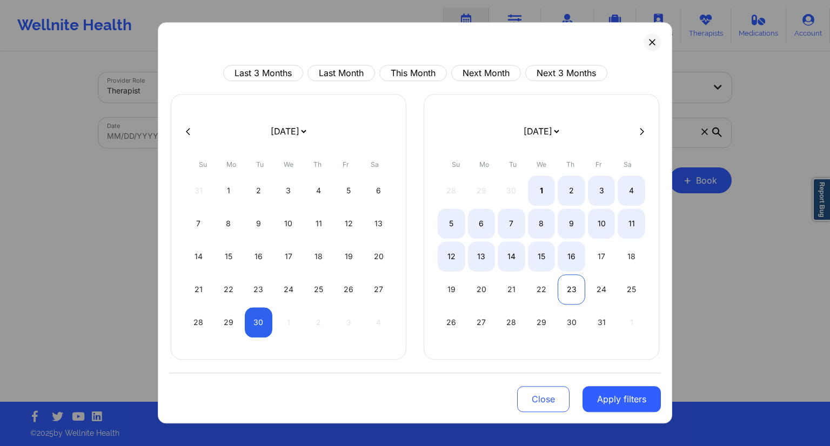
select select "2025-8"
select select "2025-9"
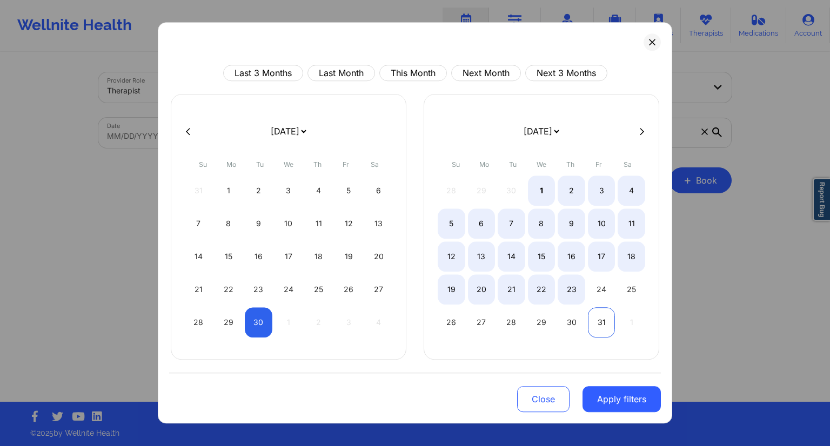
select select "2025-8"
select select "2025-9"
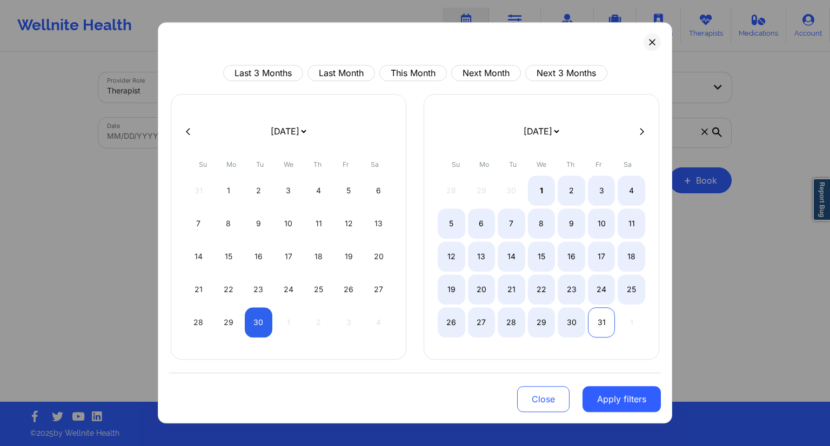
click at [601, 318] on div "31" at bounding box center [602, 322] width 28 height 30
select select "2025-8"
select select "2025-9"
click at [610, 392] on button "Apply filters" at bounding box center [622, 399] width 78 height 26
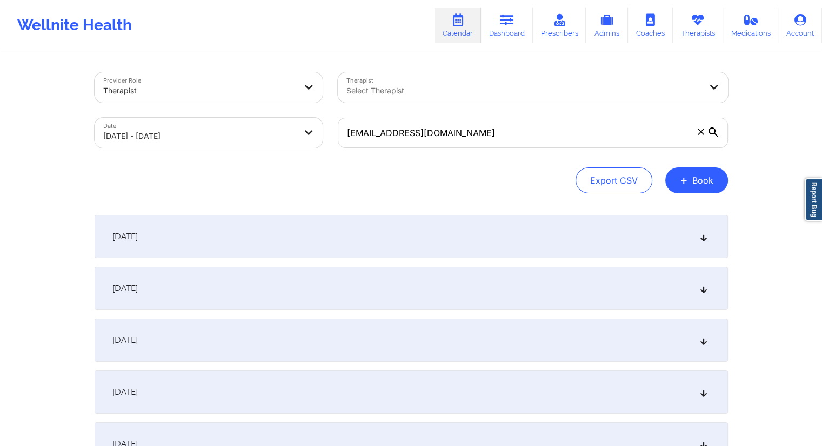
click at [299, 284] on div "[DATE]" at bounding box center [411, 288] width 633 height 43
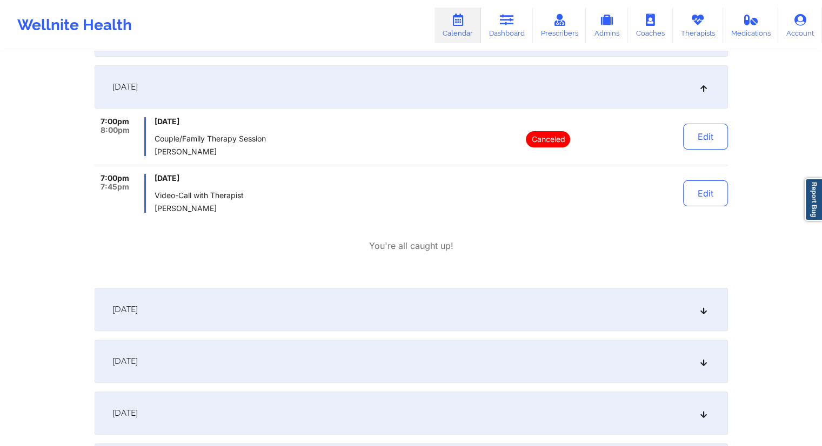
scroll to position [245, 0]
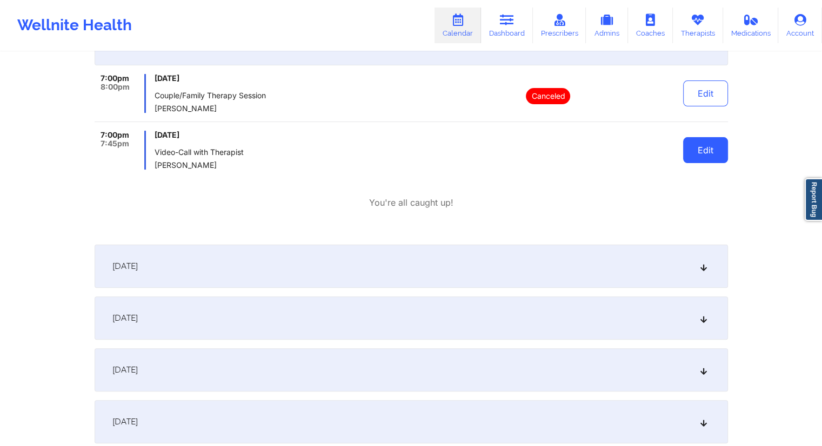
click at [694, 153] on button "Edit" at bounding box center [705, 150] width 45 height 26
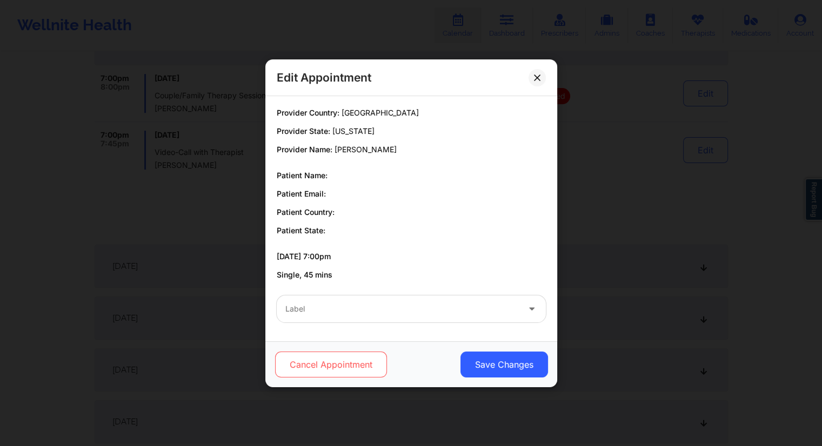
click at [365, 366] on button "Cancel Appointment" at bounding box center [331, 365] width 112 height 26
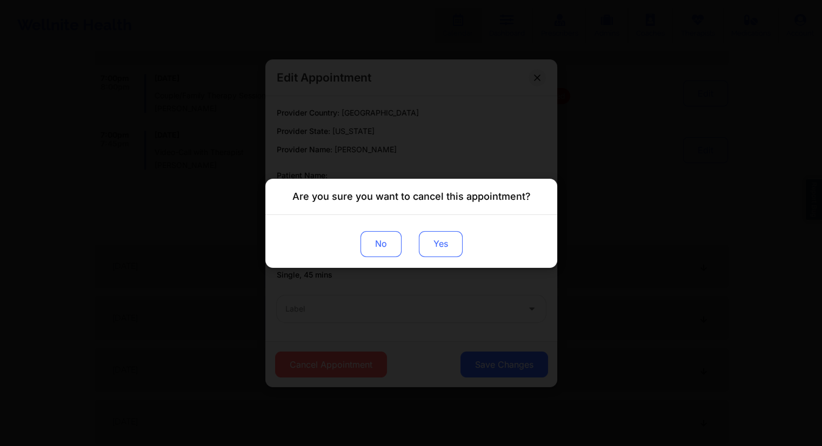
click at [431, 251] on button "Yes" at bounding box center [440, 244] width 44 height 26
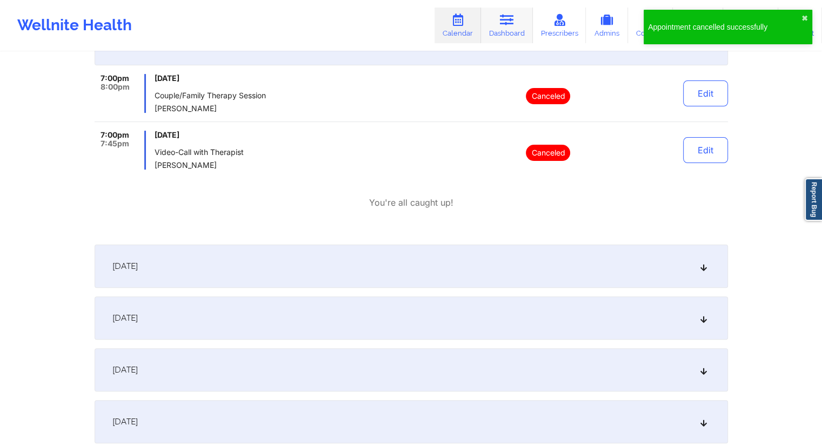
click at [506, 28] on link "Dashboard" at bounding box center [507, 26] width 52 height 36
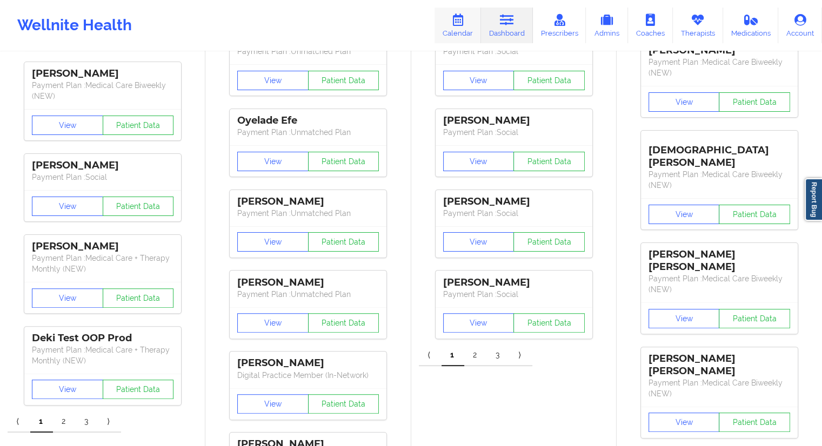
click at [474, 29] on link "Calendar" at bounding box center [457, 26] width 46 height 36
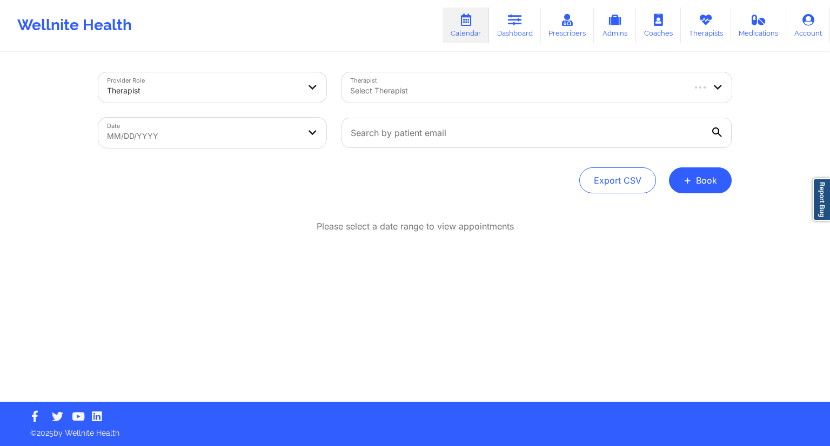
click at [277, 145] on body "Wellnite Health Calendar Dashboard Prescribers Admins Coaches Therapists Medica…" at bounding box center [415, 223] width 830 height 446
select select "2025-8"
select select "2025-9"
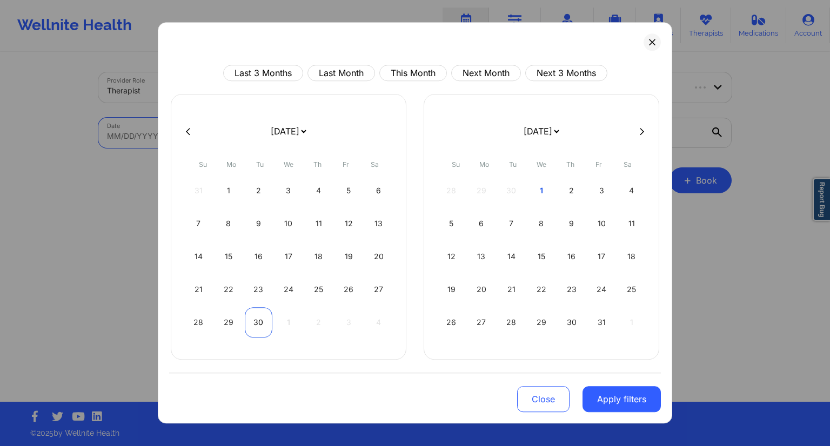
click at [264, 319] on div "30" at bounding box center [259, 322] width 28 height 30
select select "2025-8"
select select "2025-9"
select select "2025-8"
select select "2025-9"
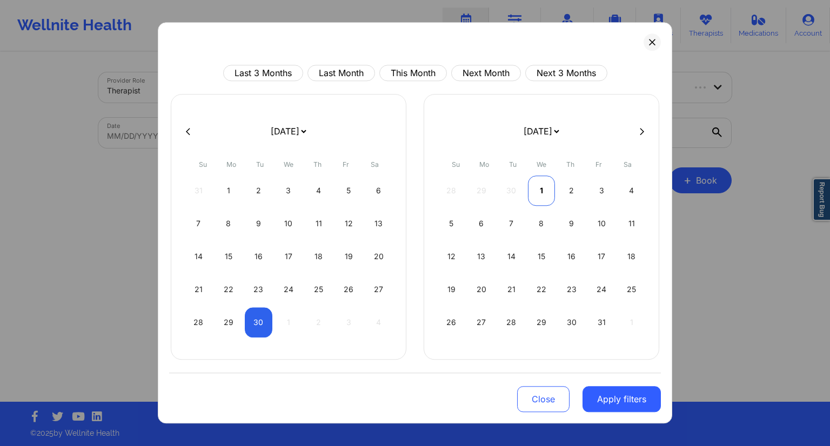
drag, startPoint x: 543, startPoint y: 190, endPoint x: 567, endPoint y: 229, distance: 45.9
click at [542, 191] on div "1" at bounding box center [542, 191] width 28 height 30
select select "2025-8"
select select "2025-9"
click at [623, 402] on button "Apply filters" at bounding box center [622, 399] width 78 height 26
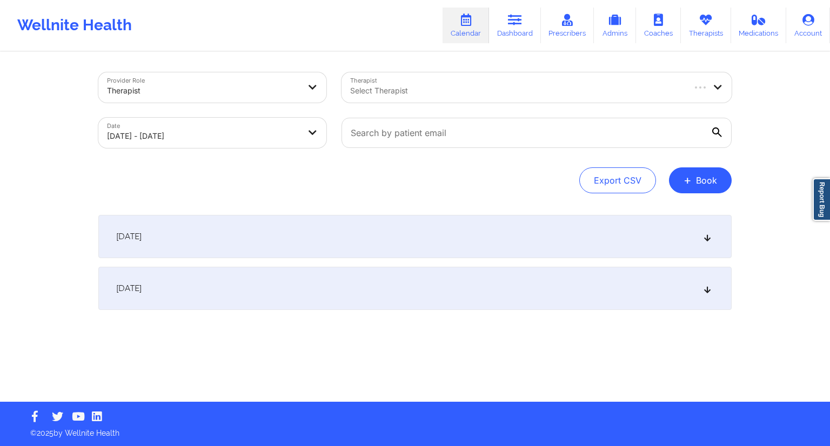
click at [319, 327] on div "[DATE] No appointments [DATE] No appointments" at bounding box center [414, 284] width 633 height 138
click at [375, 139] on input "text" at bounding box center [537, 133] width 390 height 30
paste input "[EMAIL_ADDRESS][DOMAIN_NAME]"
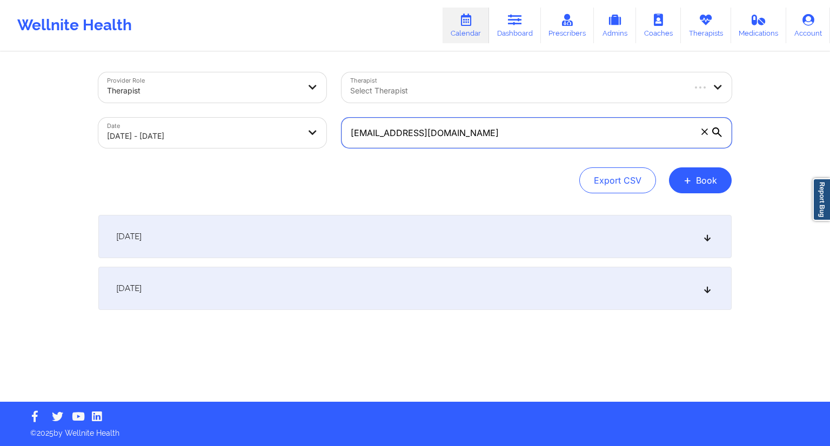
type input "[EMAIL_ADDRESS][DOMAIN_NAME]"
click at [717, 132] on icon at bounding box center [717, 133] width 10 height 10
click at [717, 132] on input "[EMAIL_ADDRESS][DOMAIN_NAME]" at bounding box center [537, 133] width 390 height 30
click at [424, 271] on div "[DATE]" at bounding box center [414, 288] width 633 height 43
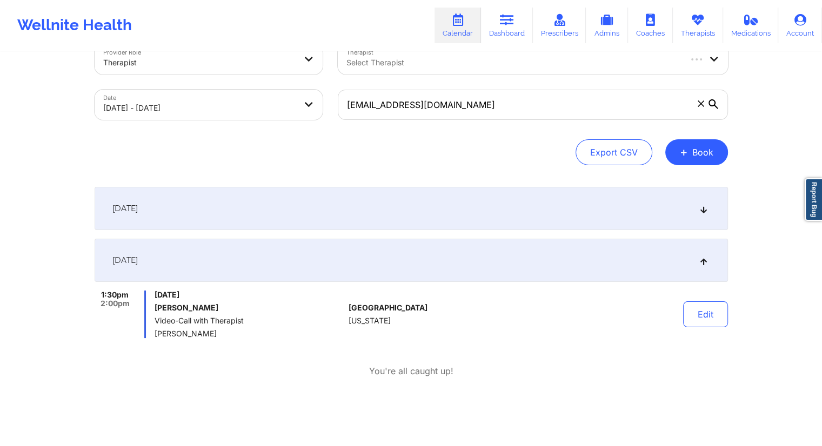
scroll to position [34, 0]
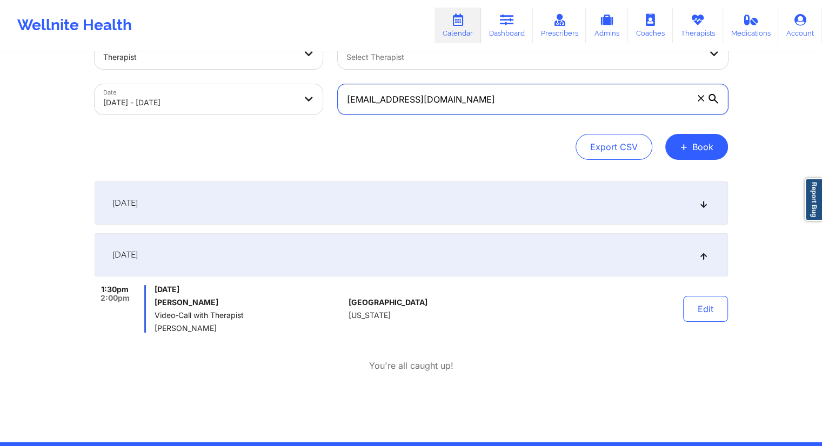
drag, startPoint x: 476, startPoint y: 95, endPoint x: 327, endPoint y: 100, distance: 148.7
click at [327, 100] on div "Provider Role Therapist Therapist Select Therapist Date [DATE] - [DATE] [EMAIL_…" at bounding box center [411, 76] width 649 height 91
click at [495, 20] on link "Dashboard" at bounding box center [507, 26] width 52 height 36
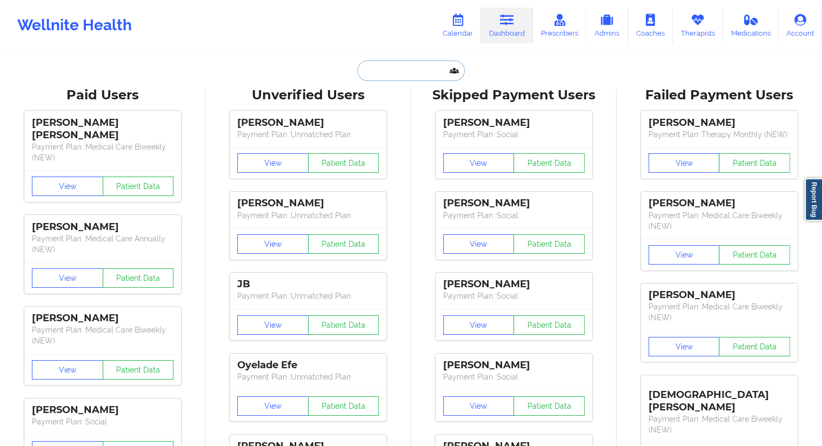
click at [415, 74] on input "text" at bounding box center [410, 71] width 107 height 21
paste input "[EMAIL_ADDRESS][DOMAIN_NAME]"
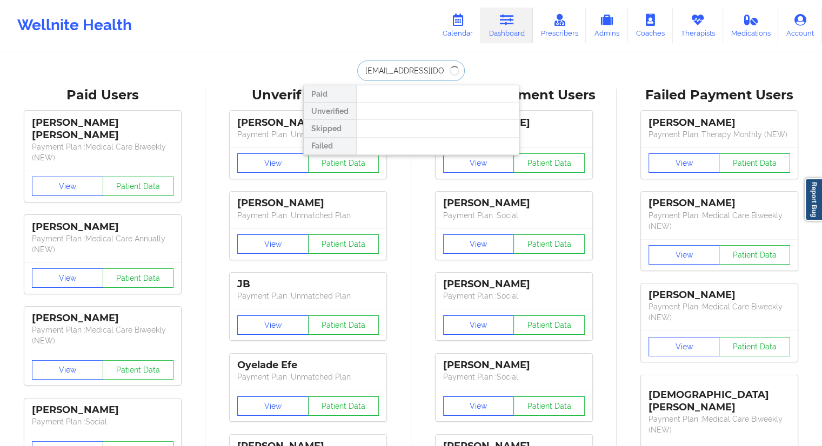
type input "[EMAIL_ADDRESS][DOMAIN_NAME]"
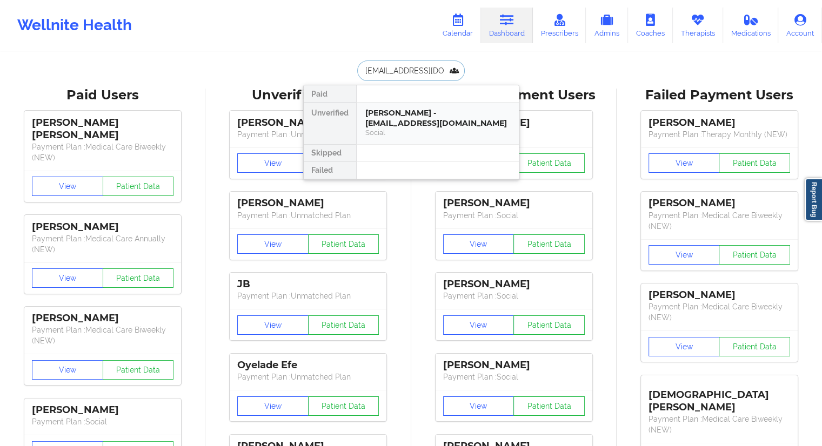
click at [413, 124] on div "[PERSON_NAME] - [EMAIL_ADDRESS][DOMAIN_NAME]" at bounding box center [437, 118] width 145 height 20
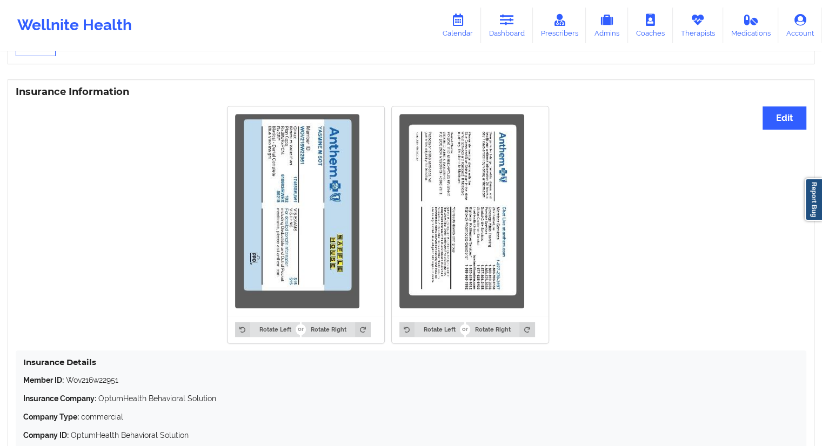
scroll to position [860, 0]
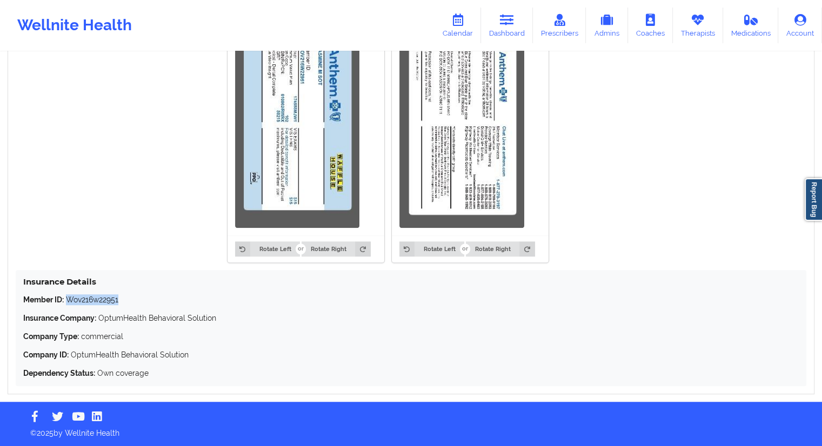
drag, startPoint x: 132, startPoint y: 297, endPoint x: 70, endPoint y: 297, distance: 62.2
click at [69, 297] on p "Member ID: Wov216w22951" at bounding box center [411, 300] width 776 height 11
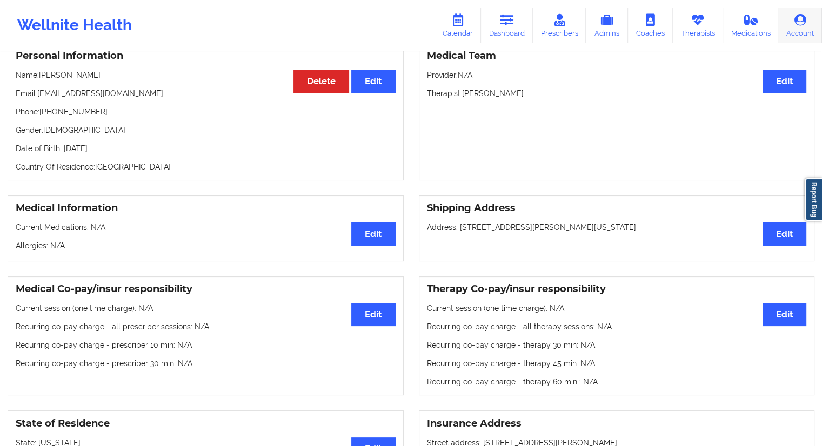
scroll to position [102, 0]
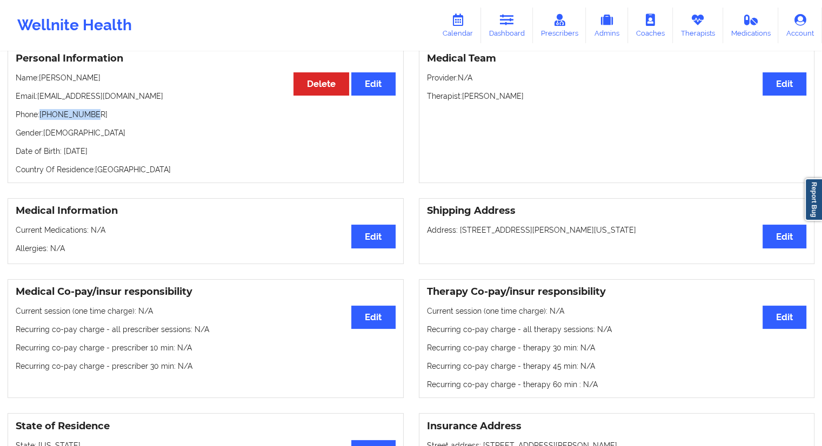
drag, startPoint x: 95, startPoint y: 119, endPoint x: 41, endPoint y: 118, distance: 54.1
click at [41, 118] on p "Phone: [PHONE_NUMBER]" at bounding box center [206, 114] width 380 height 11
click at [701, 31] on link "Therapists" at bounding box center [698, 26] width 50 height 36
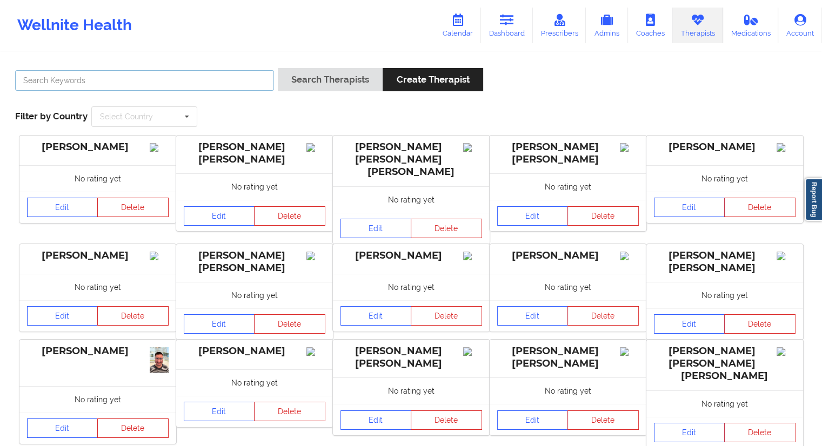
click at [117, 80] on input "text" at bounding box center [144, 80] width 259 height 21
paste input "[PERSON_NAME]"
type input "[PERSON_NAME]"
click at [285, 77] on button "Search Therapists" at bounding box center [330, 79] width 105 height 23
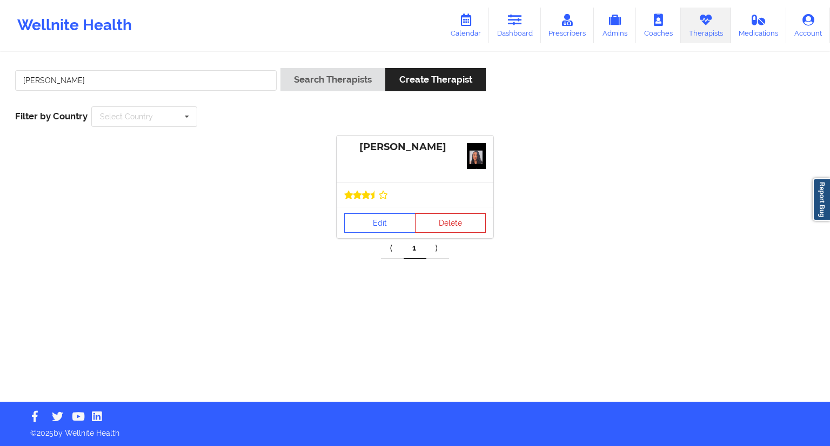
click at [362, 200] on div at bounding box center [415, 195] width 157 height 24
click at [363, 217] on link "Edit" at bounding box center [379, 222] width 71 height 19
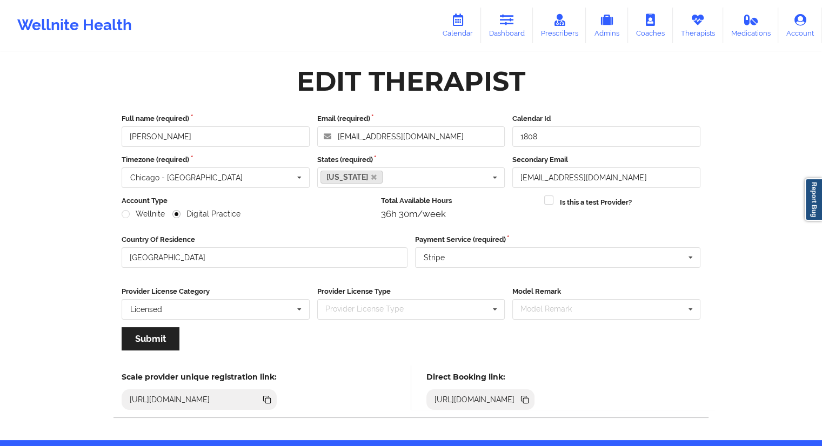
click at [535, 395] on div "[URL][DOMAIN_NAME]" at bounding box center [480, 400] width 109 height 21
click at [535, 399] on div "[URL][DOMAIN_NAME]" at bounding box center [480, 400] width 109 height 21
click at [529, 400] on icon at bounding box center [525, 400] width 5 height 5
drag, startPoint x: 197, startPoint y: 137, endPoint x: 110, endPoint y: 137, distance: 86.5
click at [110, 137] on div "Edit Therapist Full name (required) [PERSON_NAME] Email (required) [EMAIL_ADDRE…" at bounding box center [410, 247] width 609 height 372
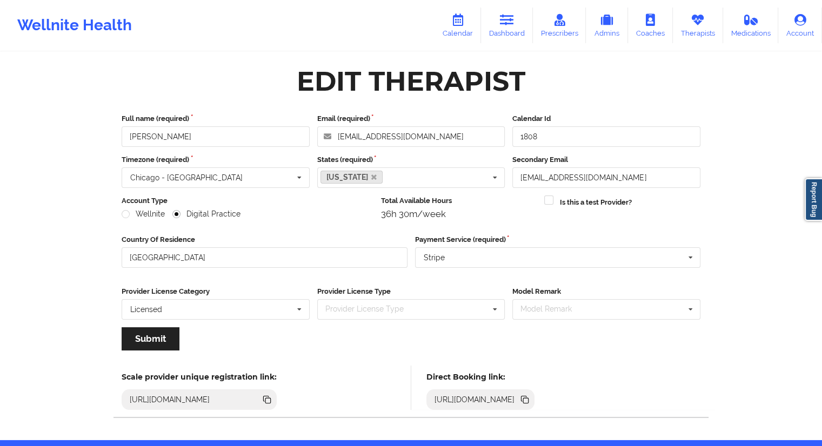
click at [531, 400] on icon at bounding box center [525, 400] width 12 height 12
click at [463, 30] on link "Calendar" at bounding box center [457, 26] width 46 height 36
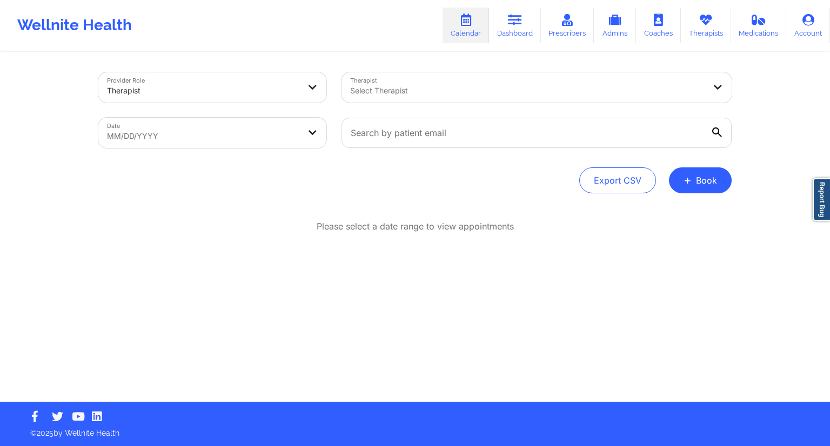
click at [259, 148] on body "Wellnite Health Calendar Dashboard Prescribers Admins Coaches Therapists Medica…" at bounding box center [415, 223] width 830 height 446
select select "2025-8"
select select "2025-9"
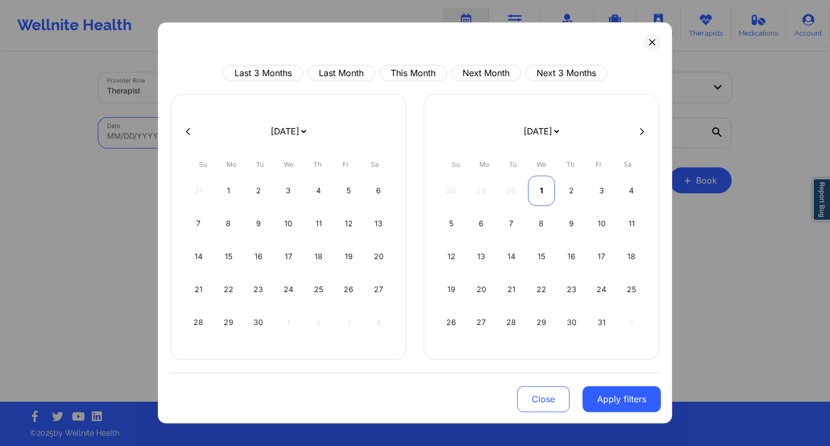
click at [539, 186] on div "1" at bounding box center [542, 191] width 28 height 30
select select "2025-9"
select select "2025-10"
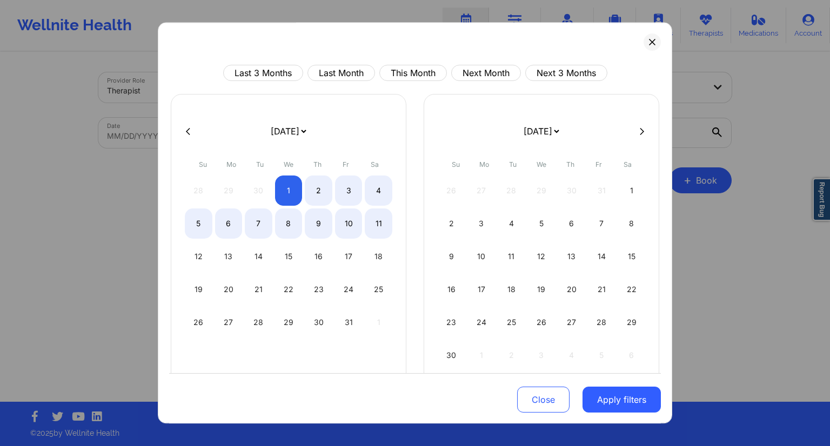
select select "2025-9"
select select "2025-10"
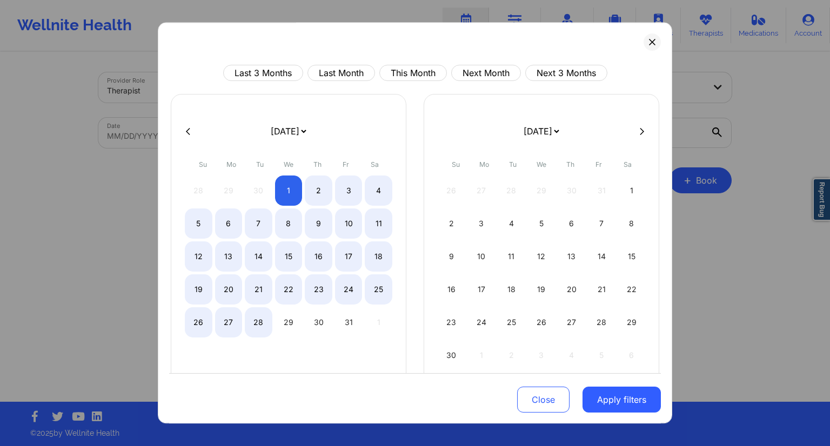
select select "2025-9"
select select "2025-10"
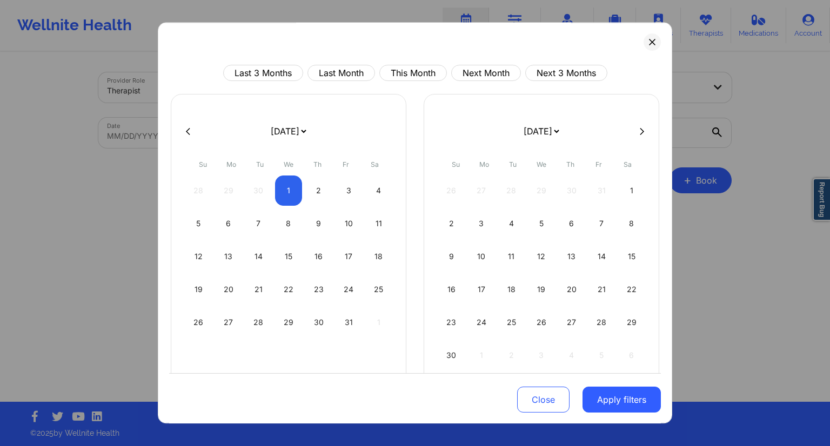
click at [187, 129] on icon at bounding box center [188, 132] width 4 height 8
select select "2025-8"
select select "2025-9"
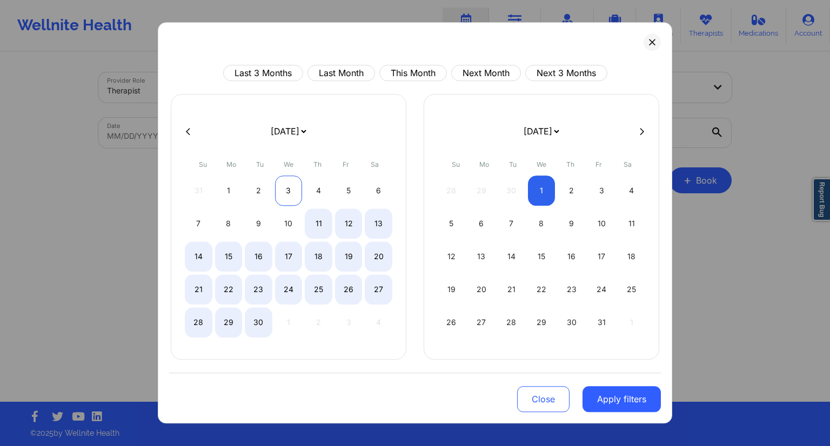
select select "2025-8"
select select "2025-9"
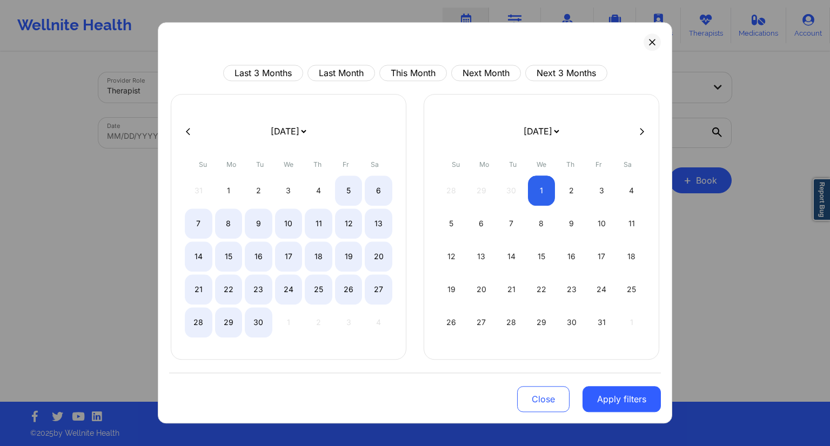
select select "2025-8"
select select "2025-9"
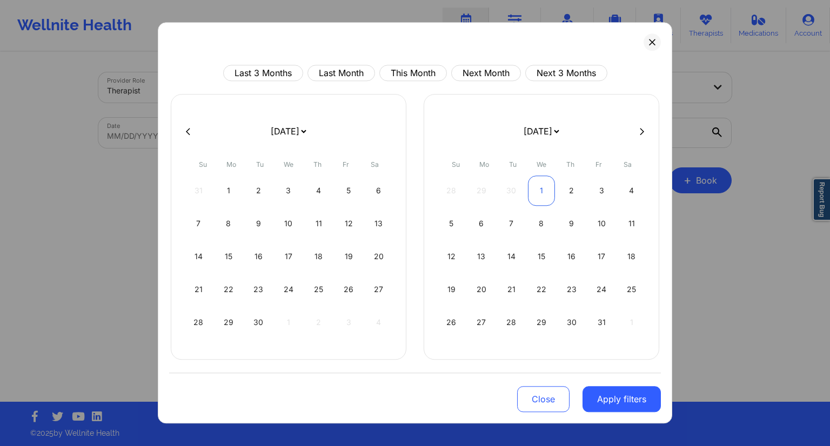
click at [540, 193] on div "1" at bounding box center [542, 191] width 28 height 30
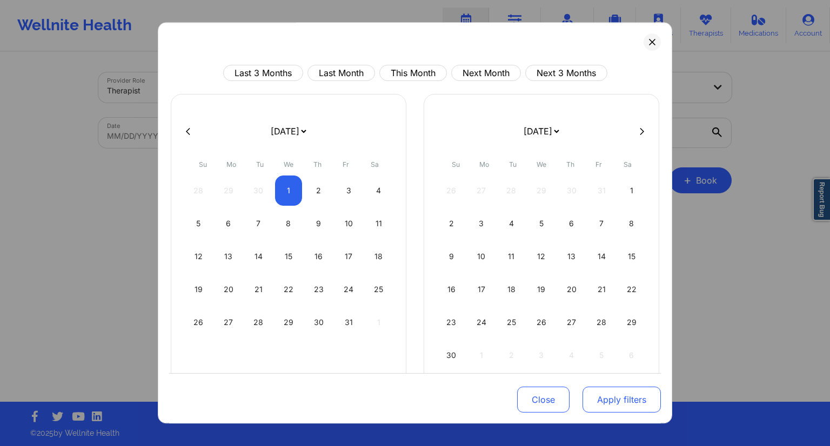
click at [605, 400] on button "Apply filters" at bounding box center [622, 400] width 78 height 26
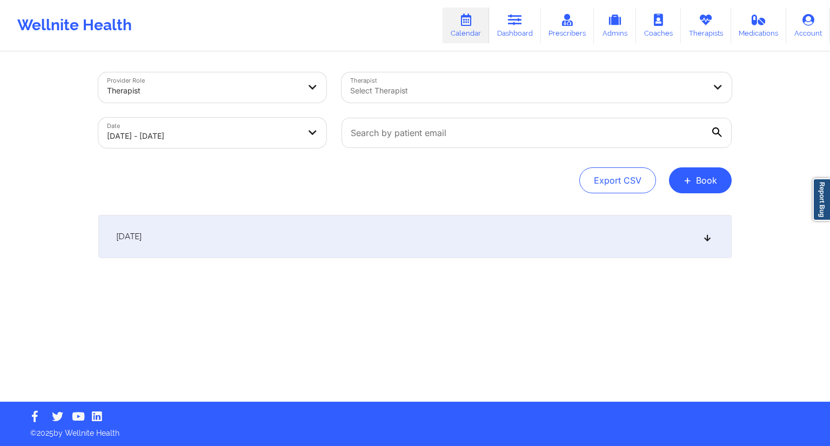
click at [325, 230] on div "[DATE]" at bounding box center [414, 236] width 633 height 43
click at [426, 132] on input "text" at bounding box center [537, 133] width 390 height 30
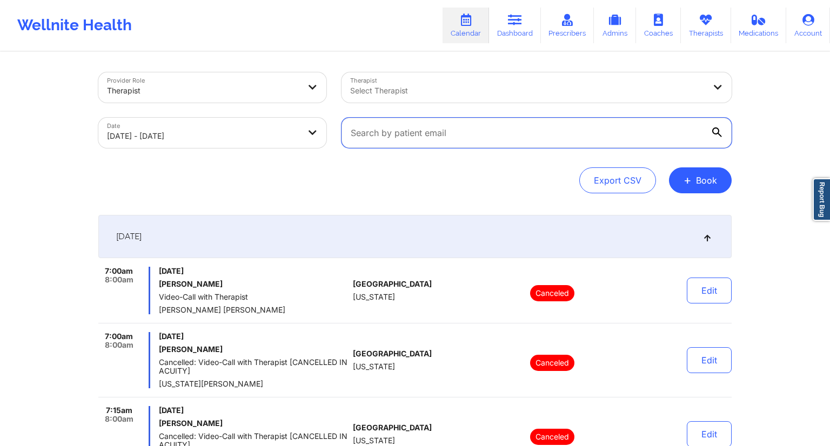
paste input "[EMAIL_ADDRESS][DOMAIN_NAME]"
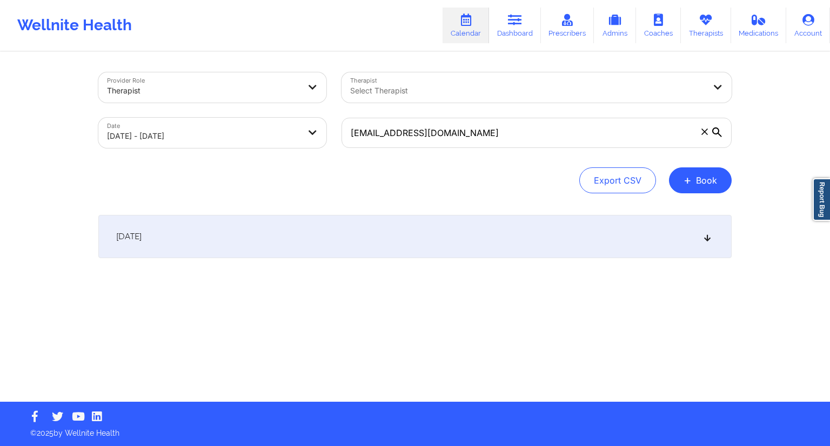
click at [720, 131] on icon at bounding box center [717, 133] width 10 height 10
click at [720, 131] on input "[EMAIL_ADDRESS][DOMAIN_NAME]" at bounding box center [537, 133] width 390 height 30
click at [262, 286] on div "[DATE] No appointments" at bounding box center [414, 258] width 633 height 86
click at [283, 236] on div "[DATE]" at bounding box center [414, 236] width 633 height 43
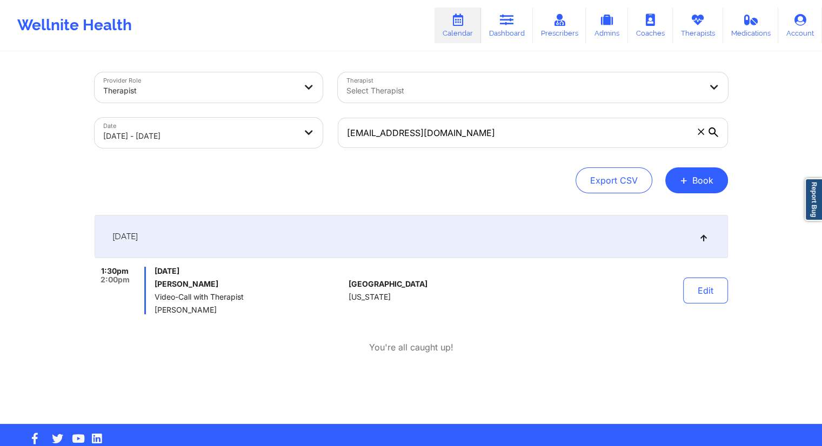
drag, startPoint x: 232, startPoint y: 313, endPoint x: 152, endPoint y: 312, distance: 80.5
click at [152, 312] on div "1:30pm 2:00pm [DATE] [PERSON_NAME] Video-Call with Therapist [PERSON_NAME]" at bounding box center [220, 291] width 250 height 48
click at [703, 299] on button "Edit" at bounding box center [705, 291] width 45 height 26
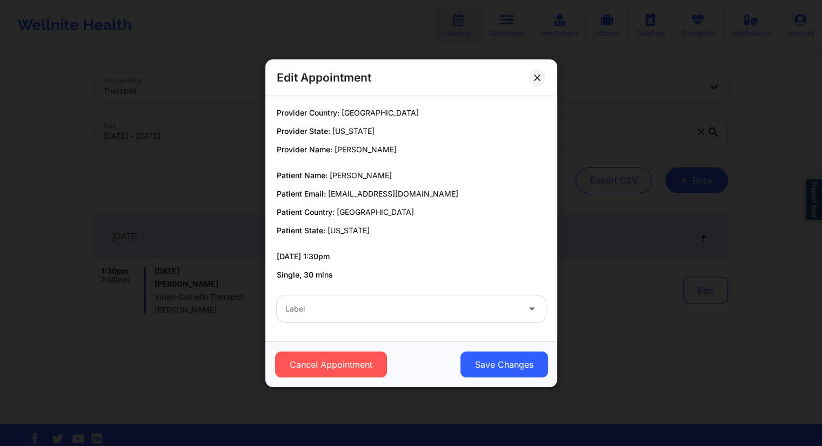
click at [352, 383] on div "Cancel Appointment Save Changes" at bounding box center [411, 365] width 292 height 46
click at [356, 367] on button "Cancel Appointment" at bounding box center [331, 365] width 112 height 26
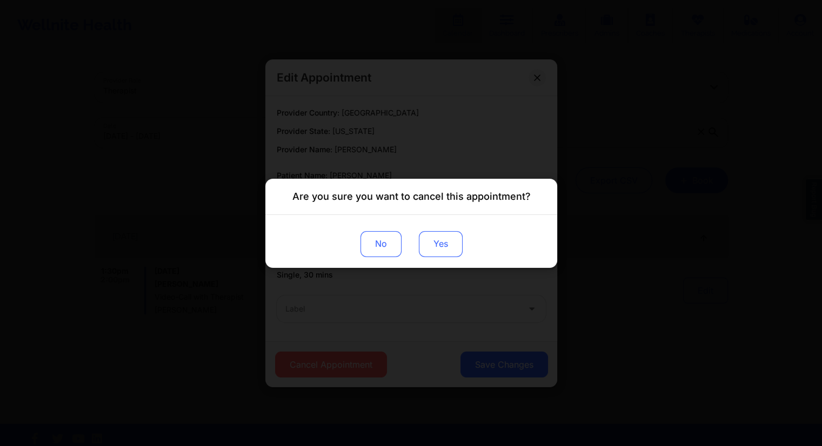
click at [437, 240] on button "Yes" at bounding box center [440, 244] width 44 height 26
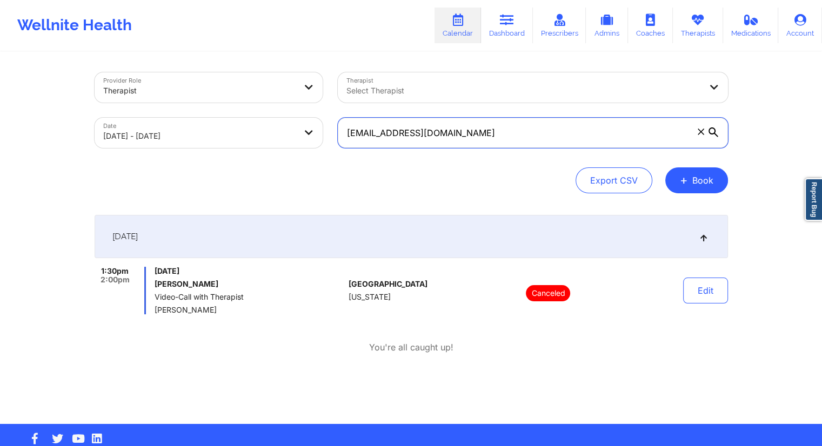
click at [465, 127] on input "[EMAIL_ADDRESS][DOMAIN_NAME]" at bounding box center [533, 133] width 390 height 30
paste input "trhenley@nisource"
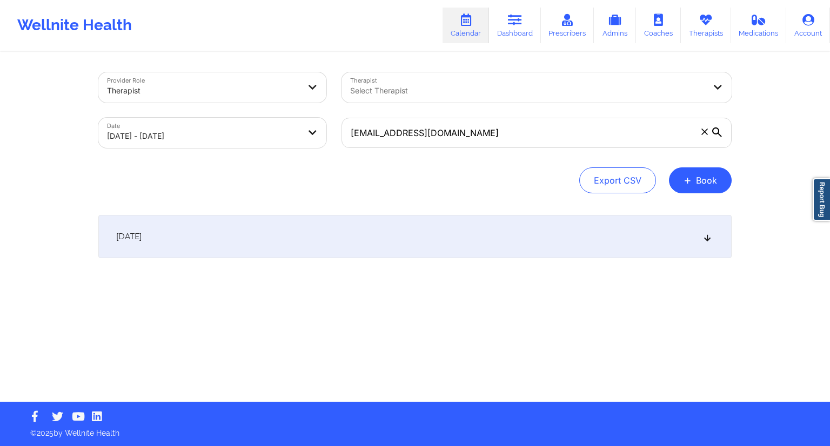
click at [721, 133] on icon at bounding box center [717, 133] width 10 height 10
click at [721, 133] on input "[EMAIL_ADDRESS][DOMAIN_NAME]" at bounding box center [537, 133] width 390 height 30
click at [378, 234] on div "[DATE]" at bounding box center [414, 236] width 633 height 43
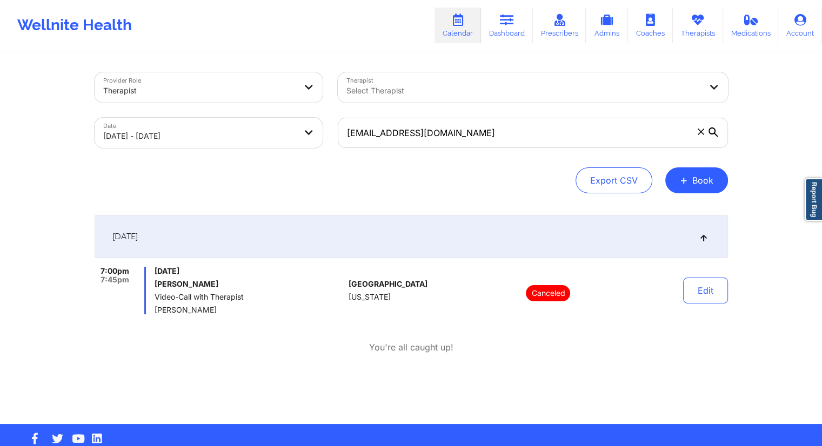
click at [197, 134] on body "Wellnite Health Calendar Dashboard Prescribers Admins Coaches Therapists Medica…" at bounding box center [411, 223] width 822 height 446
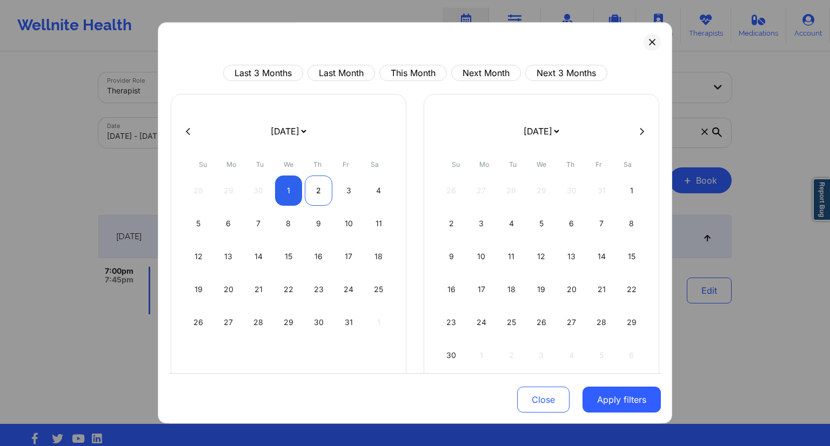
drag, startPoint x: 305, startPoint y: 189, endPoint x: 317, endPoint y: 191, distance: 12.1
click at [306, 189] on div "2" at bounding box center [319, 191] width 28 height 30
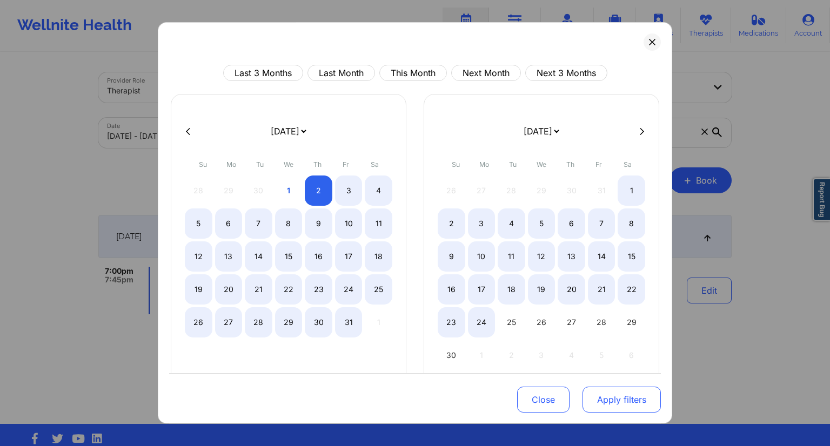
click at [607, 402] on button "Apply filters" at bounding box center [622, 400] width 78 height 26
click at [607, 398] on button "Apply filters" at bounding box center [622, 400] width 78 height 26
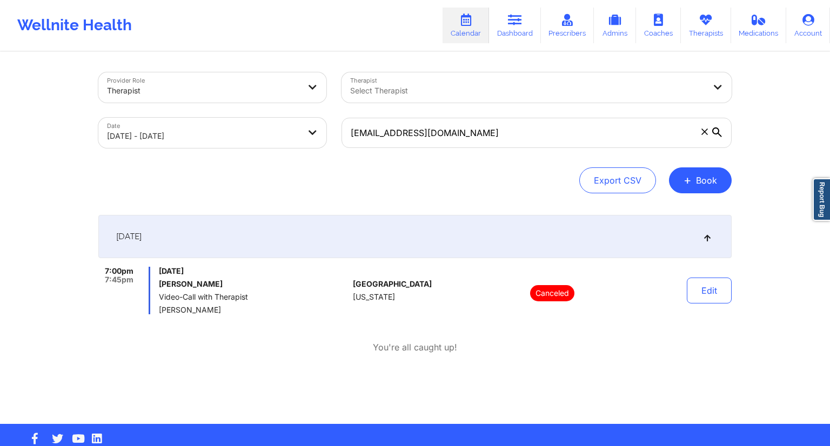
click at [206, 132] on body "Wellnite Health Calendar Dashboard Prescribers Admins Coaches Therapists Medica…" at bounding box center [415, 223] width 830 height 446
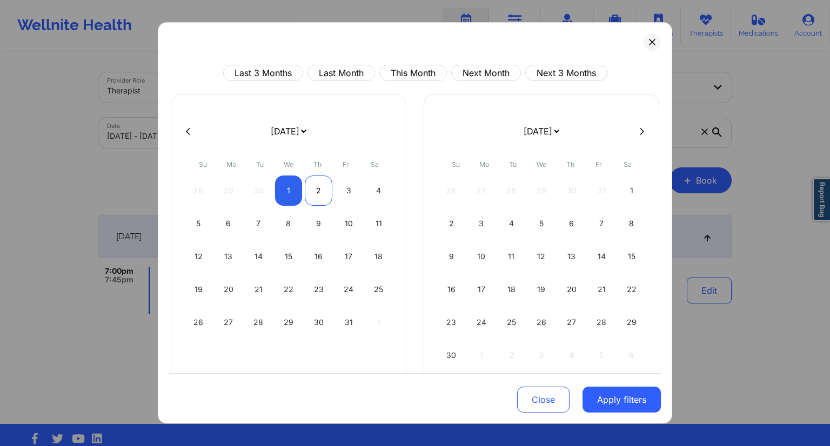
click at [318, 191] on div "2" at bounding box center [319, 191] width 28 height 30
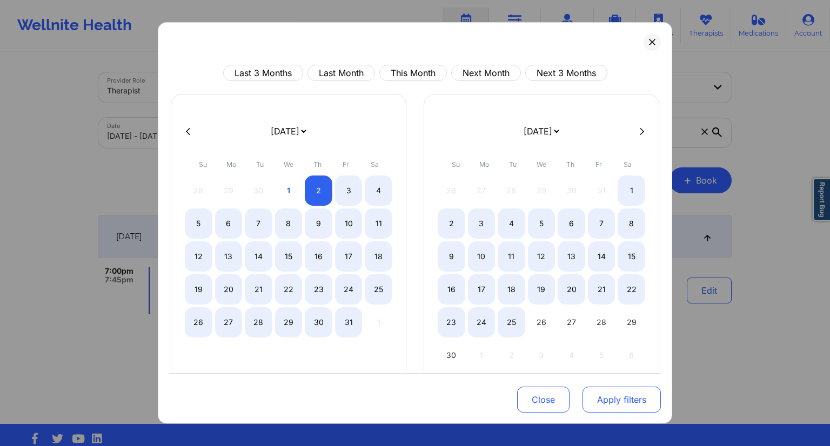
click at [609, 400] on button "Apply filters" at bounding box center [622, 400] width 78 height 26
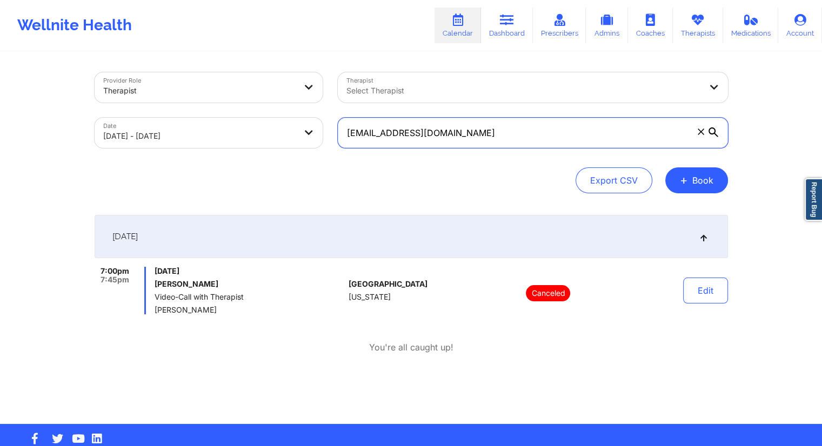
drag, startPoint x: 477, startPoint y: 131, endPoint x: 324, endPoint y: 135, distance: 153.0
click at [324, 134] on div "Provider Role Therapist Therapist Select Therapist Date [DATE] - [DATE] [EMAIL_…" at bounding box center [411, 110] width 649 height 91
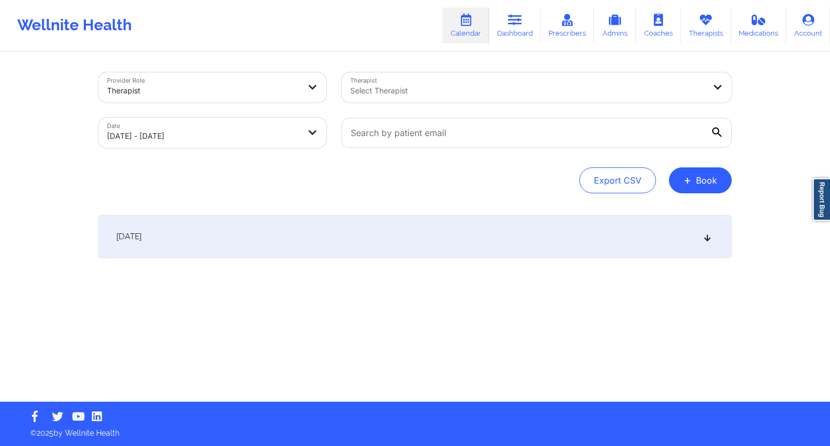
click at [239, 137] on body "Wellnite Health Calendar Dashboard Prescribers Admins Coaches Therapists Medica…" at bounding box center [415, 223] width 830 height 446
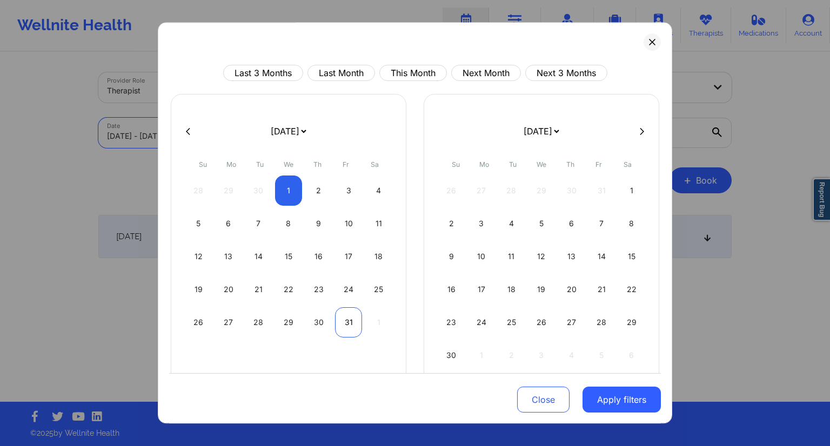
click at [347, 320] on div "31" at bounding box center [349, 322] width 28 height 30
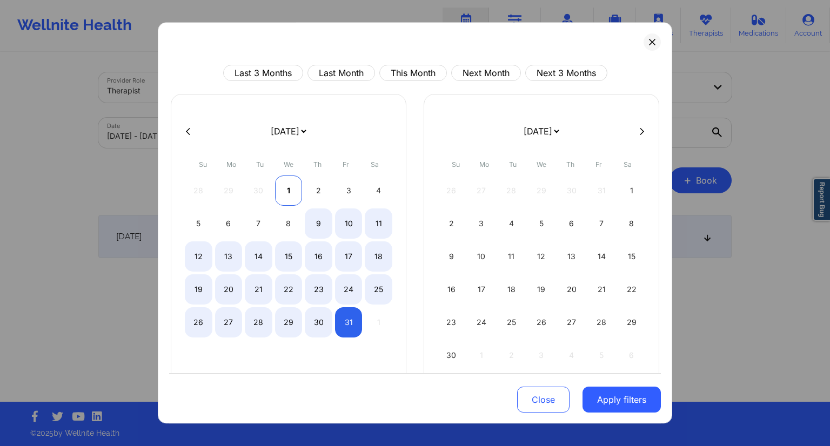
click at [288, 197] on div "1" at bounding box center [289, 191] width 28 height 30
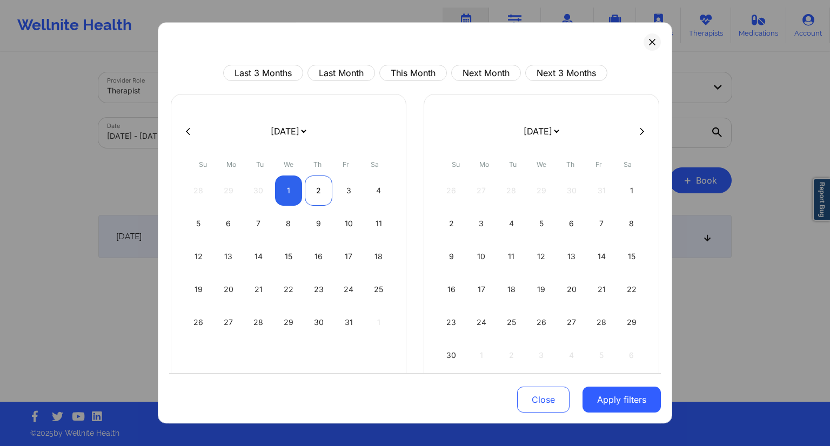
click at [318, 184] on div "2" at bounding box center [319, 191] width 28 height 30
click at [609, 395] on button "Apply filters" at bounding box center [622, 400] width 78 height 26
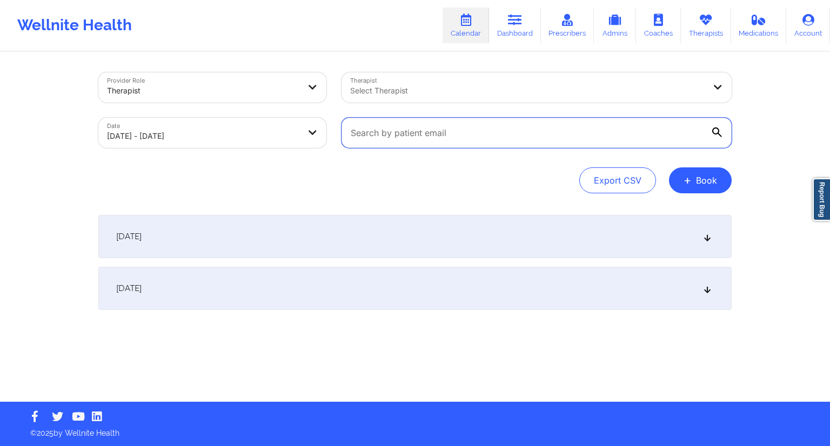
click at [413, 122] on input "text" at bounding box center [537, 133] width 390 height 30
paste input "[EMAIL_ADDRESS][DOMAIN_NAME]"
click at [316, 295] on div "[DATE]" at bounding box center [414, 288] width 633 height 43
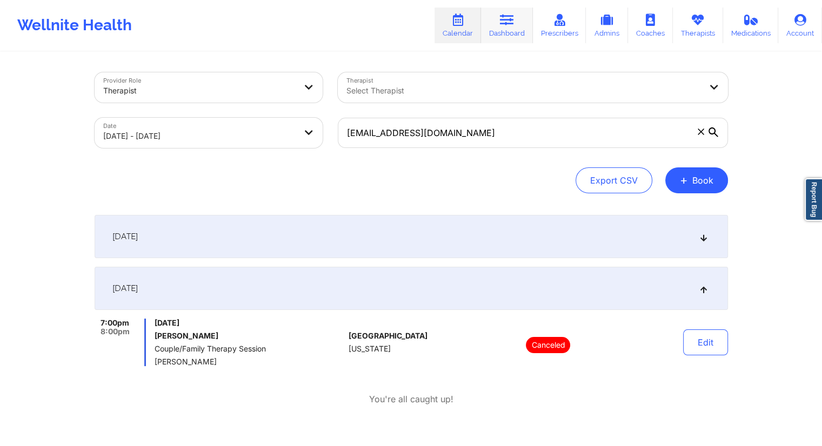
click at [497, 35] on link "Dashboard" at bounding box center [507, 26] width 52 height 36
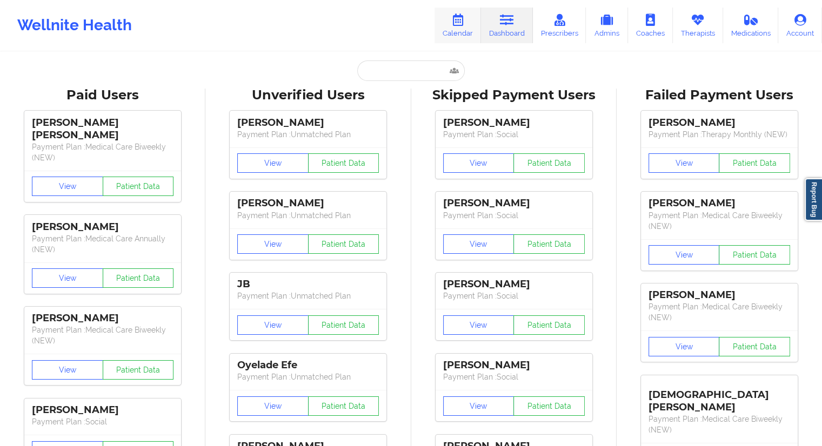
click at [462, 35] on link "Calendar" at bounding box center [457, 26] width 46 height 36
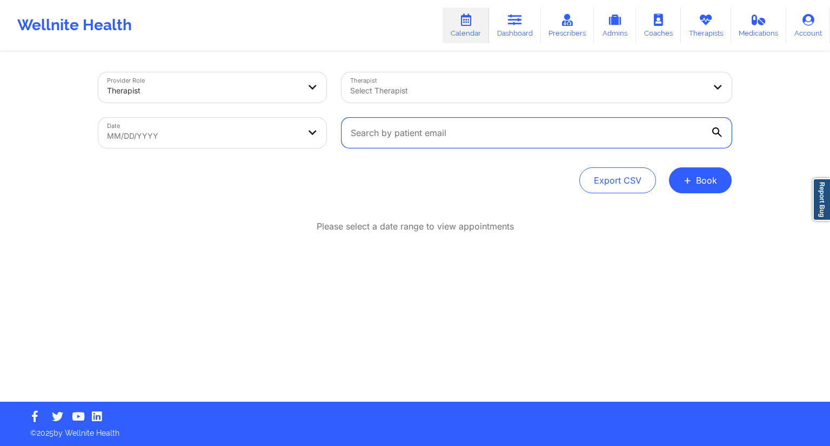
click at [469, 120] on input "text" at bounding box center [537, 133] width 390 height 30
click at [280, 122] on body "Wellnite Health Calendar Dashboard Prescribers Admins Coaches Therapists Medica…" at bounding box center [415, 223] width 830 height 446
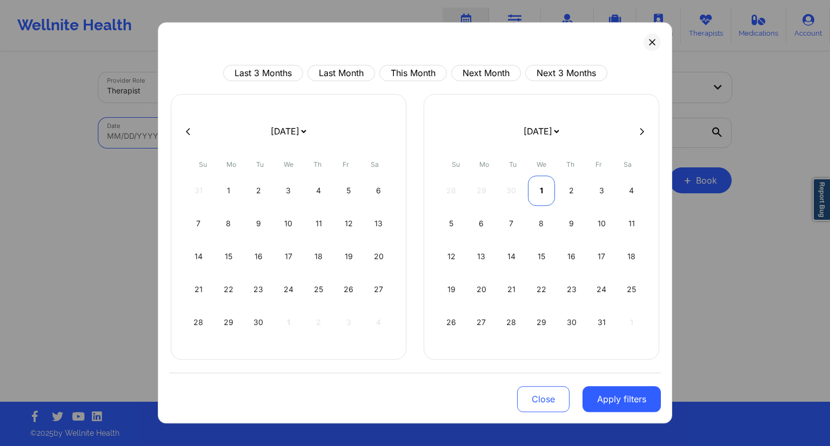
click at [542, 191] on div "1" at bounding box center [542, 191] width 28 height 30
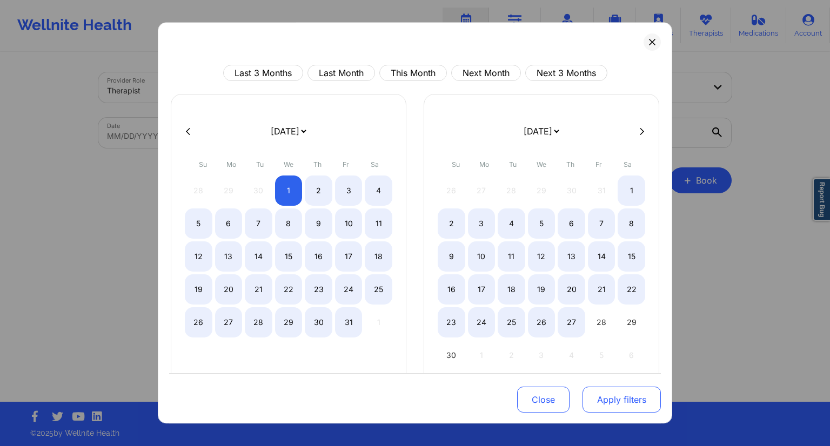
click at [616, 397] on button "Apply filters" at bounding box center [622, 400] width 78 height 26
click at [616, 403] on button "Apply filters" at bounding box center [622, 400] width 78 height 26
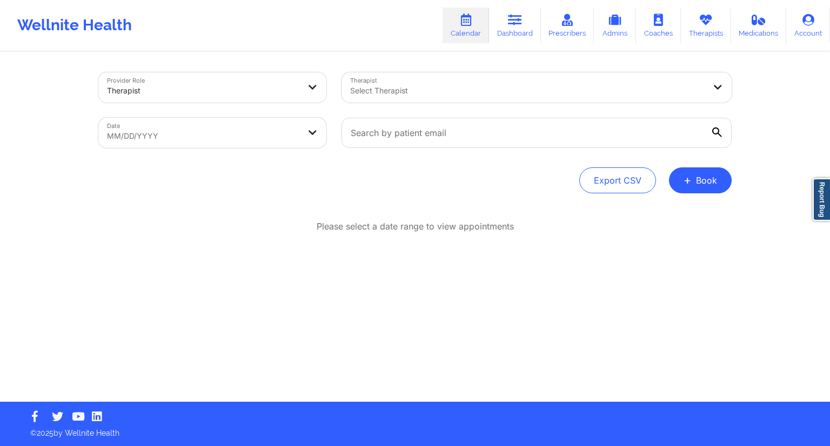
click at [292, 135] on body "Wellnite Health Calendar Dashboard Prescribers Admins Coaches Therapists Medica…" at bounding box center [415, 223] width 830 height 446
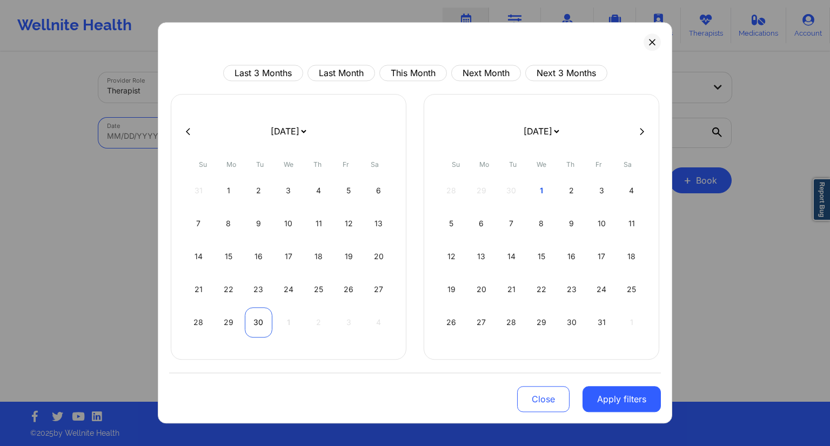
click at [260, 320] on div "30" at bounding box center [259, 322] width 28 height 30
click at [546, 192] on div "1" at bounding box center [542, 191] width 28 height 30
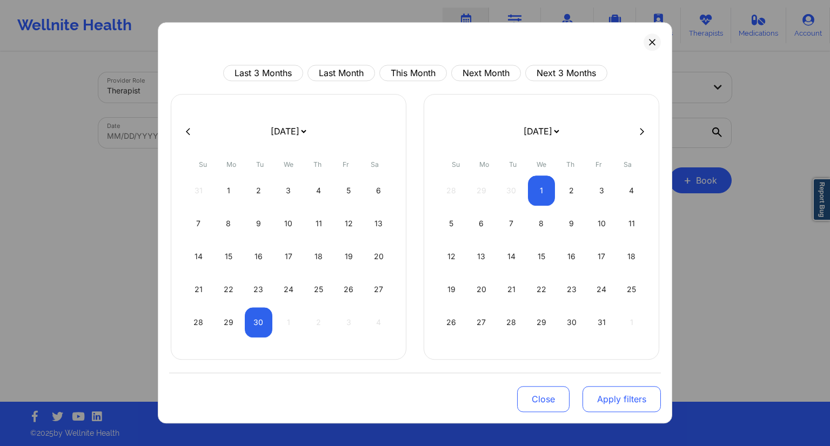
click at [626, 405] on button "Apply filters" at bounding box center [622, 399] width 78 height 26
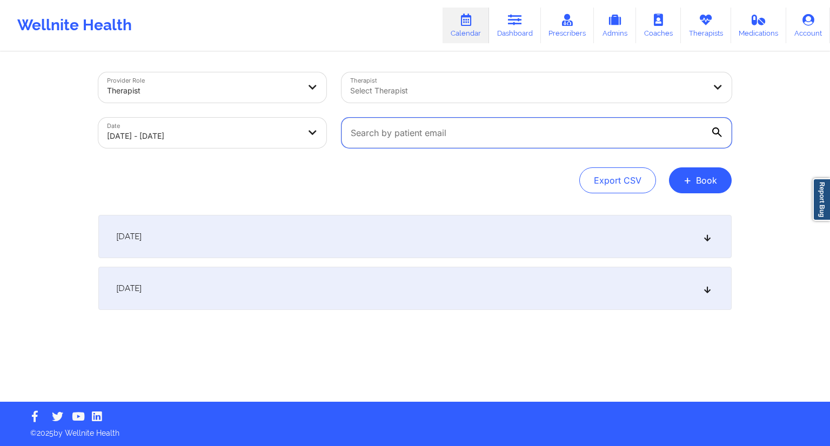
click at [400, 130] on input "text" at bounding box center [537, 133] width 390 height 30
paste input "[EMAIL_ADDRESS][DOMAIN_NAME]"
click at [328, 276] on div "[DATE]" at bounding box center [414, 288] width 633 height 43
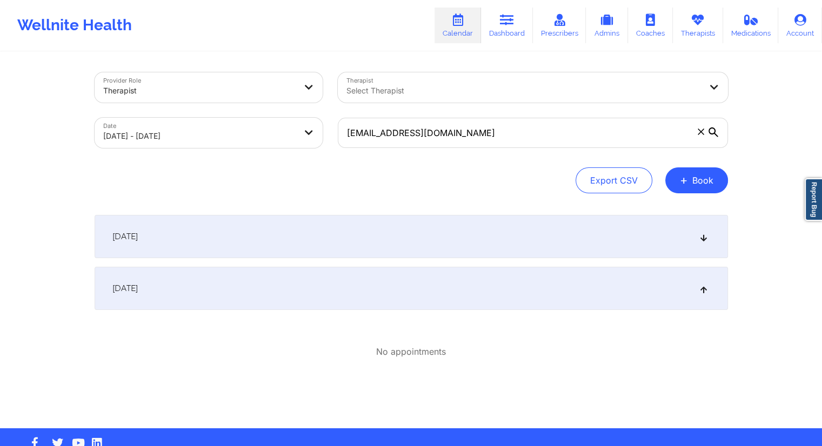
click at [260, 218] on div "[DATE]" at bounding box center [411, 236] width 633 height 43
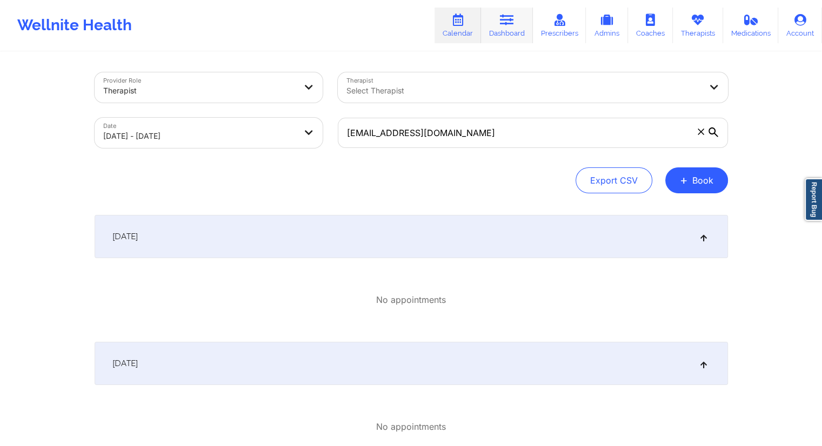
click at [498, 38] on link "Dashboard" at bounding box center [507, 26] width 52 height 36
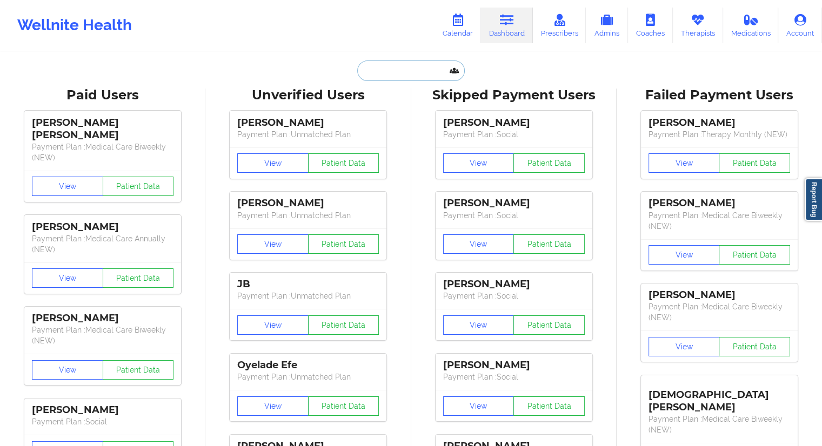
click at [403, 69] on input "text" at bounding box center [410, 71] width 107 height 21
paste input "[EMAIL_ADDRESS][DOMAIN_NAME]"
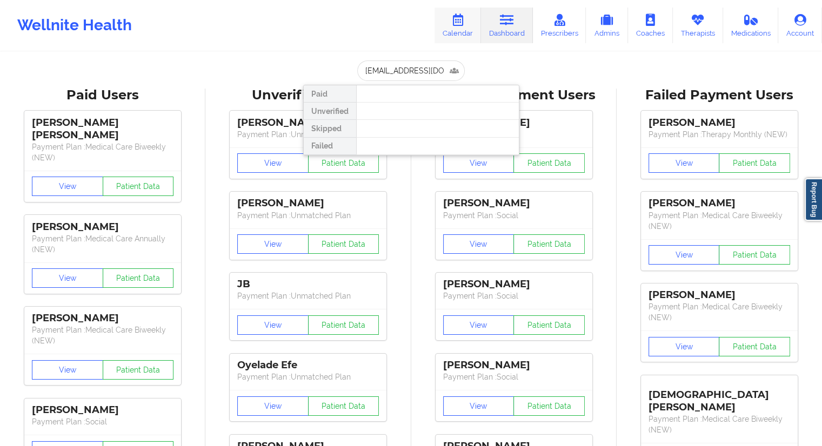
drag, startPoint x: 472, startPoint y: 24, endPoint x: 472, endPoint y: 30, distance: 5.4
click at [472, 24] on link "Calendar" at bounding box center [457, 26] width 46 height 36
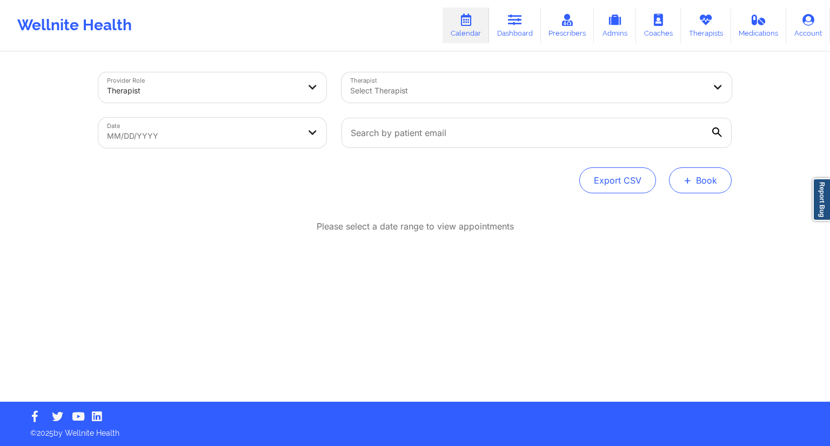
click at [697, 182] on button "+ Book" at bounding box center [700, 181] width 63 height 26
click at [680, 211] on button "Therapy Session" at bounding box center [682, 215] width 83 height 18
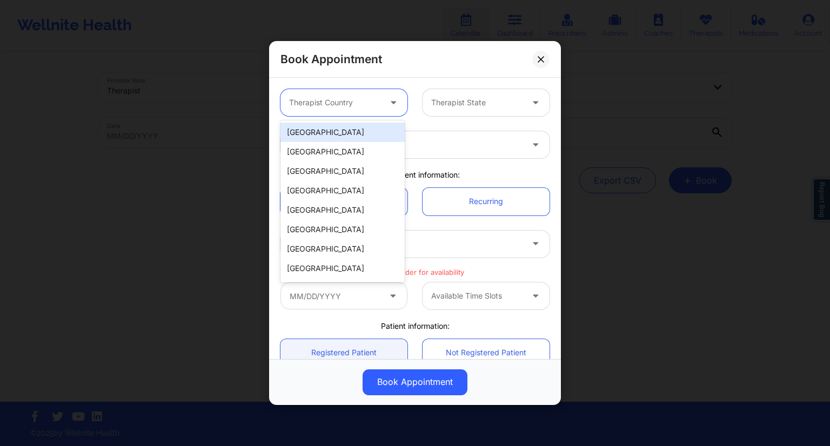
click at [370, 109] on div "Therapist Country" at bounding box center [330, 102] width 101 height 27
click at [322, 137] on div "[GEOGRAPHIC_DATA]" at bounding box center [342, 132] width 124 height 19
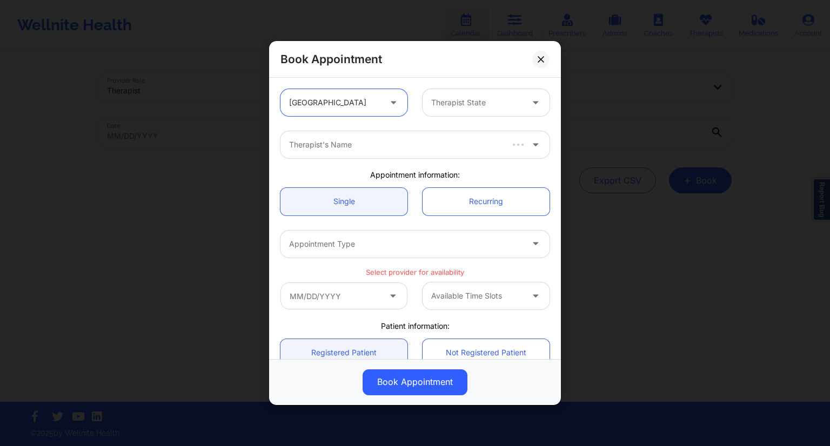
click at [446, 96] on div "Therapist State" at bounding box center [473, 102] width 101 height 27
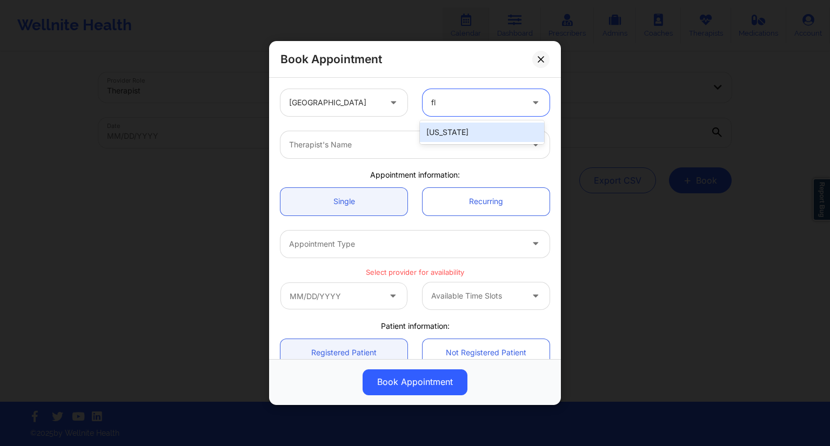
click at [438, 130] on div "[US_STATE]" at bounding box center [482, 132] width 124 height 19
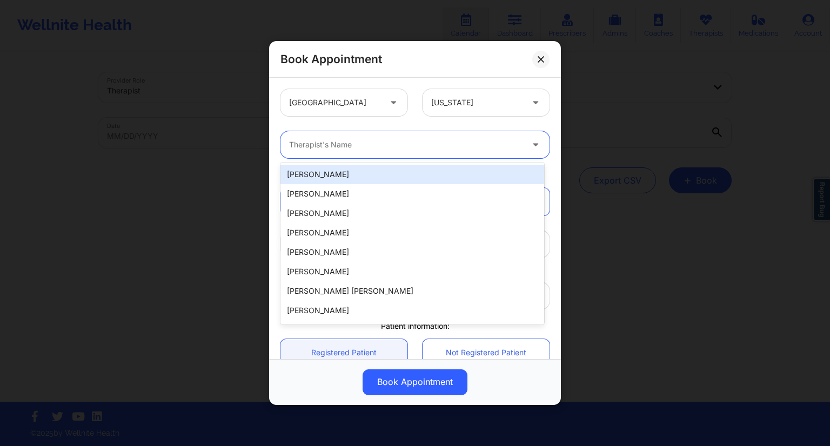
click at [377, 143] on div at bounding box center [405, 144] width 233 height 13
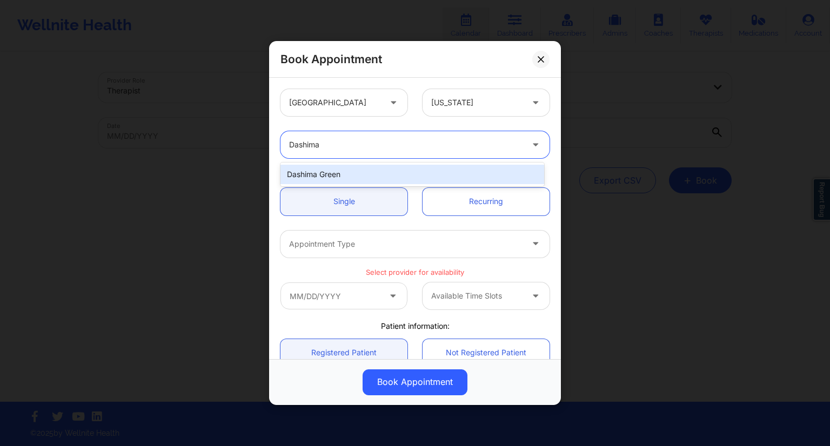
click at [352, 175] on div "Dashima Green" at bounding box center [412, 174] width 264 height 19
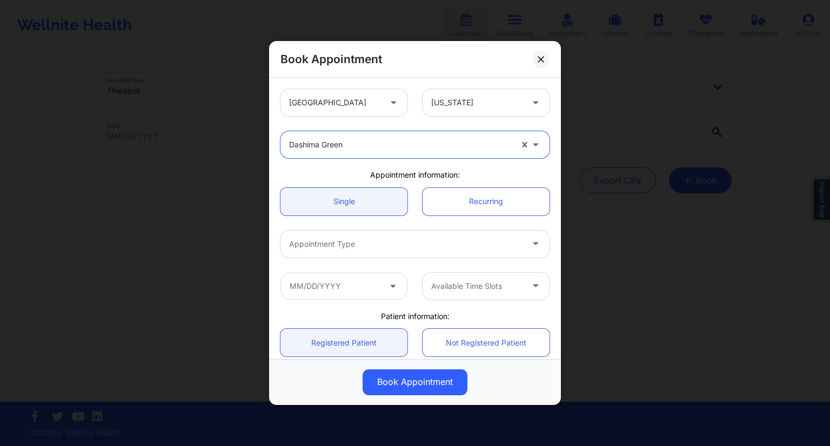
click at [531, 240] on icon at bounding box center [535, 241] width 11 height 9
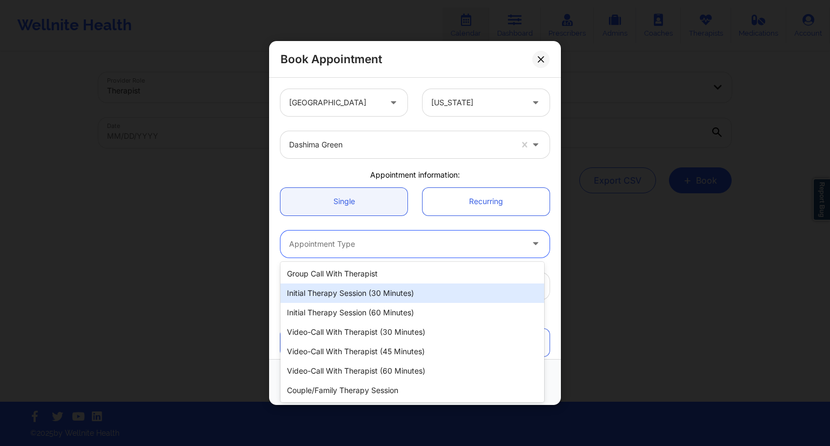
click at [432, 286] on div "Initial Therapy Session (30 minutes)" at bounding box center [412, 293] width 264 height 19
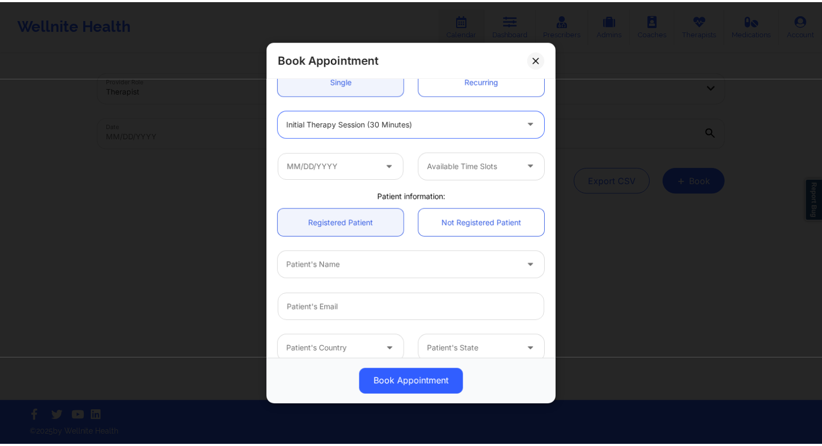
scroll to position [132, 0]
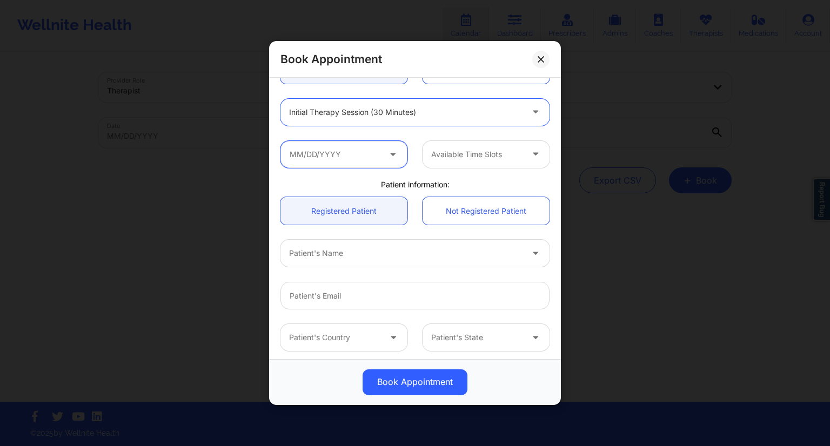
click at [371, 157] on input "text" at bounding box center [343, 154] width 127 height 27
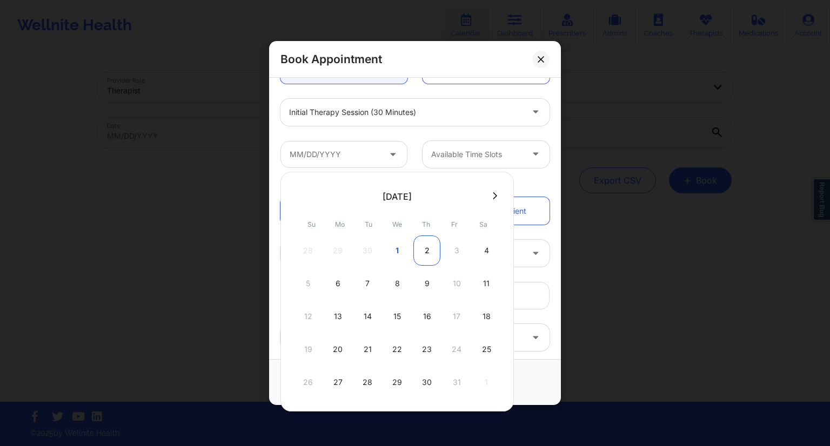
click at [426, 253] on div "2" at bounding box center [426, 251] width 27 height 30
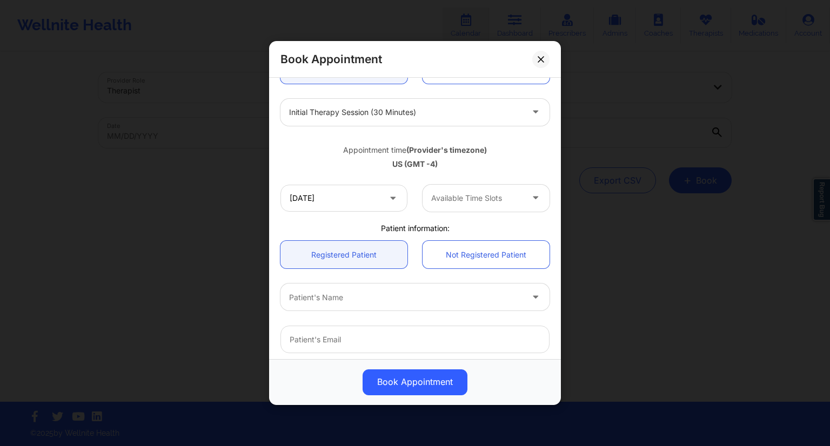
click at [510, 203] on div at bounding box center [476, 198] width 91 height 13
click at [493, 193] on div at bounding box center [476, 198] width 91 height 13
click at [544, 58] on icon at bounding box center [541, 59] width 6 height 6
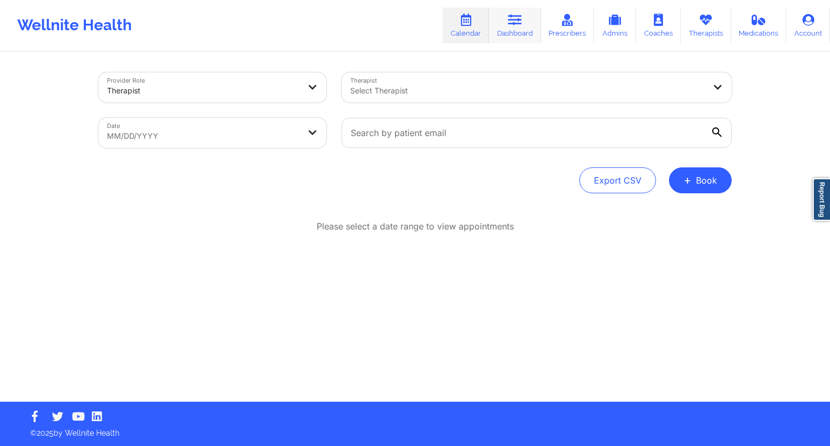
drag, startPoint x: 514, startPoint y: 35, endPoint x: 509, endPoint y: 37, distance: 6.5
click at [514, 35] on link "Dashboard" at bounding box center [515, 26] width 52 height 36
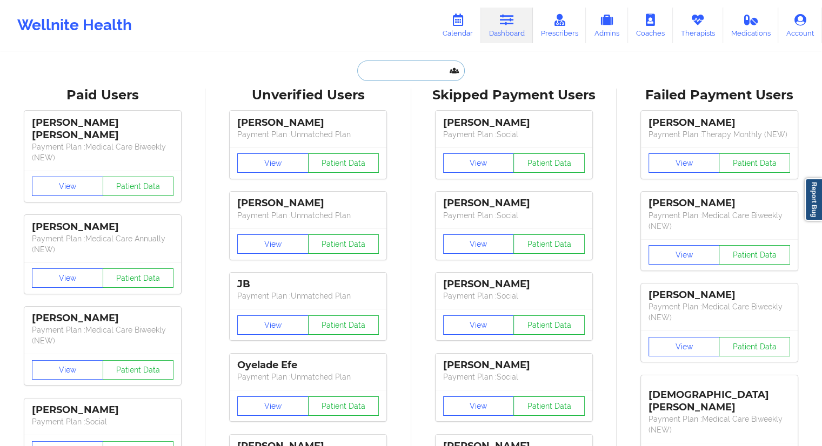
click at [407, 74] on input "text" at bounding box center [410, 71] width 107 height 21
paste input "[EMAIL_ADDRESS][DOMAIN_NAME]"
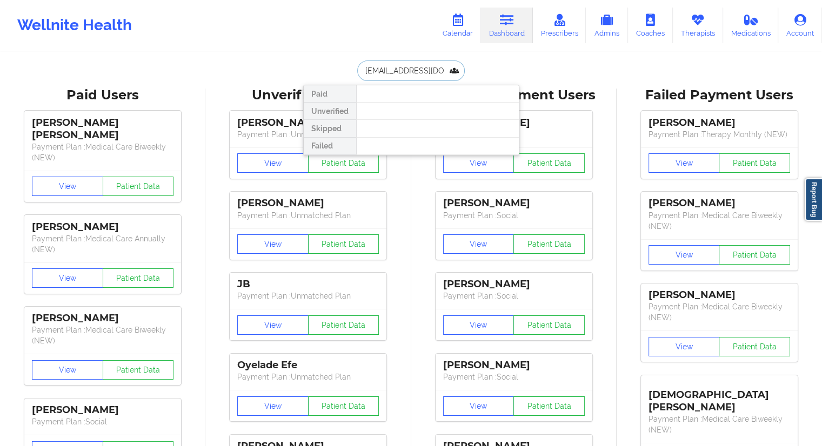
click at [382, 70] on input "[EMAIL_ADDRESS][DOMAIN_NAME]" at bounding box center [410, 71] width 107 height 21
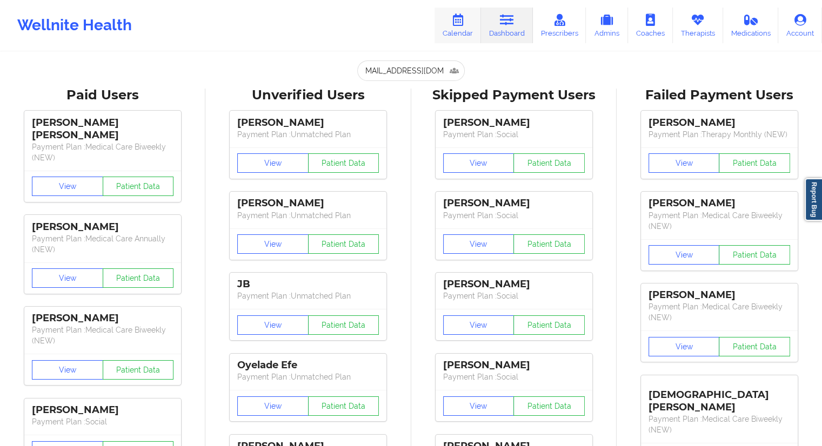
click at [452, 30] on link "Calendar" at bounding box center [457, 26] width 46 height 36
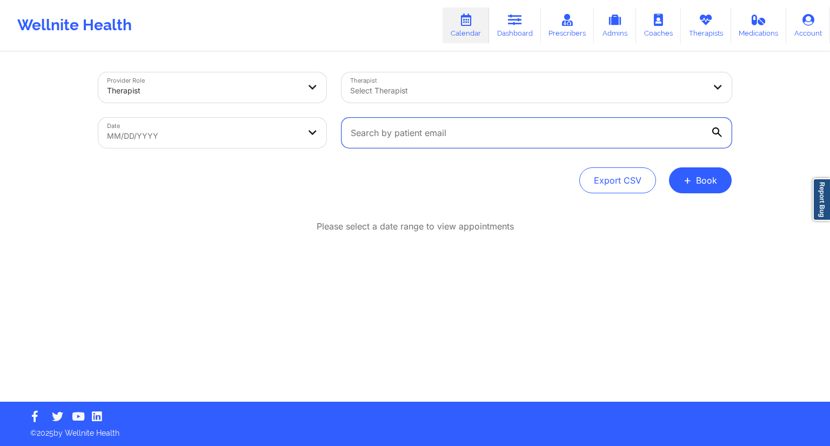
click at [383, 135] on input "text" at bounding box center [537, 133] width 390 height 30
paste input "[EMAIL_ADDRESS][DOMAIN_NAME]"
click at [477, 132] on input "[EMAIL_ADDRESS][DOMAIN_NAME]" at bounding box center [537, 133] width 390 height 30
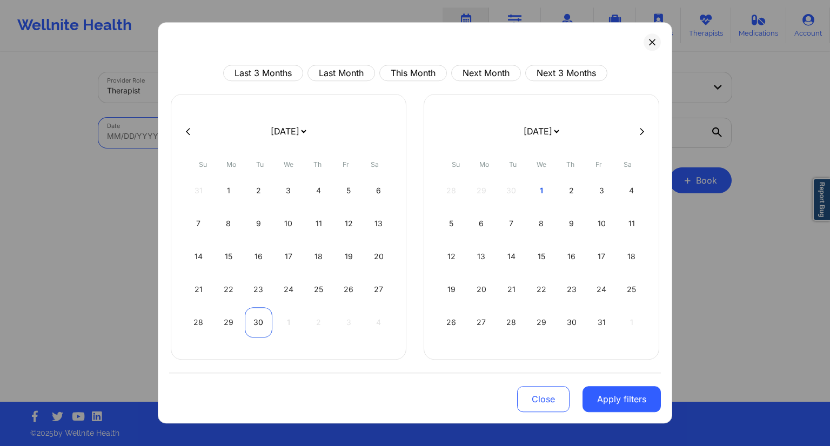
click at [264, 319] on div "30" at bounding box center [259, 322] width 28 height 30
click at [547, 190] on div "1" at bounding box center [542, 191] width 28 height 30
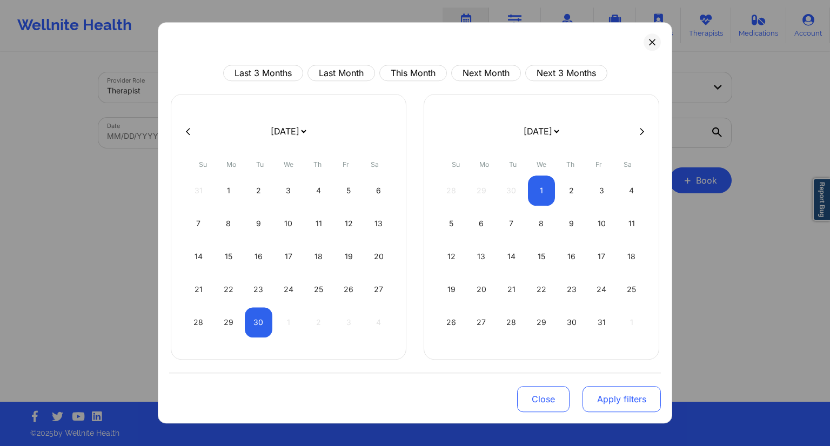
click at [628, 390] on button "Apply filters" at bounding box center [622, 399] width 78 height 26
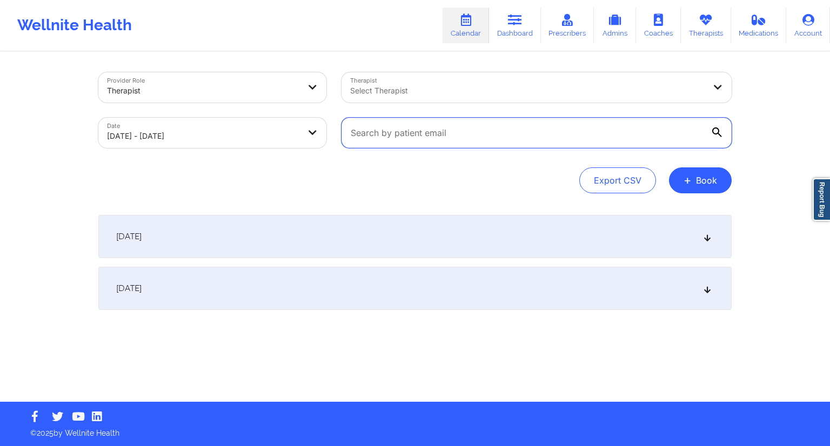
click at [530, 139] on input "text" at bounding box center [537, 133] width 390 height 30
paste input "[EMAIL_ADDRESS][DOMAIN_NAME]"
click at [350, 226] on div "[DATE]" at bounding box center [414, 236] width 633 height 43
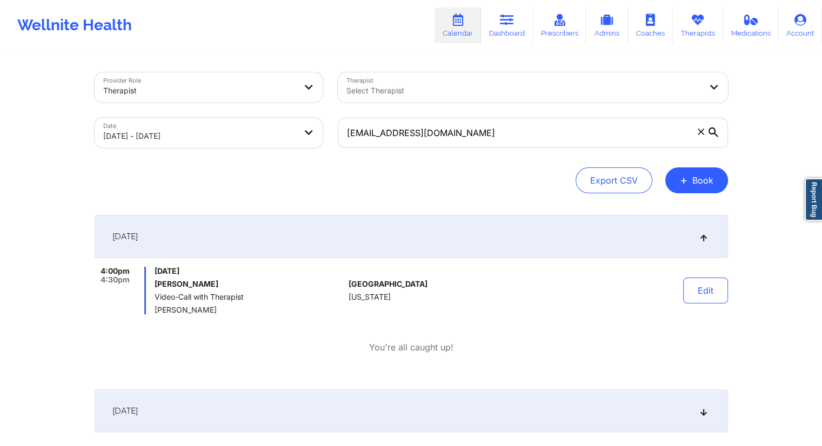
click at [296, 396] on div "[DATE]" at bounding box center [411, 411] width 633 height 43
click at [300, 406] on div "[DATE]" at bounding box center [411, 411] width 633 height 43
click at [303, 404] on div "[DATE]" at bounding box center [411, 411] width 633 height 43
drag, startPoint x: 474, startPoint y: 132, endPoint x: 346, endPoint y: 137, distance: 127.7
click at [346, 137] on input "[EMAIL_ADDRESS][DOMAIN_NAME]" at bounding box center [533, 133] width 390 height 30
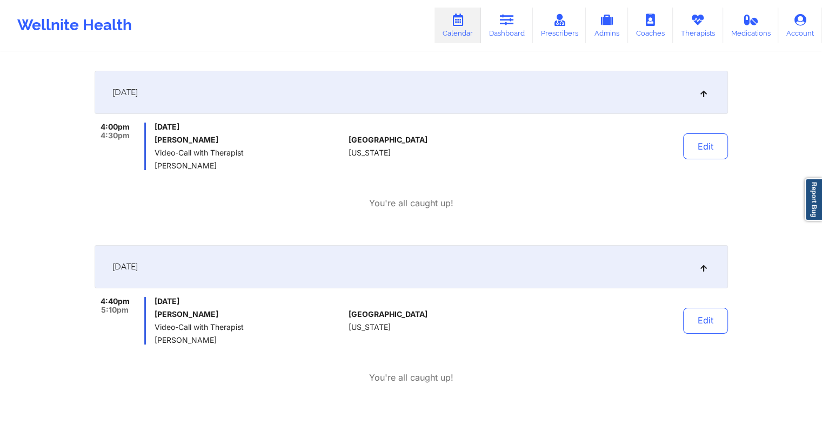
scroll to position [153, 0]
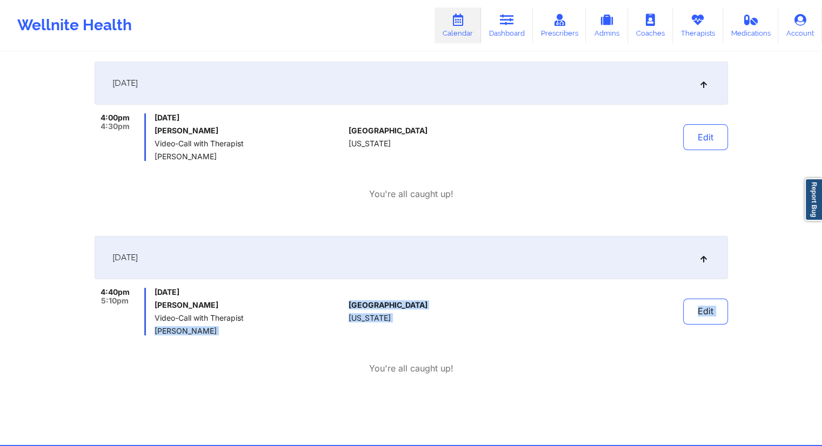
drag, startPoint x: 195, startPoint y: 338, endPoint x: 151, endPoint y: 329, distance: 44.2
click at [151, 329] on div "4:40pm 5:10pm [DATE] [PERSON_NAME] Video-Call with Therapist [PERSON_NAME] [GEO…" at bounding box center [411, 331] width 633 height 87
click at [182, 353] on div "4:40pm 5:10pm [DATE] [PERSON_NAME] Video-Call with Therapist [PERSON_NAME] [GEO…" at bounding box center [411, 331] width 633 height 87
drag, startPoint x: 209, startPoint y: 336, endPoint x: 155, endPoint y: 332, distance: 54.1
click at [155, 332] on div "4:40pm 5:10pm [DATE] [PERSON_NAME] Video-Call with Therapist [PERSON_NAME] [GEO…" at bounding box center [411, 331] width 633 height 87
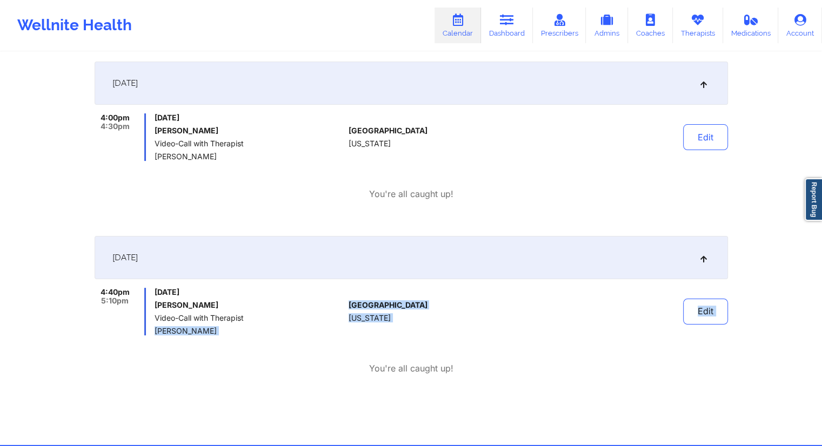
click at [170, 352] on div "4:40pm 5:10pm [DATE] [PERSON_NAME] Video-Call with Therapist [PERSON_NAME] [GEO…" at bounding box center [411, 331] width 633 height 87
drag, startPoint x: 212, startPoint y: 333, endPoint x: 197, endPoint y: 336, distance: 14.8
click at [197, 336] on div "4:40pm 5:10pm [DATE] [PERSON_NAME] Video-Call with Therapist [PERSON_NAME] [GEO…" at bounding box center [411, 331] width 633 height 87
drag, startPoint x: 236, startPoint y: 310, endPoint x: 156, endPoint y: 311, distance: 80.0
click at [156, 311] on div "[DATE] [PERSON_NAME] Video-Call with Therapist [PERSON_NAME]" at bounding box center [250, 312] width 190 height 48
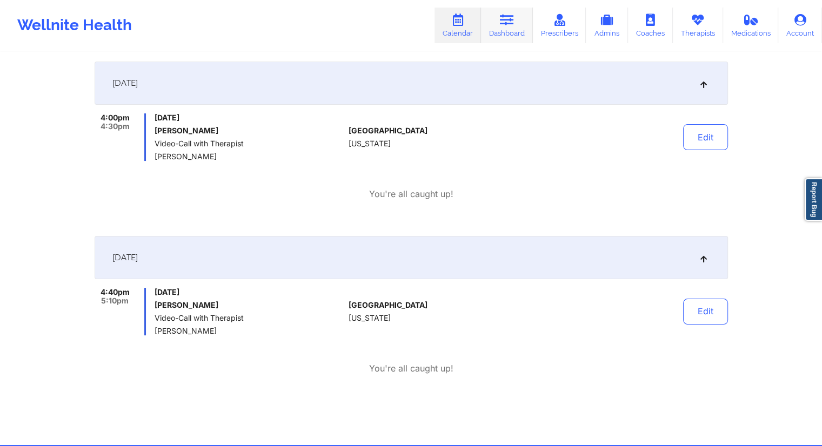
click at [504, 29] on link "Dashboard" at bounding box center [507, 26] width 52 height 36
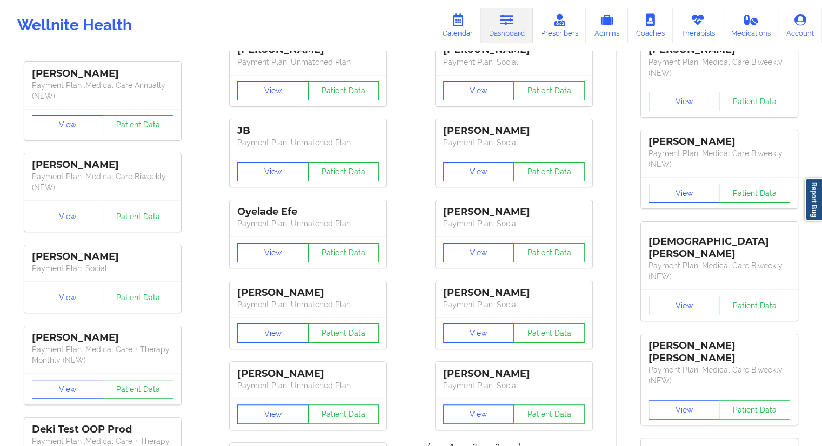
scroll to position [14, 0]
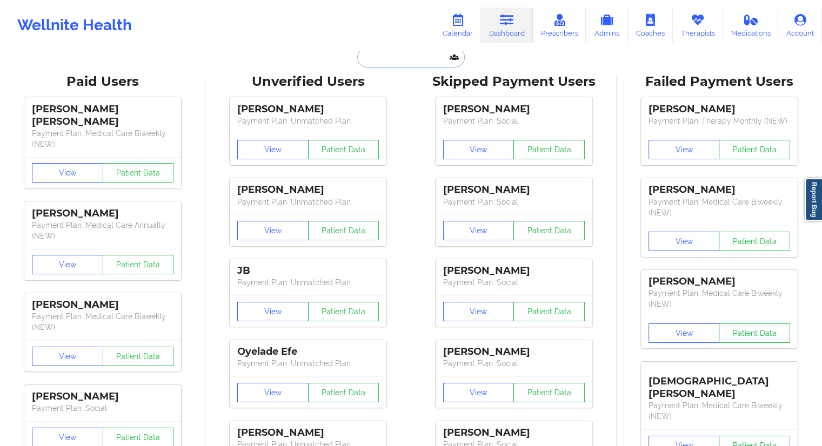
click at [405, 56] on input "text" at bounding box center [410, 57] width 107 height 21
paste input "[PERSON_NAME]"
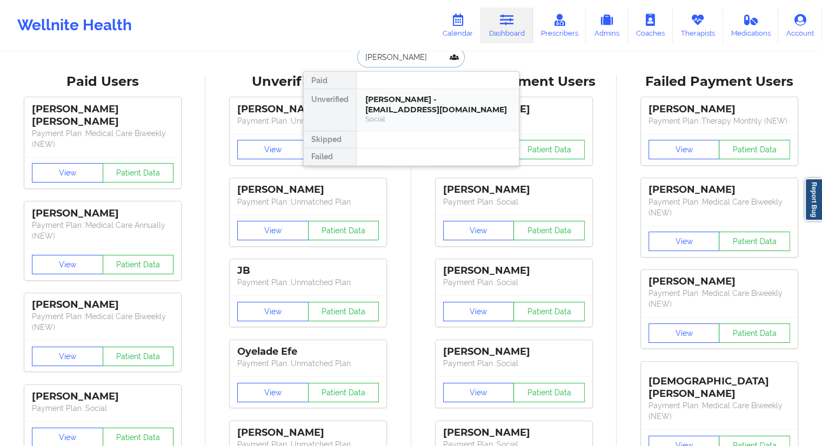
click at [393, 101] on div "[PERSON_NAME] - [EMAIL_ADDRESS][DOMAIN_NAME]" at bounding box center [437, 105] width 145 height 20
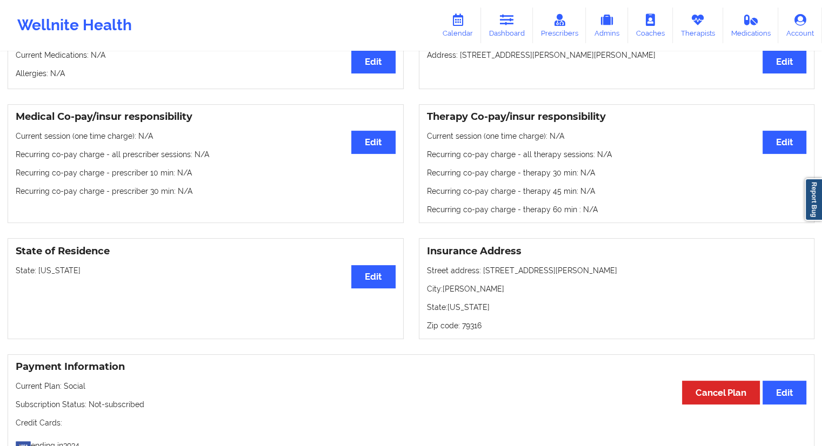
scroll to position [112, 0]
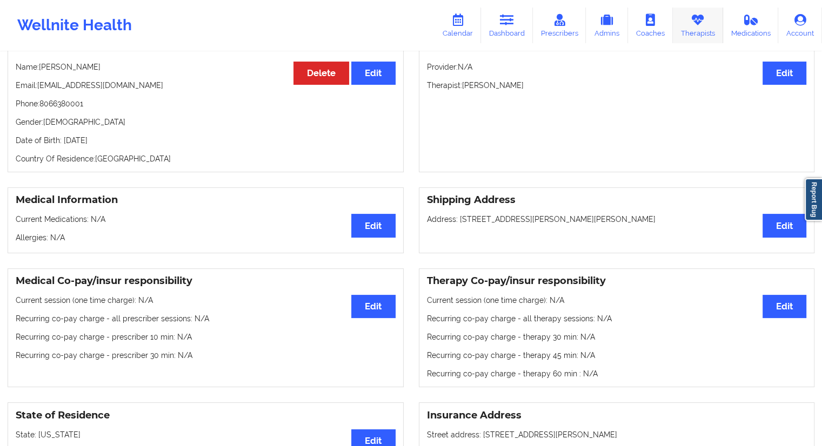
drag, startPoint x: 672, startPoint y: 38, endPoint x: 679, endPoint y: 37, distance: 6.6
click at [673, 38] on div "Wellnite Health Calendar Dashboard Prescribers Admins Coaches Therapists Medica…" at bounding box center [411, 25] width 822 height 43
click at [680, 37] on link "Therapists" at bounding box center [698, 26] width 50 height 36
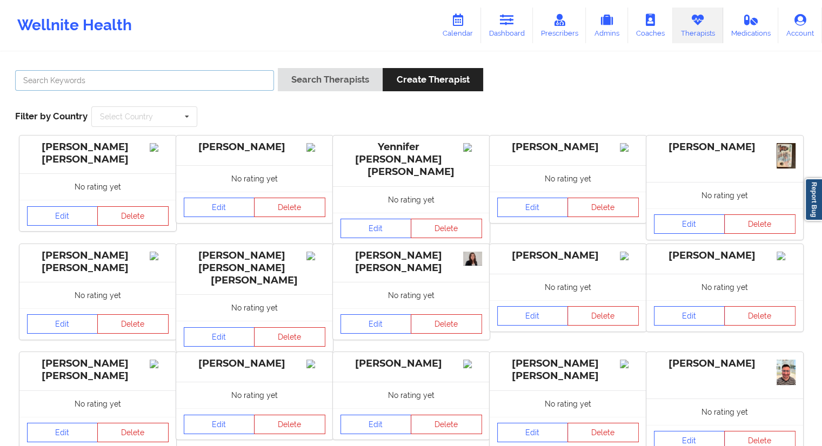
click at [216, 76] on input "text" at bounding box center [144, 80] width 259 height 21
paste input "[PERSON_NAME]"
click at [303, 76] on button "Search Therapists" at bounding box center [330, 79] width 105 height 23
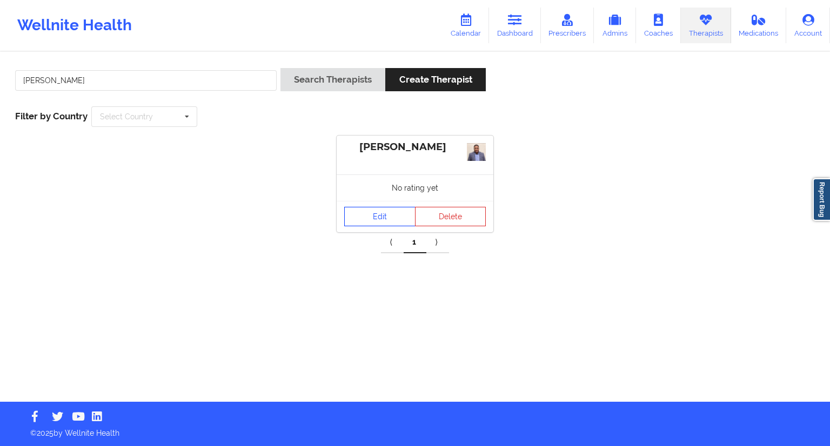
click at [378, 223] on link "Edit" at bounding box center [379, 216] width 71 height 19
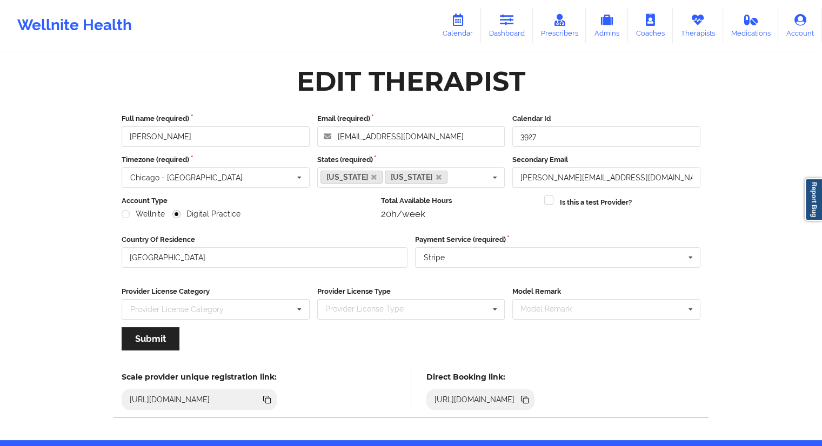
click at [527, 396] on icon at bounding box center [524, 398] width 5 height 5
click at [509, 26] on link "Dashboard" at bounding box center [507, 26] width 52 height 36
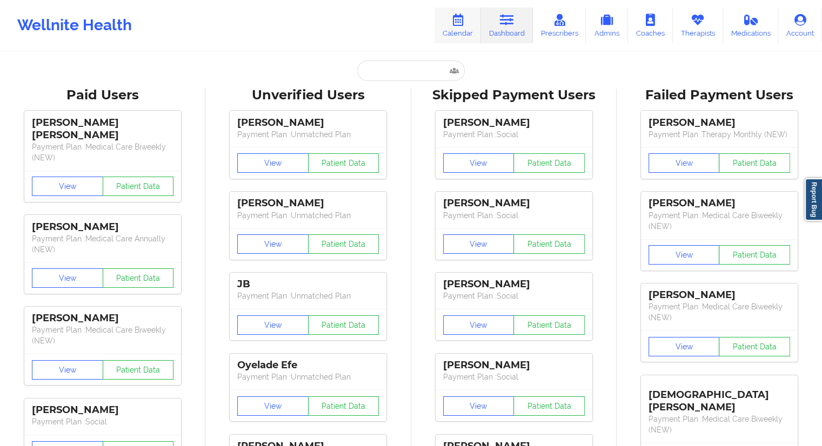
click at [464, 31] on link "Calendar" at bounding box center [457, 26] width 46 height 36
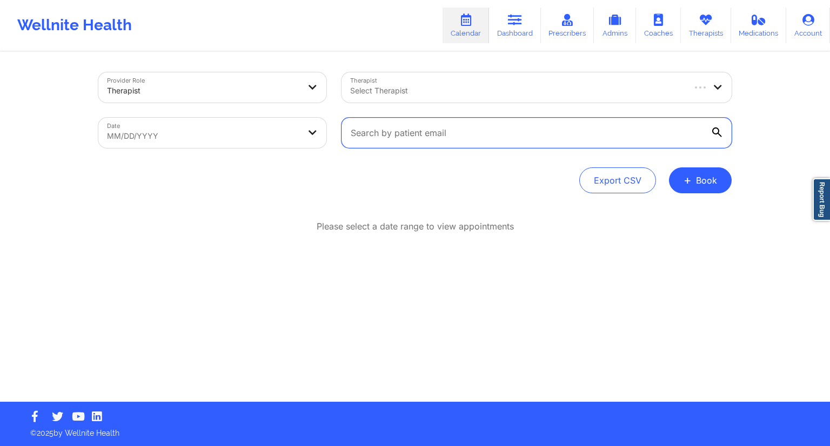
click at [371, 130] on input "text" at bounding box center [537, 133] width 390 height 30
paste input "[EMAIL_ADDRESS][DOMAIN_NAME]"
click at [718, 131] on icon at bounding box center [717, 133] width 10 height 10
click at [718, 131] on input "[EMAIL_ADDRESS][DOMAIN_NAME]" at bounding box center [537, 133] width 390 height 30
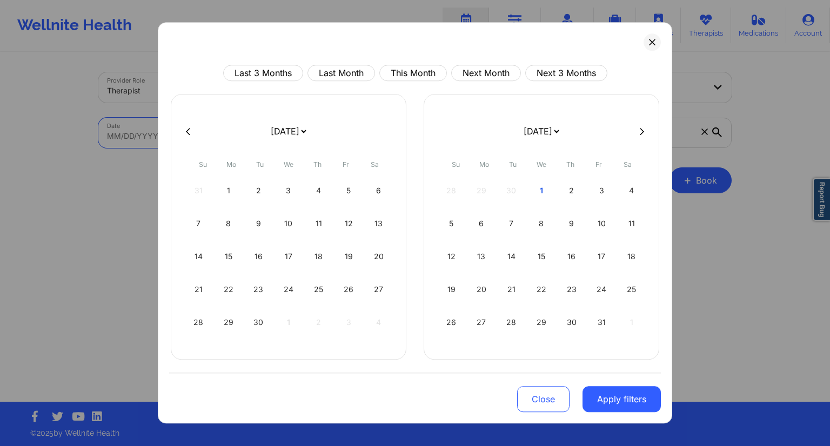
click at [305, 127] on body "Wellnite Health Calendar Dashboard Prescribers Admins Coaches Therapists Medica…" at bounding box center [415, 223] width 830 height 446
click at [540, 189] on div "1" at bounding box center [542, 191] width 28 height 30
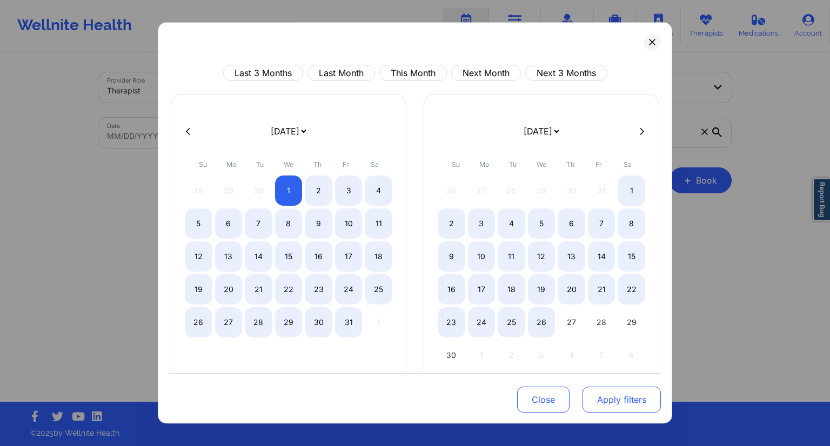
click at [604, 411] on button "Apply filters" at bounding box center [622, 400] width 78 height 26
click at [612, 401] on button "Apply filters" at bounding box center [622, 400] width 78 height 26
click at [616, 390] on button "Apply filters" at bounding box center [622, 400] width 78 height 26
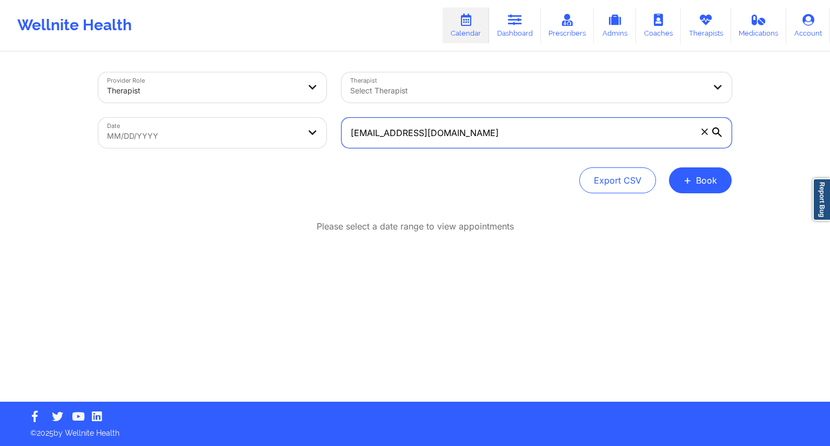
click at [411, 145] on input "[EMAIL_ADDRESS][DOMAIN_NAME]" at bounding box center [537, 133] width 390 height 30
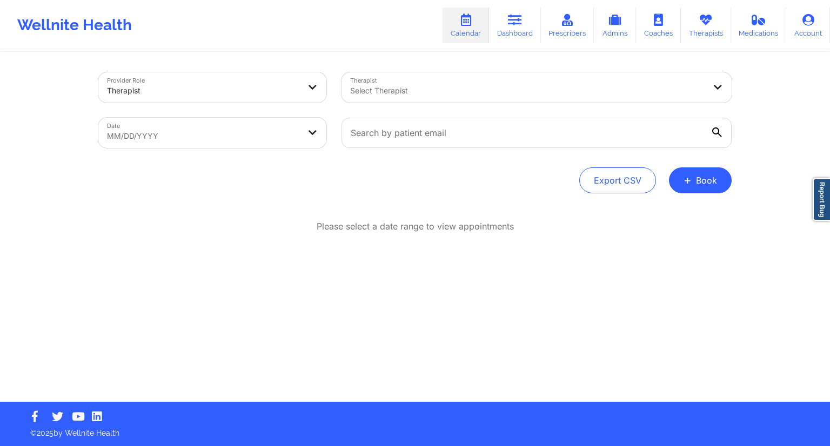
click at [199, 130] on body "Wellnite Health Calendar Dashboard Prescribers Admins Coaches Therapists Medica…" at bounding box center [415, 223] width 830 height 446
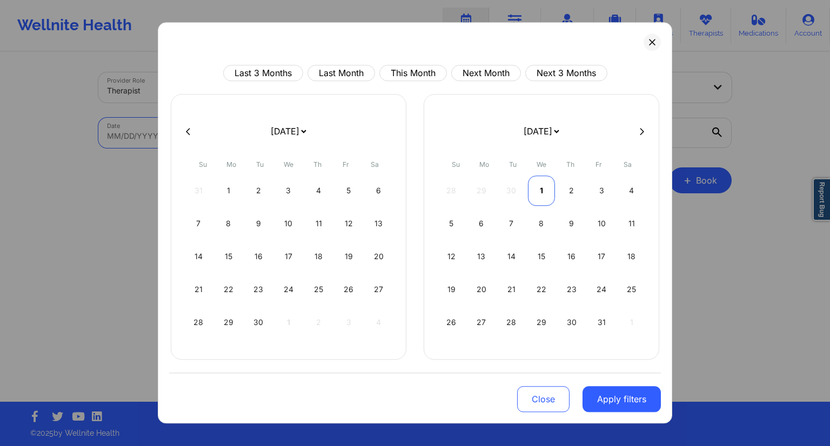
click at [537, 194] on div "1" at bounding box center [542, 191] width 28 height 30
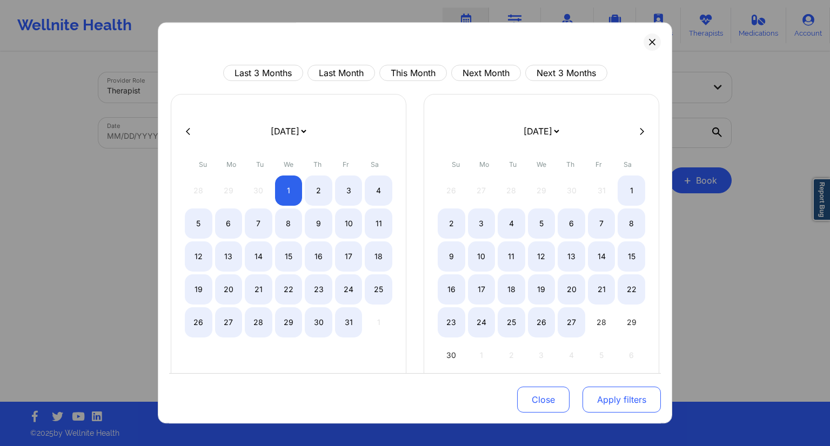
click at [607, 395] on button "Apply filters" at bounding box center [622, 400] width 78 height 26
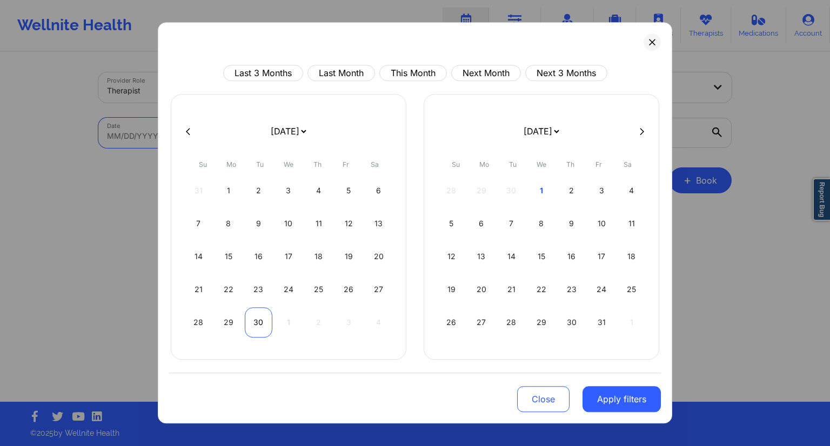
drag, startPoint x: 259, startPoint y: 307, endPoint x: 261, endPoint y: 315, distance: 8.3
click at [259, 311] on div "30" at bounding box center [259, 322] width 28 height 30
click at [549, 189] on div "1" at bounding box center [542, 191] width 28 height 30
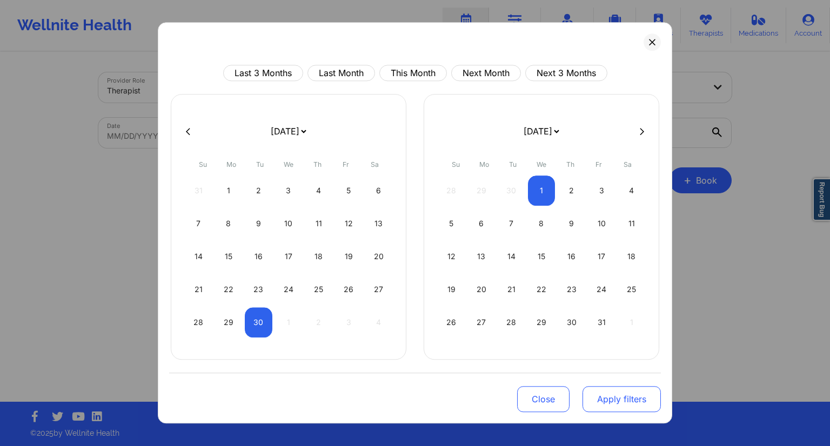
click at [621, 399] on button "Apply filters" at bounding box center [622, 399] width 78 height 26
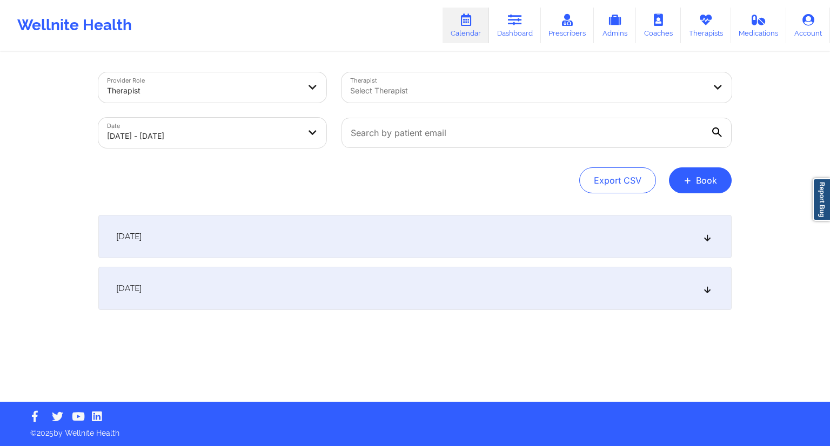
click at [343, 276] on div "[DATE]" at bounding box center [414, 288] width 633 height 43
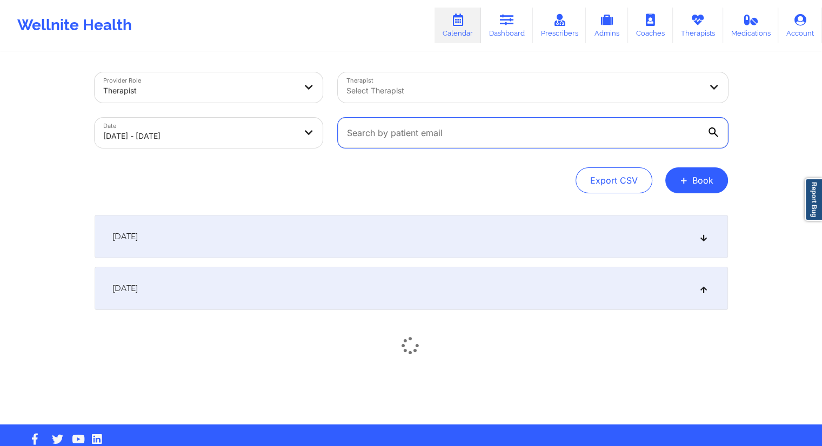
click at [402, 145] on input "text" at bounding box center [533, 133] width 390 height 30
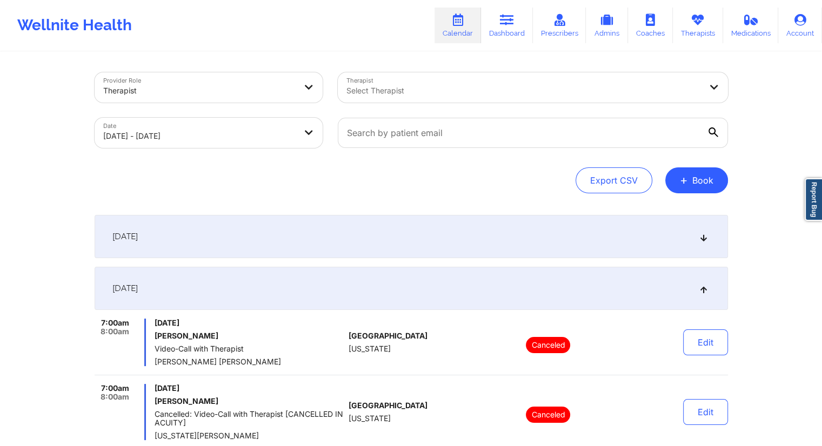
click at [612, 290] on div "[DATE]" at bounding box center [411, 288] width 633 height 43
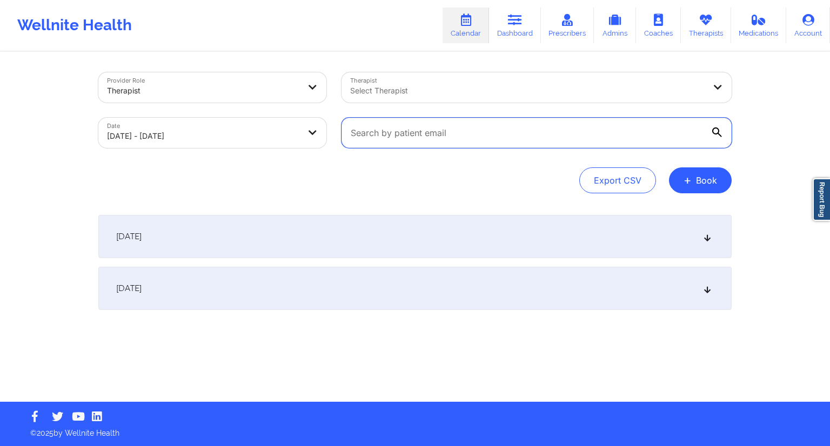
click at [420, 124] on input "text" at bounding box center [537, 133] width 390 height 30
paste input "[EMAIL_ADDRESS][DOMAIN_NAME]"
click at [390, 284] on div "[DATE]" at bounding box center [414, 288] width 633 height 43
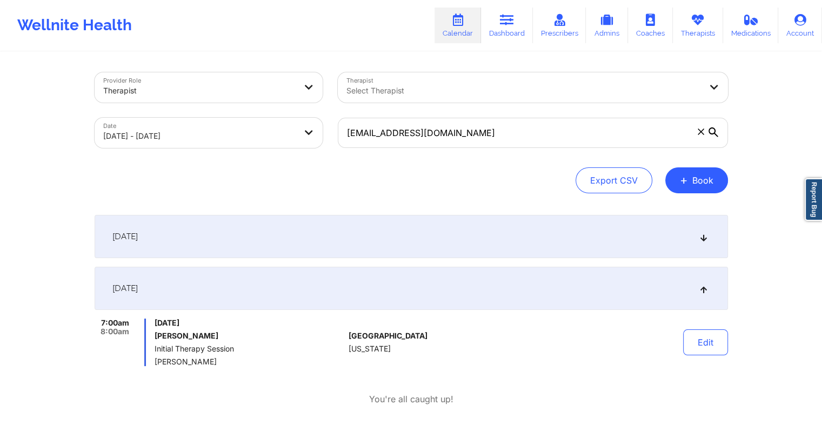
drag, startPoint x: 223, startPoint y: 367, endPoint x: 156, endPoint y: 366, distance: 67.0
click at [156, 366] on div "7:00am 8:00am [DATE] [PERSON_NAME] Initial Therapy Session [PERSON_NAME] [GEOGR…" at bounding box center [411, 362] width 633 height 87
drag, startPoint x: 231, startPoint y: 364, endPoint x: 156, endPoint y: 365, distance: 75.1
click at [156, 365] on span "[PERSON_NAME]" at bounding box center [250, 362] width 190 height 9
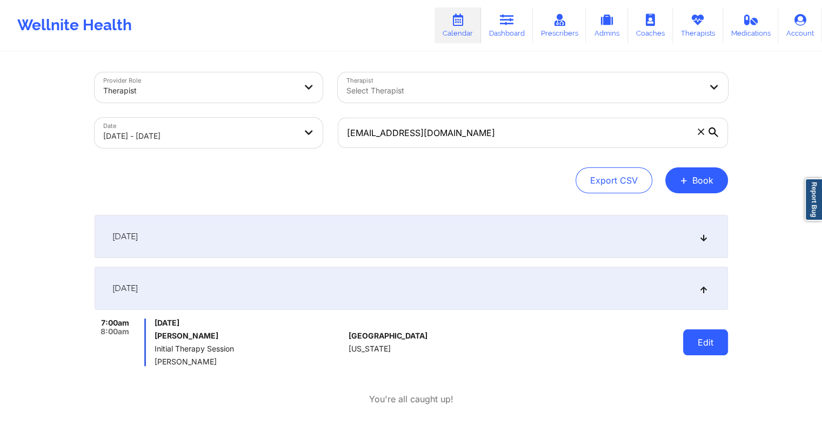
click at [708, 344] on button "Edit" at bounding box center [705, 343] width 45 height 26
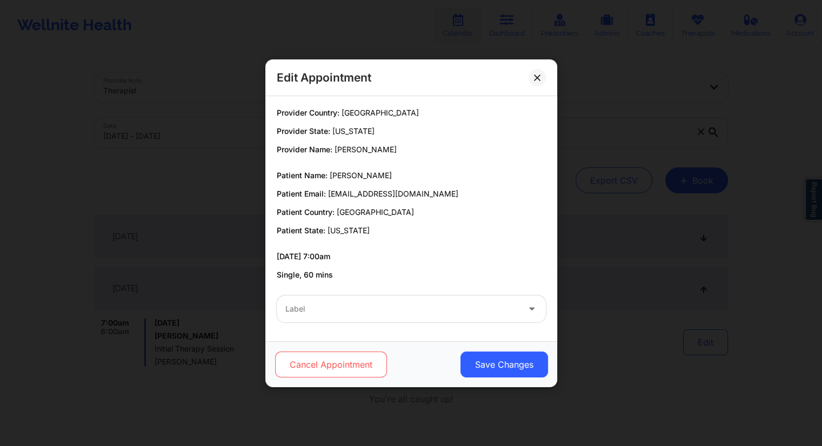
click at [311, 370] on button "Cancel Appointment" at bounding box center [331, 365] width 112 height 26
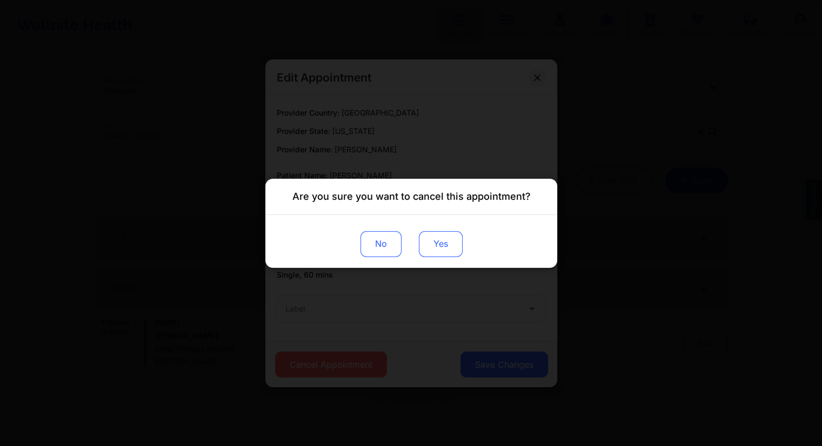
click at [440, 252] on button "Yes" at bounding box center [440, 244] width 44 height 26
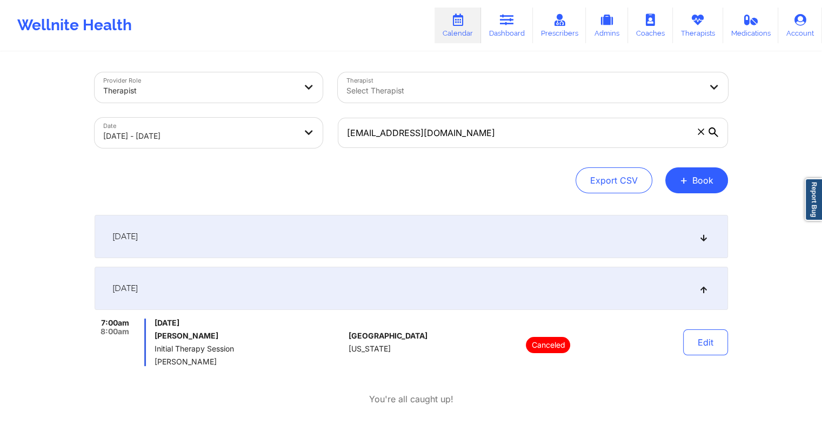
drag, startPoint x: 229, startPoint y: 333, endPoint x: 156, endPoint y: 336, distance: 73.6
click at [156, 336] on h6 "[PERSON_NAME]" at bounding box center [250, 336] width 190 height 9
click at [557, 131] on input "[EMAIL_ADDRESS][DOMAIN_NAME]" at bounding box center [533, 133] width 390 height 30
drag, startPoint x: 558, startPoint y: 130, endPoint x: 318, endPoint y: 144, distance: 240.3
click at [318, 144] on div "Provider Role Therapist Therapist Select Therapist Date [DATE] - [DATE] [EMAIL_…" at bounding box center [411, 110] width 649 height 91
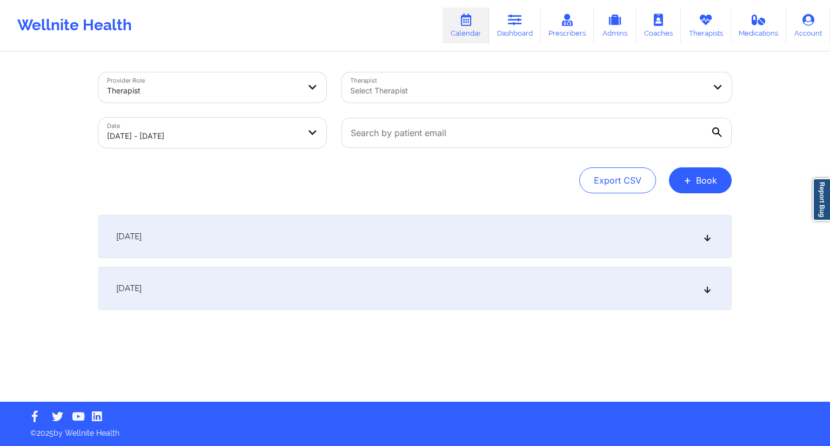
click at [240, 138] on body "Wellnite Health Calendar Dashboard Prescribers Admins Coaches Therapists Medica…" at bounding box center [415, 223] width 830 height 446
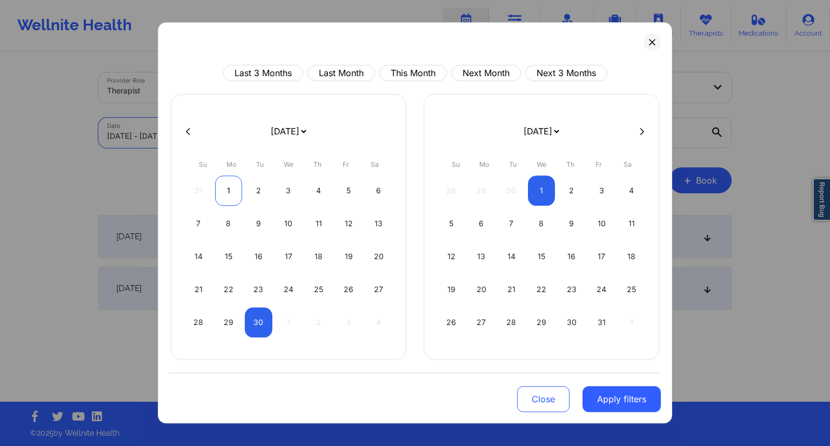
click at [231, 191] on div "1" at bounding box center [229, 191] width 28 height 30
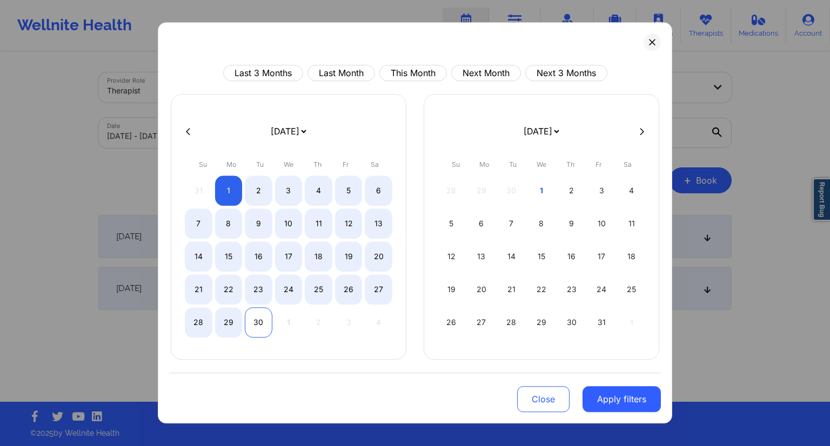
click at [260, 327] on div "30" at bounding box center [259, 322] width 28 height 30
click at [628, 405] on button "Apply filters" at bounding box center [622, 399] width 78 height 26
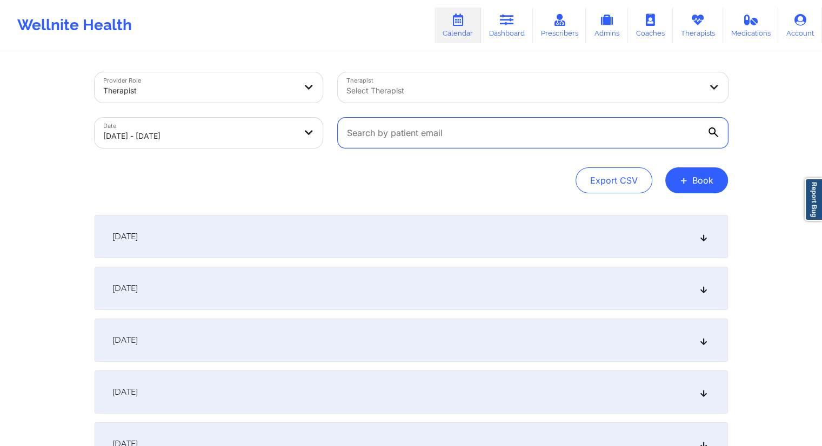
click at [467, 141] on input "text" at bounding box center [533, 133] width 390 height 30
paste input "[EMAIL_ADDRESS][DOMAIN_NAME]"
click at [478, 173] on div "Export CSV + Book" at bounding box center [411, 181] width 633 height 26
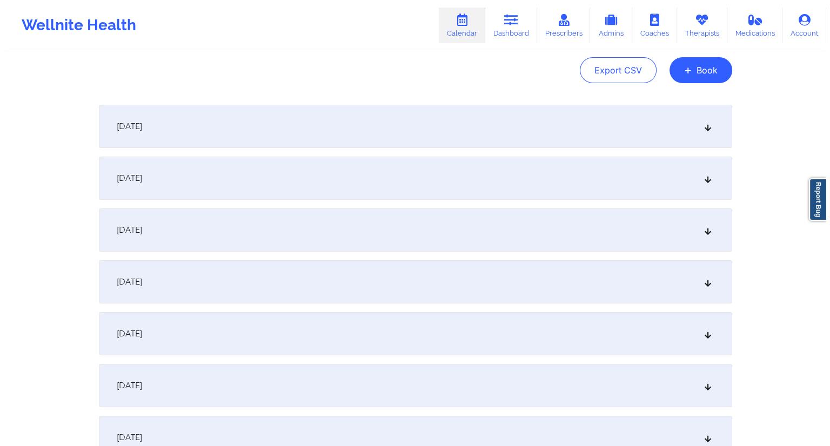
scroll to position [37, 0]
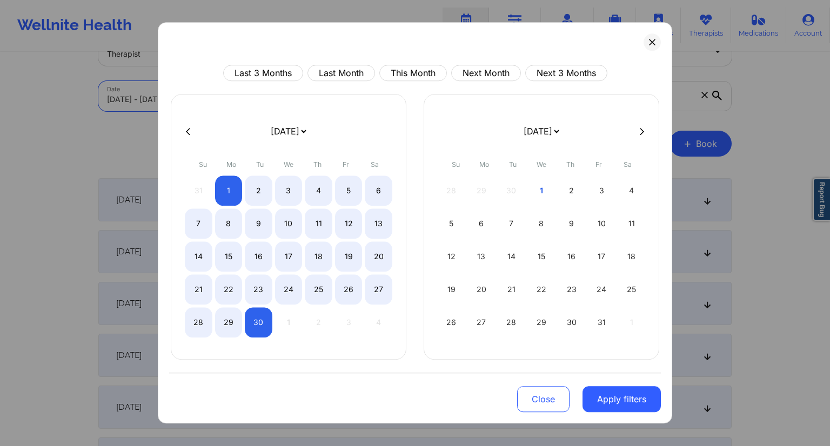
click at [237, 96] on body "Wellnite Health Calendar Dashboard Prescribers Admins Coaches Therapists Medica…" at bounding box center [415, 186] width 830 height 446
click at [349, 293] on div "26" at bounding box center [349, 290] width 28 height 30
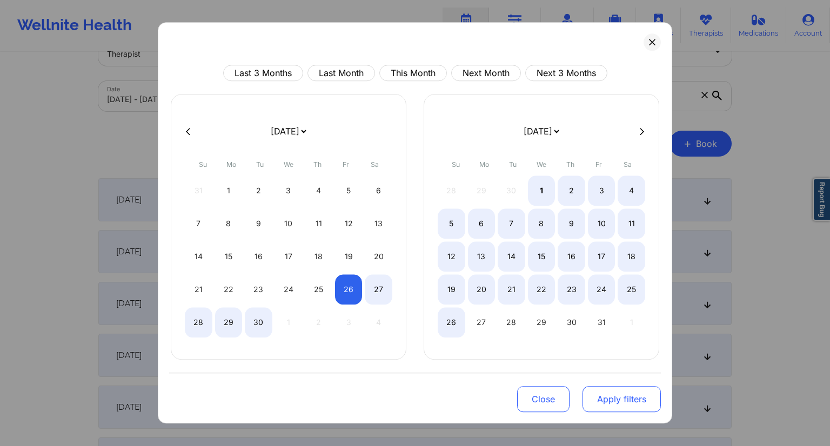
click at [641, 399] on button "Apply filters" at bounding box center [622, 399] width 78 height 26
click at [646, 403] on button "Apply filters" at bounding box center [622, 399] width 78 height 26
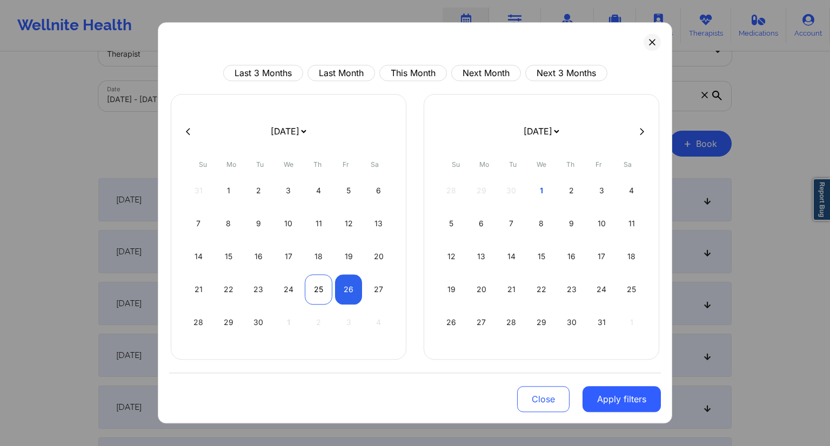
click at [326, 293] on div "25" at bounding box center [319, 290] width 28 height 30
click at [333, 291] on div "21 22 23 24 25 26 27" at bounding box center [289, 290] width 208 height 30
click at [343, 293] on div "26" at bounding box center [349, 290] width 28 height 30
drag, startPoint x: 612, startPoint y: 384, endPoint x: 616, endPoint y: 387, distance: 5.7
click at [615, 386] on div "Close Apply filters" at bounding box center [415, 398] width 492 height 50
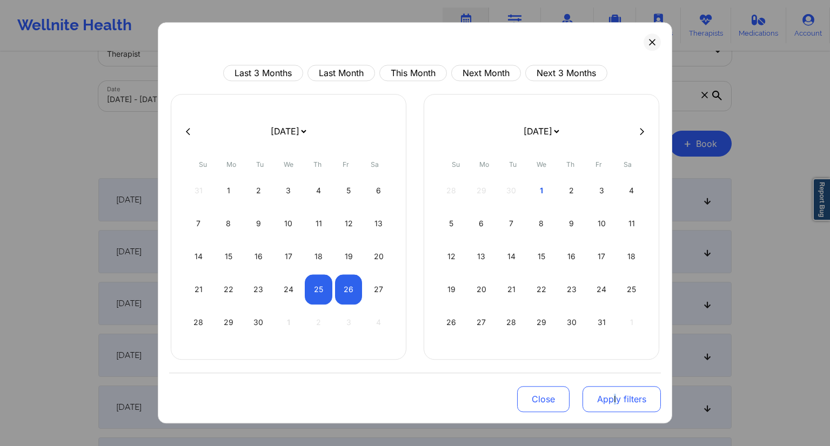
click at [619, 391] on button "Apply filters" at bounding box center [622, 399] width 78 height 26
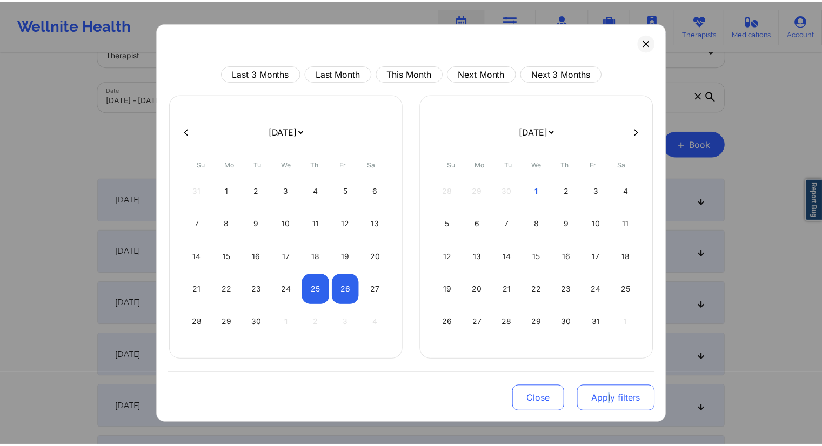
scroll to position [0, 0]
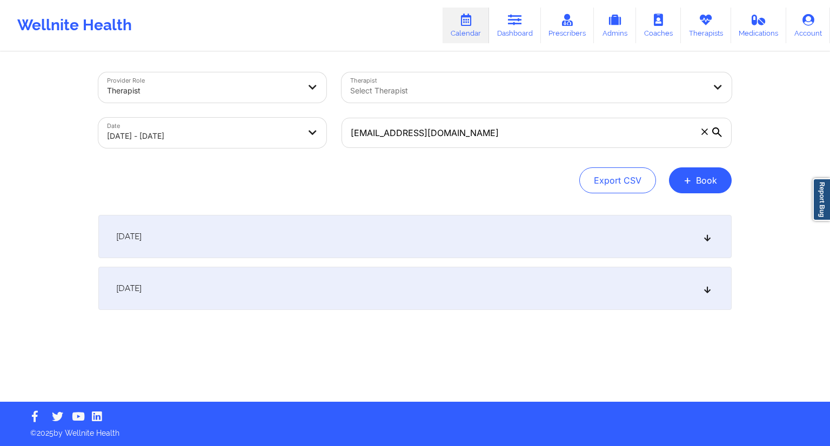
click at [504, 237] on div "[DATE]" at bounding box center [414, 236] width 633 height 43
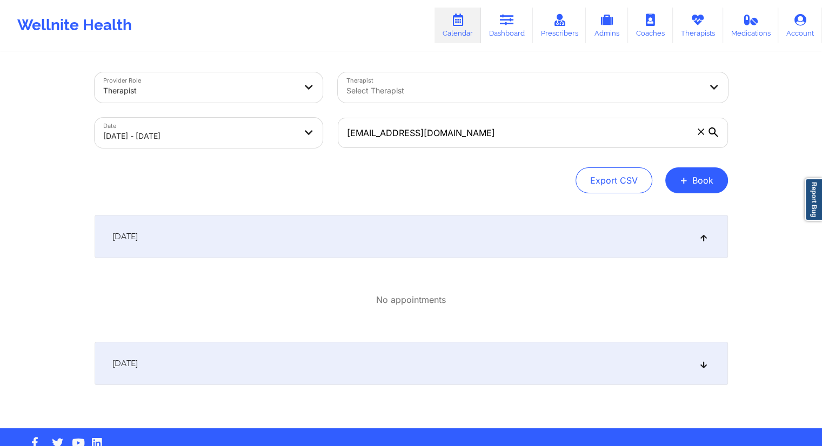
click at [425, 352] on div "[DATE]" at bounding box center [411, 363] width 633 height 43
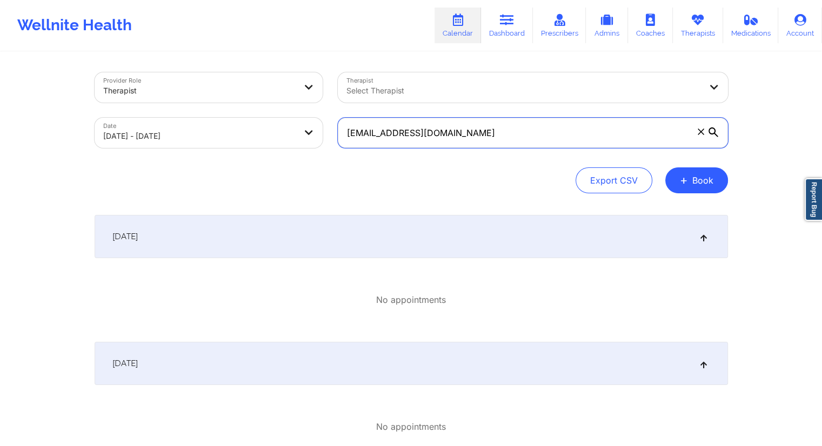
click at [452, 132] on input "[EMAIL_ADDRESS][DOMAIN_NAME]" at bounding box center [533, 133] width 390 height 30
click at [714, 135] on icon at bounding box center [713, 133] width 10 height 10
click at [714, 135] on input "[EMAIL_ADDRESS][DOMAIN_NAME]" at bounding box center [533, 133] width 390 height 30
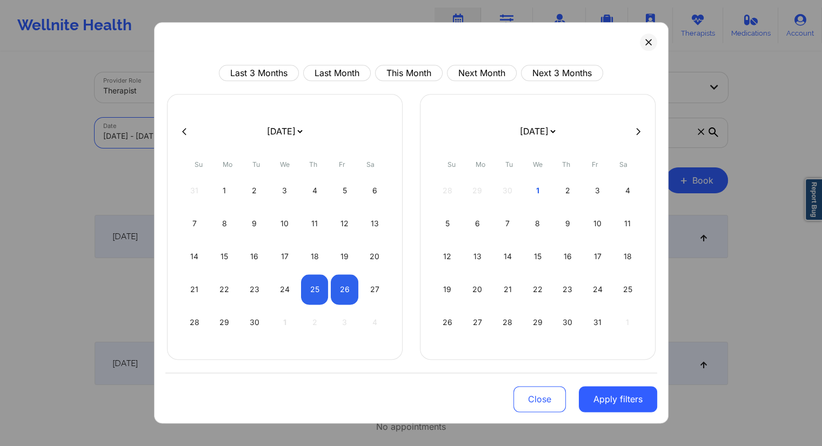
click at [271, 140] on body "Wellnite Health Calendar Dashboard Prescribers Admins Coaches Therapists Medica…" at bounding box center [411, 223] width 822 height 446
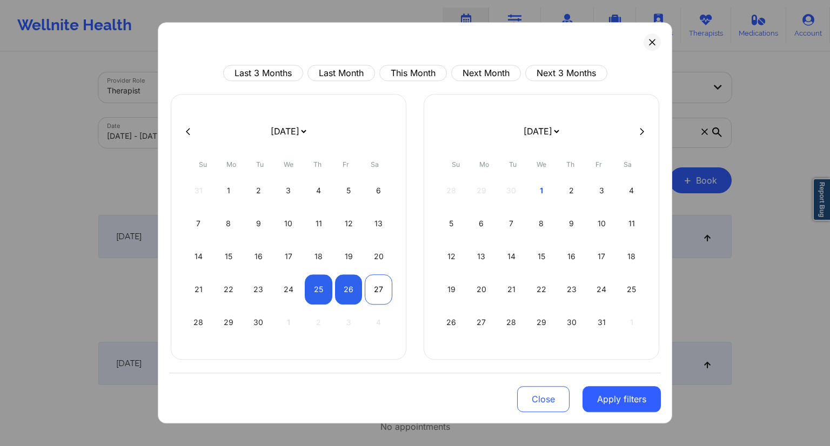
click at [380, 293] on div "27" at bounding box center [379, 290] width 28 height 30
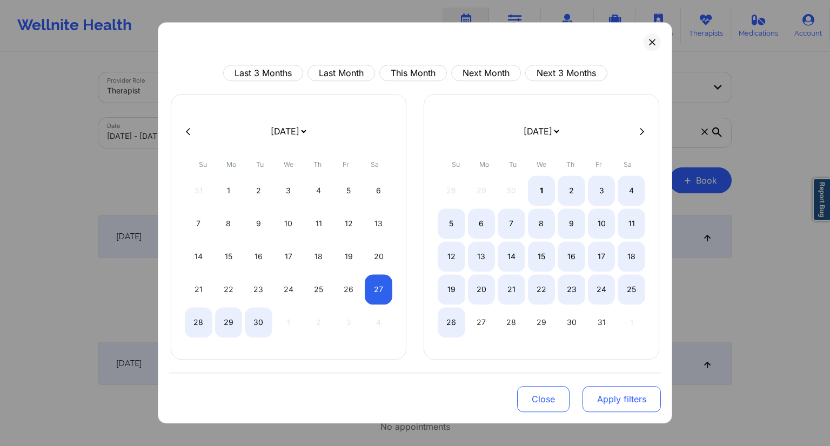
click at [615, 398] on button "Apply filters" at bounding box center [622, 399] width 78 height 26
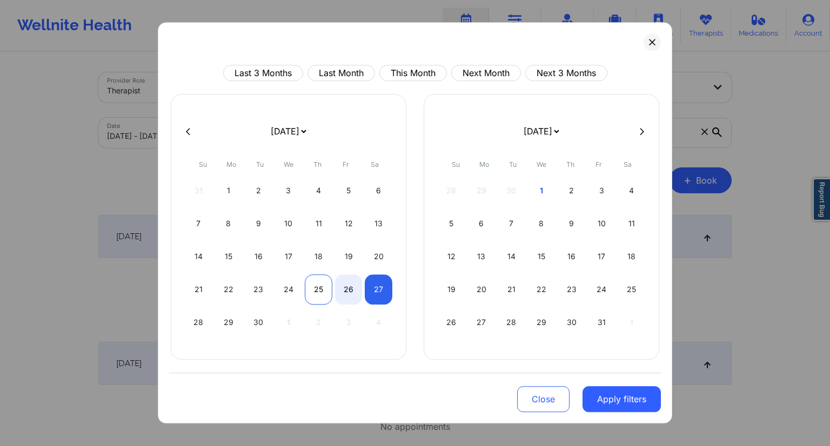
click at [311, 293] on div "25" at bounding box center [319, 290] width 28 height 30
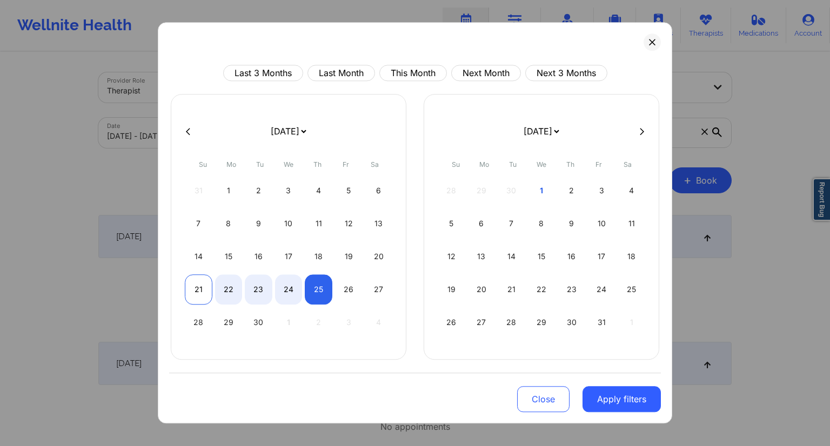
click at [205, 290] on div "21" at bounding box center [199, 290] width 28 height 30
click at [377, 289] on div "27" at bounding box center [379, 290] width 28 height 30
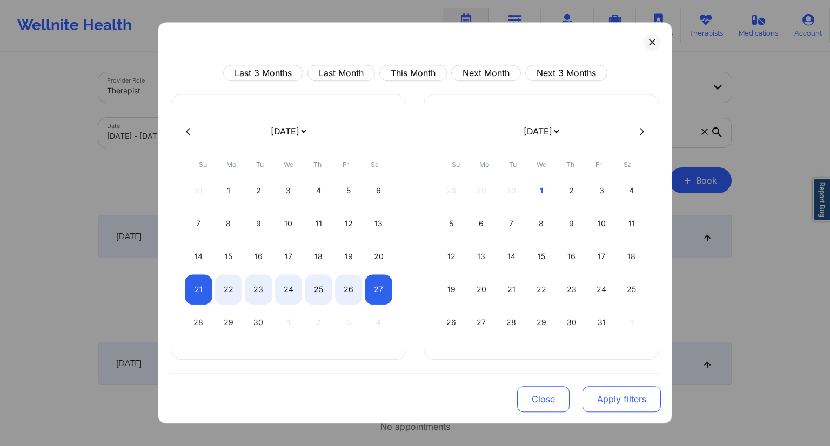
click at [616, 393] on button "Apply filters" at bounding box center [622, 399] width 78 height 26
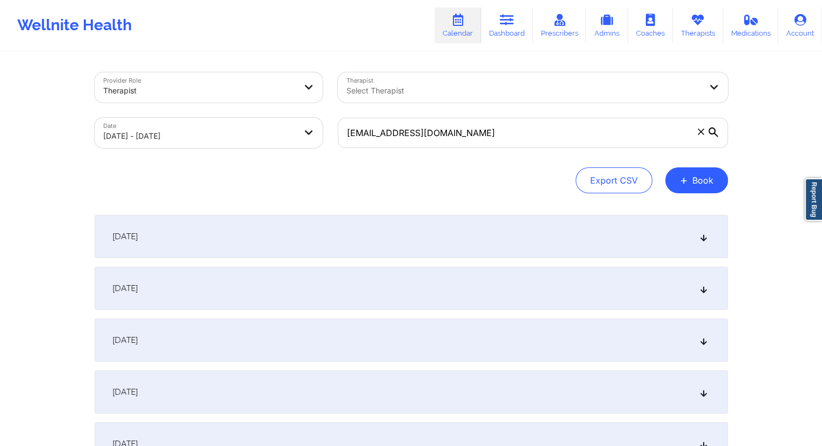
click at [611, 390] on div "[DATE]" at bounding box center [411, 392] width 633 height 43
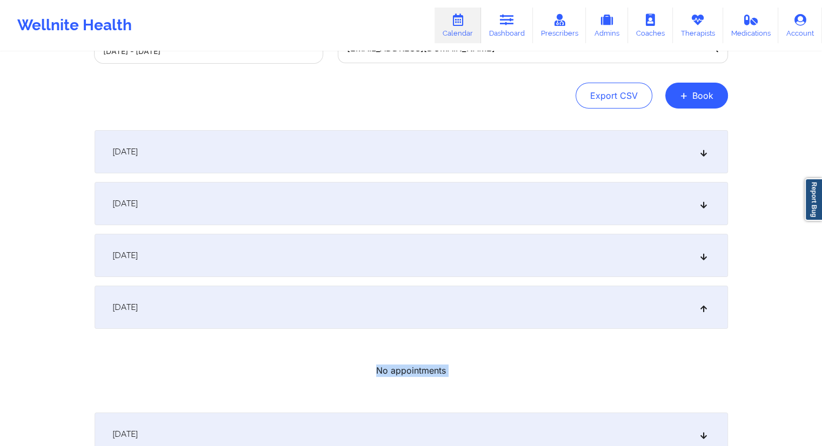
scroll to position [83, 0]
click at [332, 318] on div "[DATE]" at bounding box center [411, 309] width 633 height 43
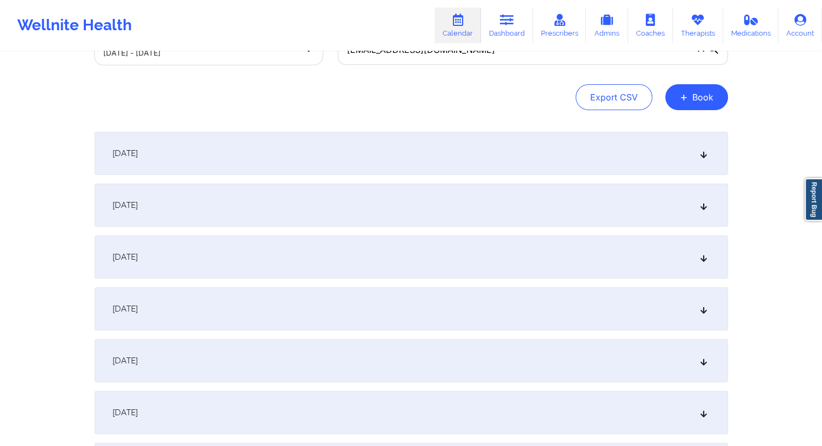
click at [350, 128] on div "Provider Role Therapist Therapist Select Therapist Date [DATE] - [DATE] [EMAIL_…" at bounding box center [411, 250] width 649 height 560
click at [339, 143] on div "[DATE]" at bounding box center [411, 153] width 633 height 43
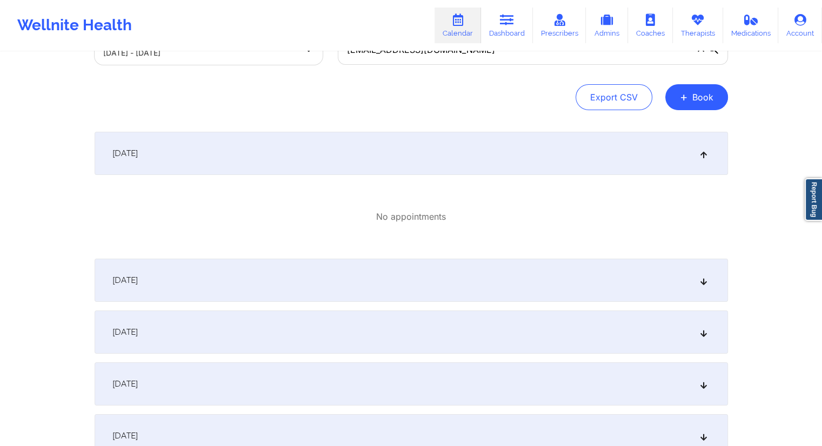
click at [327, 290] on div "[DATE]" at bounding box center [411, 280] width 633 height 43
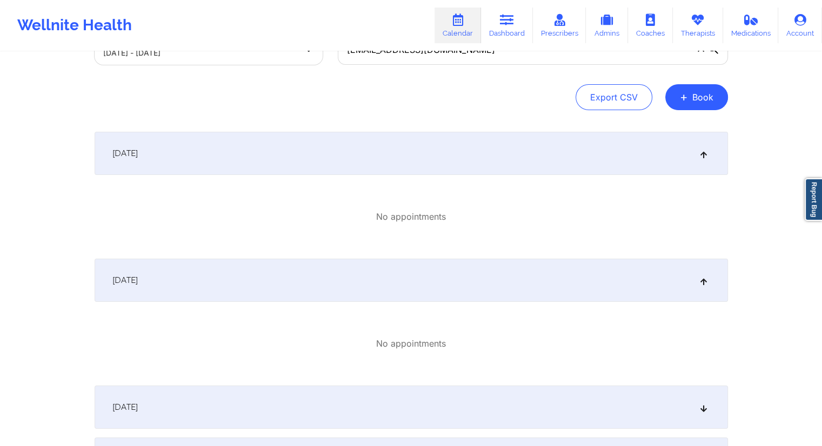
click at [309, 407] on div "[DATE]" at bounding box center [411, 407] width 633 height 43
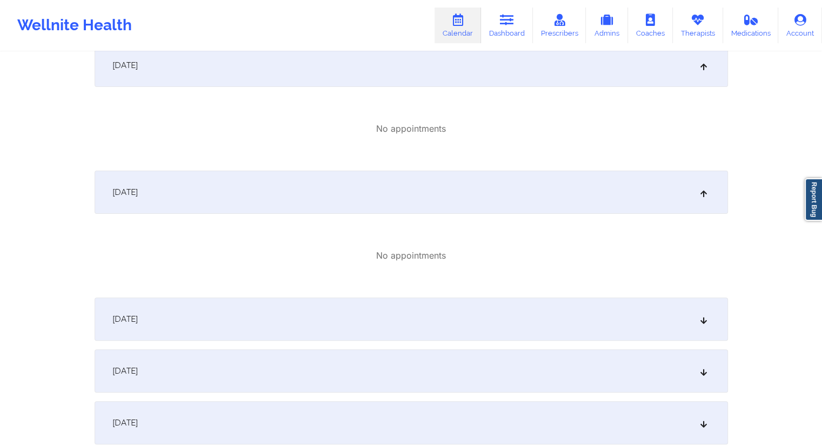
scroll to position [299, 0]
click at [418, 309] on div "[DATE]" at bounding box center [411, 318] width 633 height 43
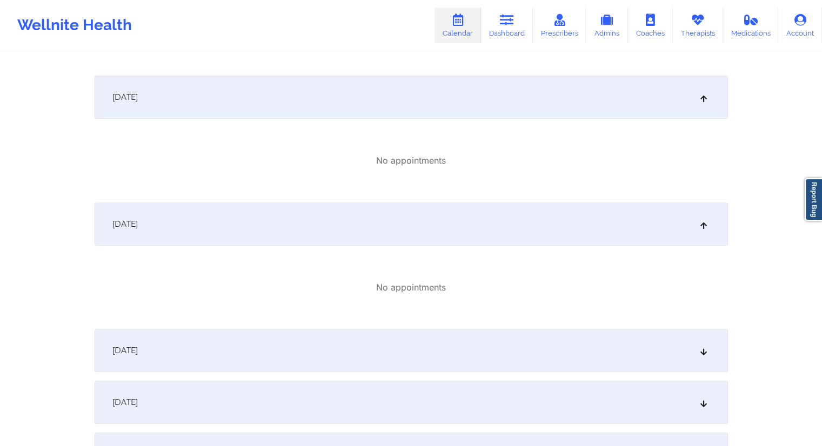
scroll to position [511, 0]
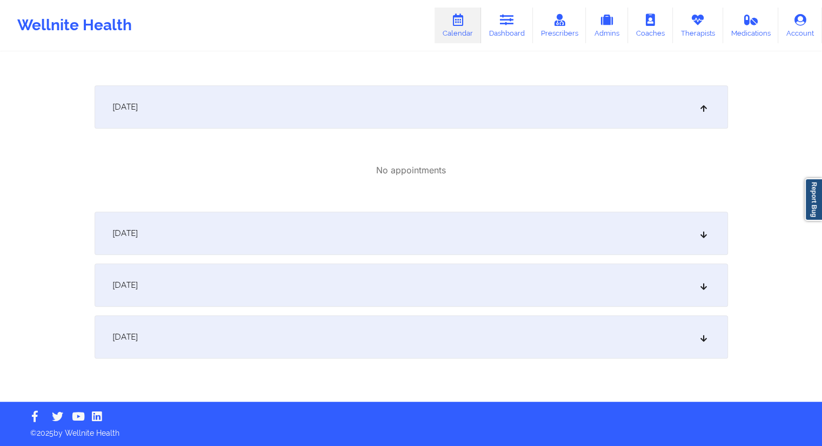
click at [426, 233] on div "[DATE]" at bounding box center [411, 233] width 633 height 43
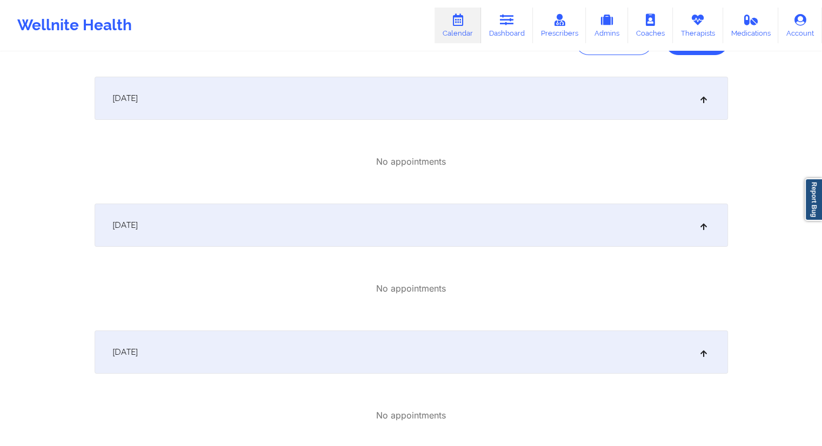
scroll to position [0, 0]
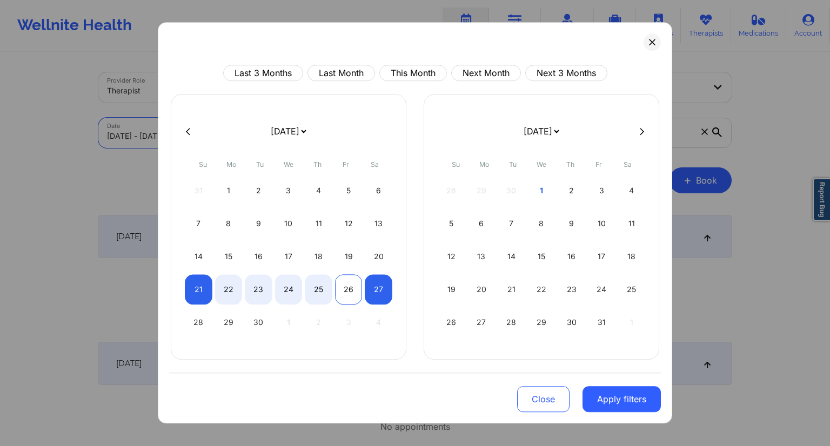
click at [347, 296] on div "26" at bounding box center [349, 290] width 28 height 30
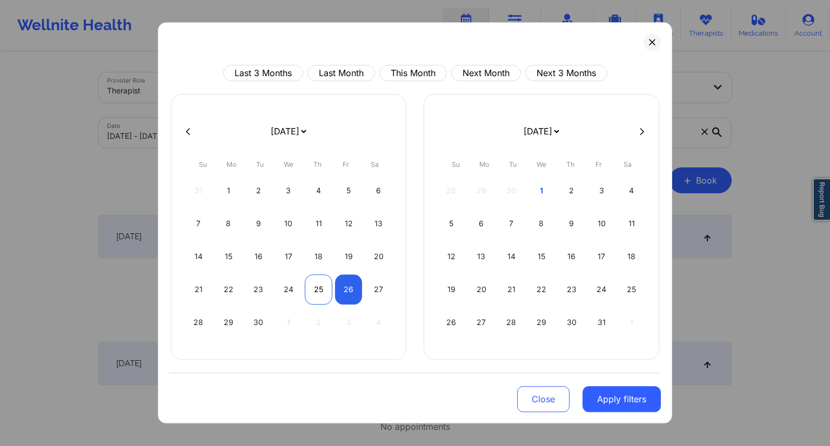
click at [316, 295] on div "25" at bounding box center [319, 290] width 28 height 30
click at [352, 295] on div "26" at bounding box center [349, 290] width 28 height 30
click at [651, 405] on button "Apply filters" at bounding box center [622, 399] width 78 height 26
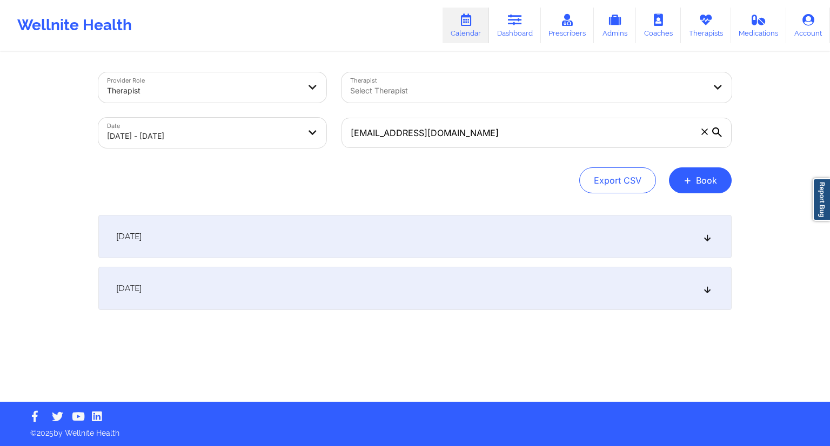
click at [369, 295] on div "[DATE]" at bounding box center [414, 288] width 633 height 43
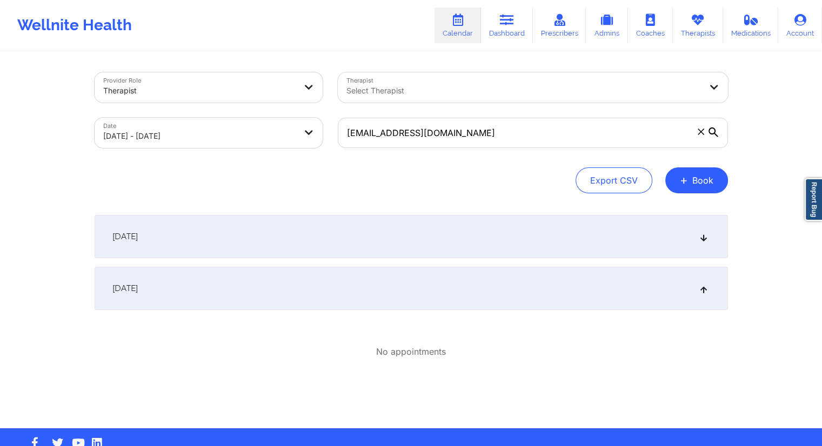
click at [400, 248] on div "[DATE]" at bounding box center [411, 236] width 633 height 43
